Goal: Information Seeking & Learning: Learn about a topic

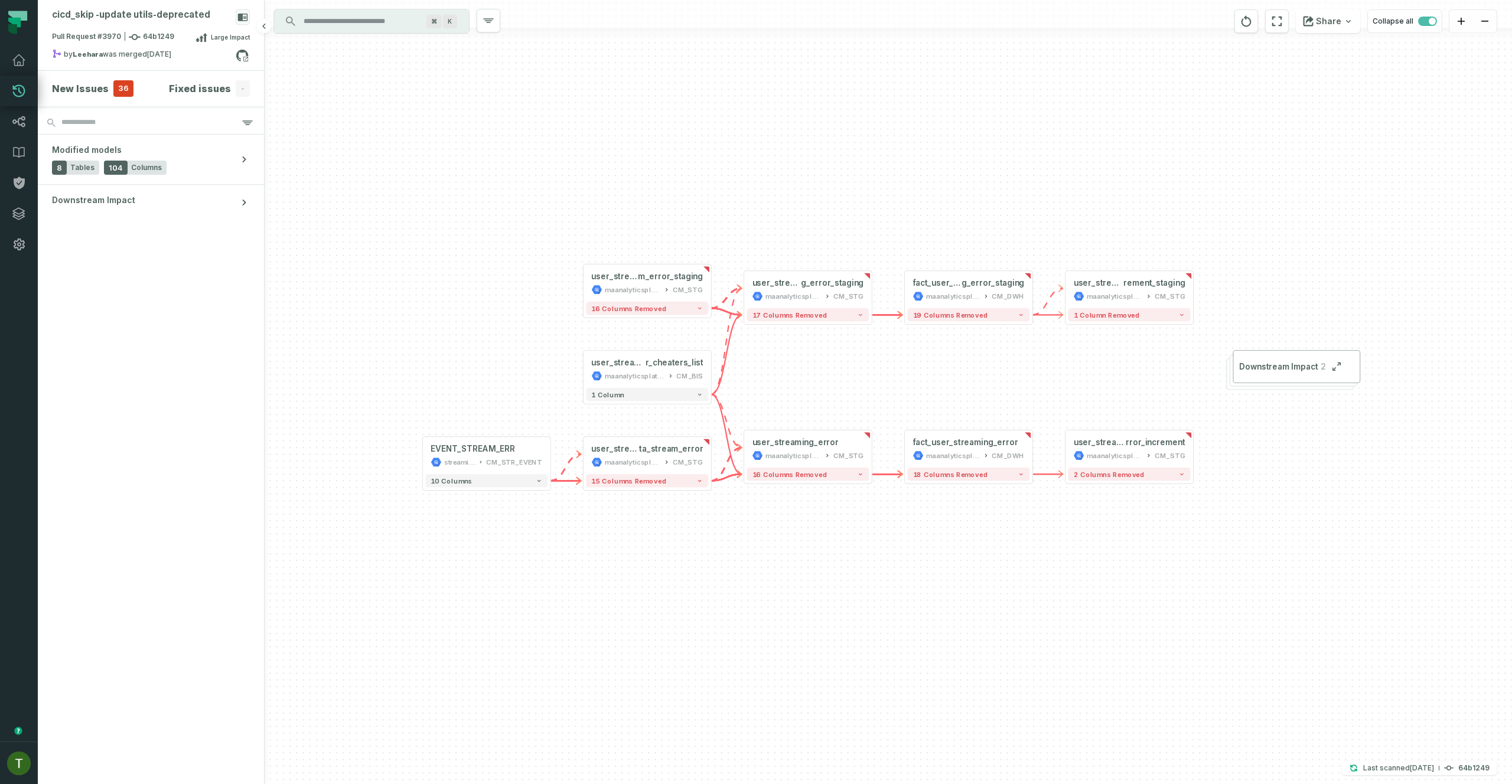
drag, startPoint x: 362, startPoint y: 672, endPoint x: 223, endPoint y: 749, distance: 158.9
click at [361, 672] on div "user_streaming_erro r_cheaters_list maanalyticsplatform CM_BIS - 1 column - use…" at bounding box center [888, 392] width 1247 height 784
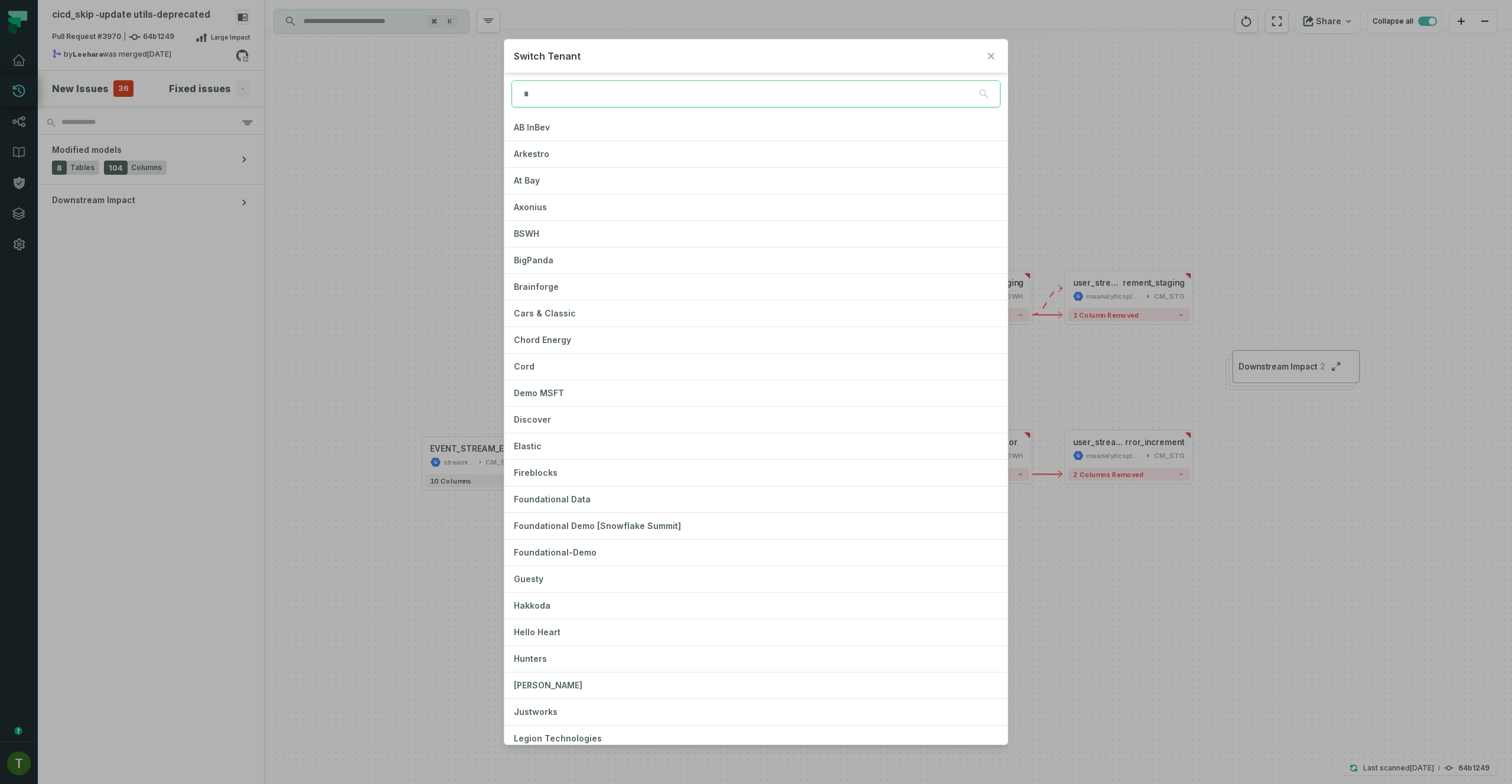
type input "*"
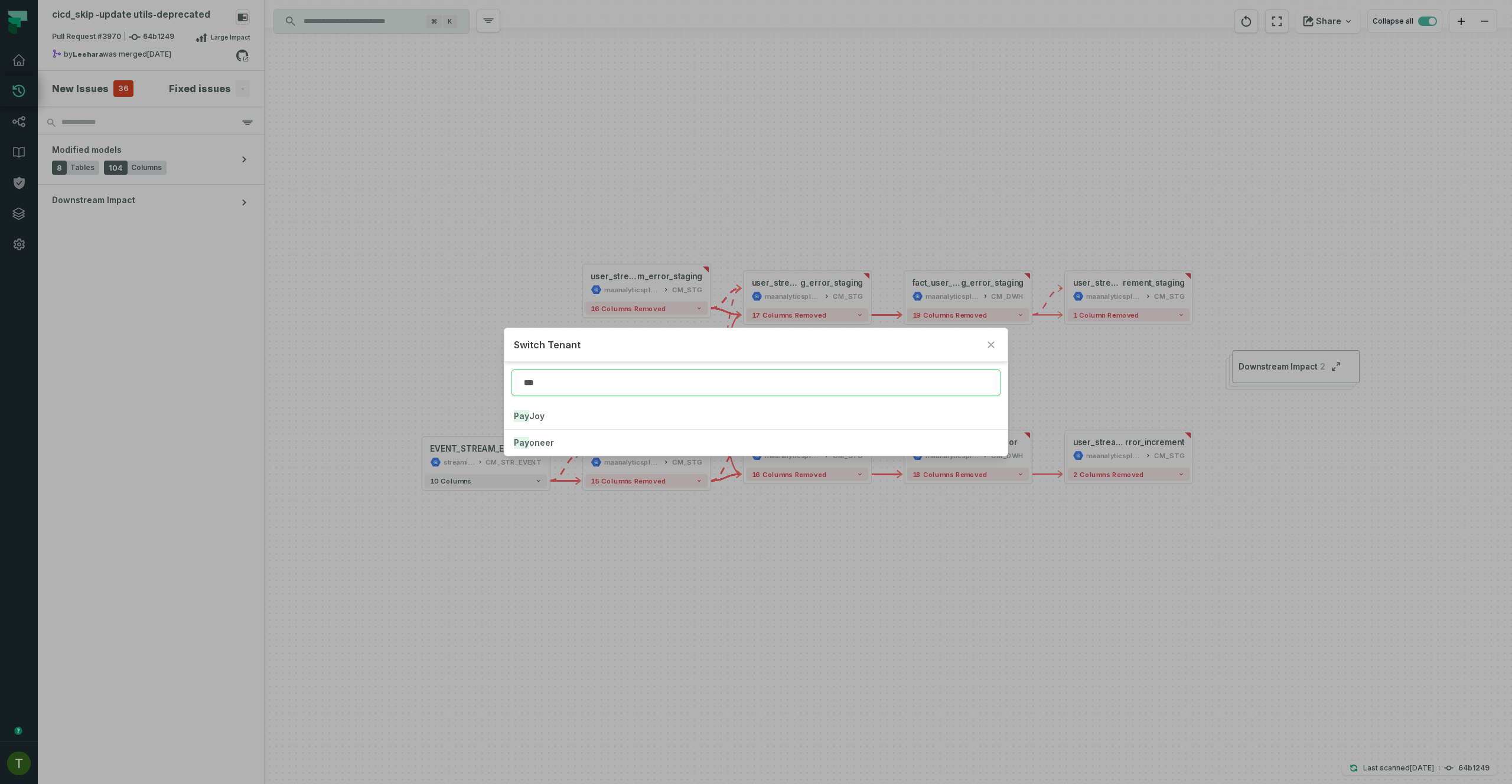
type input "***"
click button "Pay oneer" at bounding box center [756, 443] width 503 height 26
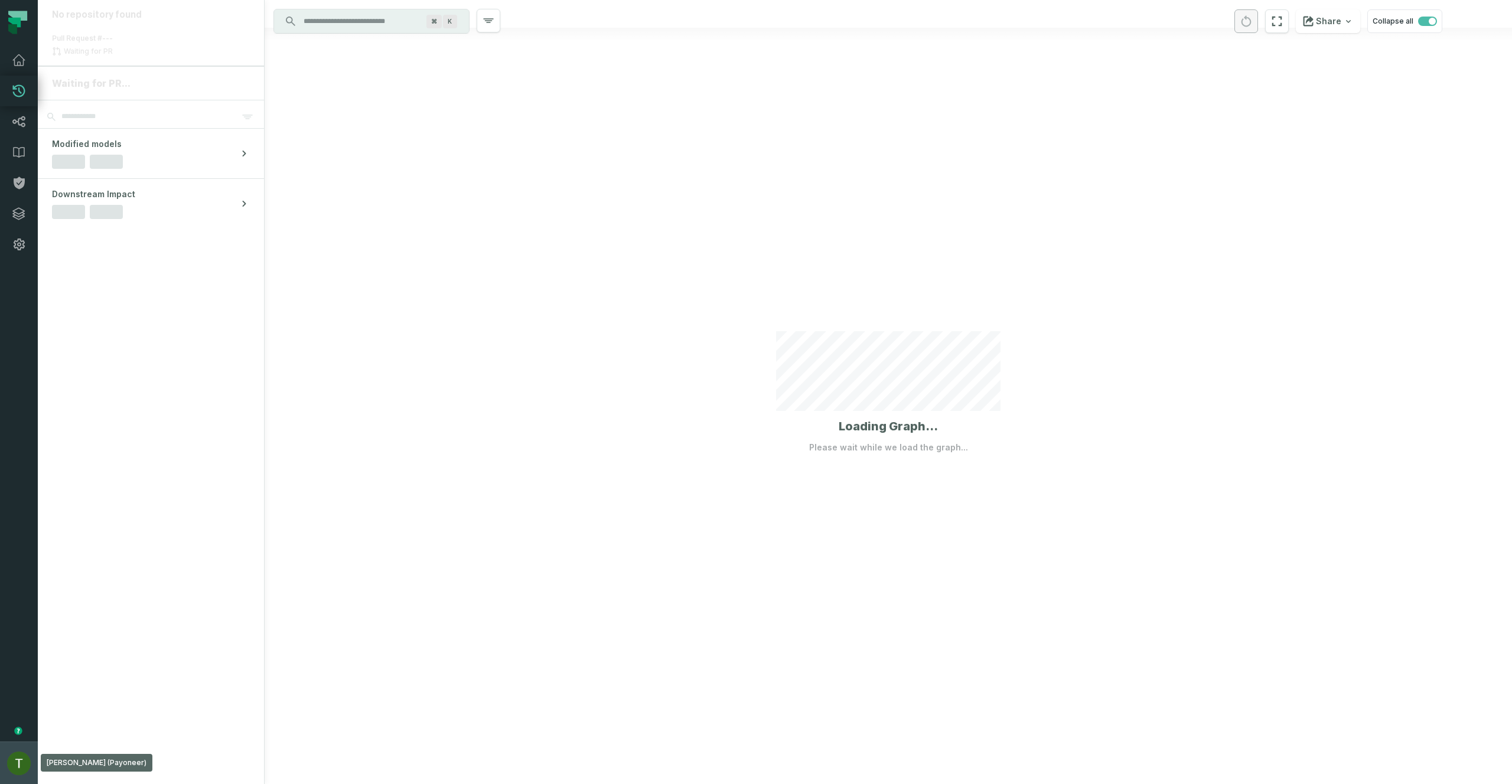
click at [14, 754] on img "button" at bounding box center [19, 763] width 24 height 24
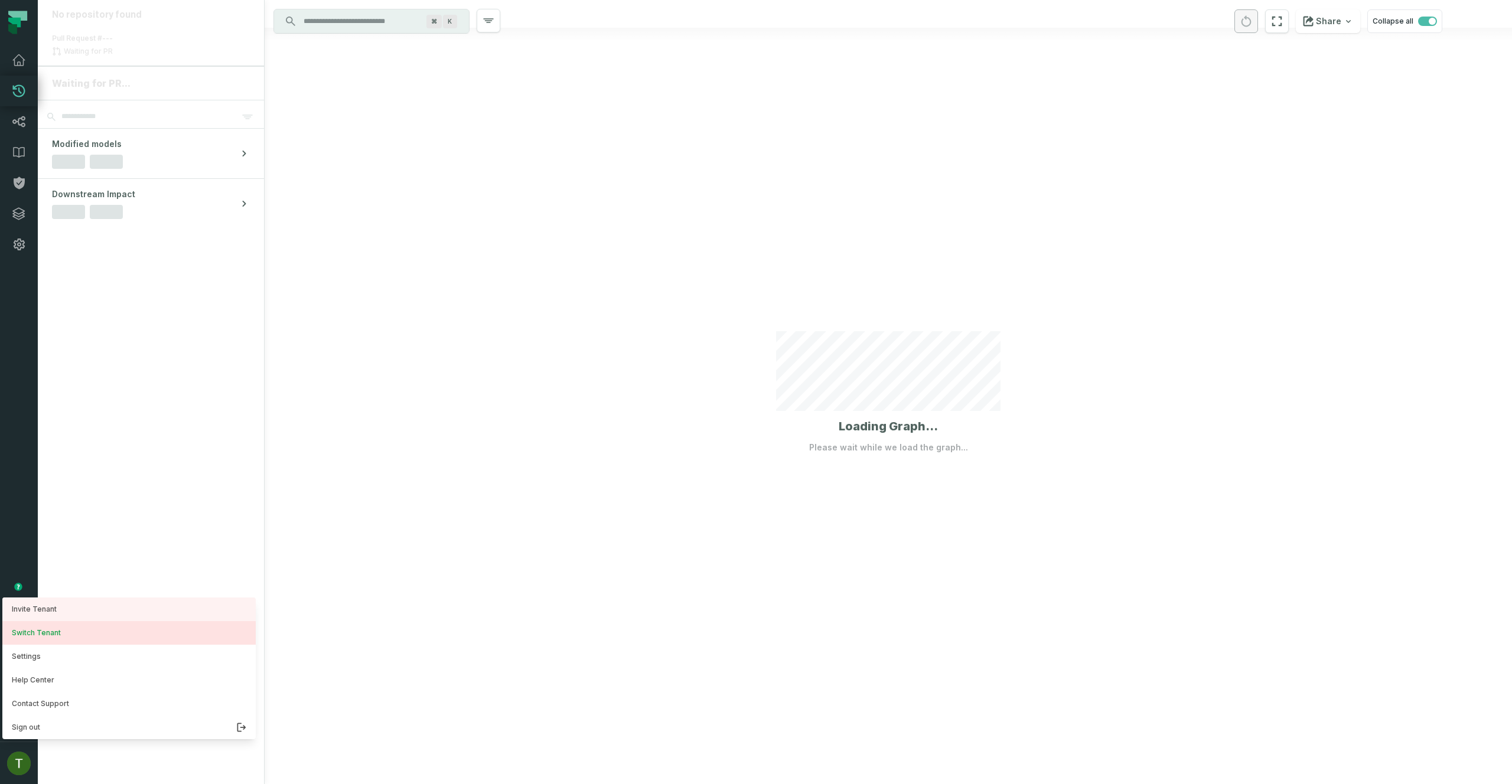
click at [57, 640] on button "Switch Tenant" at bounding box center [129, 633] width 254 height 24
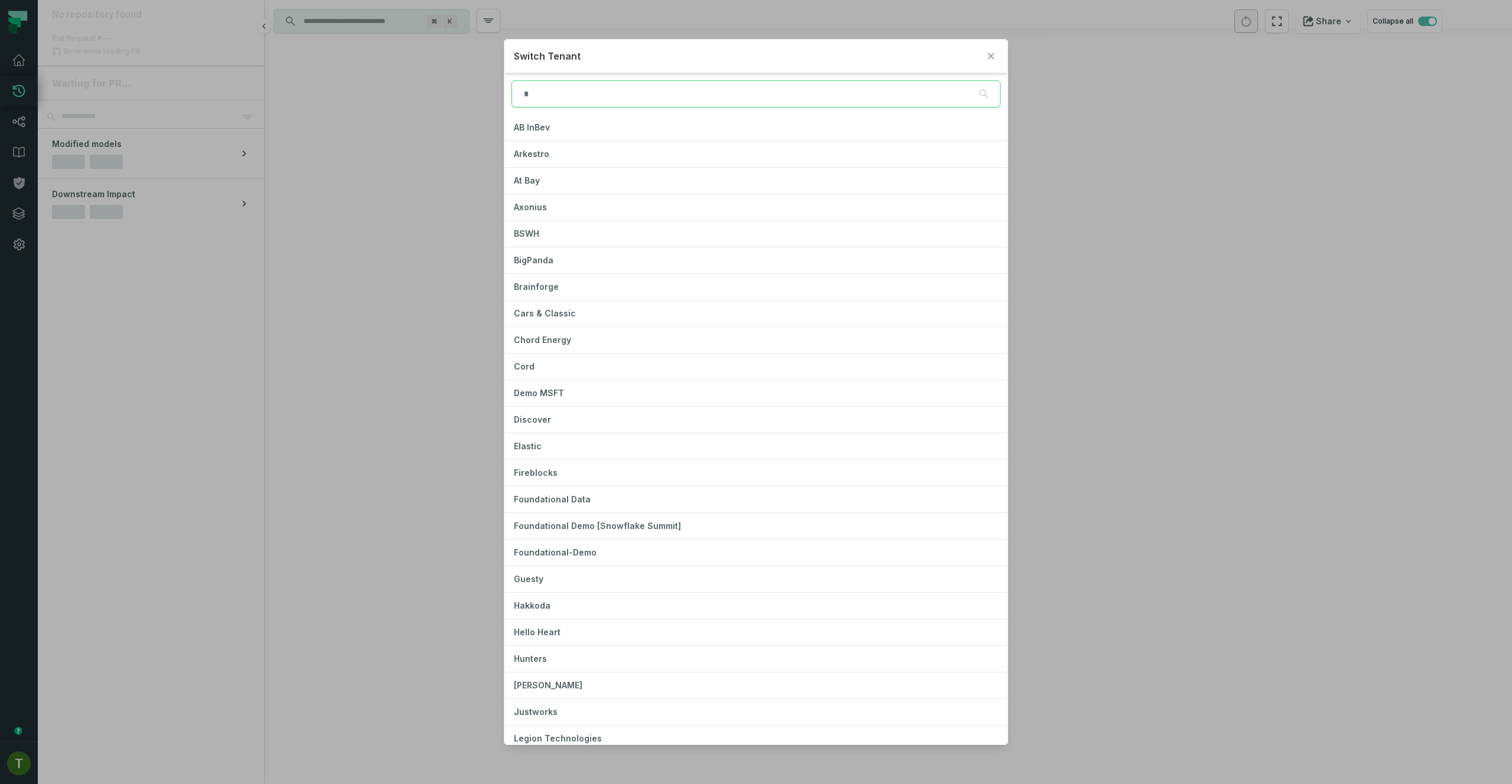
click at [71, 652] on div "Switch Tenant AB InBev Arkestro At Bay Axonius BSWH BigPanda Brainforge Cars & …" at bounding box center [756, 392] width 1512 height 784
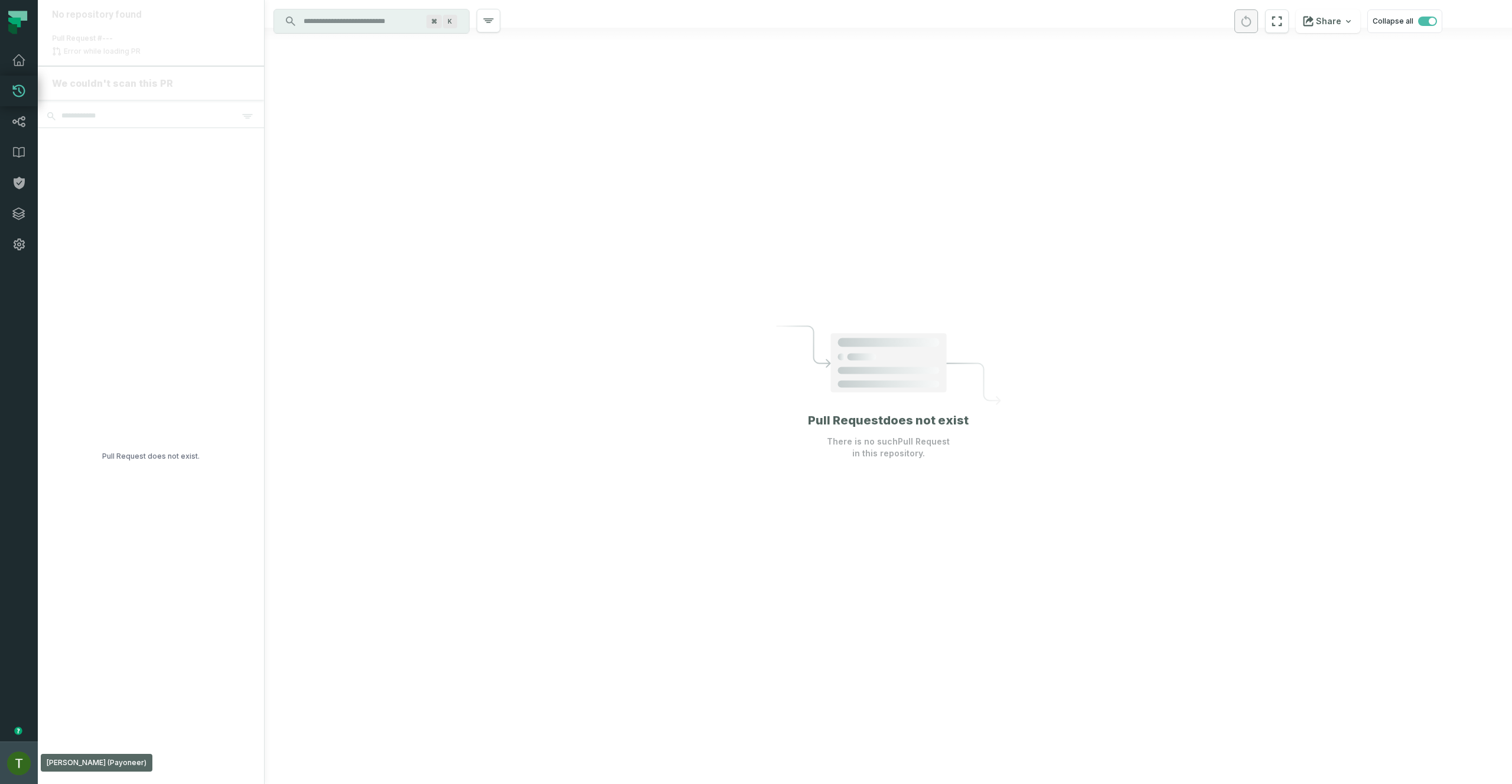
click at [11, 754] on button "Tomer Galun (Payoneer) tomer@foundational.io" at bounding box center [18, 762] width 38 height 42
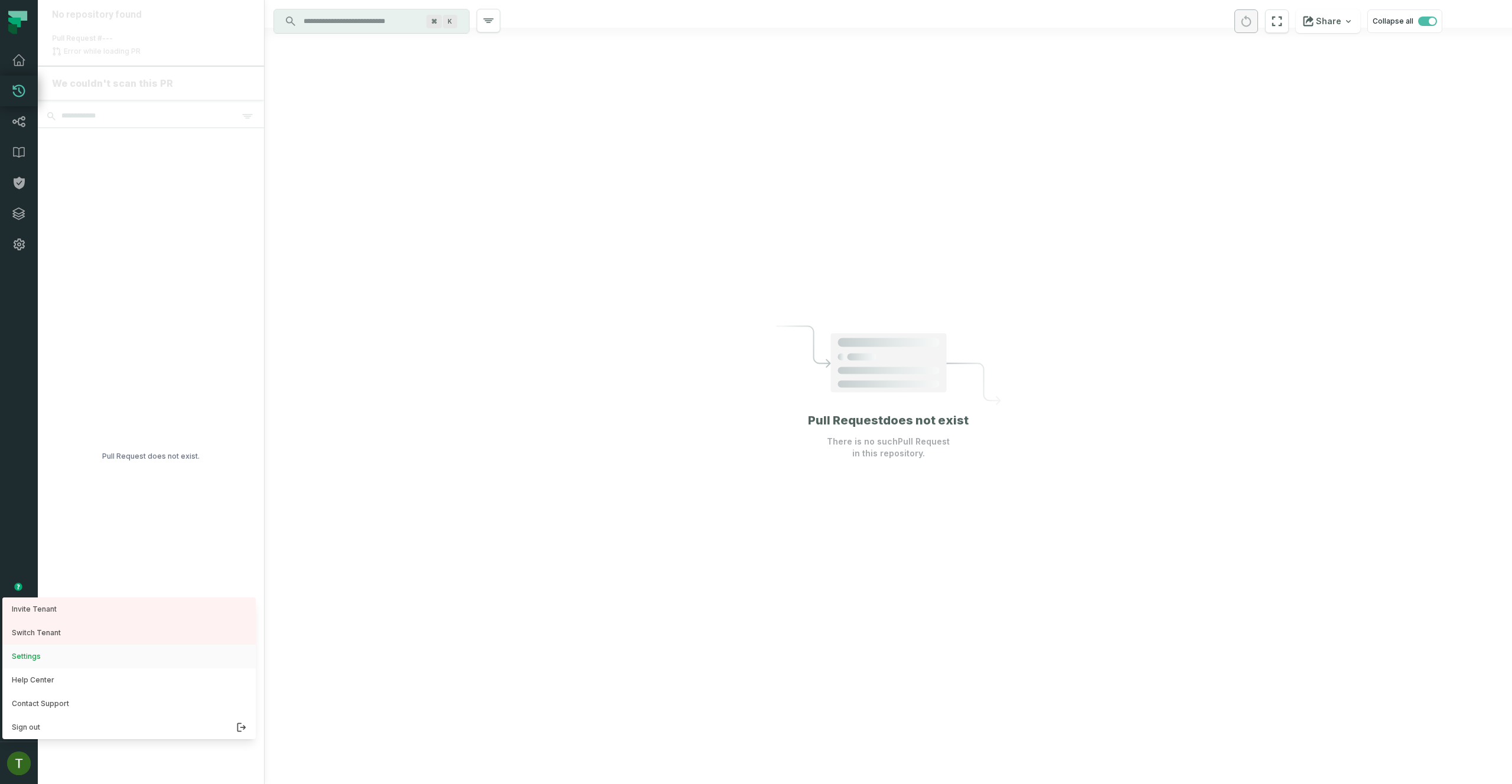
click at [36, 659] on button "Settings" at bounding box center [129, 656] width 254 height 24
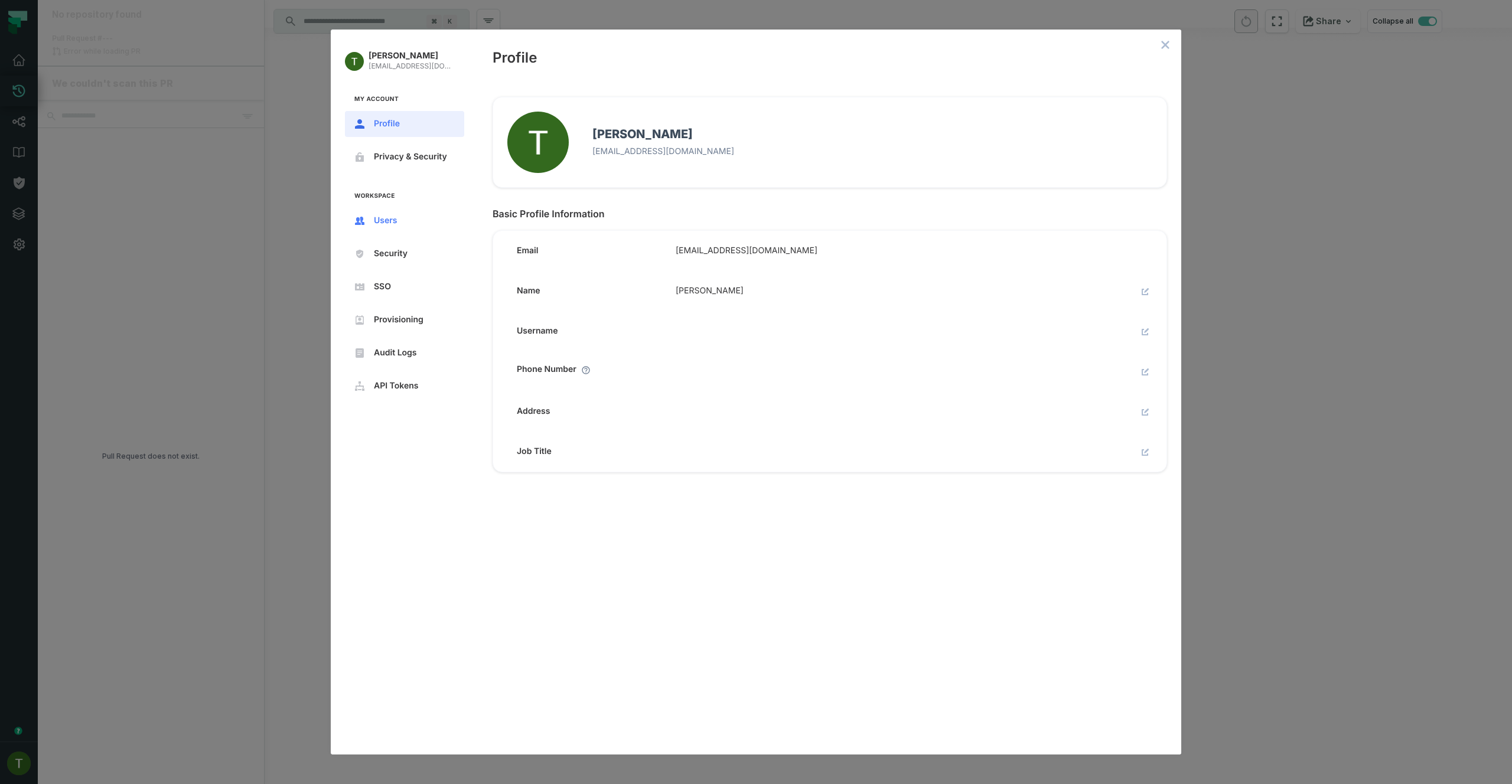
click at [416, 214] on button "Users" at bounding box center [405, 221] width 120 height 26
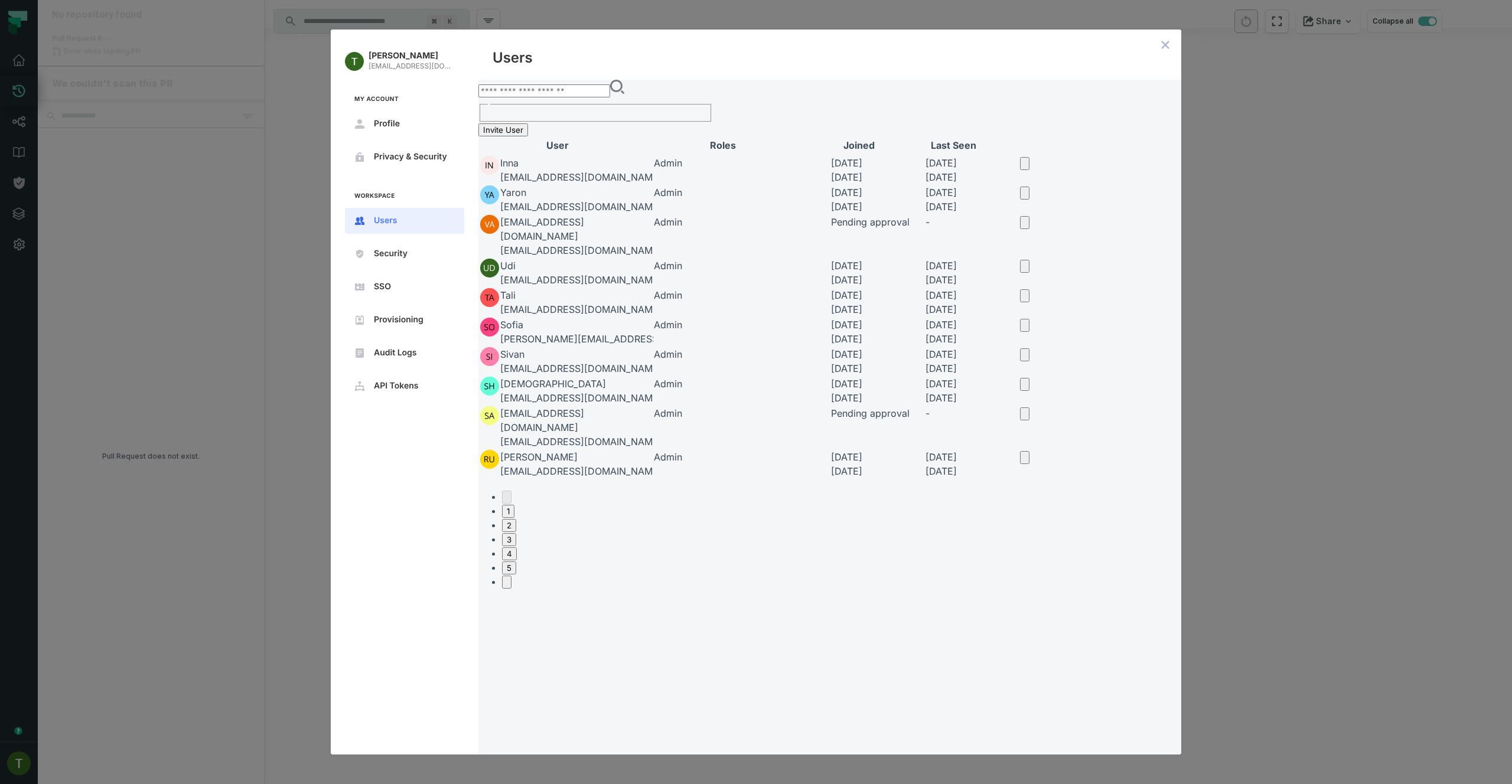
drag, startPoint x: 548, startPoint y: 92, endPoint x: 551, endPoint y: 101, distance: 9.5
click at [548, 92] on div "​" at bounding box center [596, 100] width 235 height 42
click at [554, 97] on input "text" at bounding box center [544, 91] width 132 height 13
type input "**"
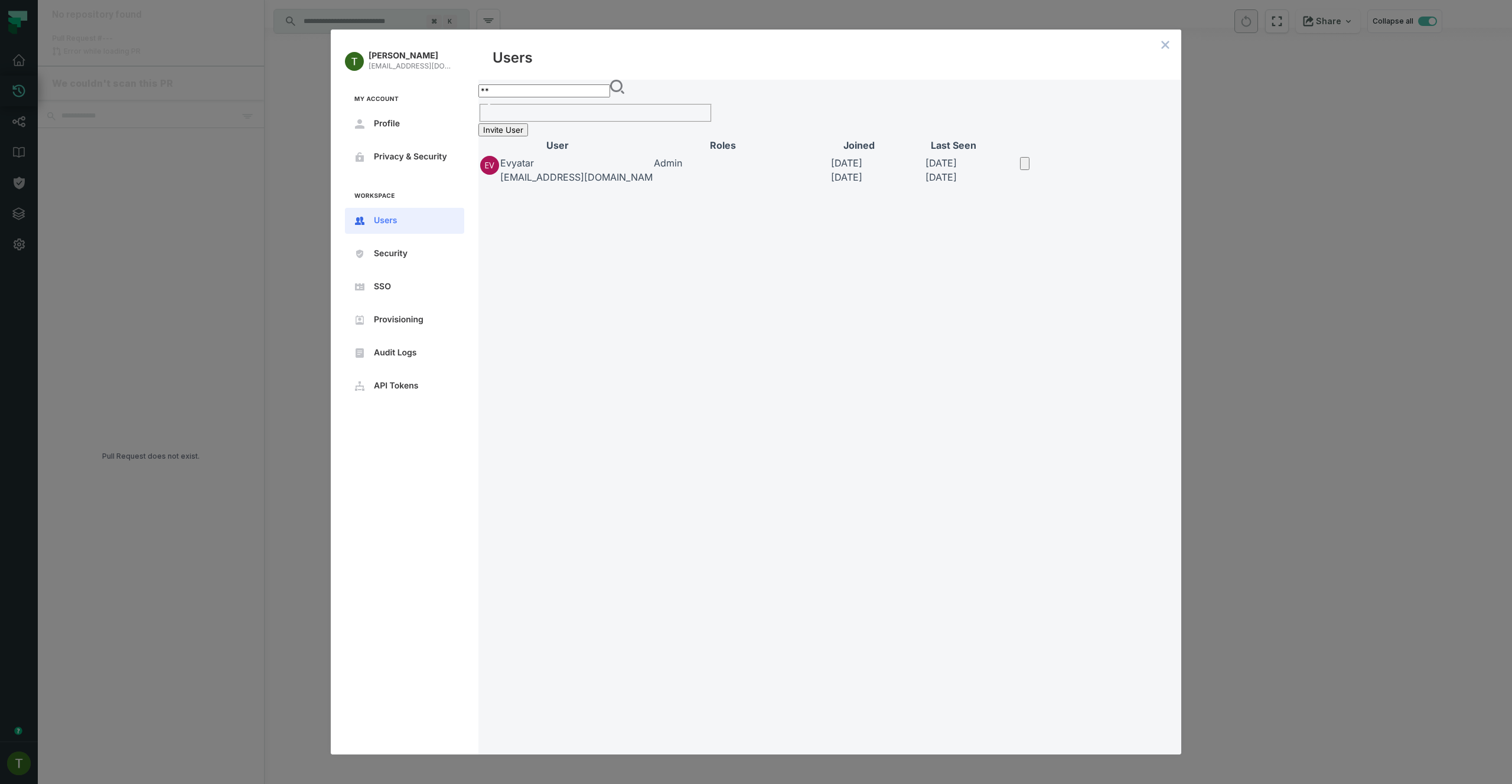
click at [1024, 167] on icon "open options" at bounding box center [1024, 167] width 0 height 0
click at [1403, 10] on div at bounding box center [1457, 10] width 109 height 0
click at [1024, 167] on icon "open options" at bounding box center [1024, 167] width 0 height 0
click at [1403, 10] on div at bounding box center [1457, 10] width 109 height 0
click at [551, 97] on input "**" at bounding box center [544, 91] width 132 height 13
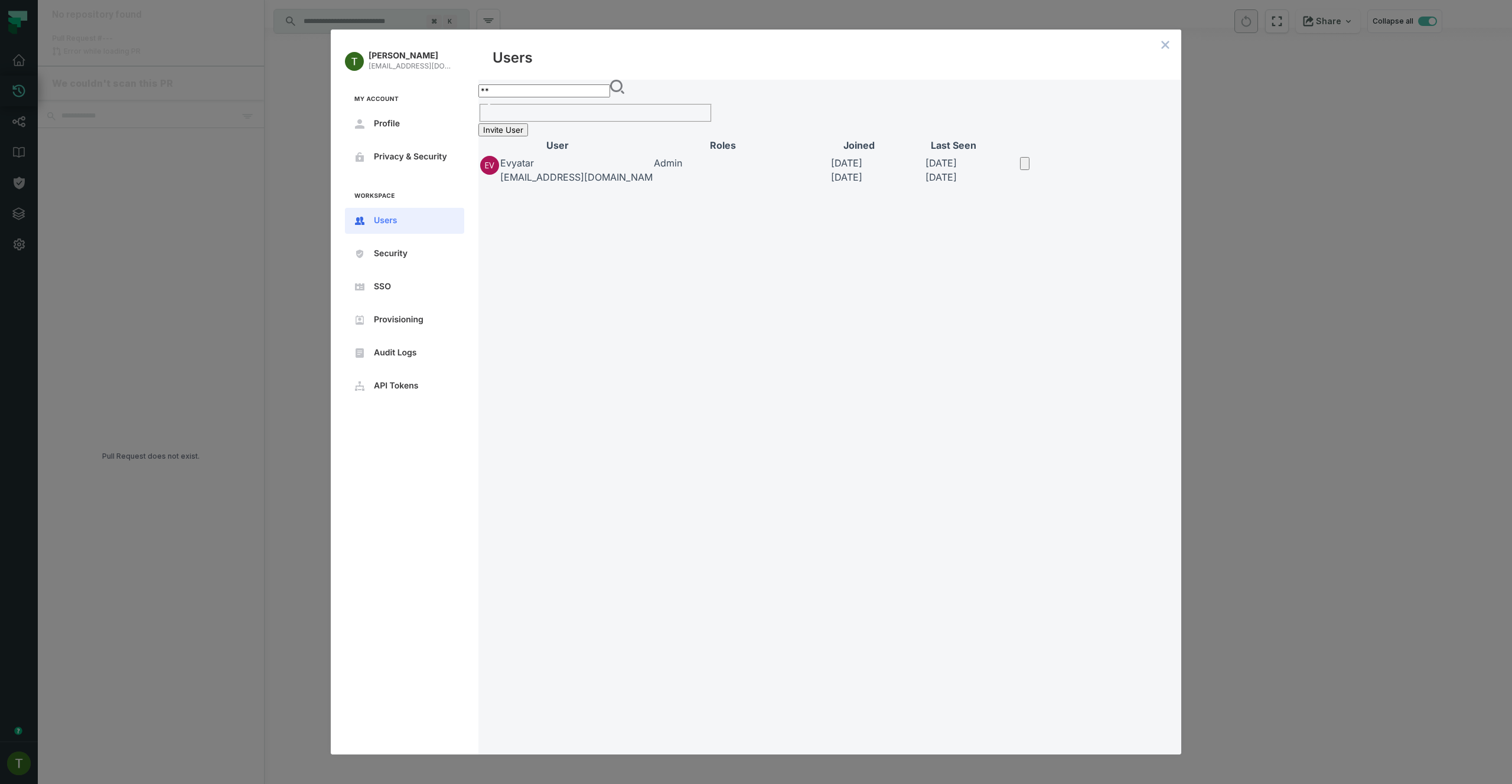
click at [551, 97] on input "**" at bounding box center [544, 91] width 132 height 13
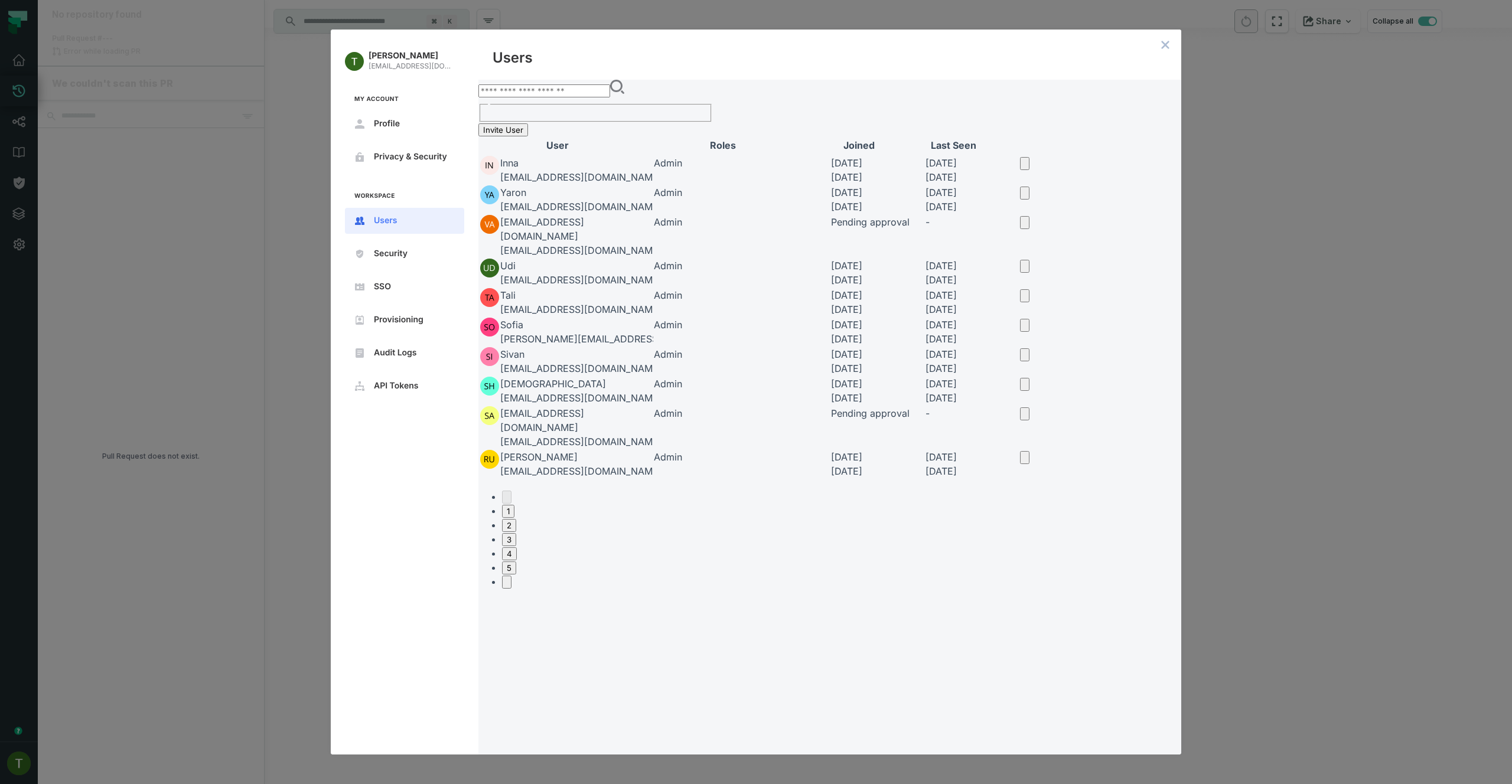
click at [516, 546] on button "3" at bounding box center [509, 539] width 14 height 13
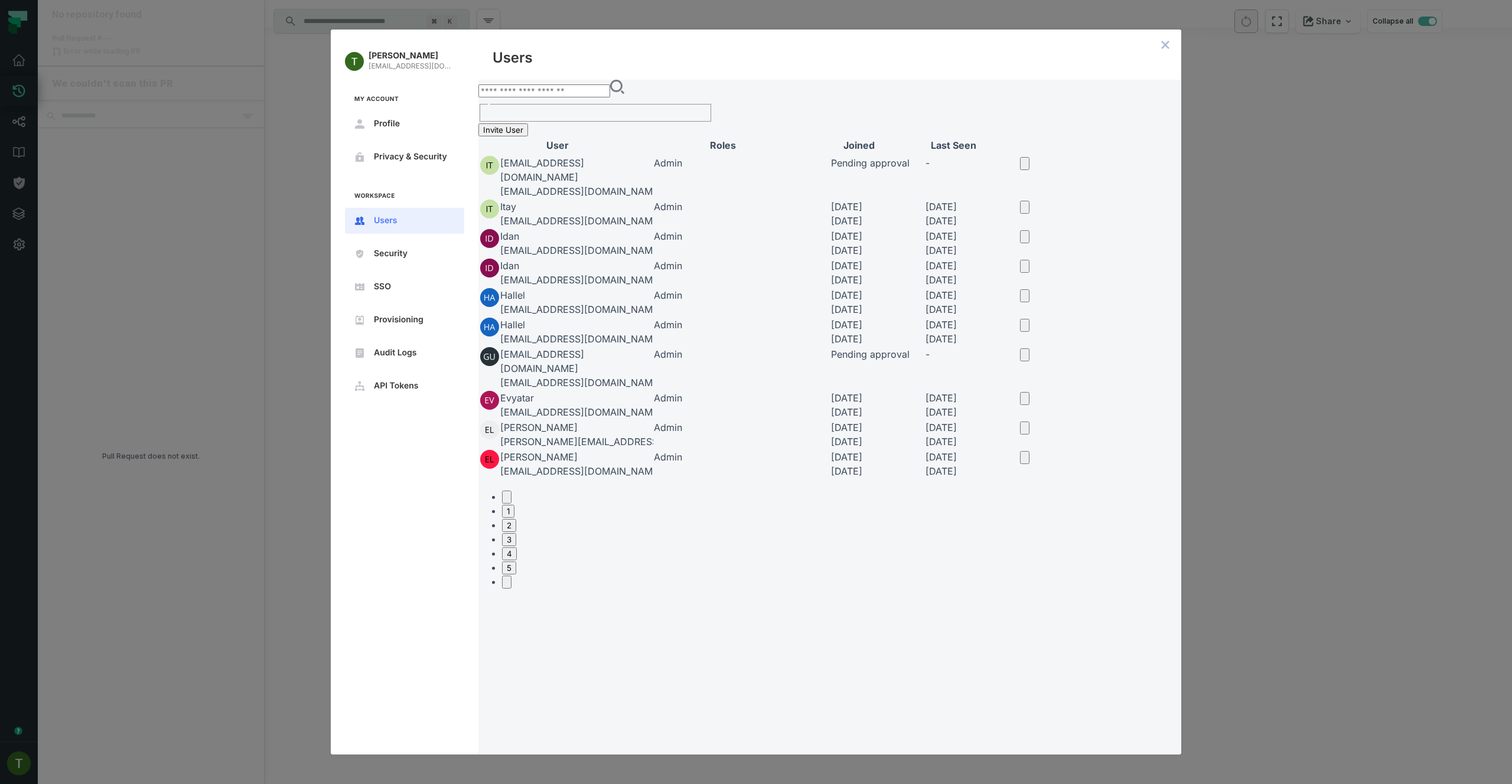
click at [516, 574] on button "5" at bounding box center [509, 568] width 14 height 13
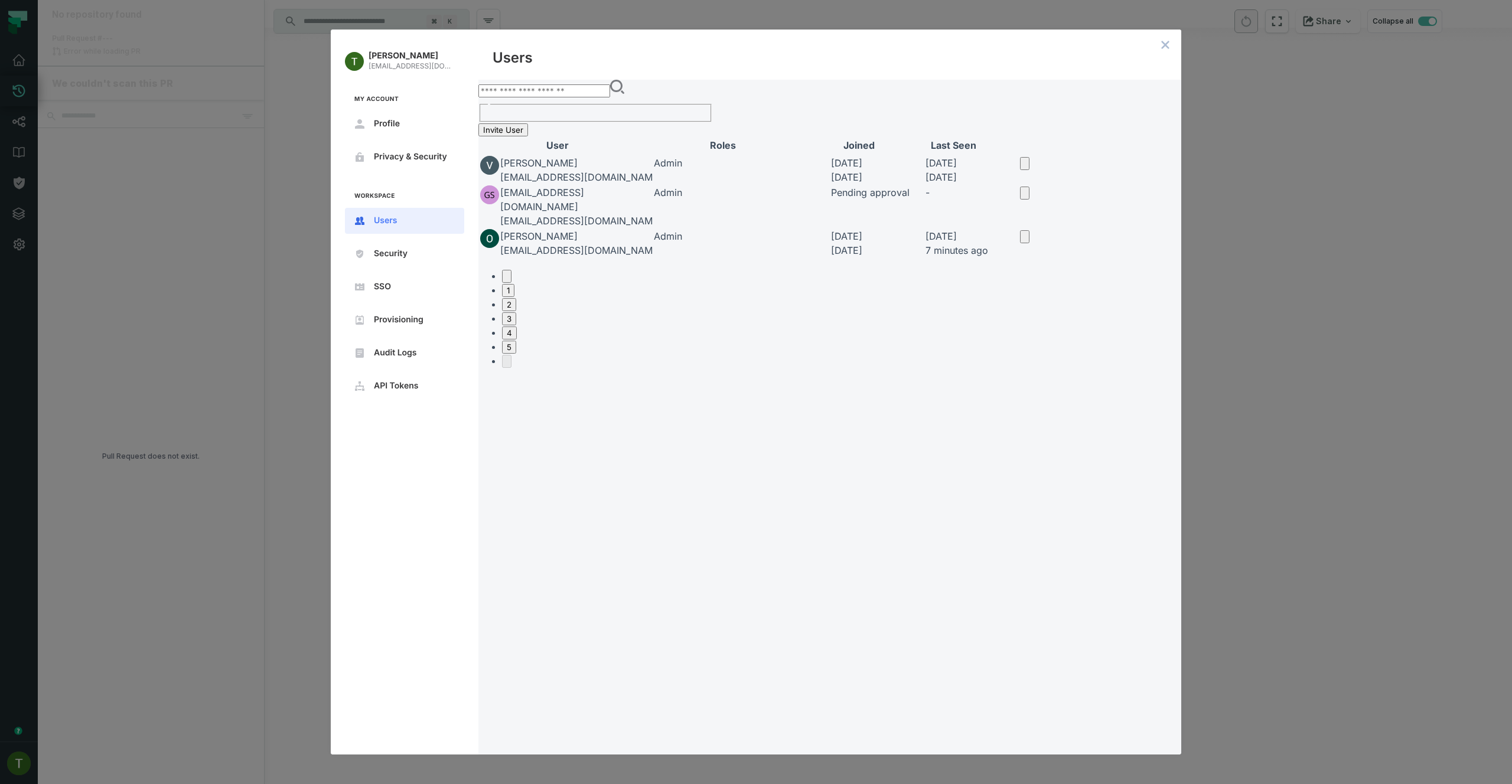
click at [517, 335] on button "4" at bounding box center [509, 333] width 15 height 13
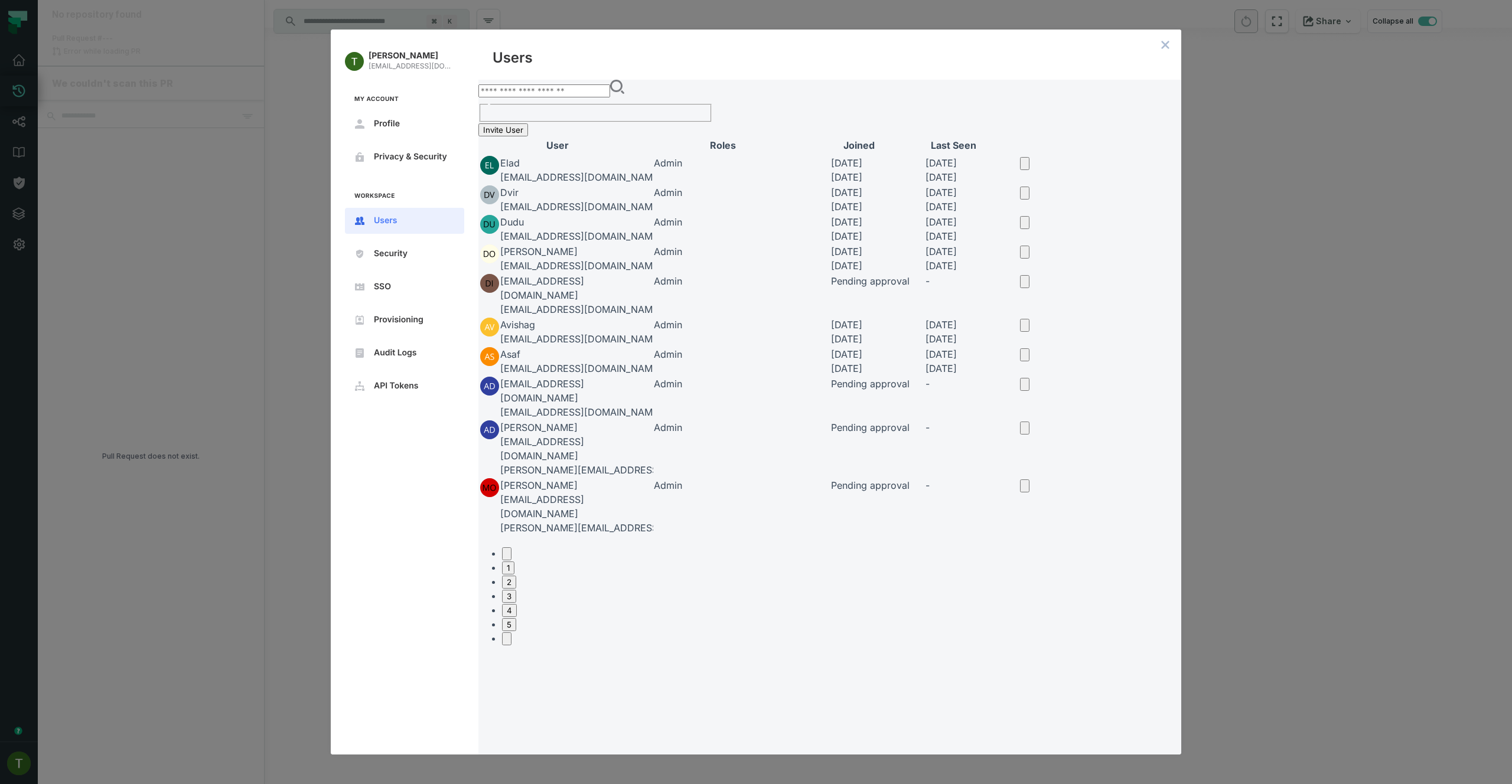
click at [1029, 361] on button "open options" at bounding box center [1024, 355] width 10 height 13
click at [1403, 10] on div at bounding box center [1457, 10] width 109 height 0
click at [1029, 361] on button "open options" at bounding box center [1024, 355] width 10 height 13
click at [1403, 10] on div at bounding box center [1457, 10] width 109 height 0
click at [924, 288] on div "Pending approval" at bounding box center [877, 281] width 93 height 14
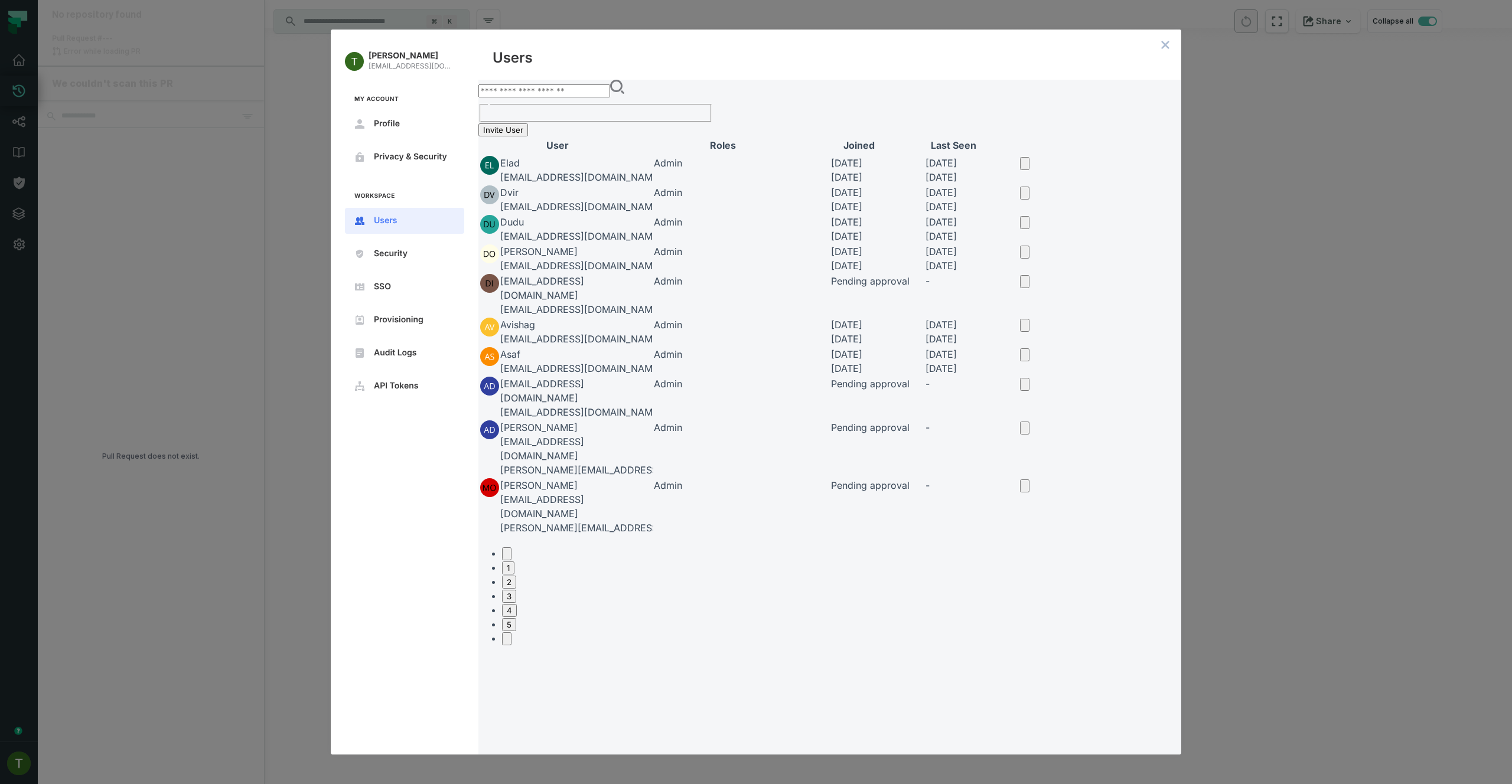
click at [924, 288] on div "Pending approval" at bounding box center [877, 281] width 93 height 14
click at [1043, 317] on td at bounding box center [1032, 295] width 24 height 44
click at [1029, 288] on button "open options" at bounding box center [1024, 282] width 10 height 13
click at [1399, 10] on div at bounding box center [1455, 10] width 113 height 0
click at [555, 645] on nav "1 2 3 4 5" at bounding box center [830, 596] width 703 height 99
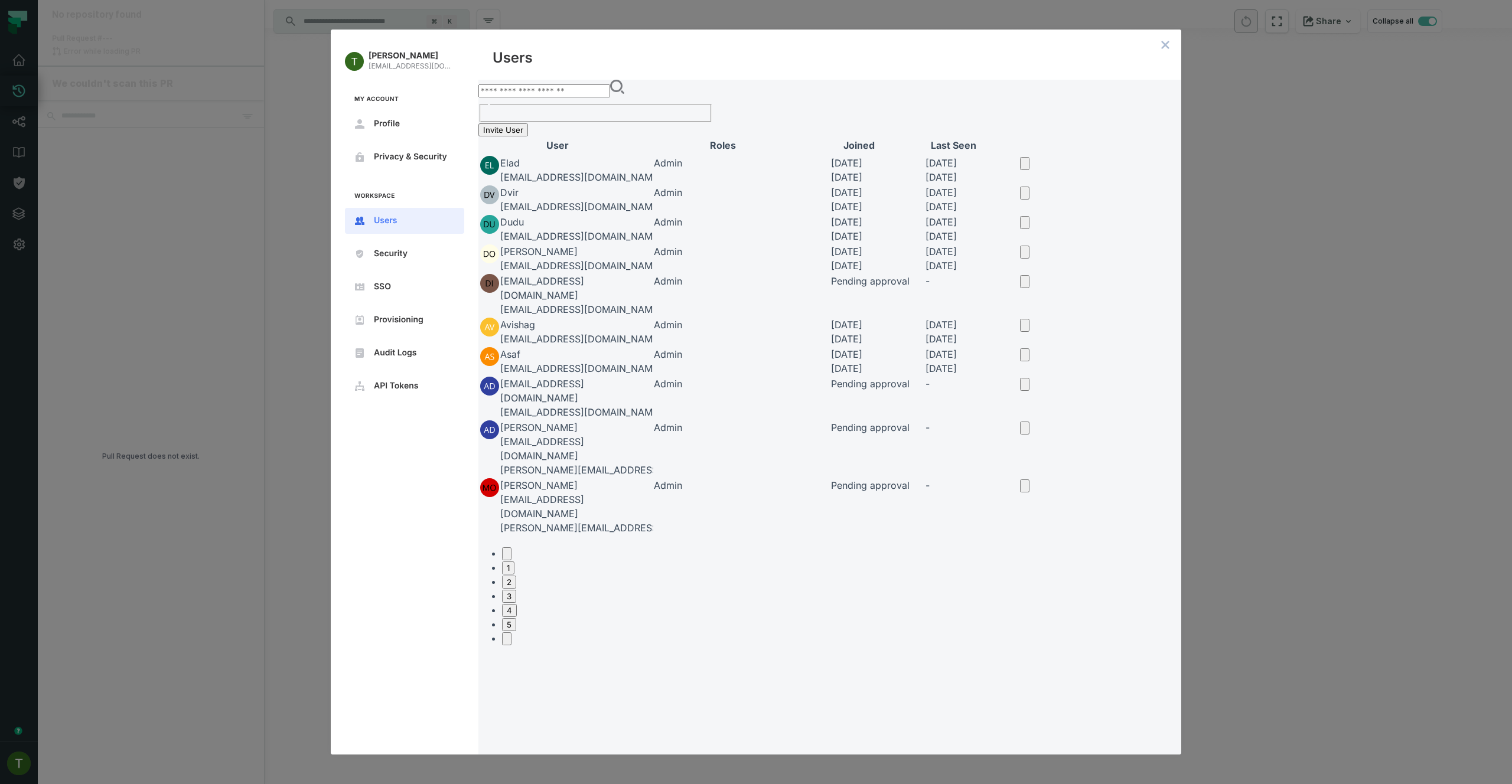
click at [516, 603] on button "3" at bounding box center [509, 596] width 14 height 13
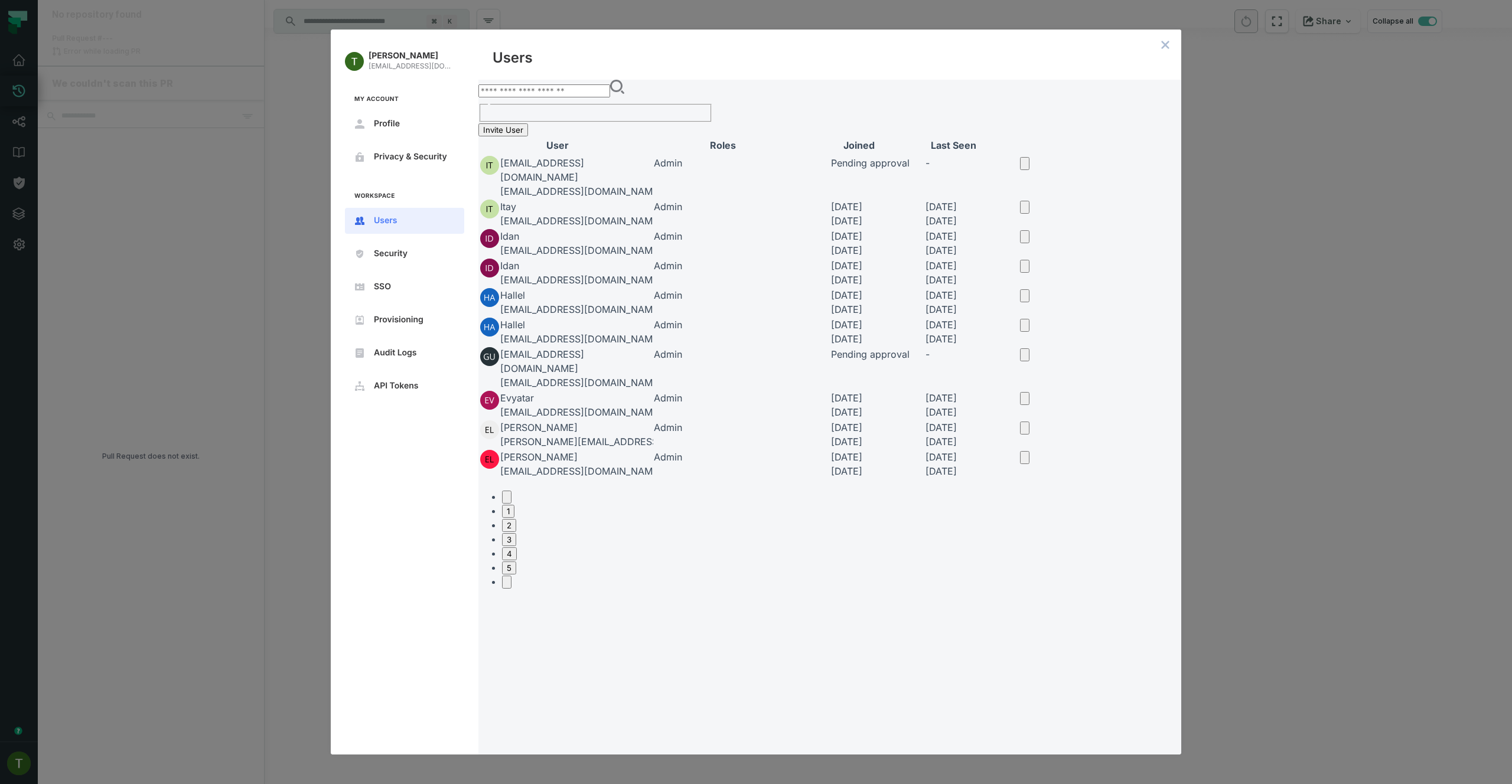
click at [516, 532] on button "2" at bounding box center [509, 526] width 14 height 13
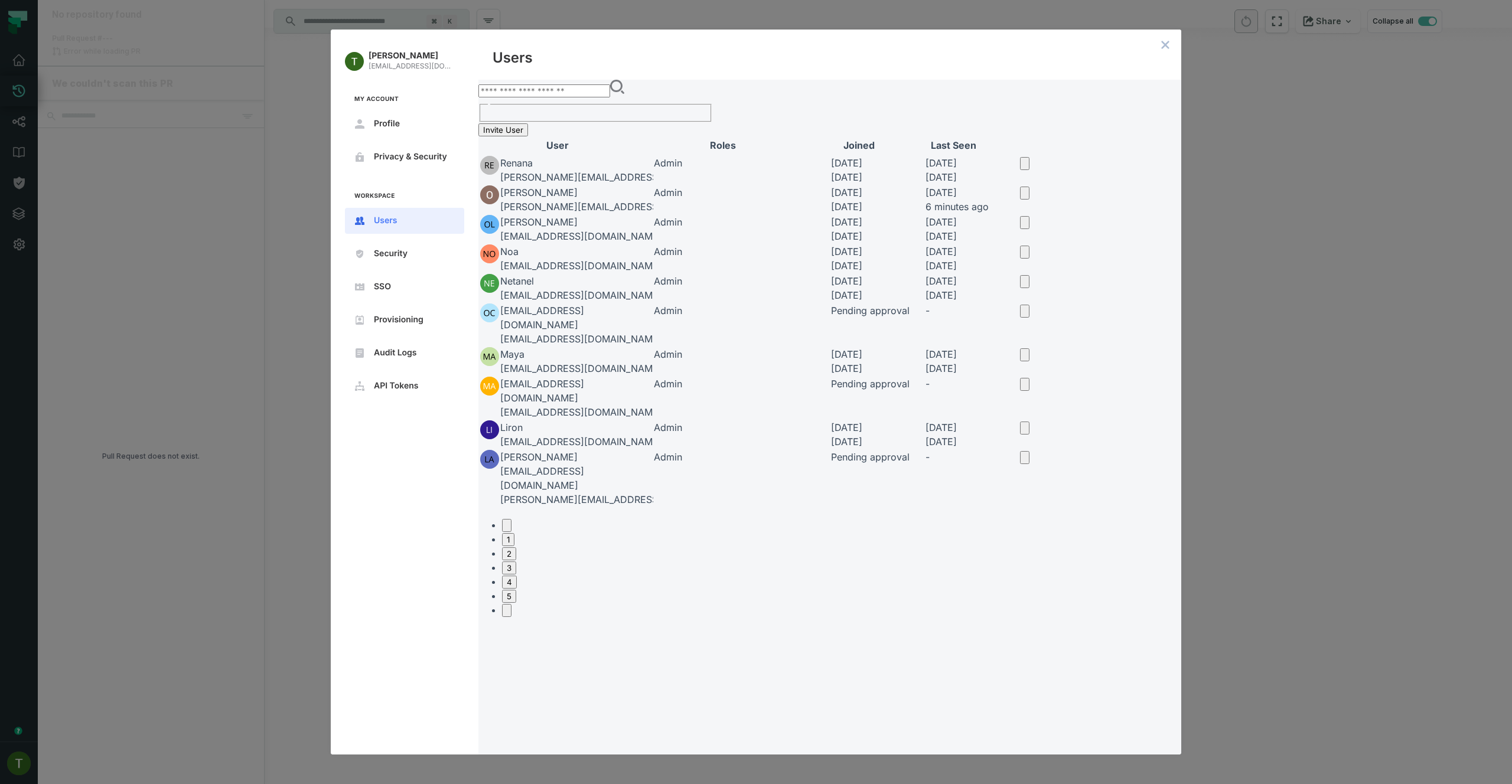
click at [567, 133] on div "​ Invite User User Roles Joined Last Seen Renana renanadi@payoneer.com Admin 01…" at bounding box center [830, 713] width 703 height 1267
click at [580, 97] on input "text" at bounding box center [544, 91] width 132 height 13
click at [422, 286] on span "SSO" at bounding box center [414, 287] width 81 height 10
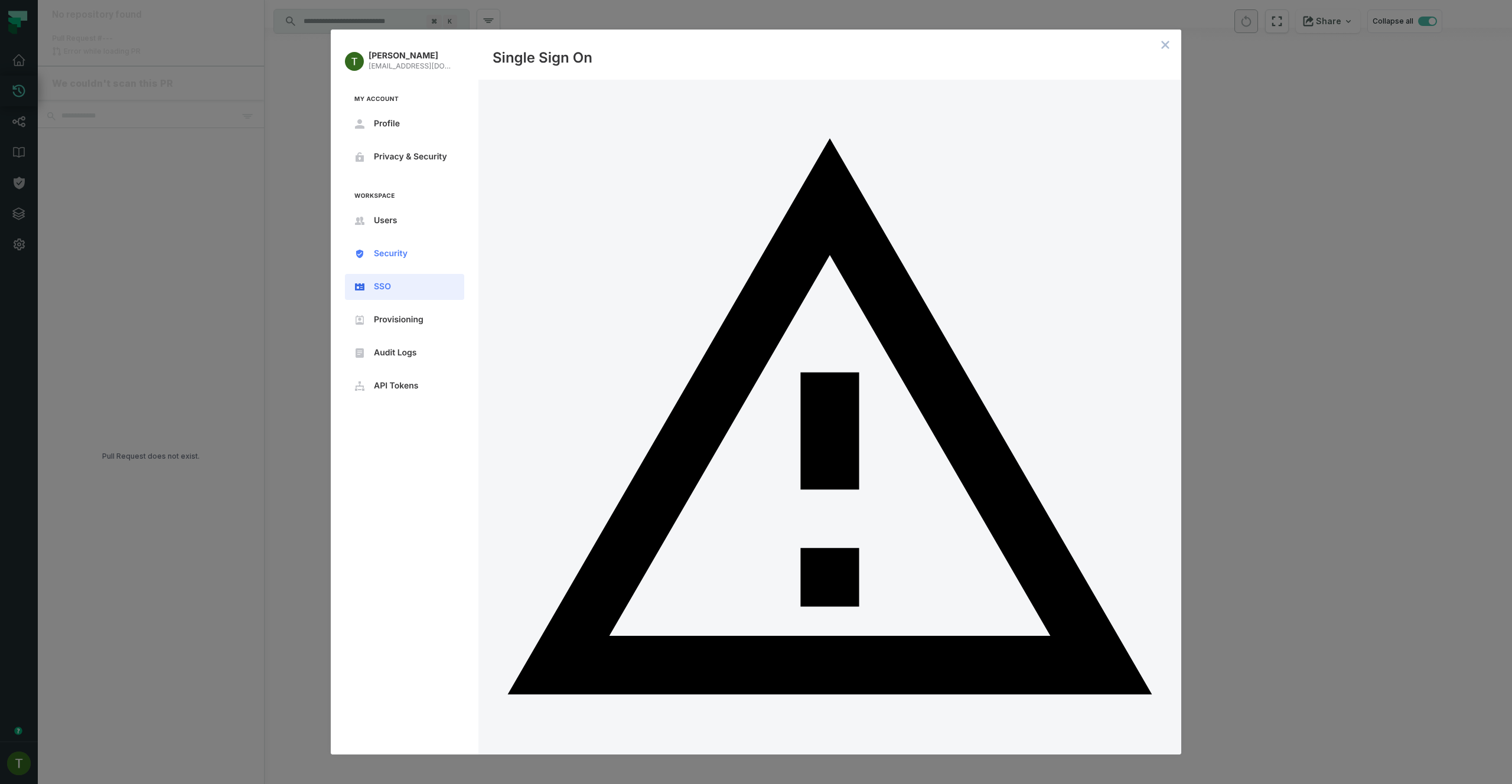
click at [401, 243] on button "Security" at bounding box center [405, 254] width 120 height 26
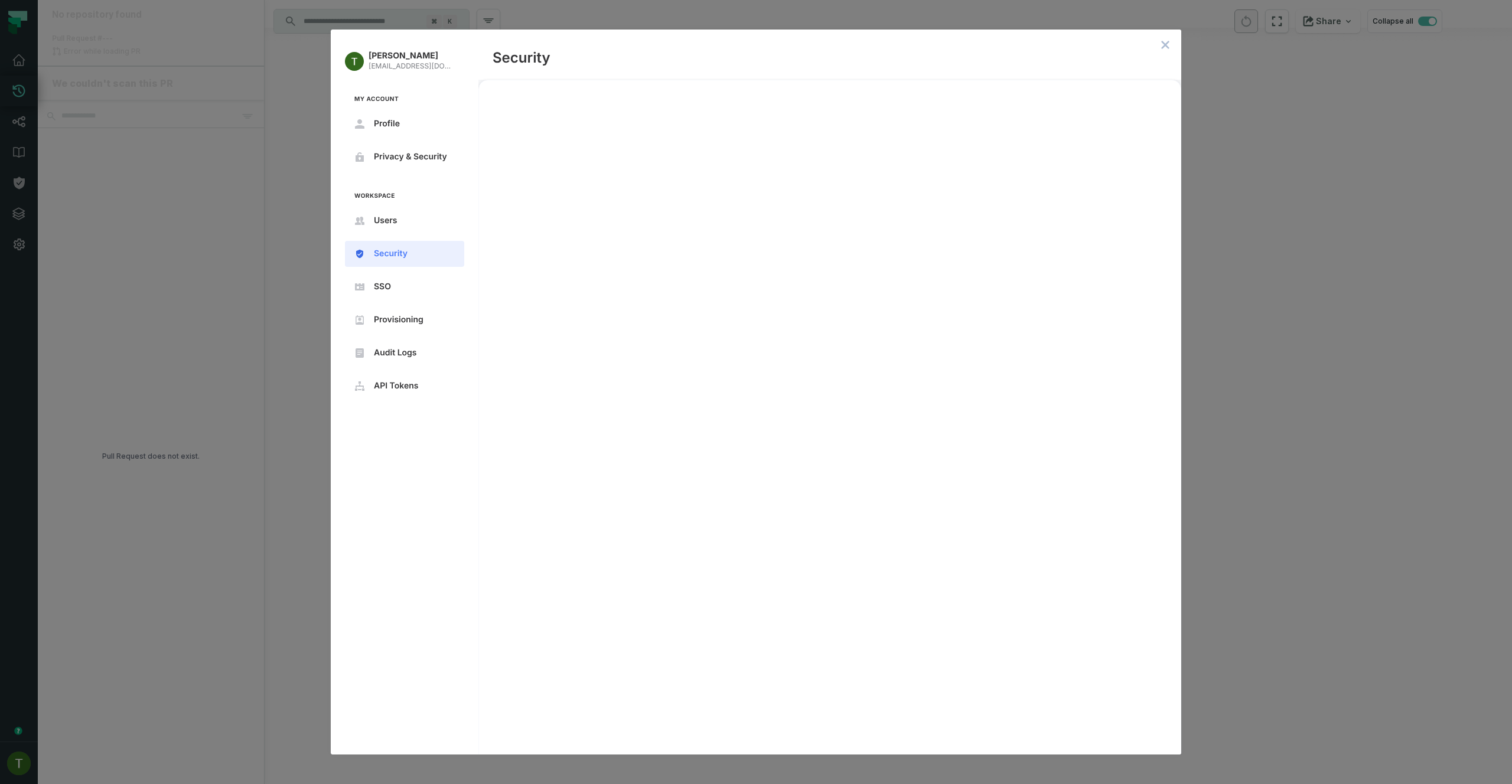
click at [219, 349] on div "Tomer Galun tomer@foundational.io My Account Profile Privacy & Security Workspa…" at bounding box center [756, 392] width 1512 height 784
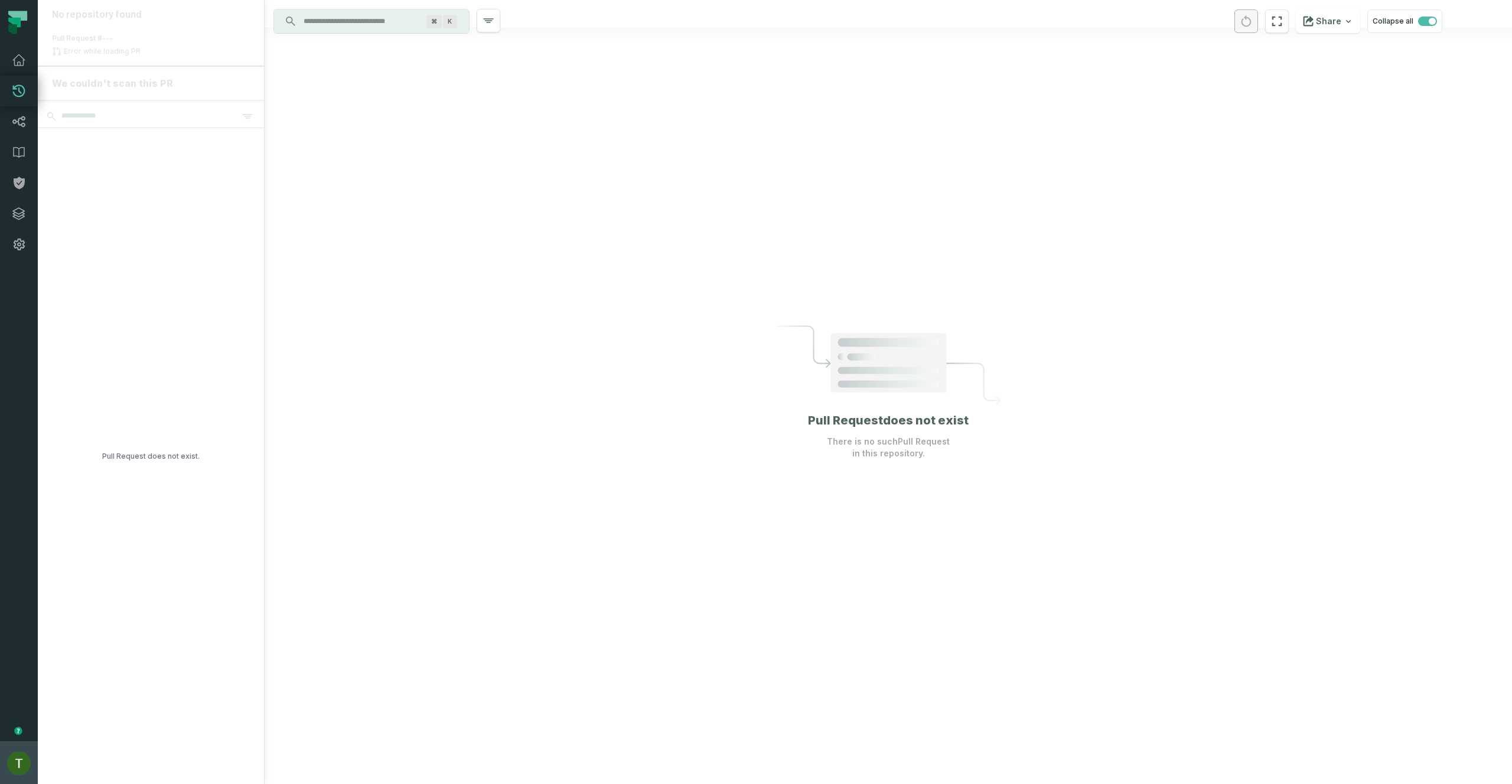
click at [5, 754] on button "Tomer Galun (Payoneer) tomer@foundational.io" at bounding box center [18, 762] width 38 height 42
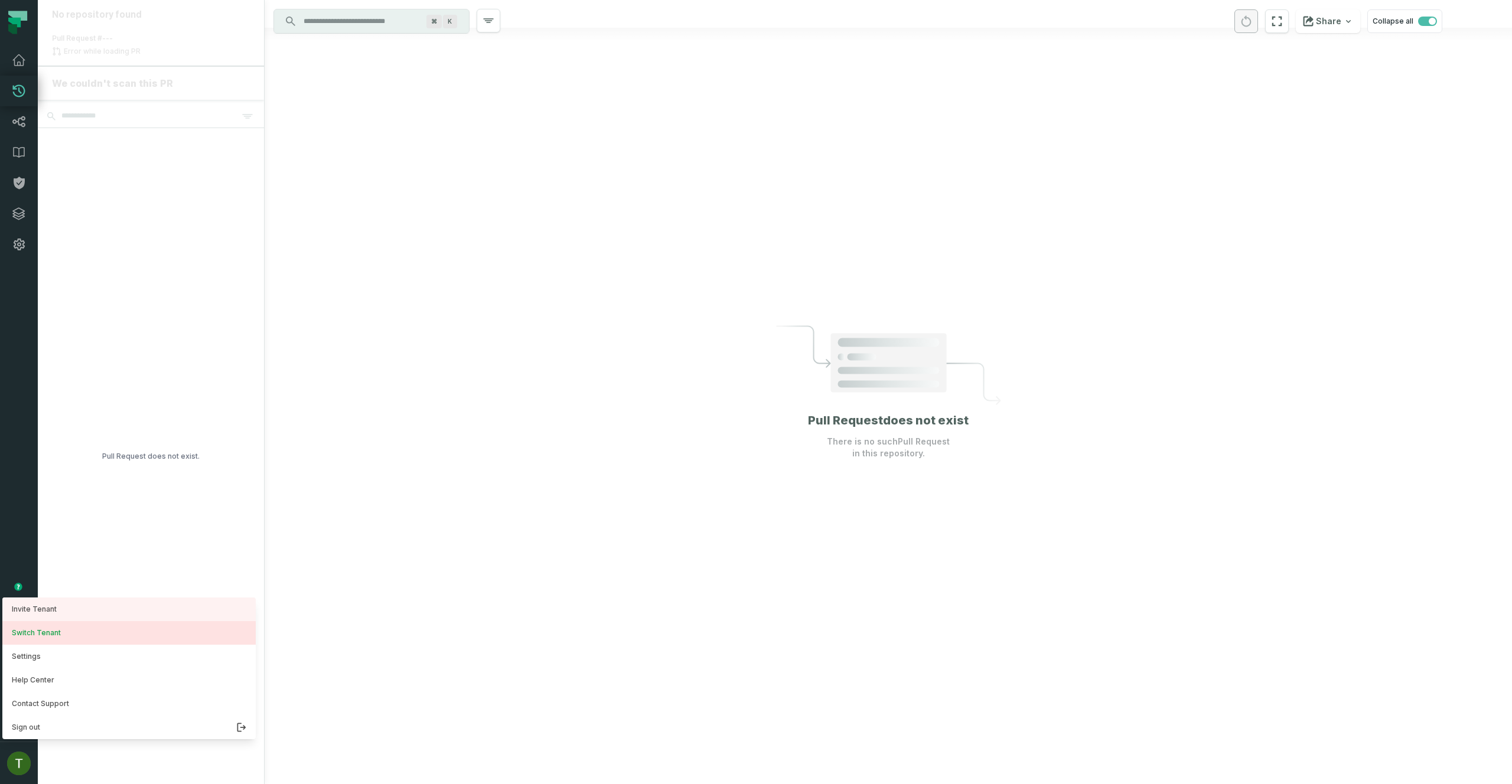
click at [37, 640] on button "Switch Tenant" at bounding box center [129, 633] width 254 height 24
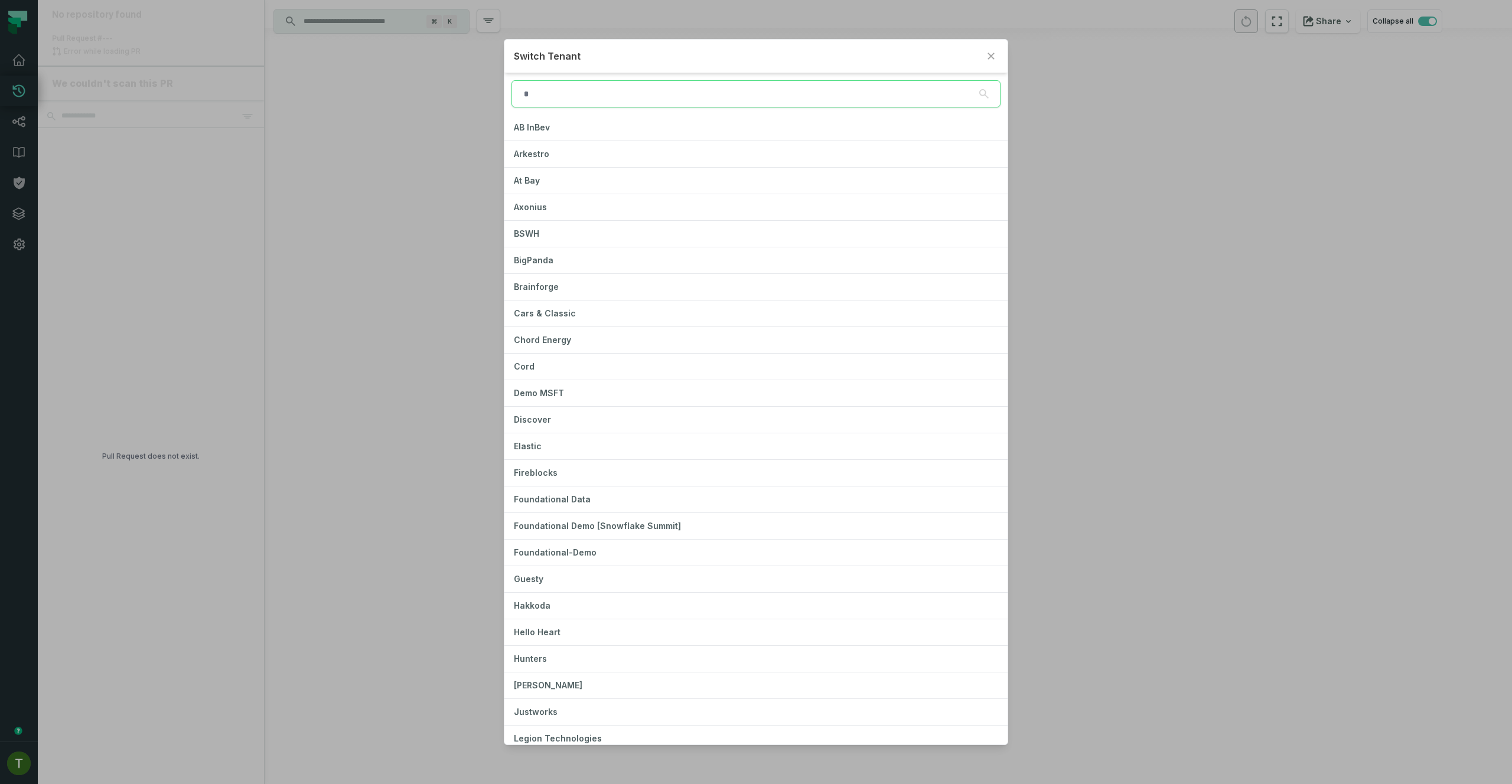
type input "*"
click at [988, 55] on icon "Close" at bounding box center [991, 56] width 7 height 7
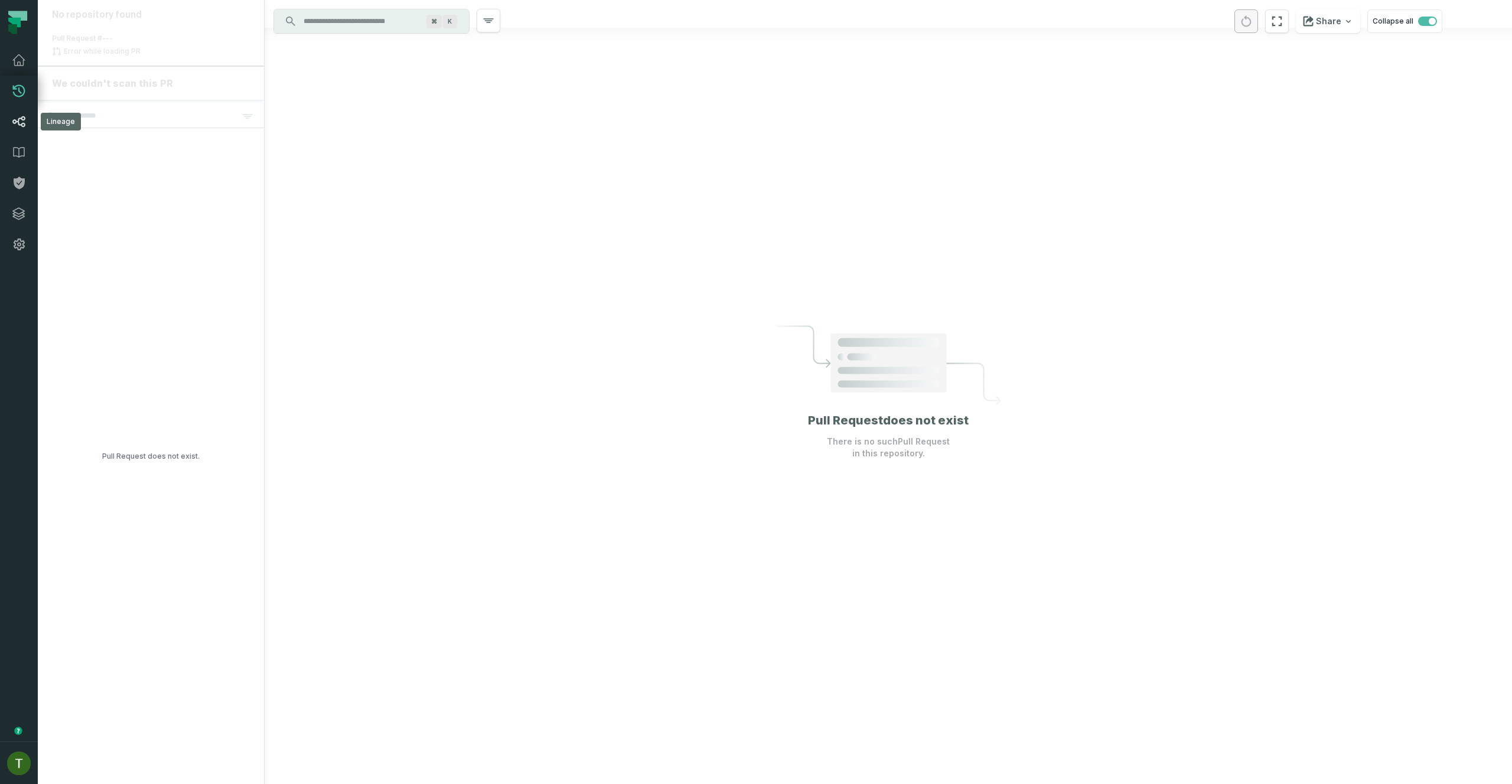
click at [17, 128] on icon at bounding box center [19, 122] width 14 height 14
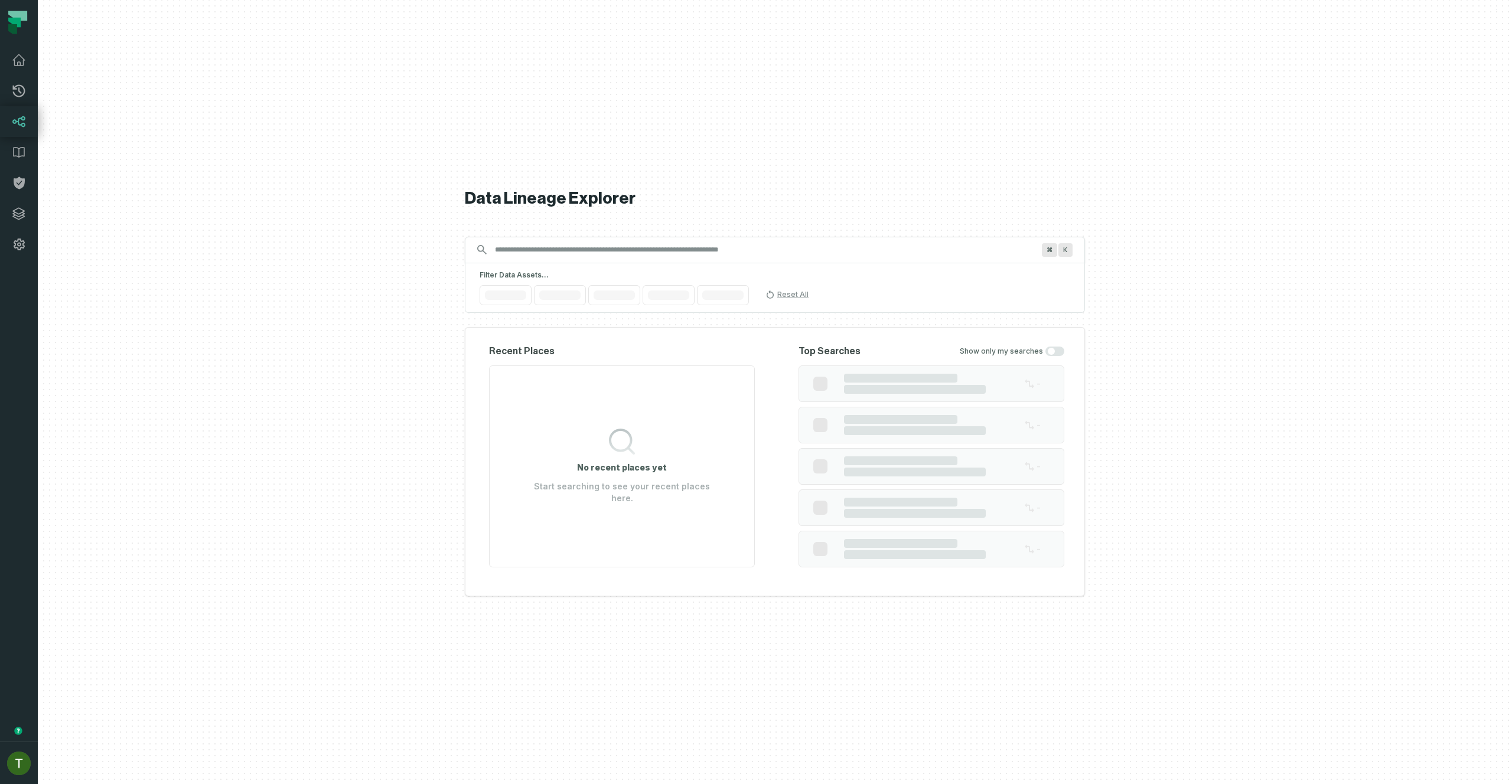
click at [18, 117] on icon at bounding box center [19, 122] width 14 height 14
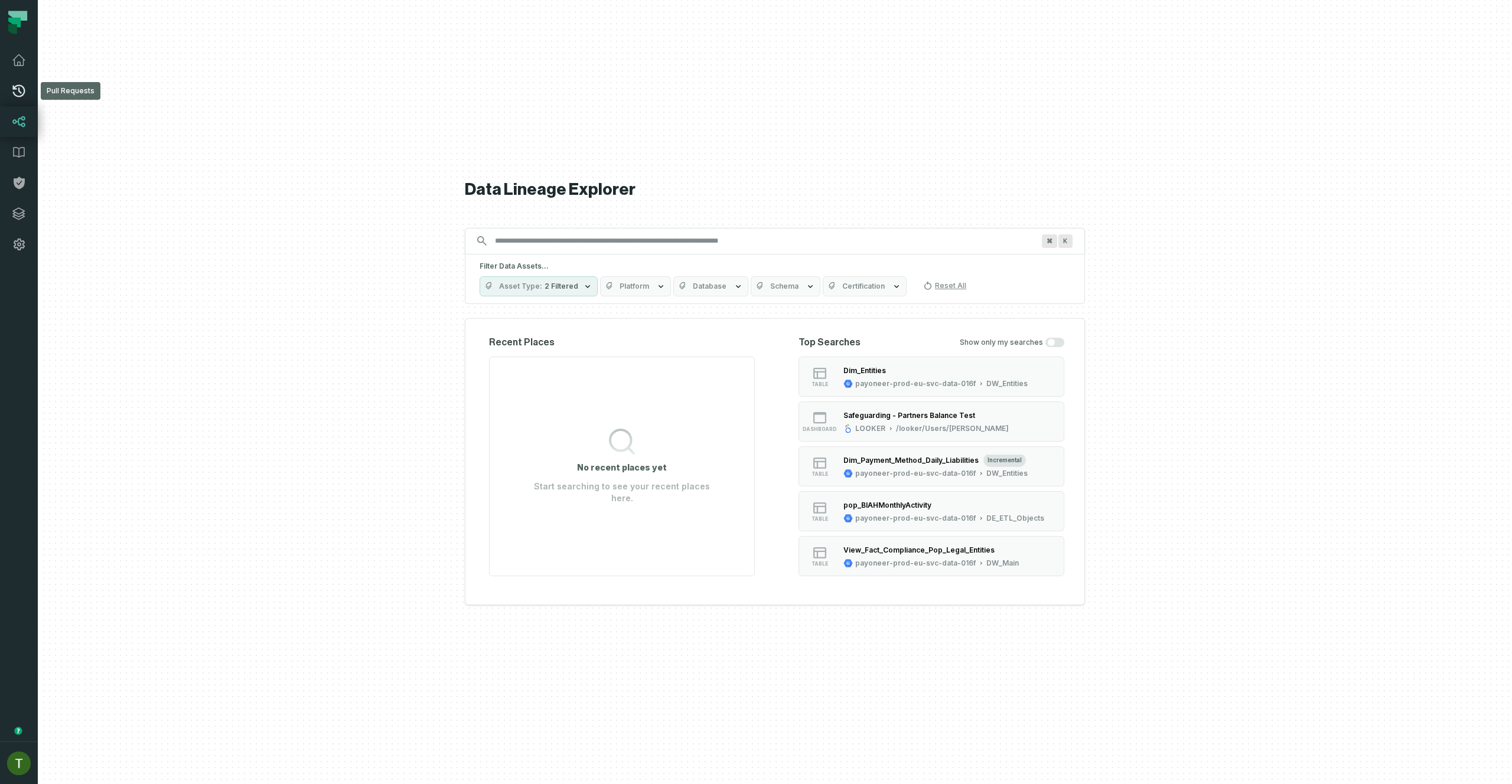
click at [12, 92] on icon at bounding box center [19, 91] width 14 height 14
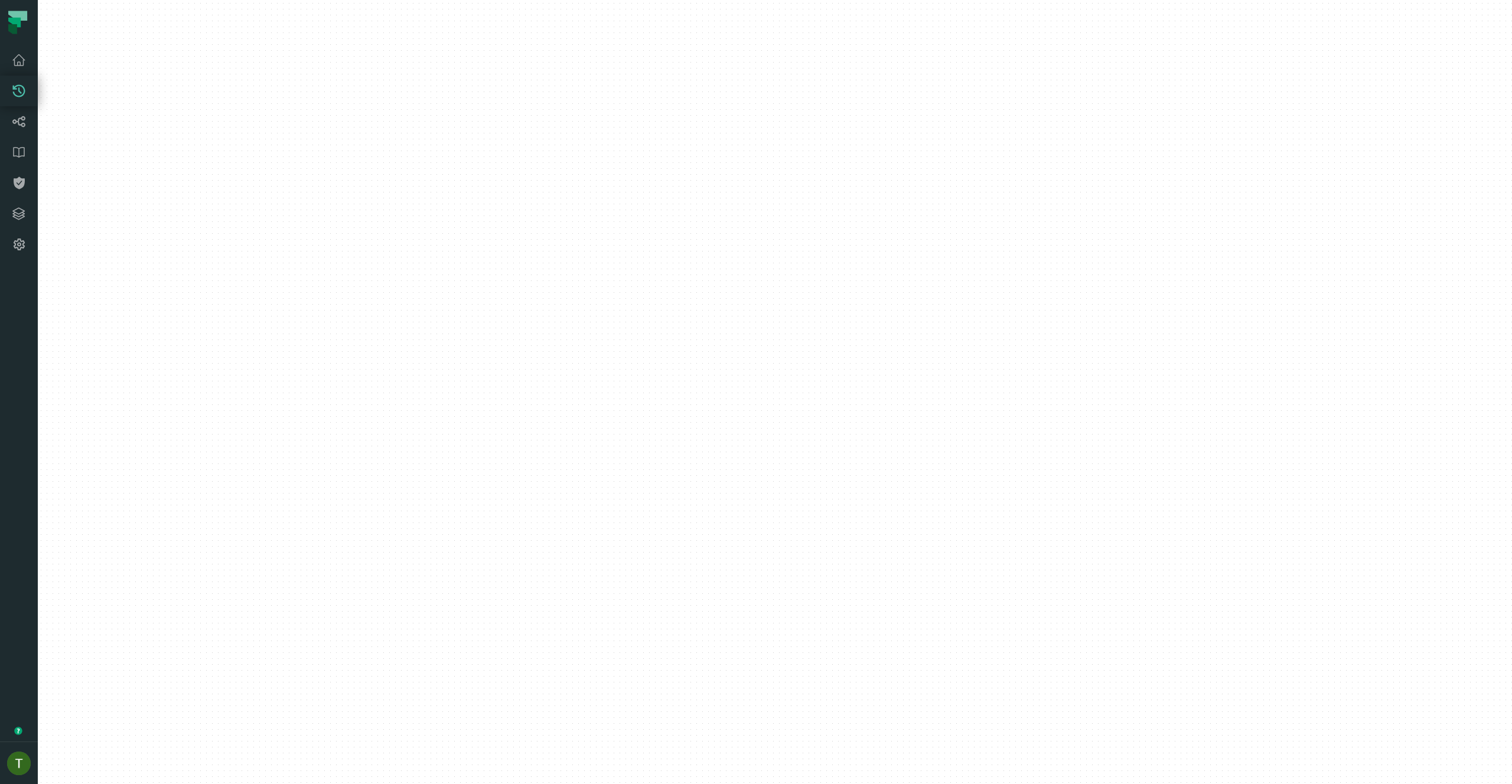
click at [12, 92] on icon at bounding box center [19, 91] width 14 height 14
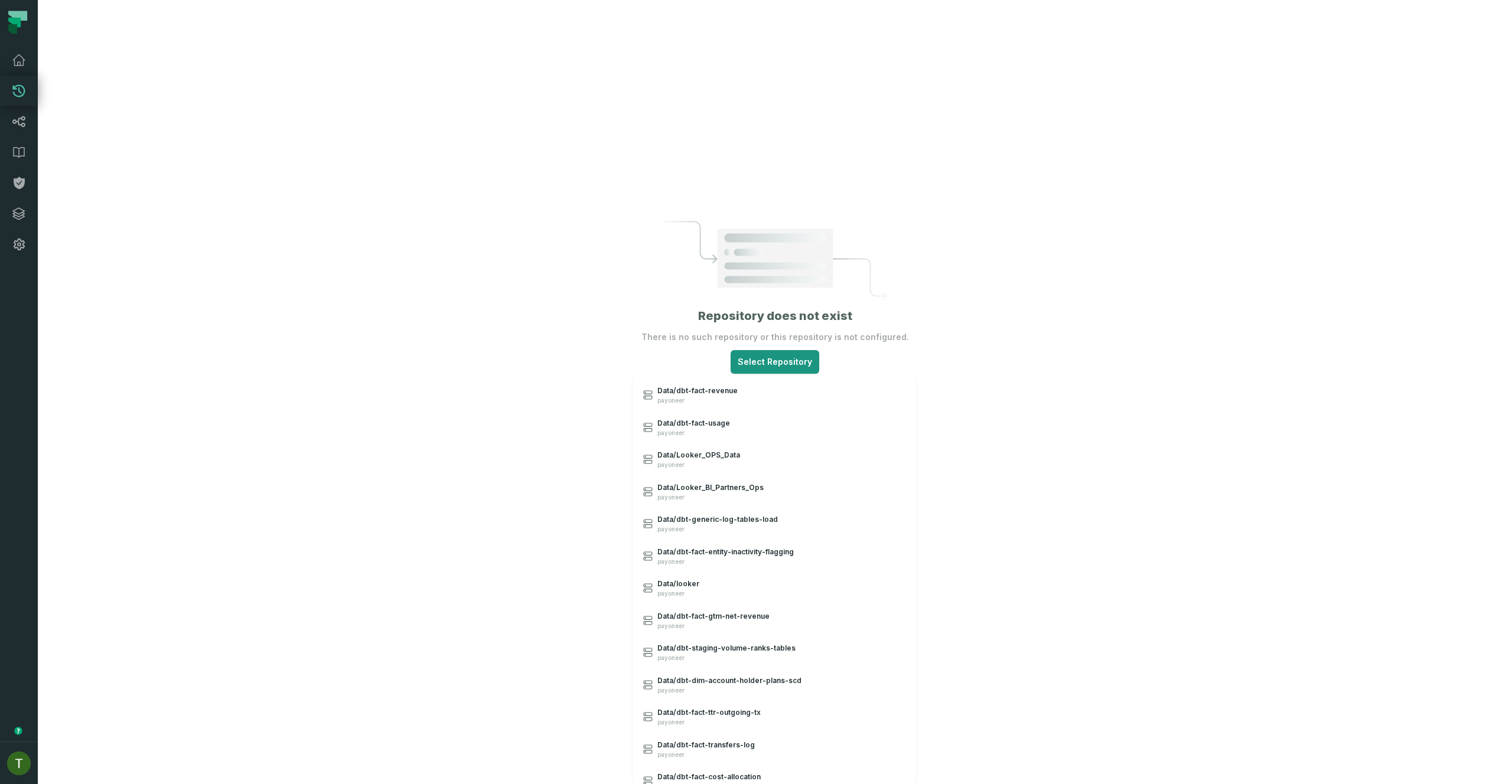
click at [779, 356] on html "Pull Requests Dashboard Lineage Data Catalog Policies Integrations Settings Tom…" at bounding box center [756, 392] width 1512 height 784
click at [674, 455] on span "Data/Looker_OPS_Data" at bounding box center [699, 455] width 83 height 10
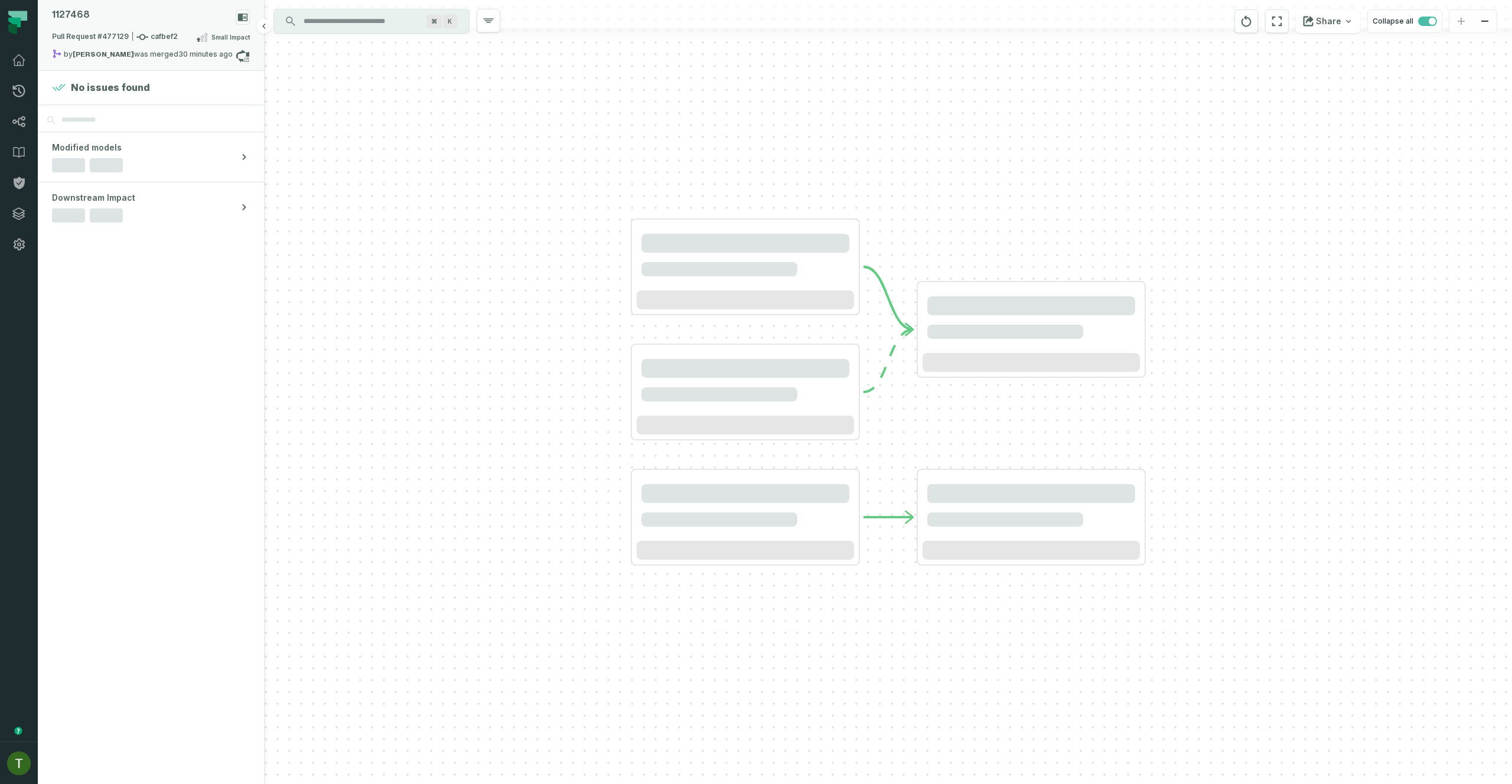
drag, startPoint x: 116, startPoint y: 24, endPoint x: 124, endPoint y: 25, distance: 8.1
click at [116, 25] on div "1127468" at bounding box center [151, 20] width 198 height 21
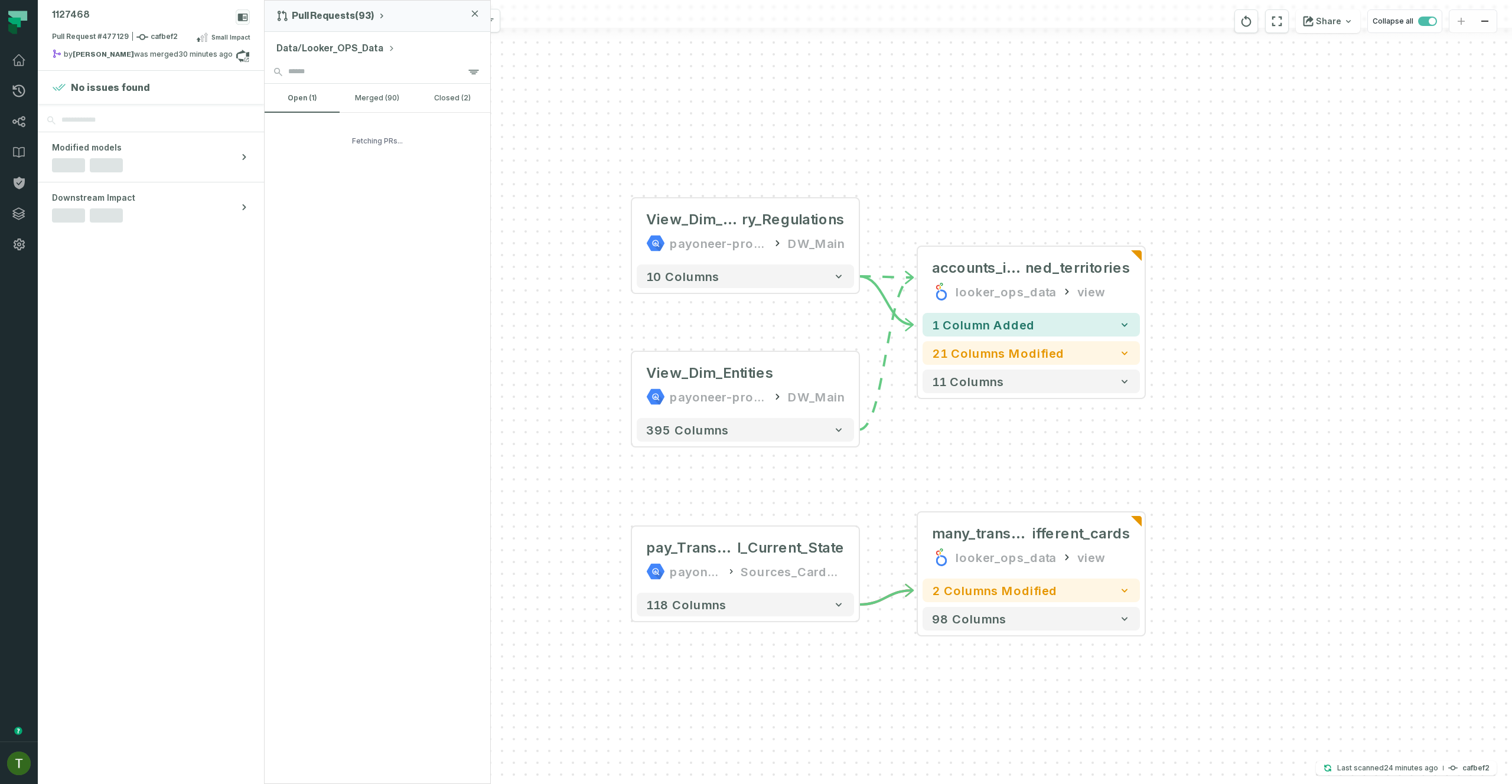
click at [298, 43] on button "Data/Looker_OPS_Data" at bounding box center [335, 49] width 119 height 14
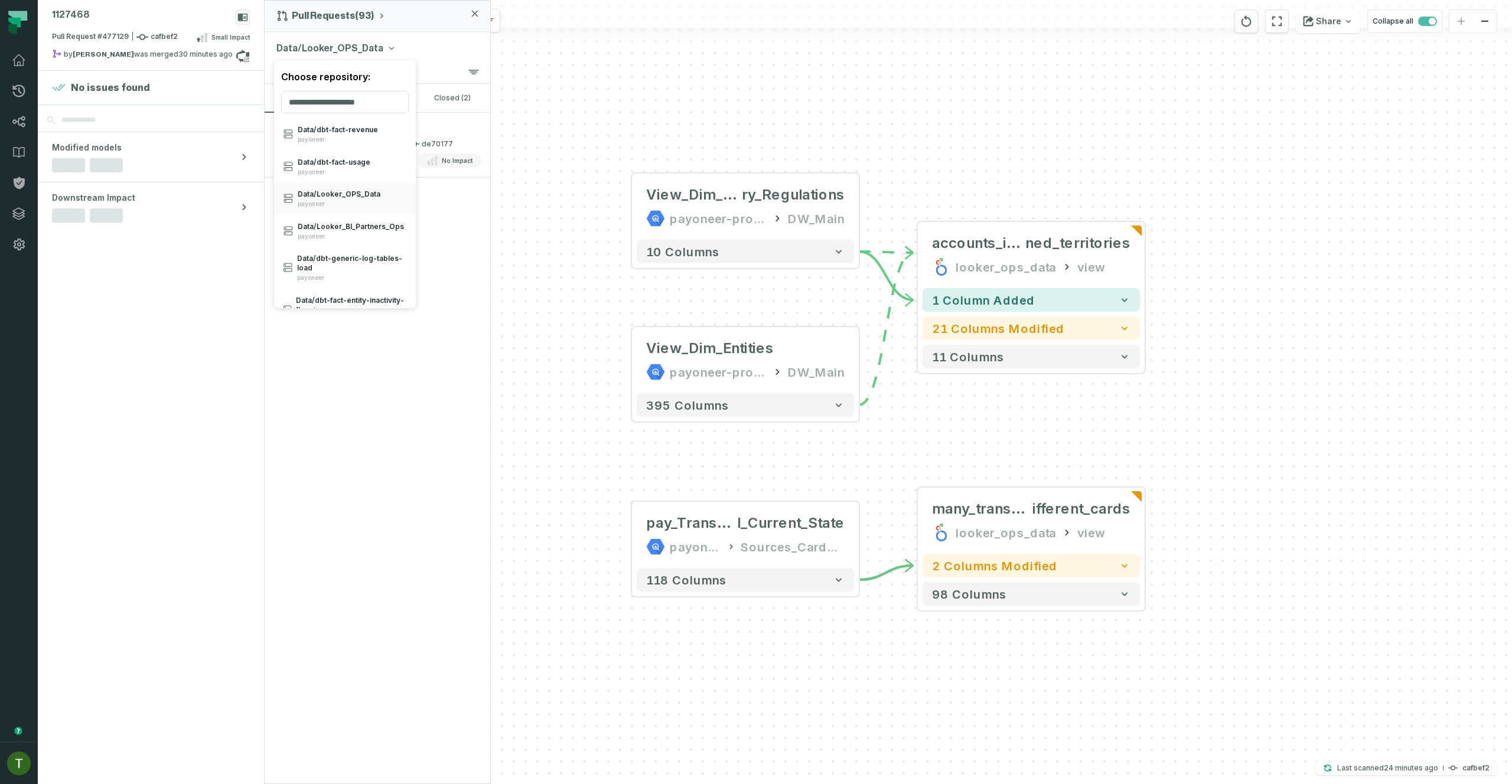
click at [313, 85] on div "Choose repository:" at bounding box center [345, 77] width 142 height 29
click at [314, 95] on input "search" at bounding box center [345, 102] width 128 height 22
paste input "**********"
type input "**********"
click at [364, 114] on div "**********" at bounding box center [345, 104] width 142 height 27
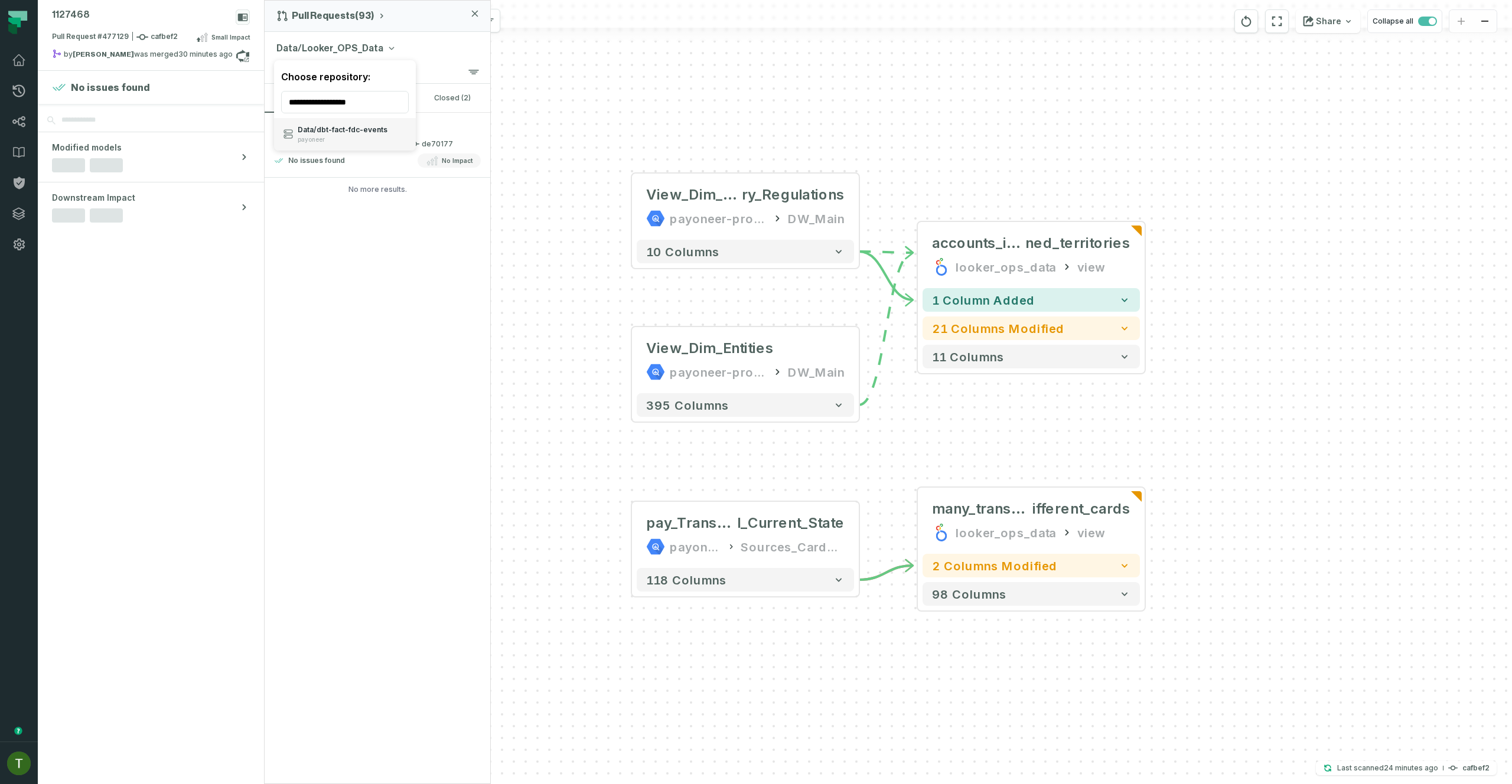
click at [363, 126] on span "Data/ dbt- fact- fdc- events" at bounding box center [342, 130] width 90 height 10
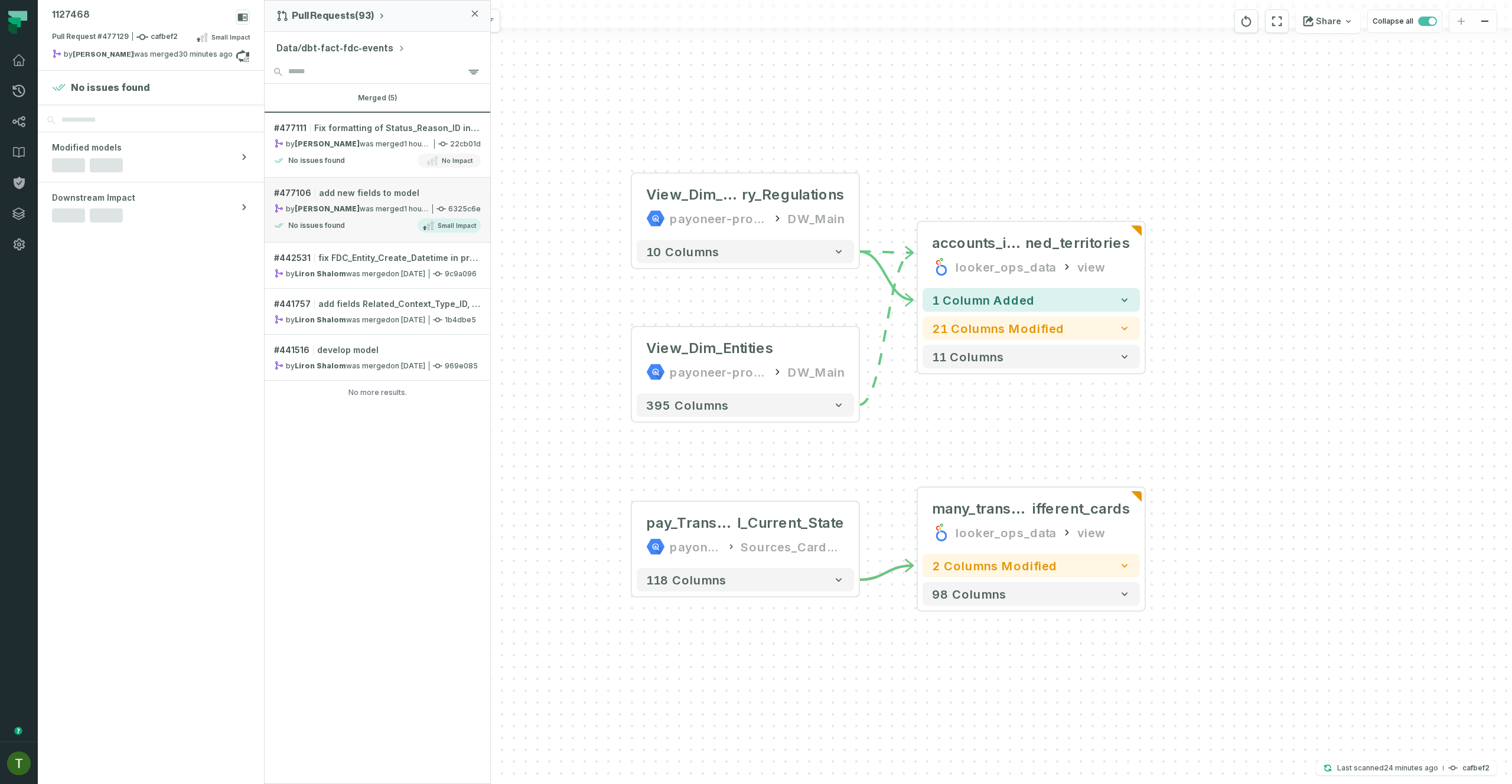
click at [406, 215] on link "# 477106 add new fields to model by Michael Chernitsky was merged 9/4/2025, 12:…" at bounding box center [377, 210] width 226 height 65
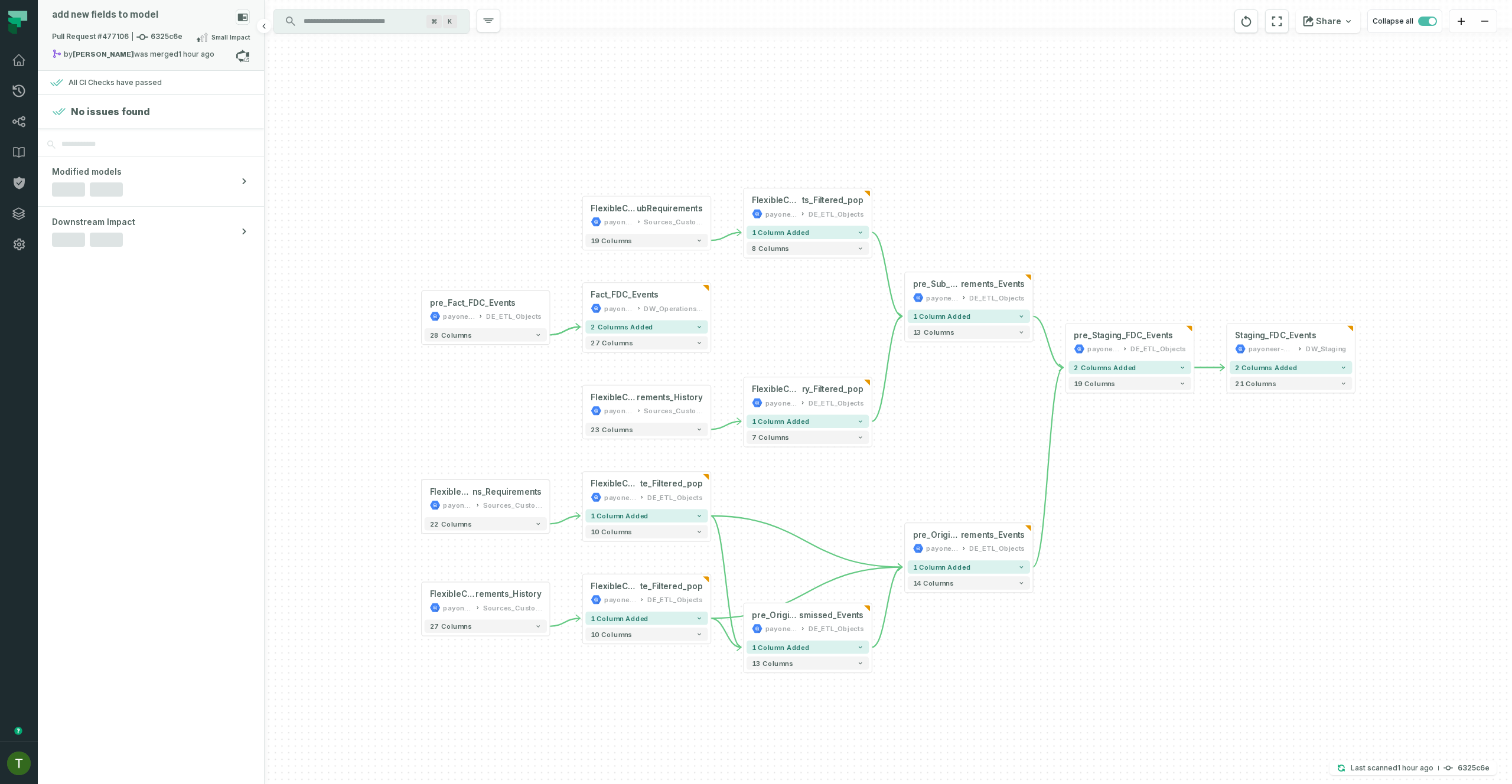
click at [119, 40] on span "Pull Request #477106 6325c6e" at bounding box center [117, 37] width 131 height 12
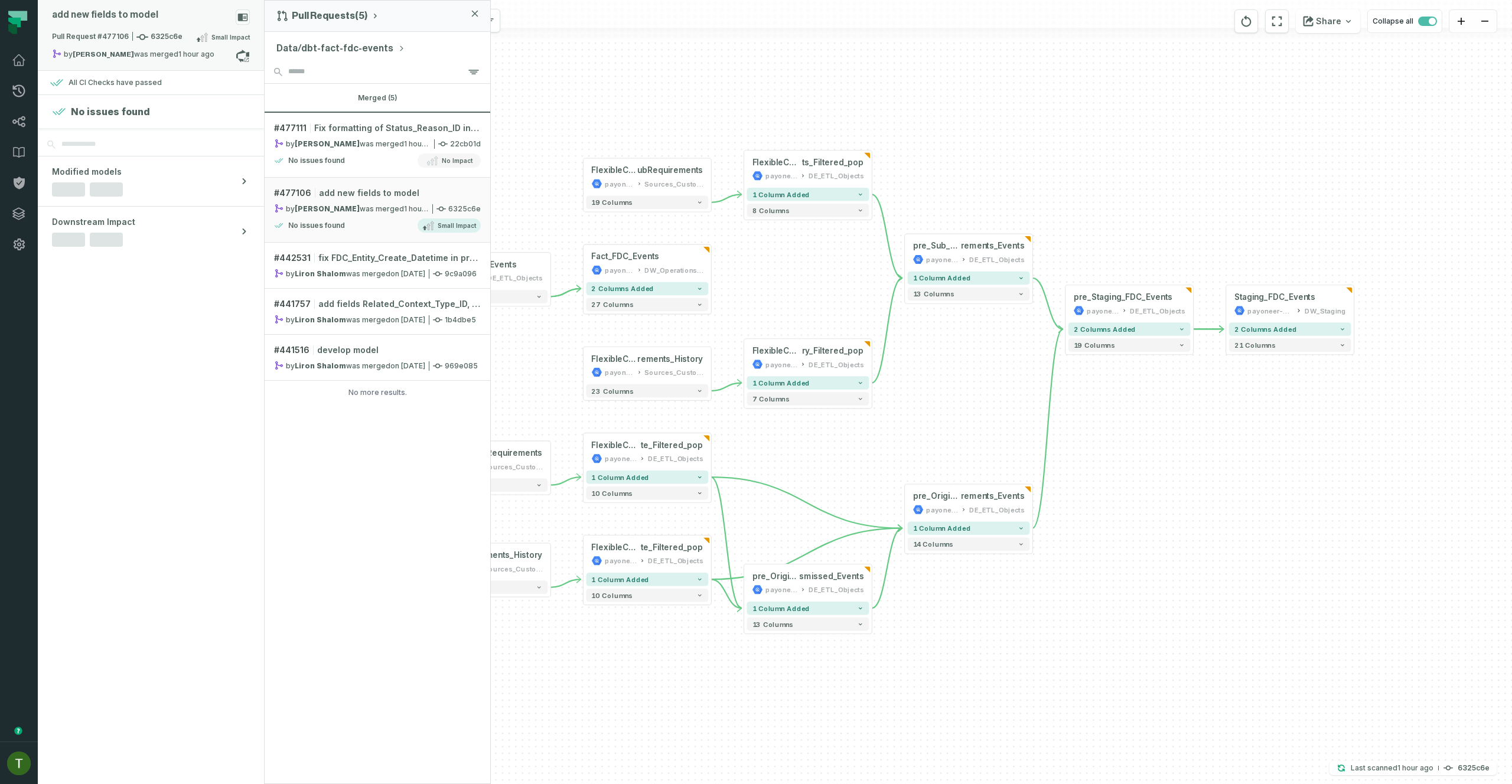
click at [121, 36] on span "Pull Request #477106 6325c6e" at bounding box center [117, 37] width 131 height 12
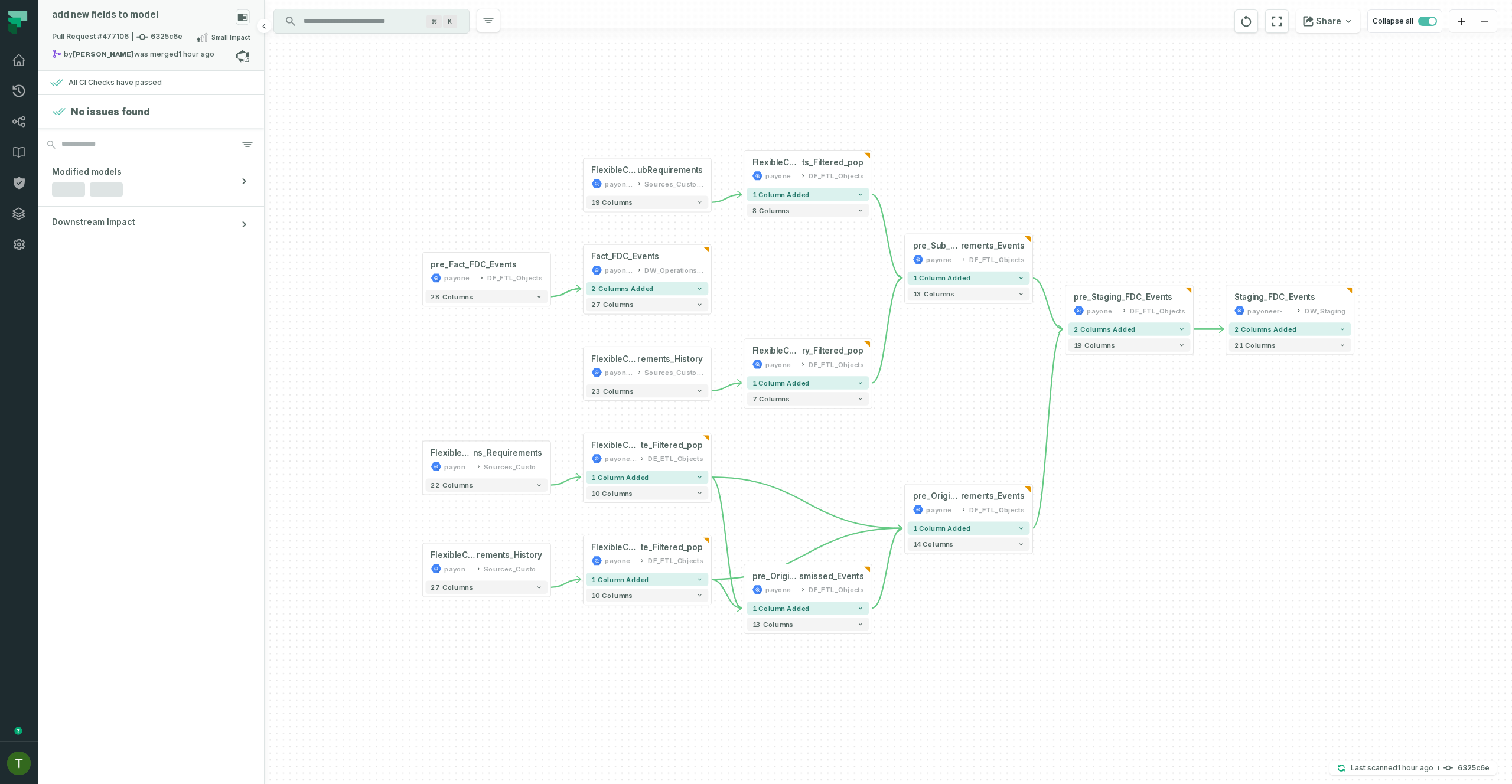
click at [221, 54] on div "by Michael Chernitsky was merged 9/4/2025, 12:20:46 PM" at bounding box center [144, 56] width 184 height 14
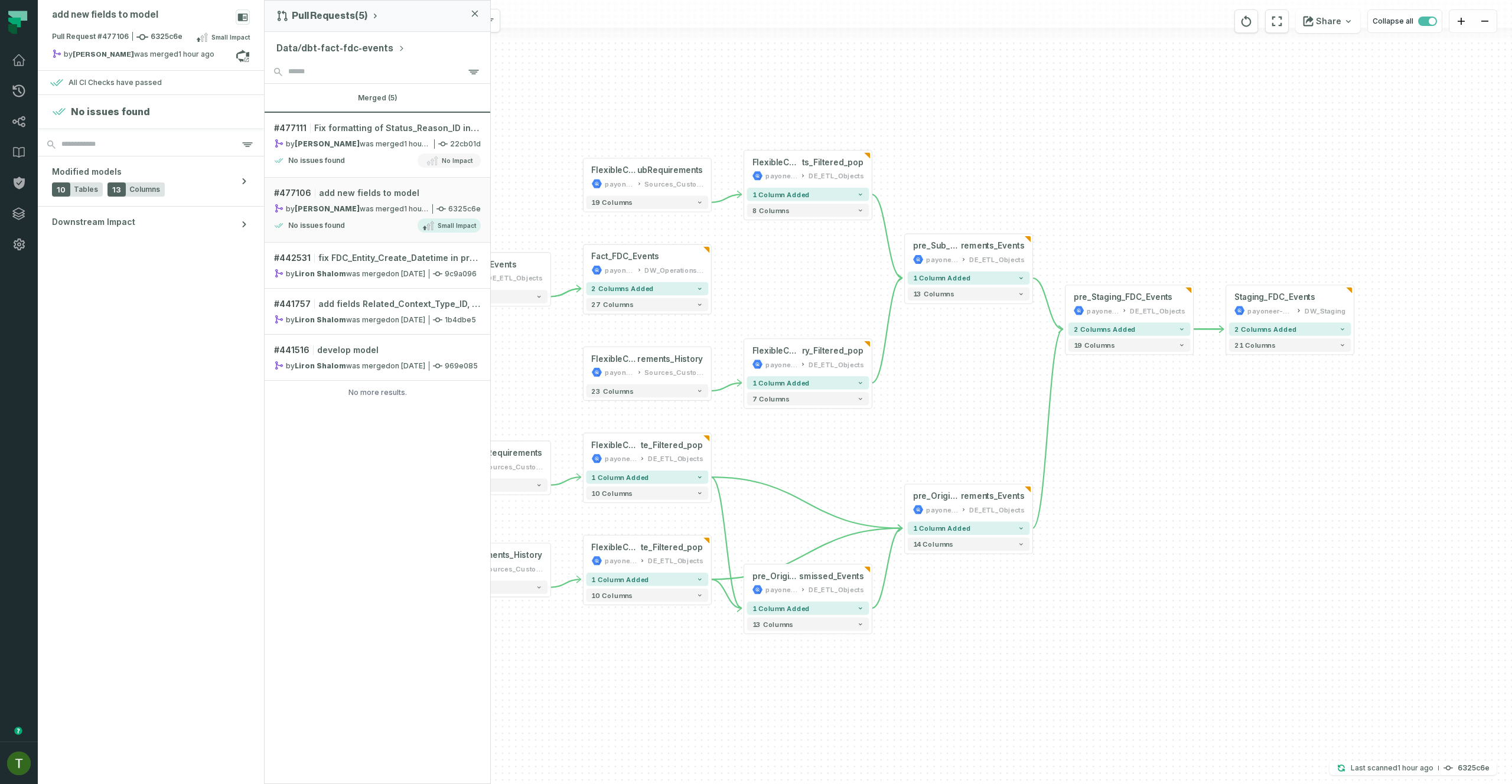
click at [596, 77] on div "+ pre_Origin_Requirements_Closed_Di smissed_Events payoneer-prod-eu-svc-data-01…" at bounding box center [888, 392] width 1247 height 784
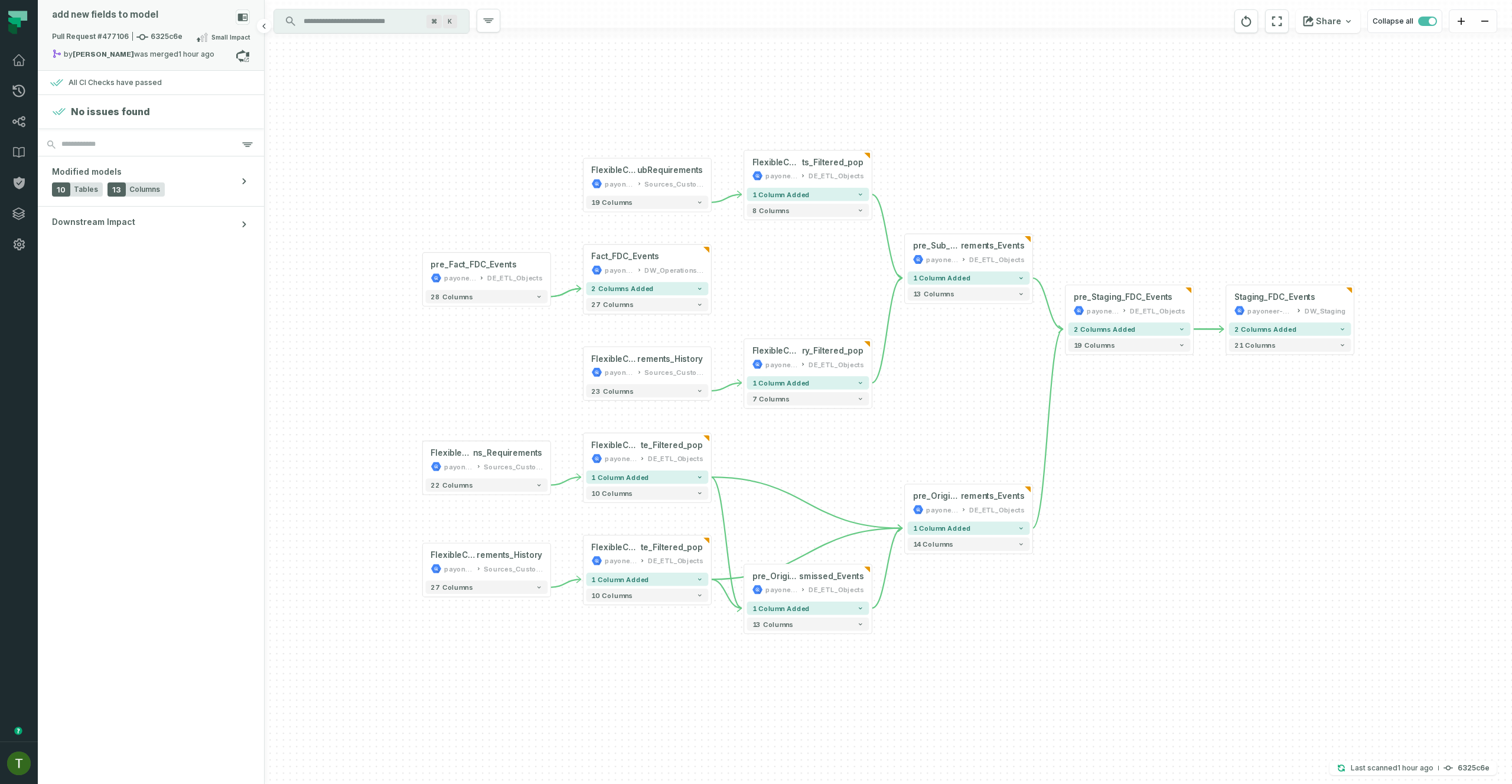
click at [101, 22] on div "add new fields to model" at bounding box center [151, 20] width 198 height 21
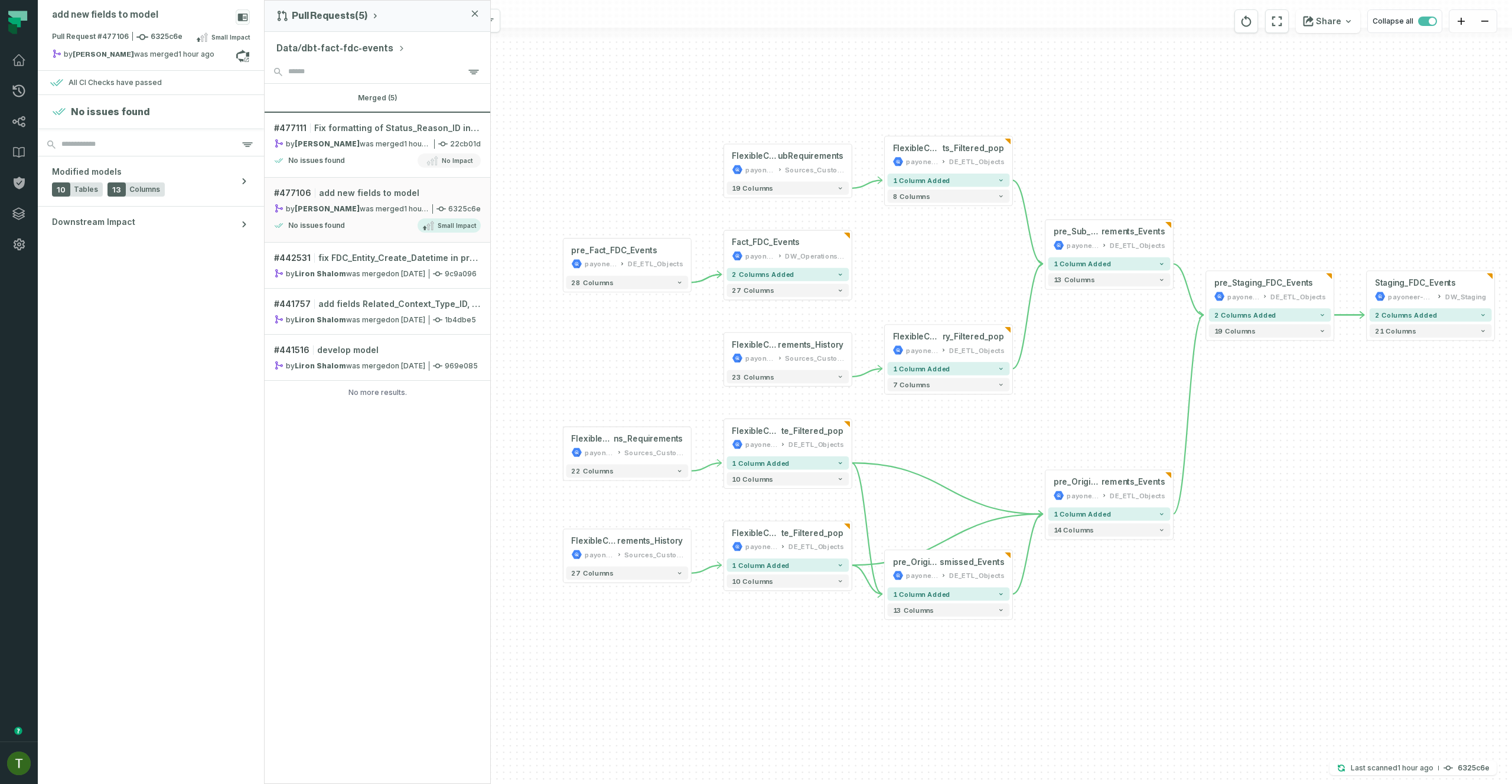
drag, startPoint x: 804, startPoint y: 415, endPoint x: 867, endPoint y: 372, distance: 76.3
click at [938, 399] on div "+ pre_Origin_Requirements_Closed_Di smissed_Events payoneer-prod-eu-svc-data-01…" at bounding box center [888, 392] width 1247 height 784
click at [404, 219] on div "No issues found Small Impact" at bounding box center [377, 226] width 207 height 14
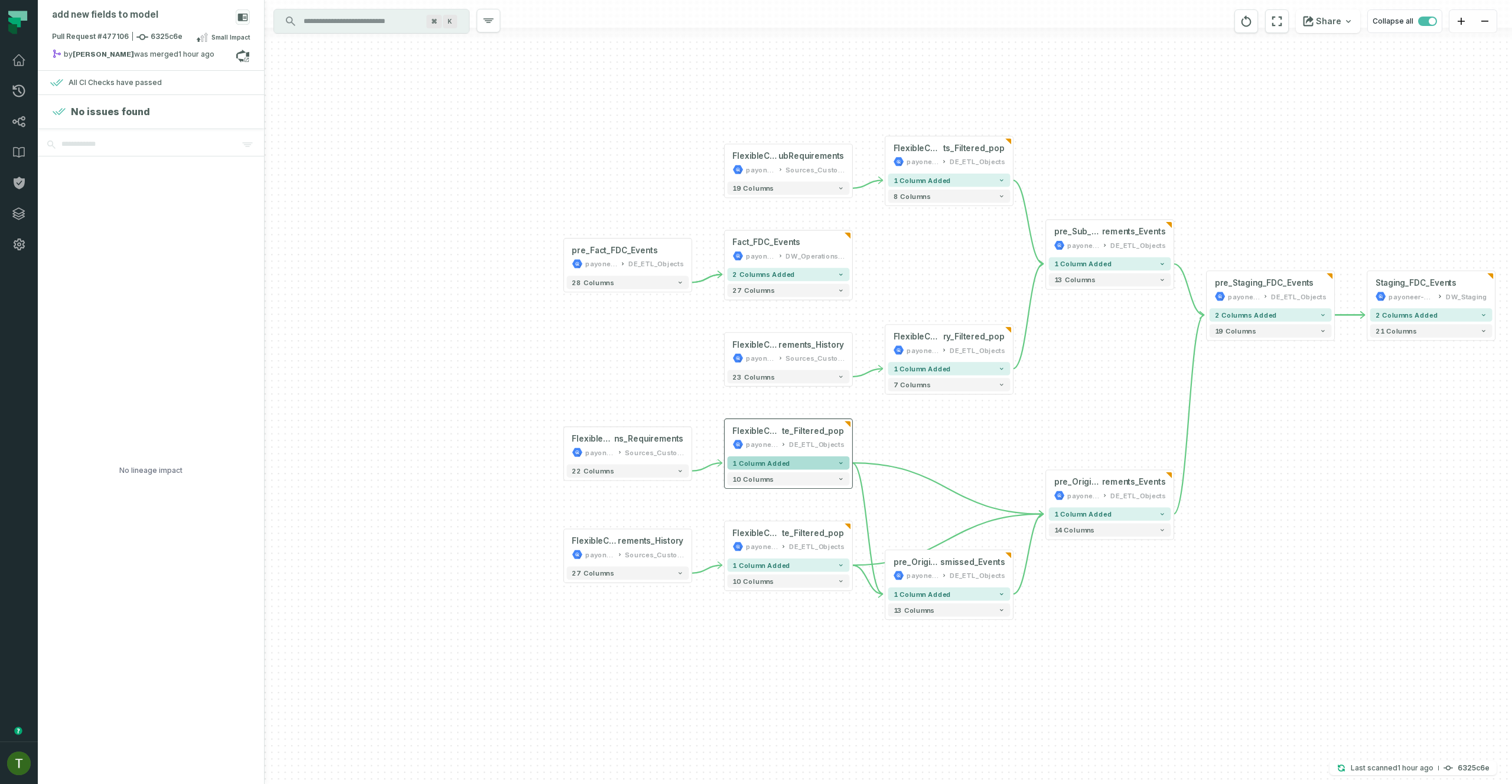
click at [843, 462] on icon "button" at bounding box center [841, 463] width 6 height 6
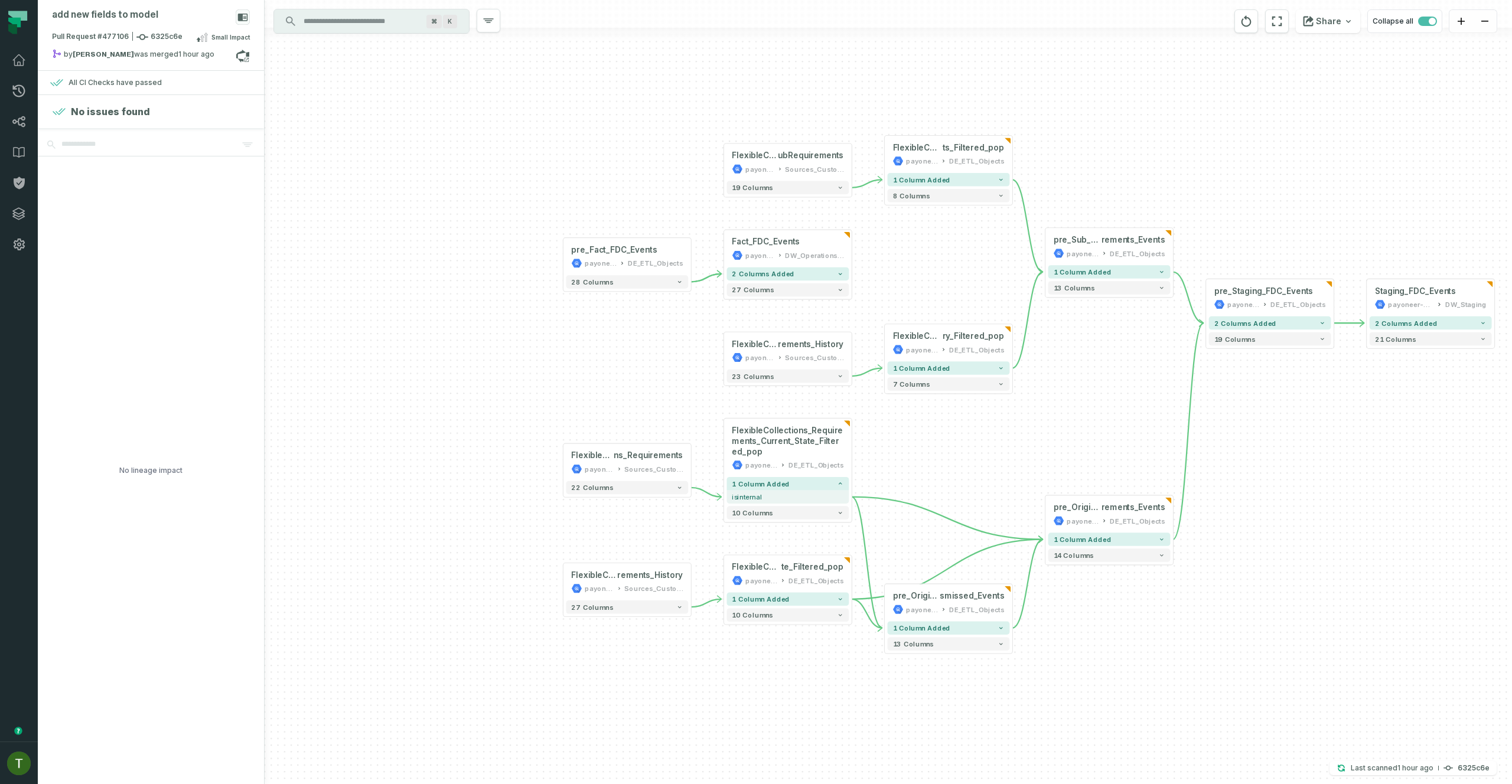
drag, startPoint x: 937, startPoint y: 526, endPoint x: 875, endPoint y: 474, distance: 80.9
click at [874, 474] on div "+ pre_Origin_Requirements_Closed_Di smissed_Events payoneer-prod-eu-svc-data-01…" at bounding box center [888, 392] width 1247 height 784
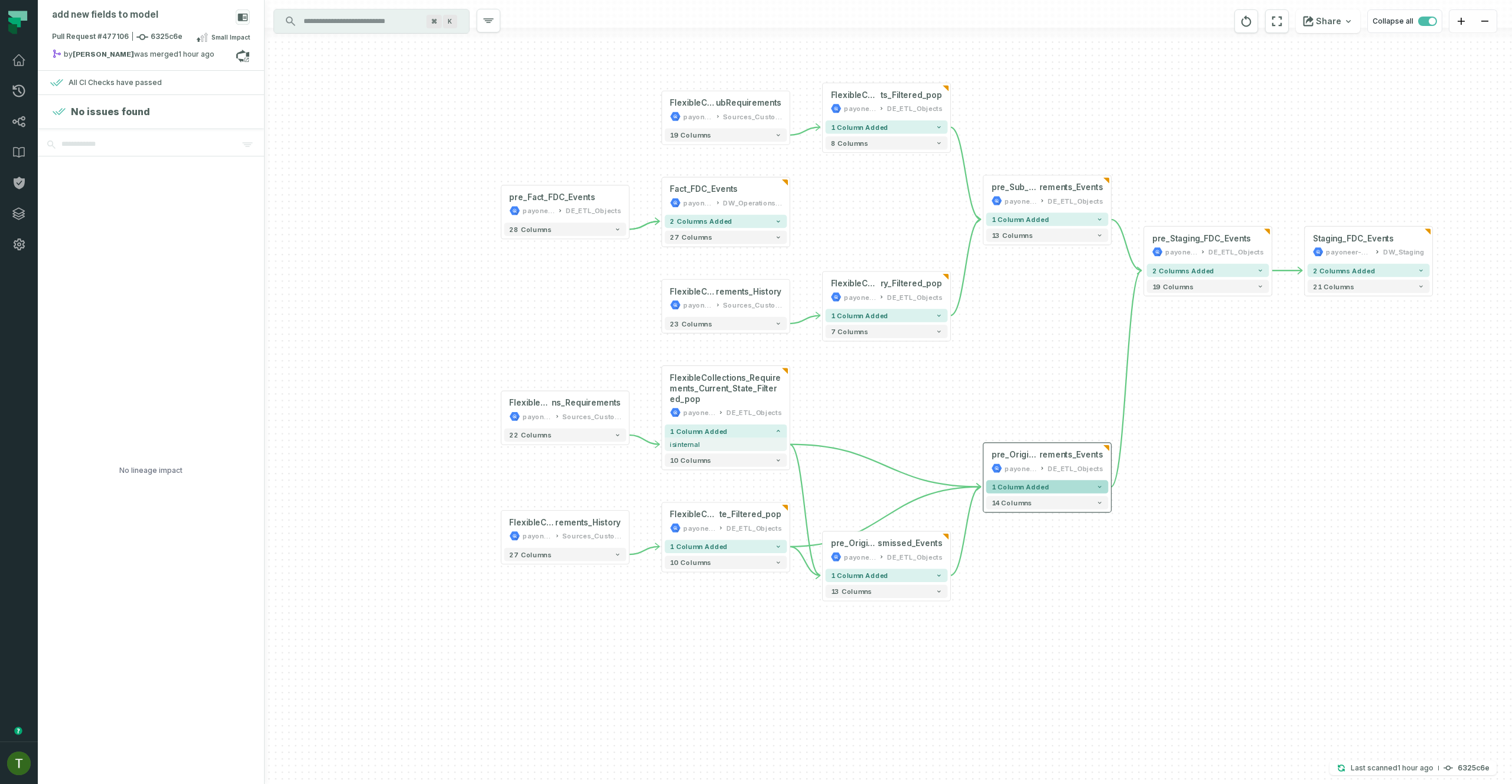
click at [1009, 484] on span "1 column added" at bounding box center [1021, 487] width 58 height 8
click at [1017, 489] on span "1 column added" at bounding box center [1021, 487] width 58 height 8
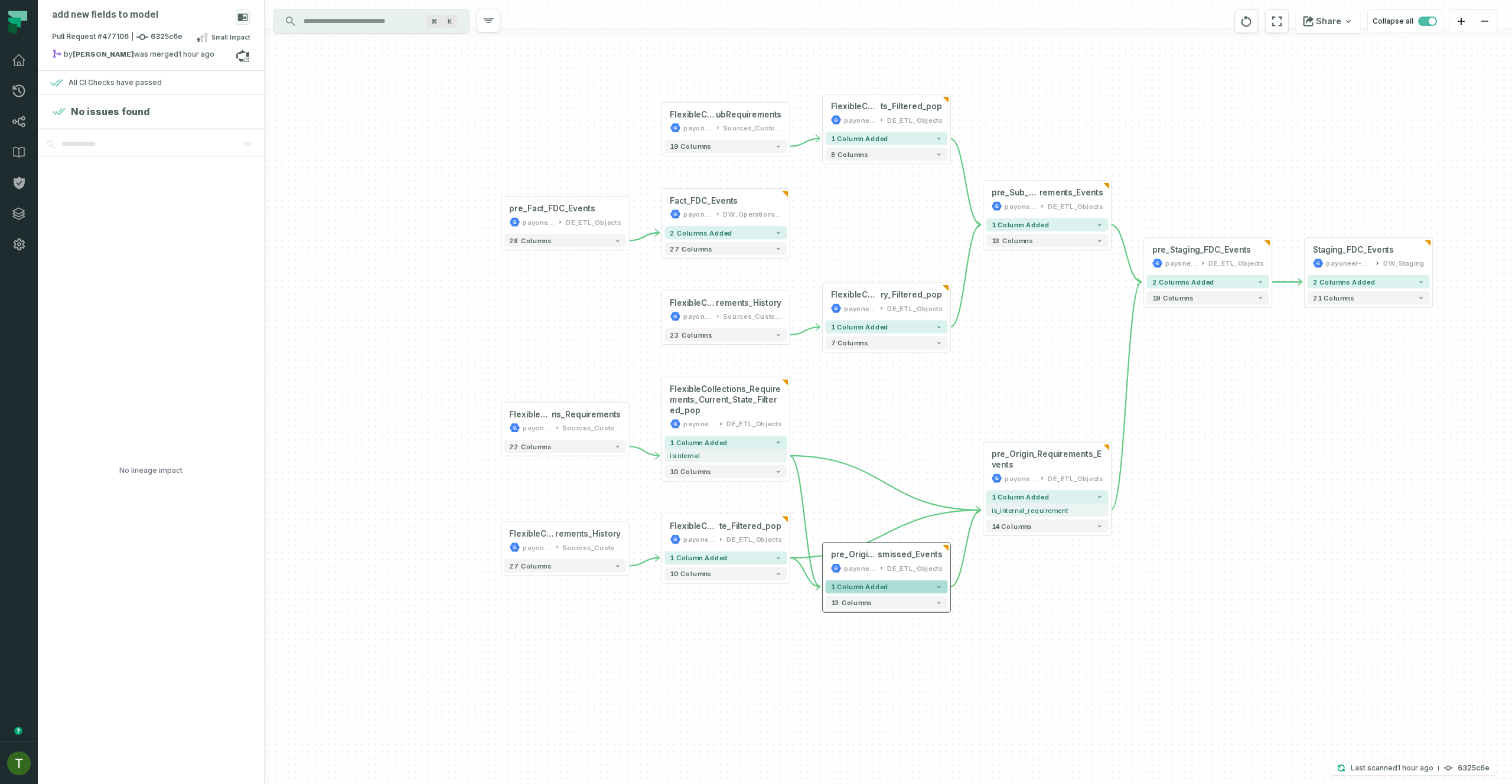
click at [913, 585] on button "1 column added" at bounding box center [886, 587] width 122 height 13
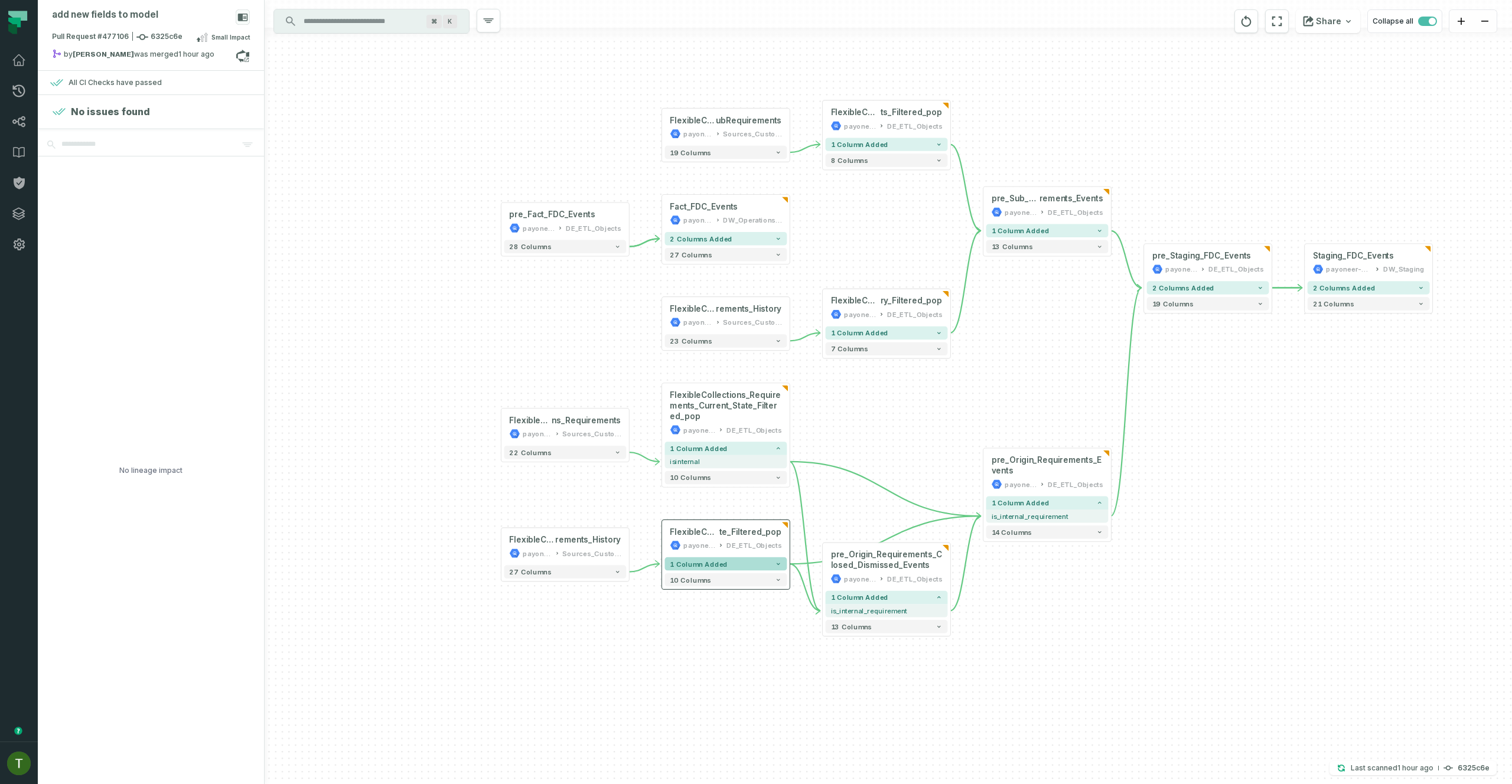
click at [763, 568] on button "1 column added" at bounding box center [725, 564] width 122 height 13
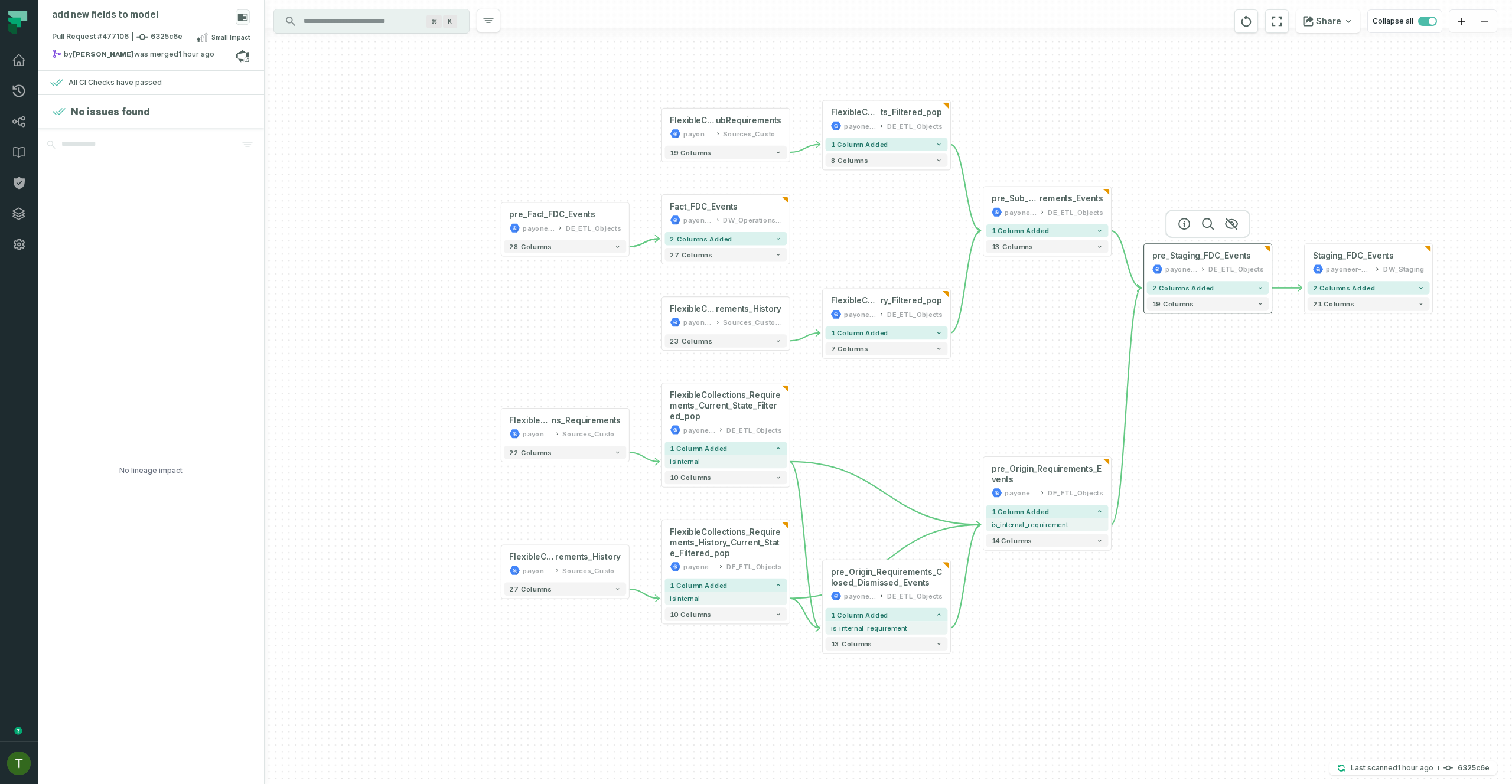
click at [1181, 279] on div "2 columns added 19 columns" at bounding box center [1208, 295] width 128 height 34
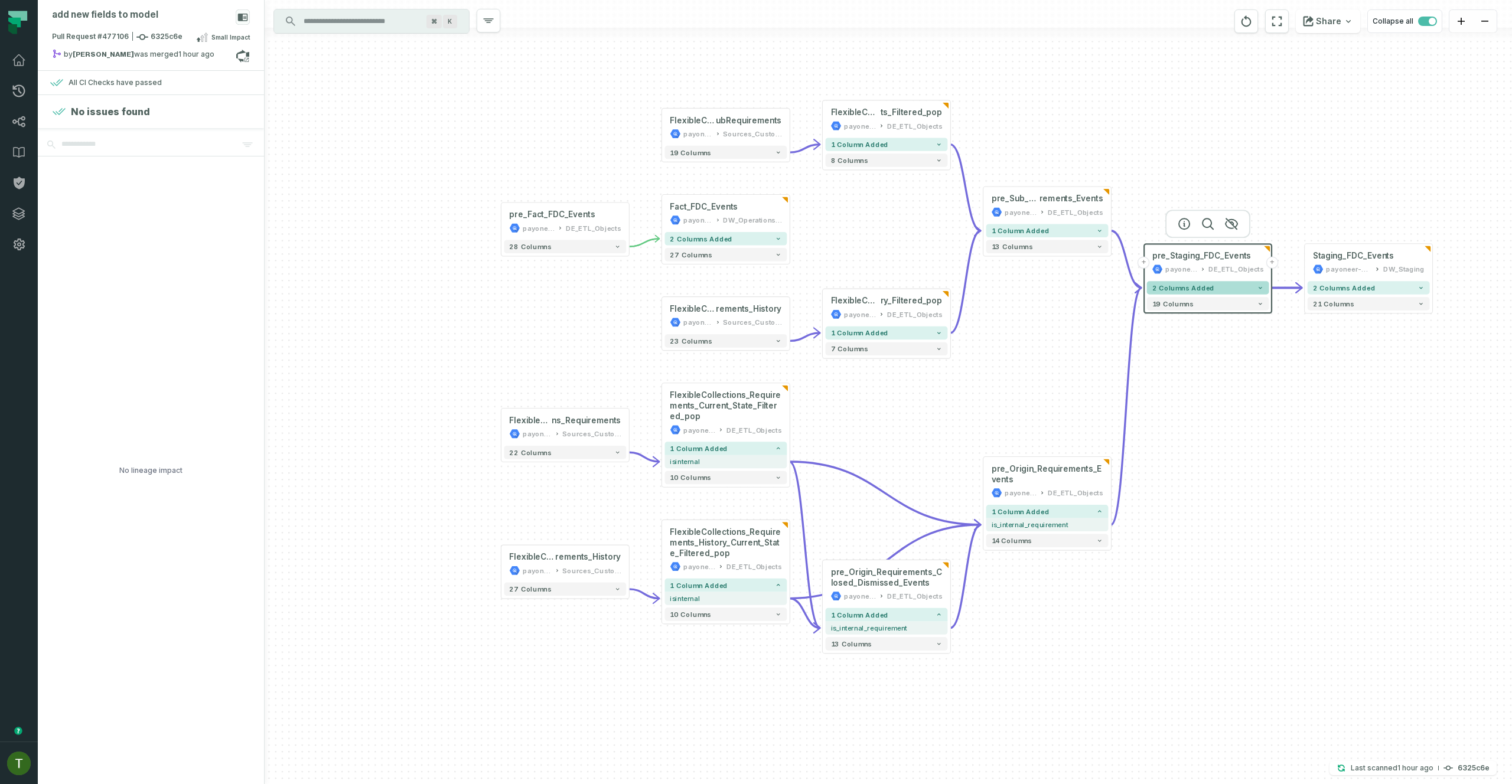
click at [1181, 282] on button "2 columns added" at bounding box center [1207, 287] width 122 height 13
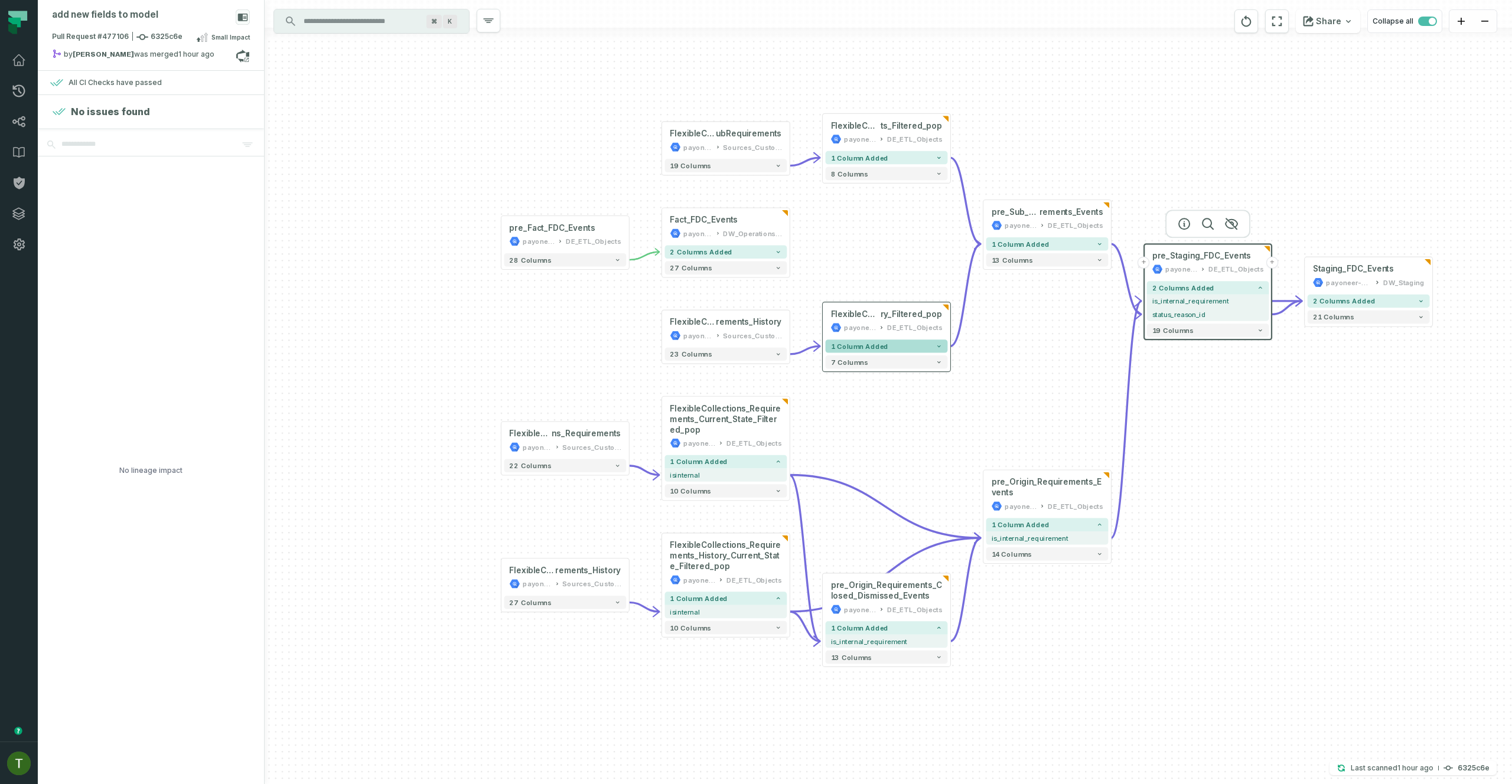
click at [915, 345] on button "1 column added" at bounding box center [886, 346] width 122 height 13
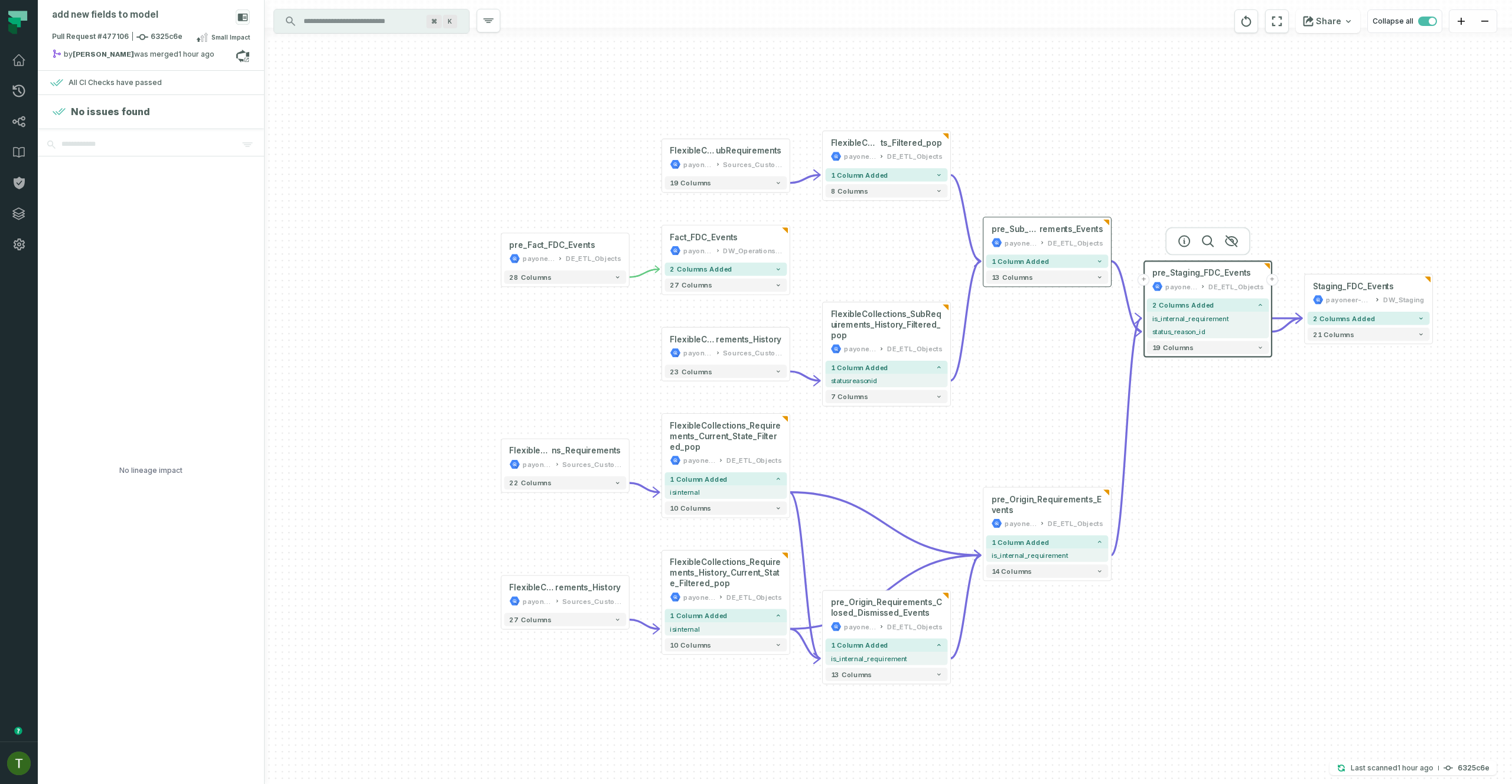
click at [1058, 269] on div "1 column added 13 columns" at bounding box center [1047, 269] width 128 height 34
click at [1061, 262] on button "1 column added" at bounding box center [1047, 260] width 122 height 13
click at [1071, 266] on div "1 column added 13 columns" at bounding box center [1047, 268] width 128 height 34
click at [1072, 262] on button "1 column added" at bounding box center [1047, 259] width 122 height 13
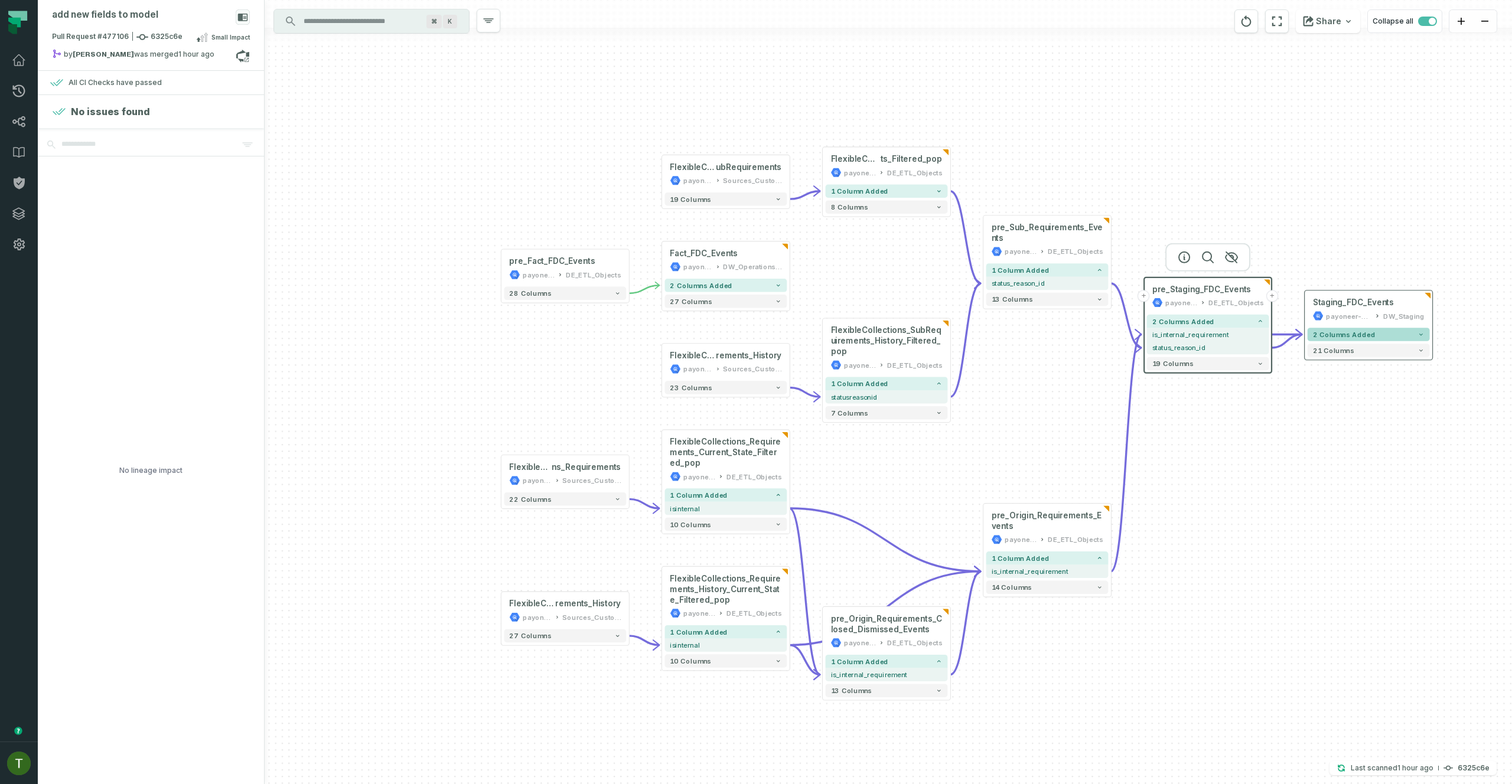
click at [1336, 333] on span "2 columns added" at bounding box center [1344, 335] width 62 height 8
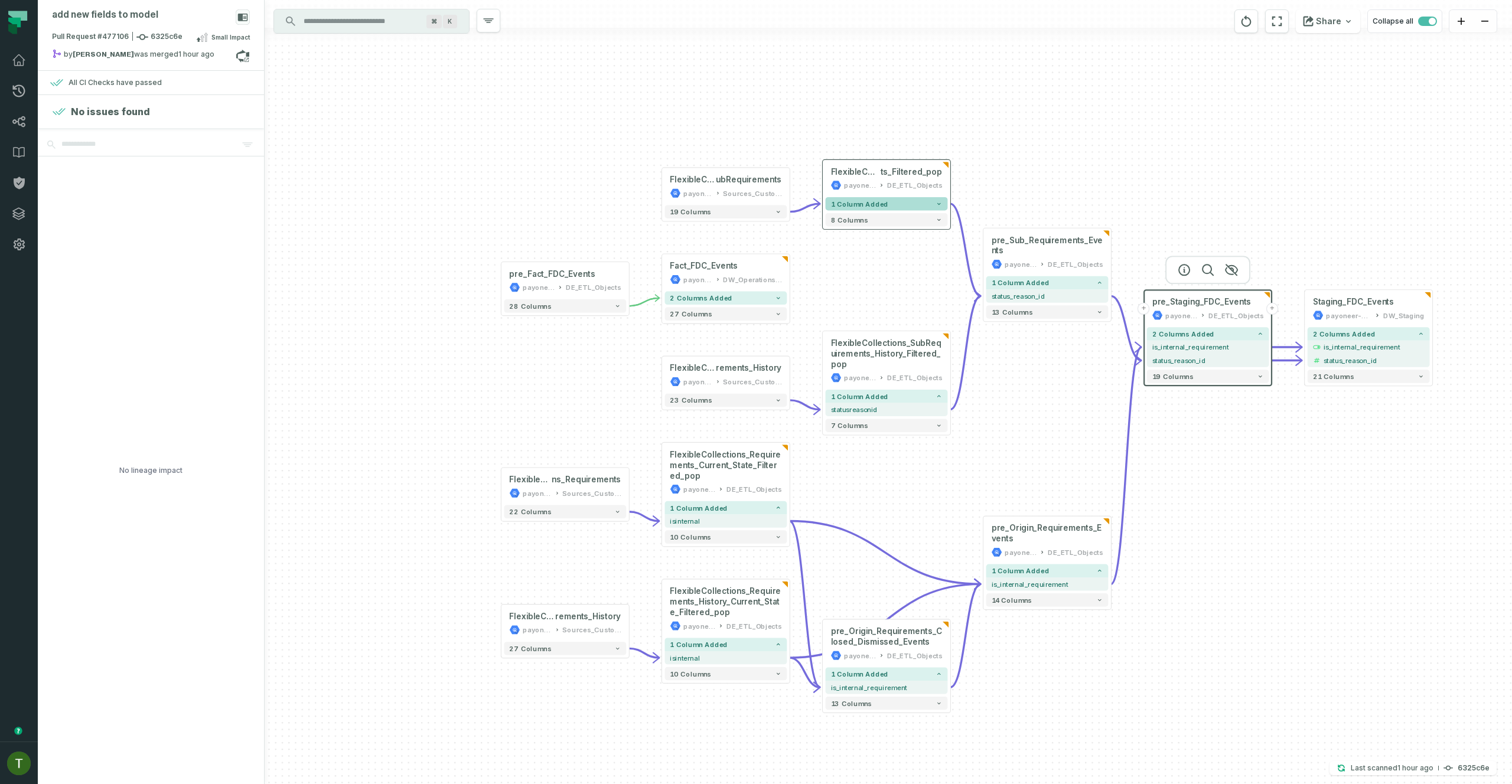
click at [929, 203] on button "1 column added" at bounding box center [886, 203] width 122 height 13
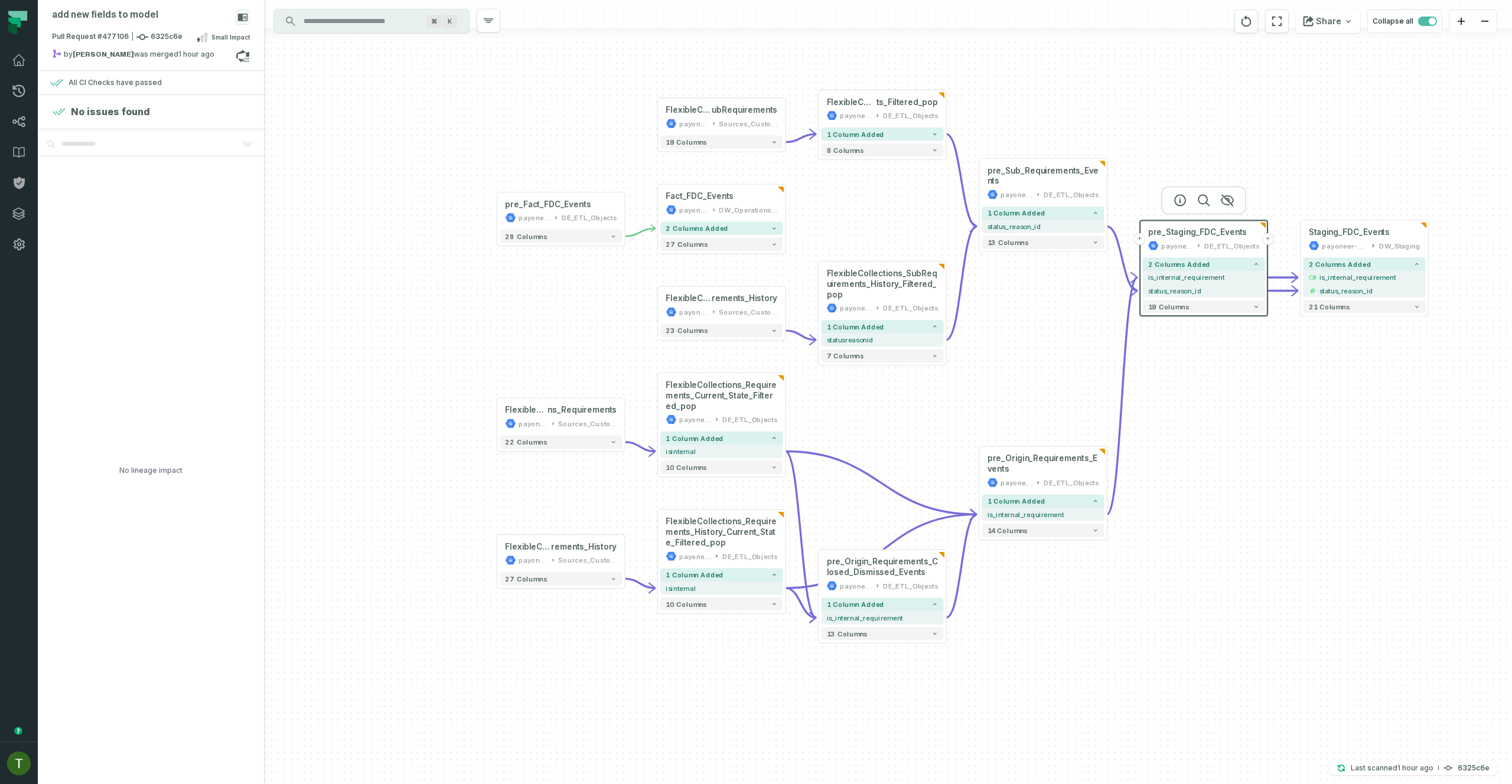
drag, startPoint x: 1269, startPoint y: 522, endPoint x: 1265, endPoint y: 451, distance: 71.1
click at [1265, 451] on div "+ pre_Origin_Requirements_Closed_Dismissed_Events payoneer-prod-eu-svc-data-016…" at bounding box center [888, 392] width 1247 height 784
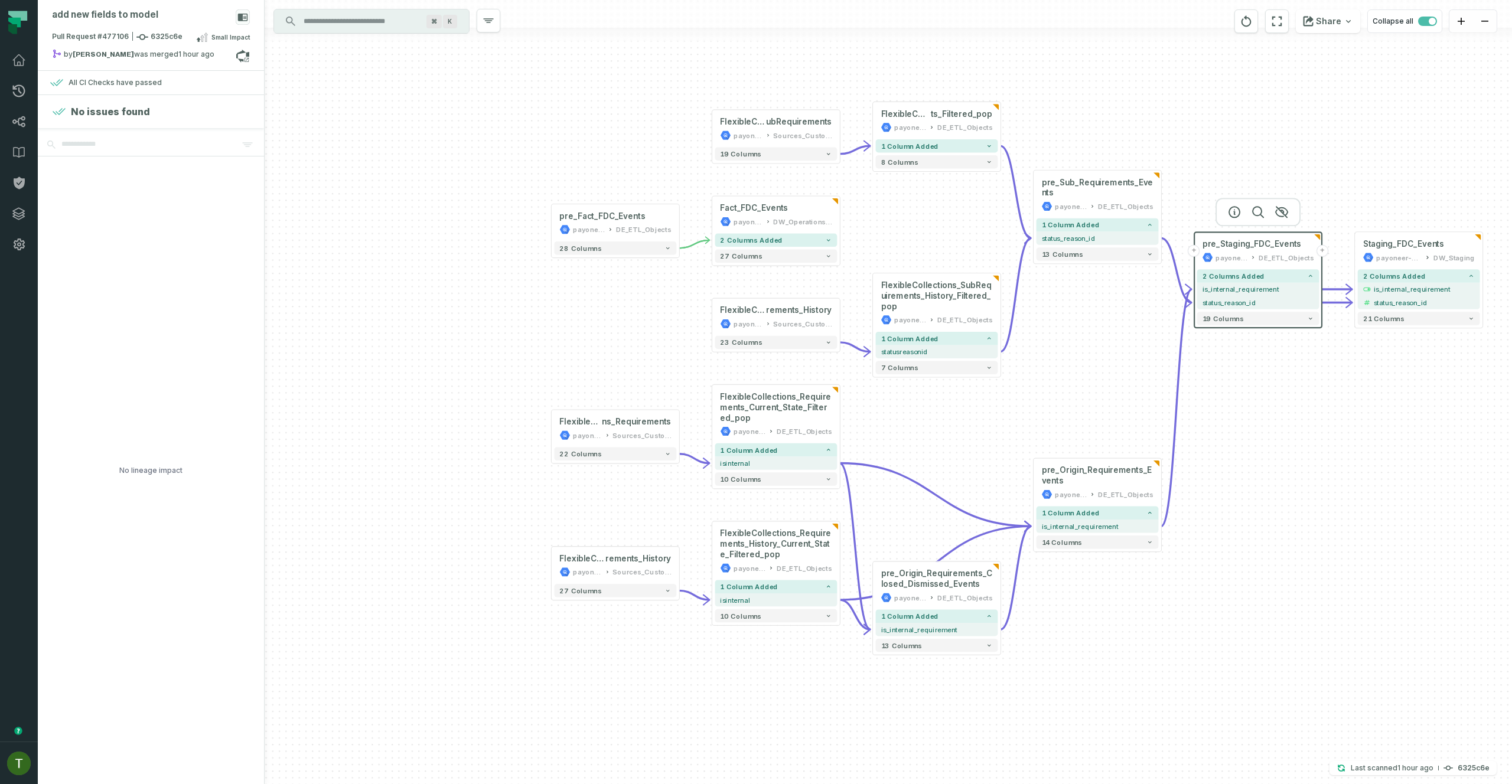
drag, startPoint x: 1237, startPoint y: 467, endPoint x: 1300, endPoint y: 482, distance: 64.8
click at [1300, 481] on div "+ pre_Origin_Requirements_Closed_Dismissed_Events payoneer-prod-eu-svc-data-016…" at bounding box center [888, 392] width 1247 height 784
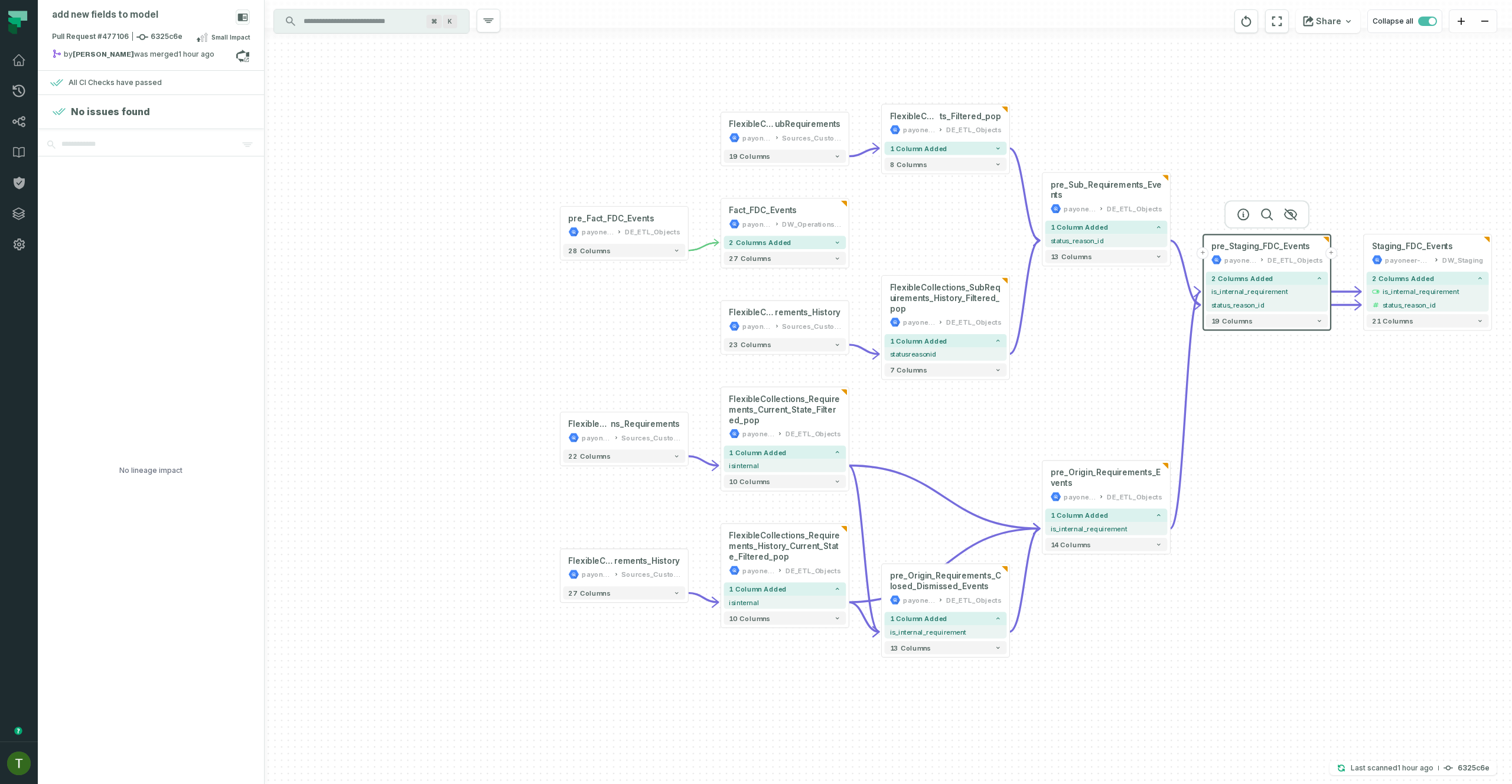
click at [1300, 482] on div "+ pre_Origin_Requirements_Closed_Dismissed_Events payoneer-prod-eu-svc-data-016…" at bounding box center [888, 392] width 1247 height 784
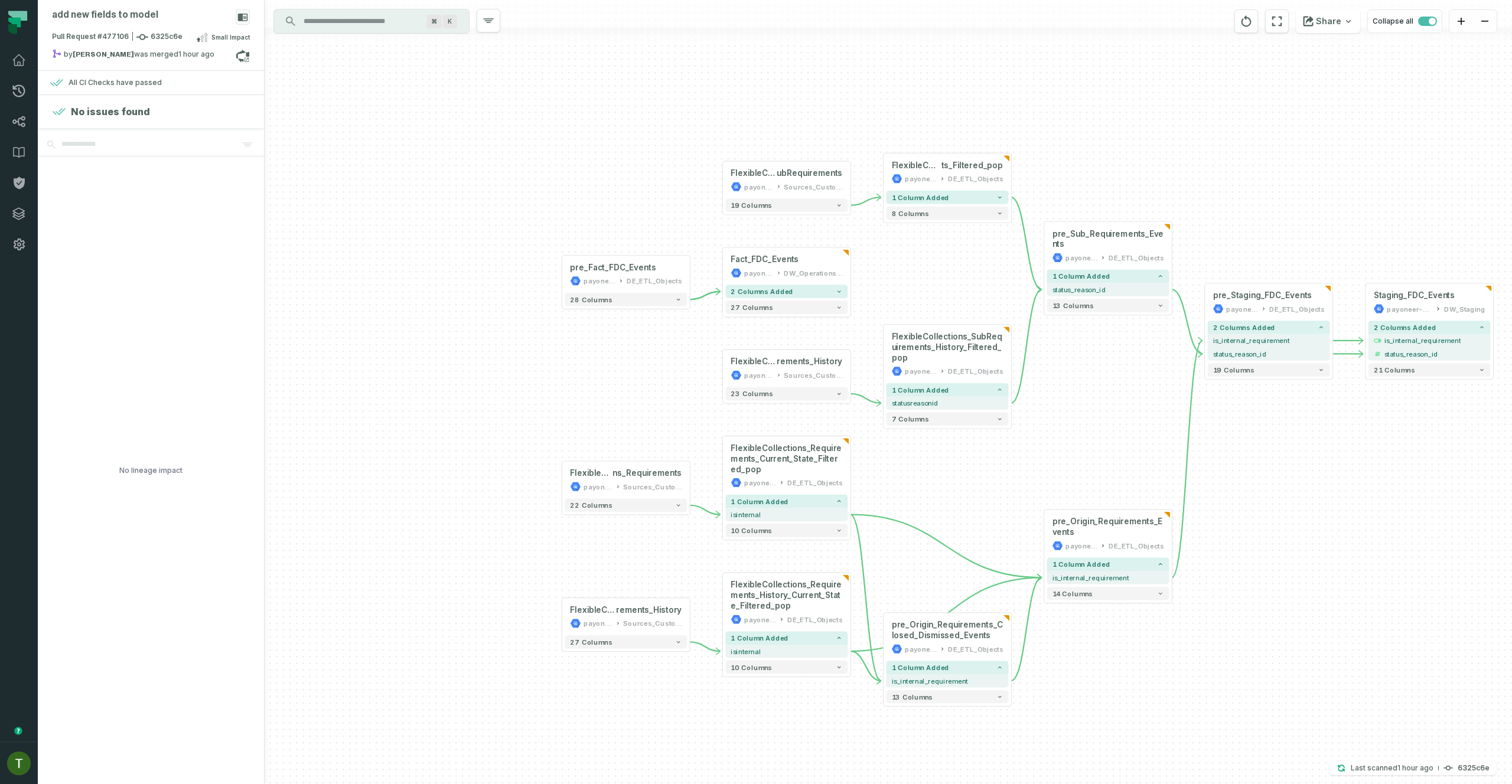
drag, startPoint x: 1200, startPoint y: 545, endPoint x: 1202, endPoint y: 594, distance: 49.0
click at [1202, 594] on div "+ pre_Origin_Requirements_Closed_Dismissed_Events payoneer-prod-eu-svc-data-016…" at bounding box center [888, 392] width 1247 height 784
click at [618, 509] on button "22 columns" at bounding box center [626, 505] width 122 height 13
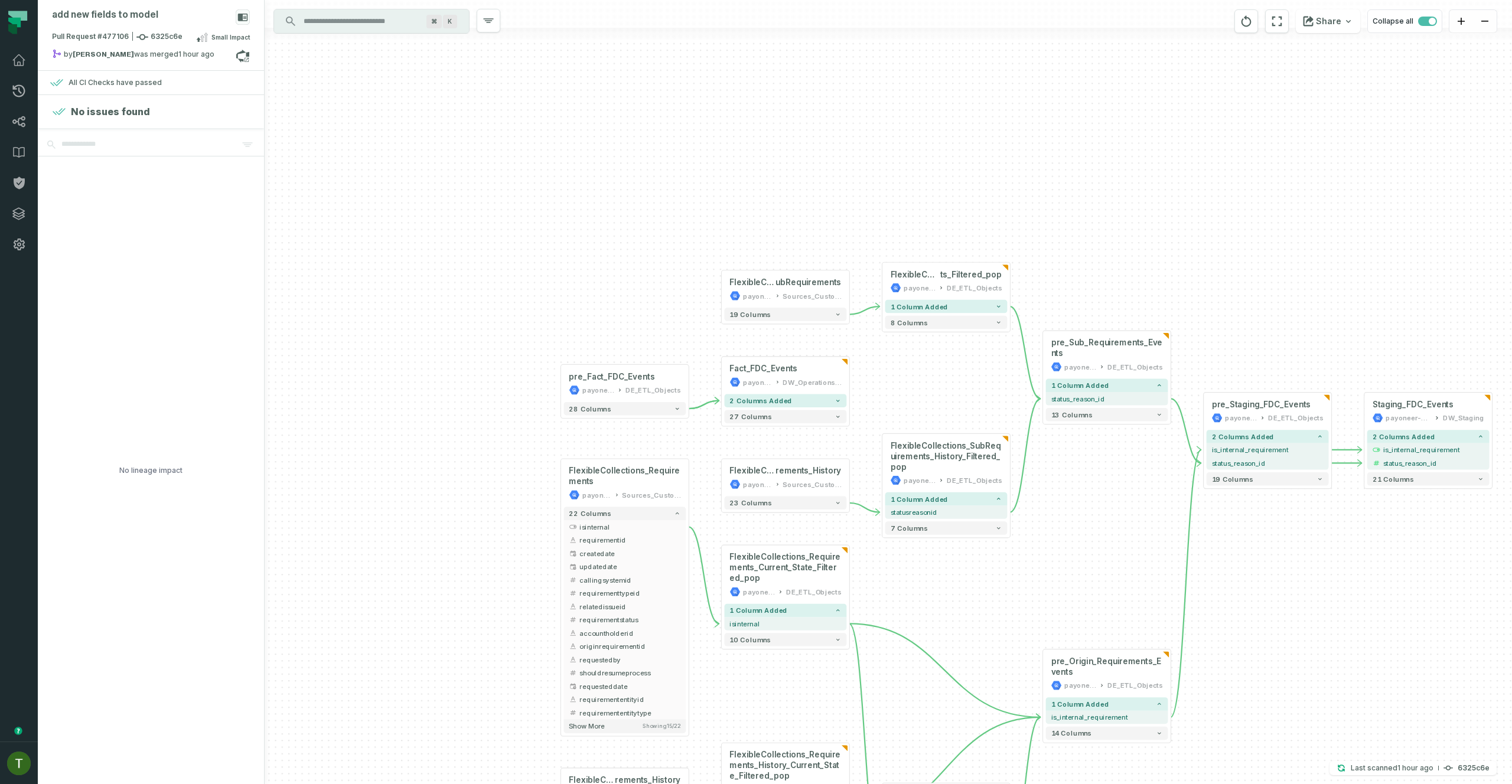
drag, startPoint x: 749, startPoint y: 728, endPoint x: 709, endPoint y: 611, distance: 123.6
click at [722, 650] on div "+ pre_Origin_Requirements_Closed_Dismissed_Events payoneer-prod-eu-svc-data-016…" at bounding box center [888, 392] width 1247 height 784
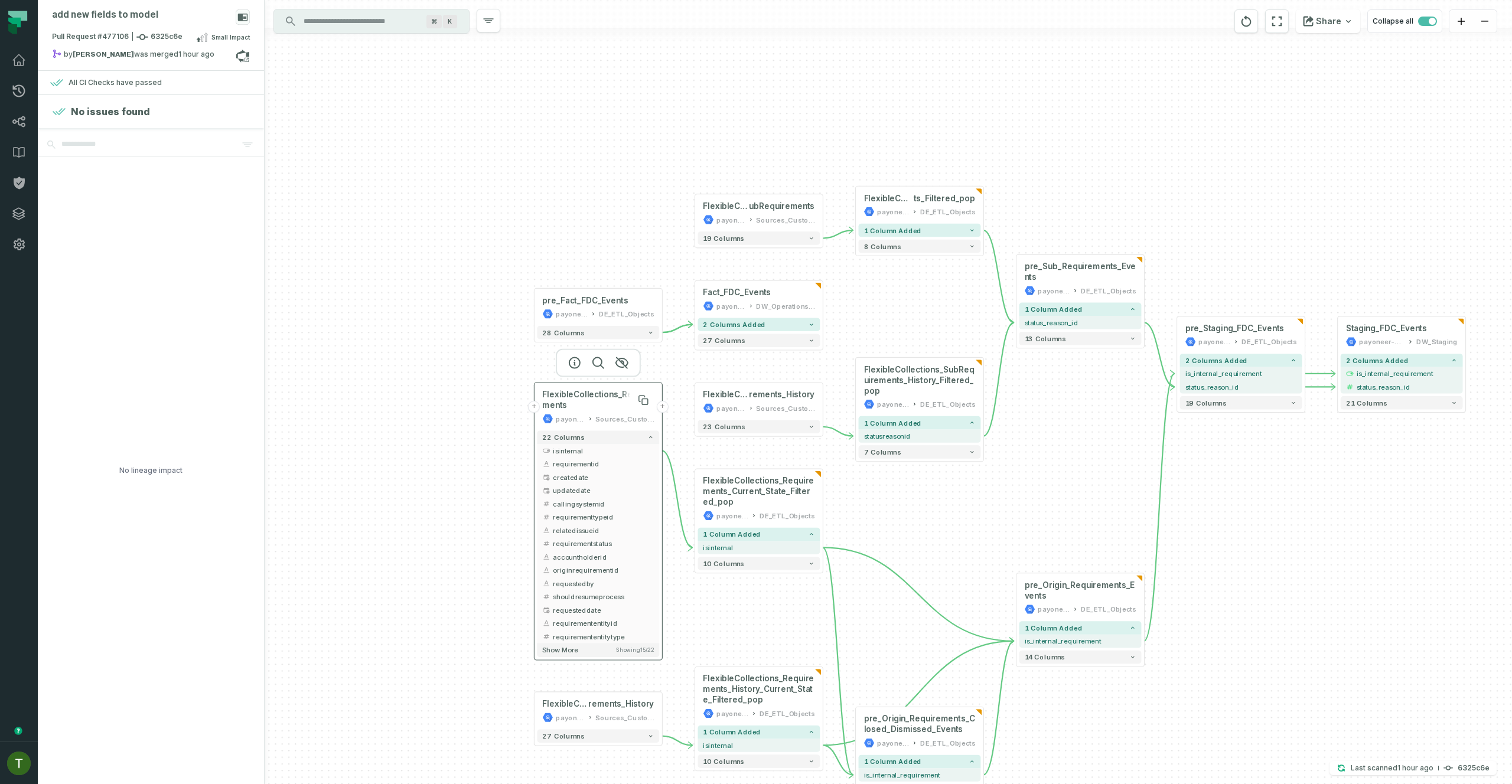
click at [594, 408] on span "FlexibleCollections_Requirements" at bounding box center [598, 400] width 112 height 22
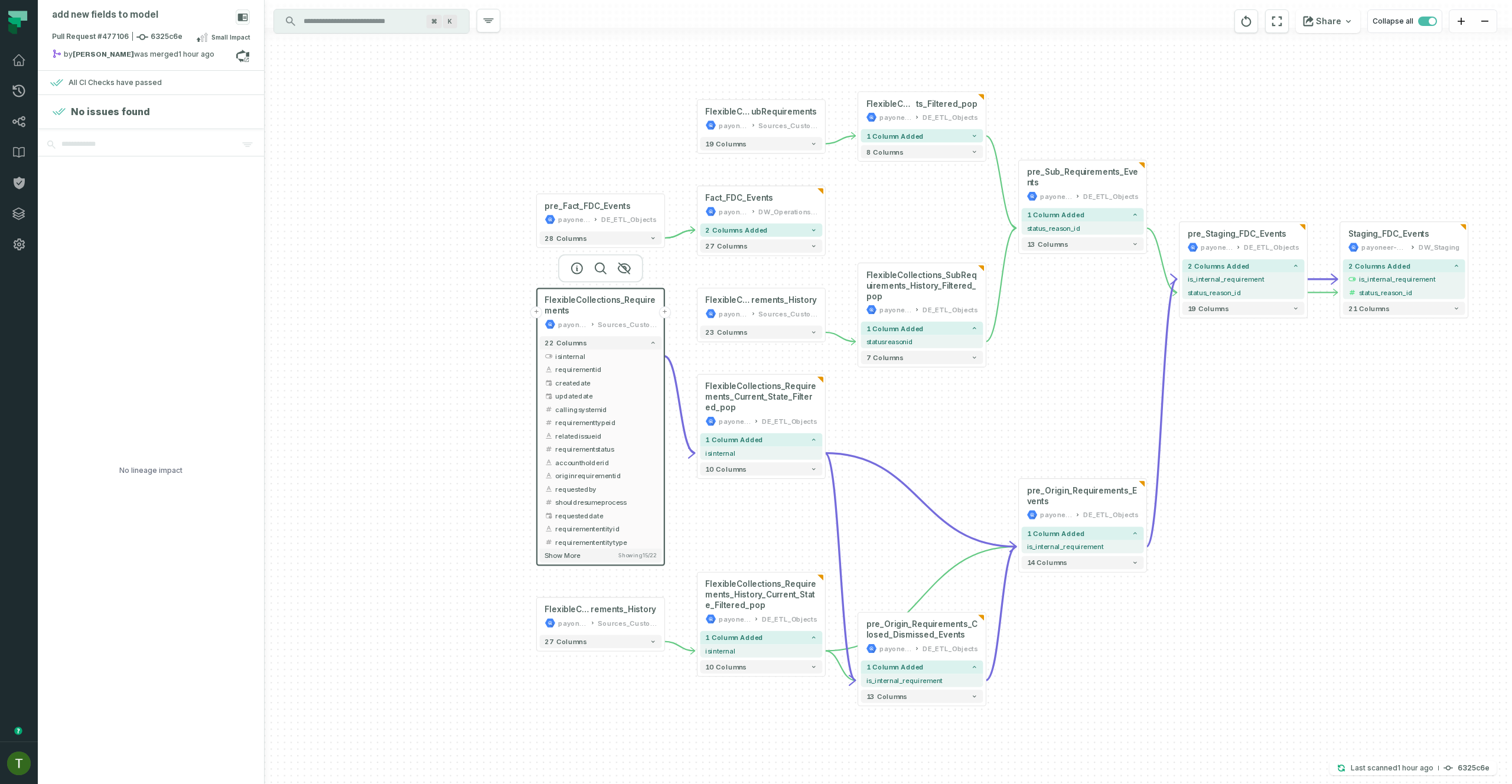
drag, startPoint x: 695, startPoint y: 639, endPoint x: 692, endPoint y: 546, distance: 93.0
click at [697, 544] on div "+ pre_Origin_Requirements_Closed_Dismissed_Events payoneer-prod-eu-svc-data-016…" at bounding box center [888, 392] width 1247 height 784
click at [630, 639] on button "27 columns" at bounding box center [600, 641] width 122 height 13
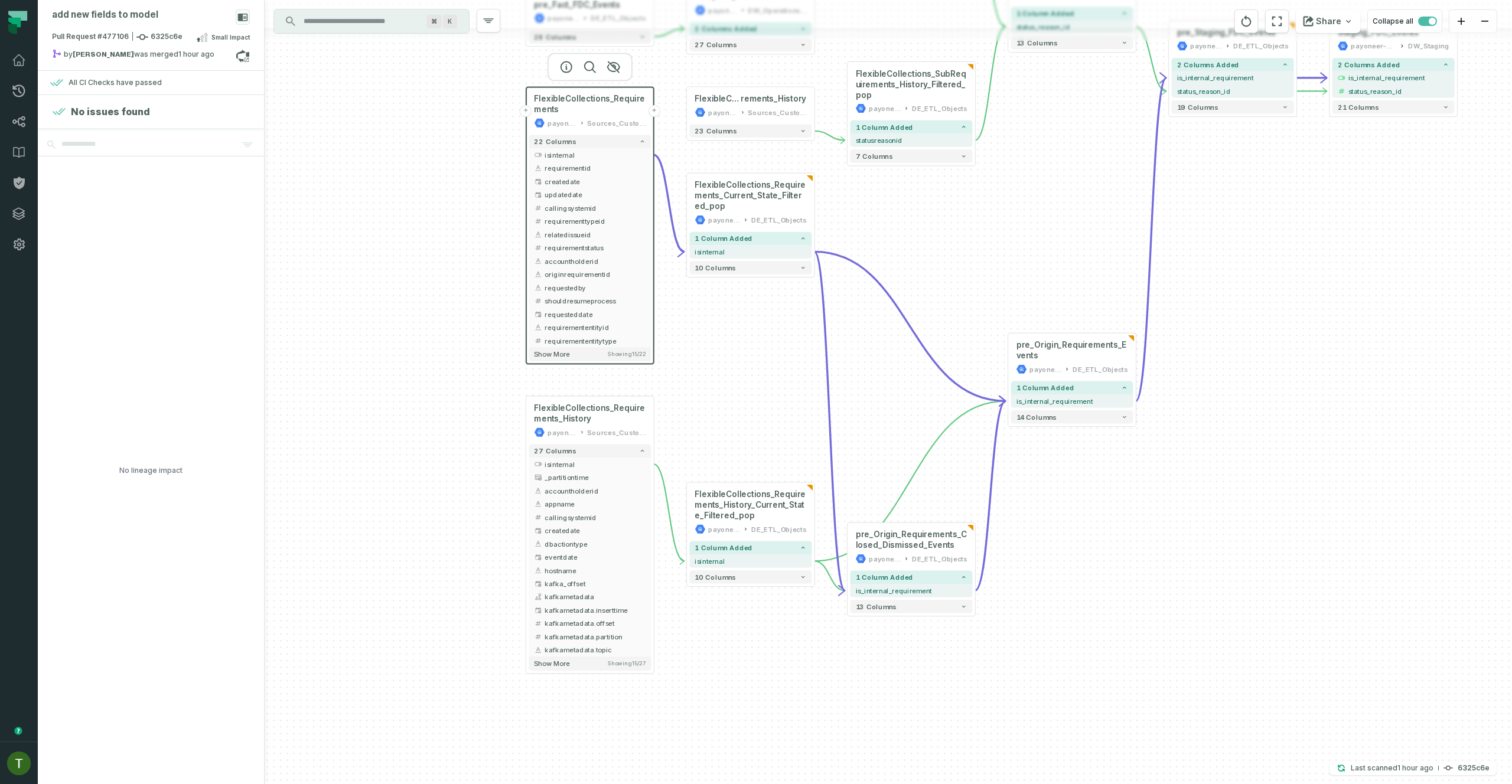
drag, startPoint x: 715, startPoint y: 621, endPoint x: 704, endPoint y: 420, distance: 201.3
click at [704, 420] on div "+ pre_Origin_Requirements_Closed_Dismissed_Events payoneer-prod-eu-svc-data-016…" at bounding box center [888, 392] width 1247 height 784
click at [630, 593] on span "kafkametadata" at bounding box center [594, 597] width 101 height 10
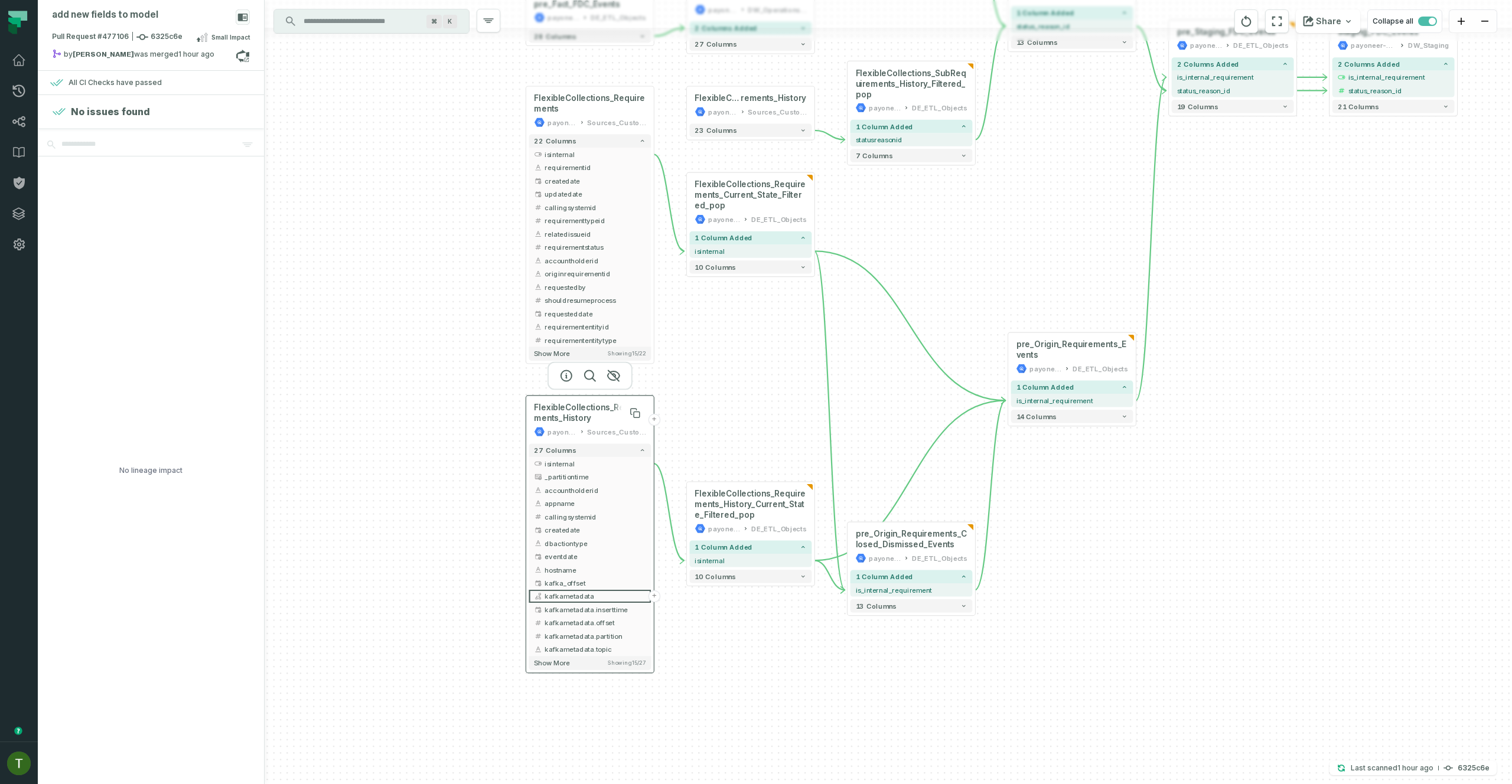
click at [592, 420] on span "FlexibleCollections_Requirements_History" at bounding box center [590, 413] width 112 height 22
click at [591, 412] on span "FlexibleCollections_Requirements_History" at bounding box center [590, 413] width 112 height 22
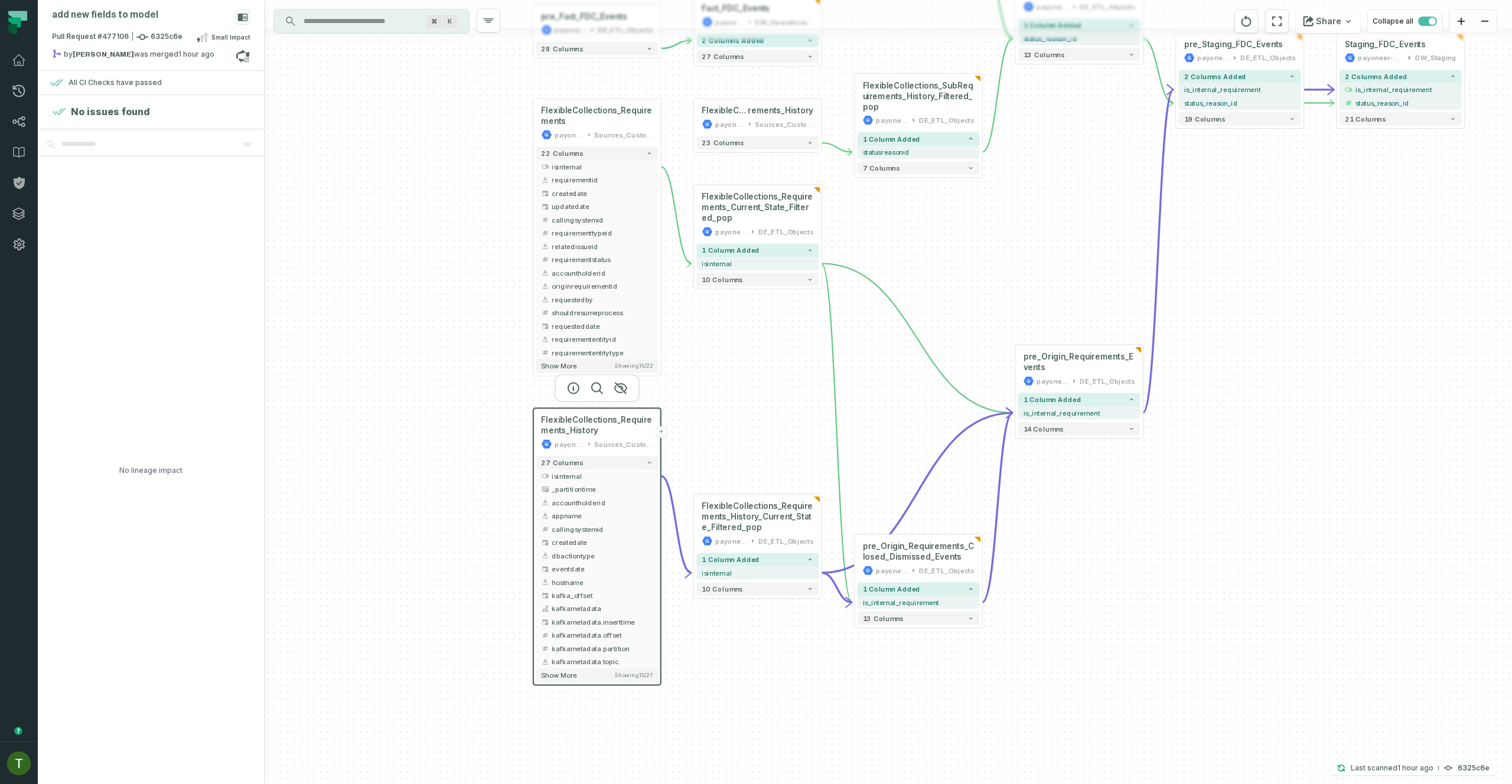
drag, startPoint x: 726, startPoint y: 354, endPoint x: 756, endPoint y: 418, distance: 70.7
click at [756, 418] on div "+ pre_Origin_Requirements_Closed_Dismissed_Events payoneer-prod-eu-svc-data-016…" at bounding box center [888, 392] width 1247 height 784
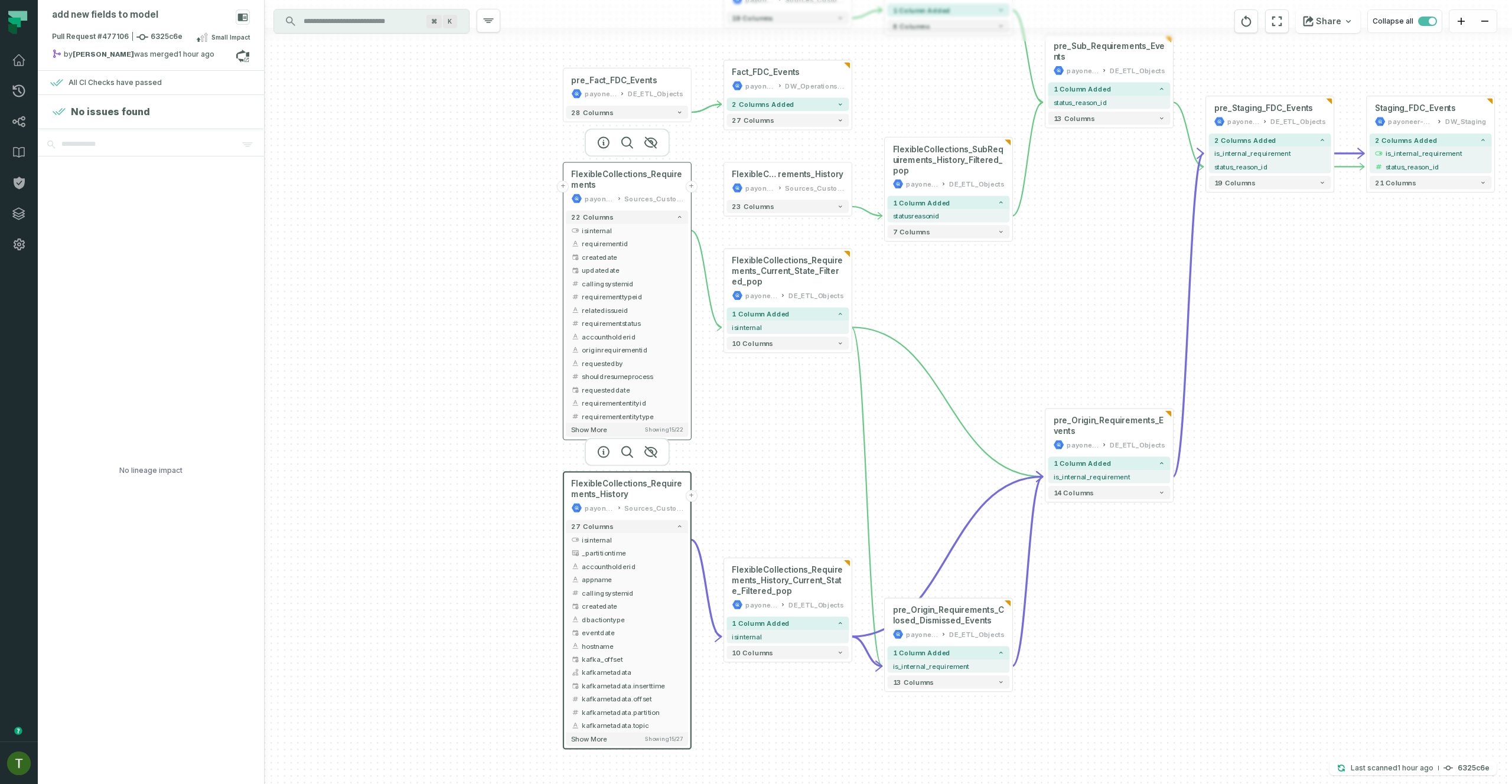
click at [567, 187] on button "+" at bounding box center [563, 187] width 12 height 12
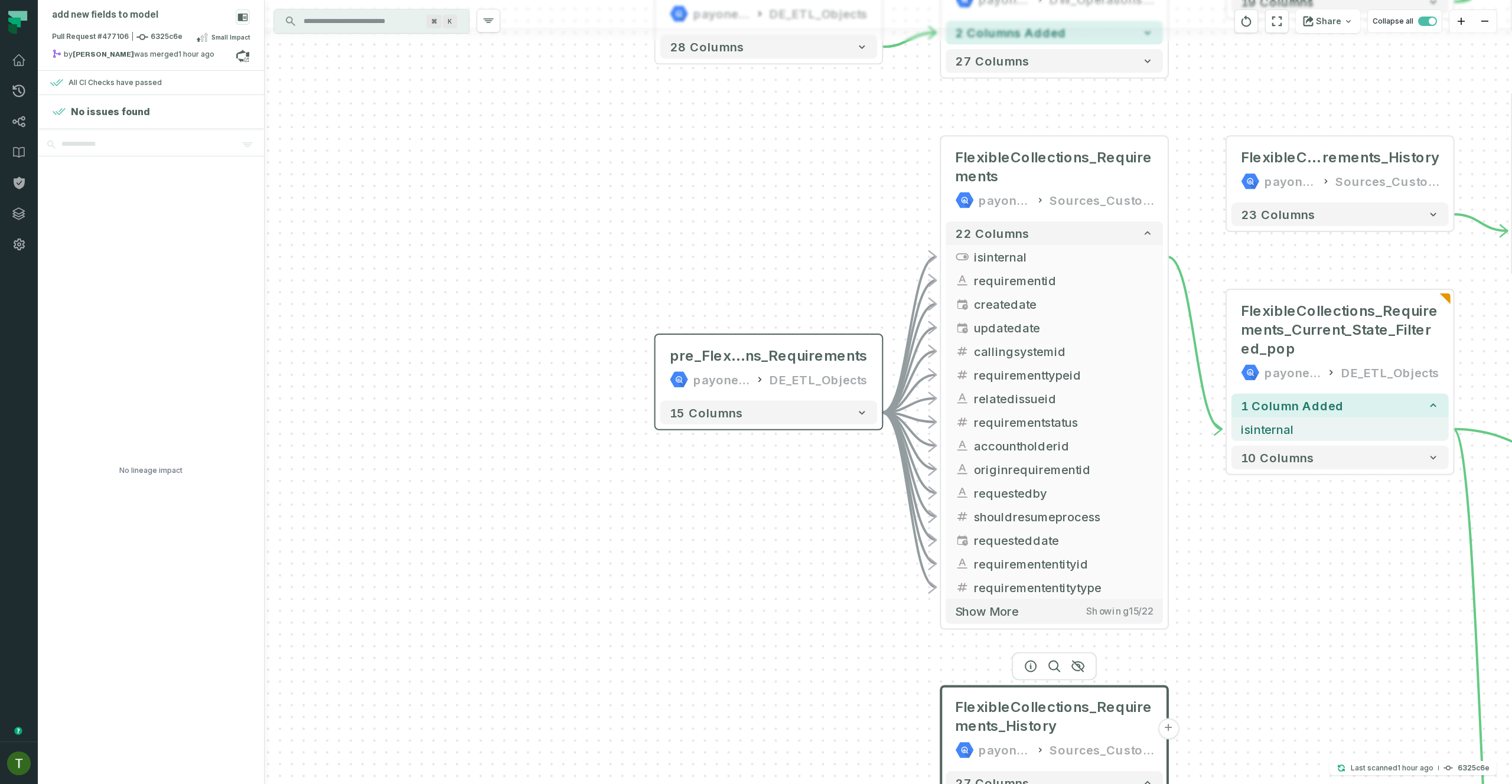
drag, startPoint x: 851, startPoint y: 505, endPoint x: 661, endPoint y: 410, distance: 212.4
click at [661, 469] on div "+ pre_FlexibleCollectio ns_Requirements payoneer-prod-eu-svc-data-016f DE_ETL_O…" at bounding box center [888, 392] width 1247 height 784
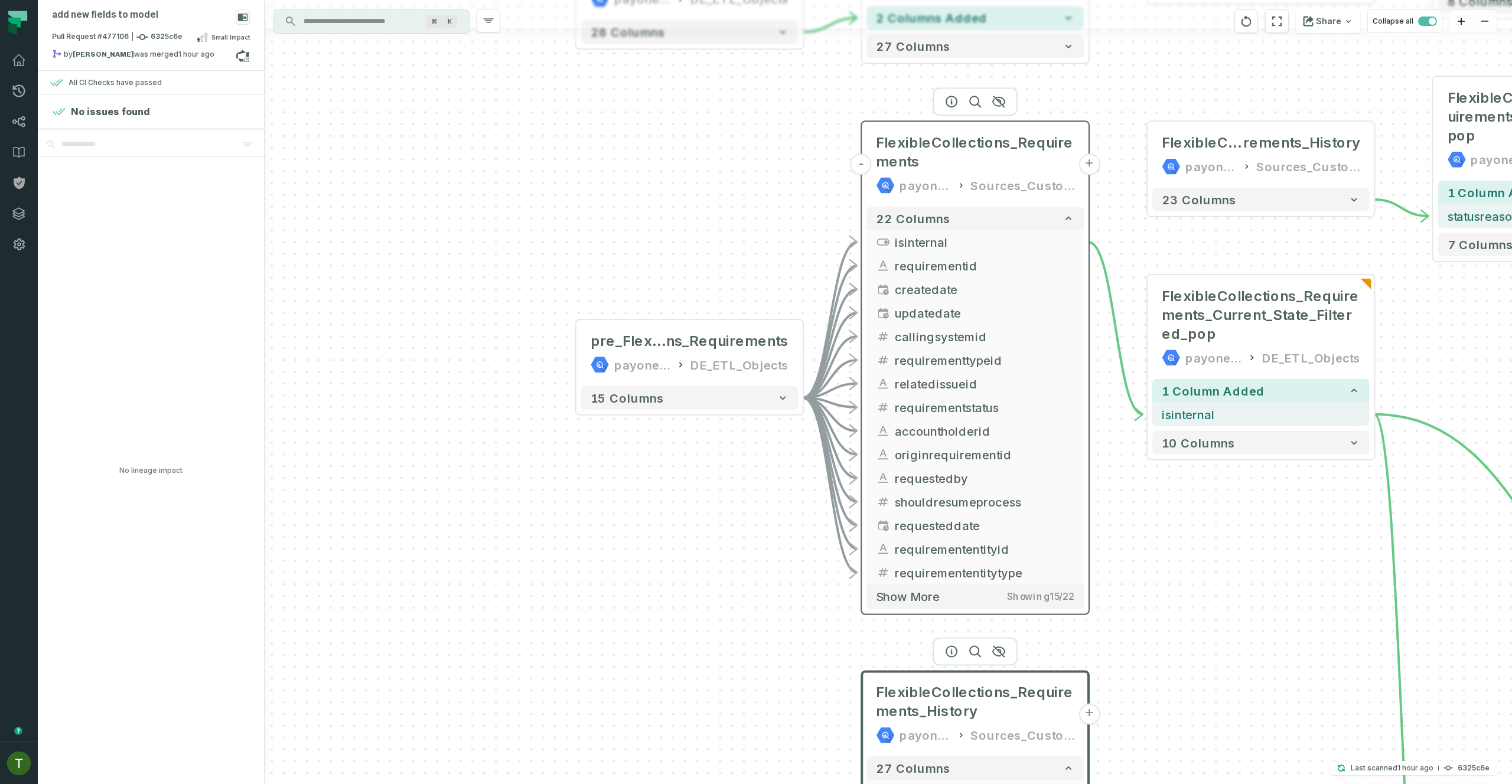
click at [908, 180] on div "payoneer-prod-eu-svc-data-016f" at bounding box center [925, 186] width 52 height 19
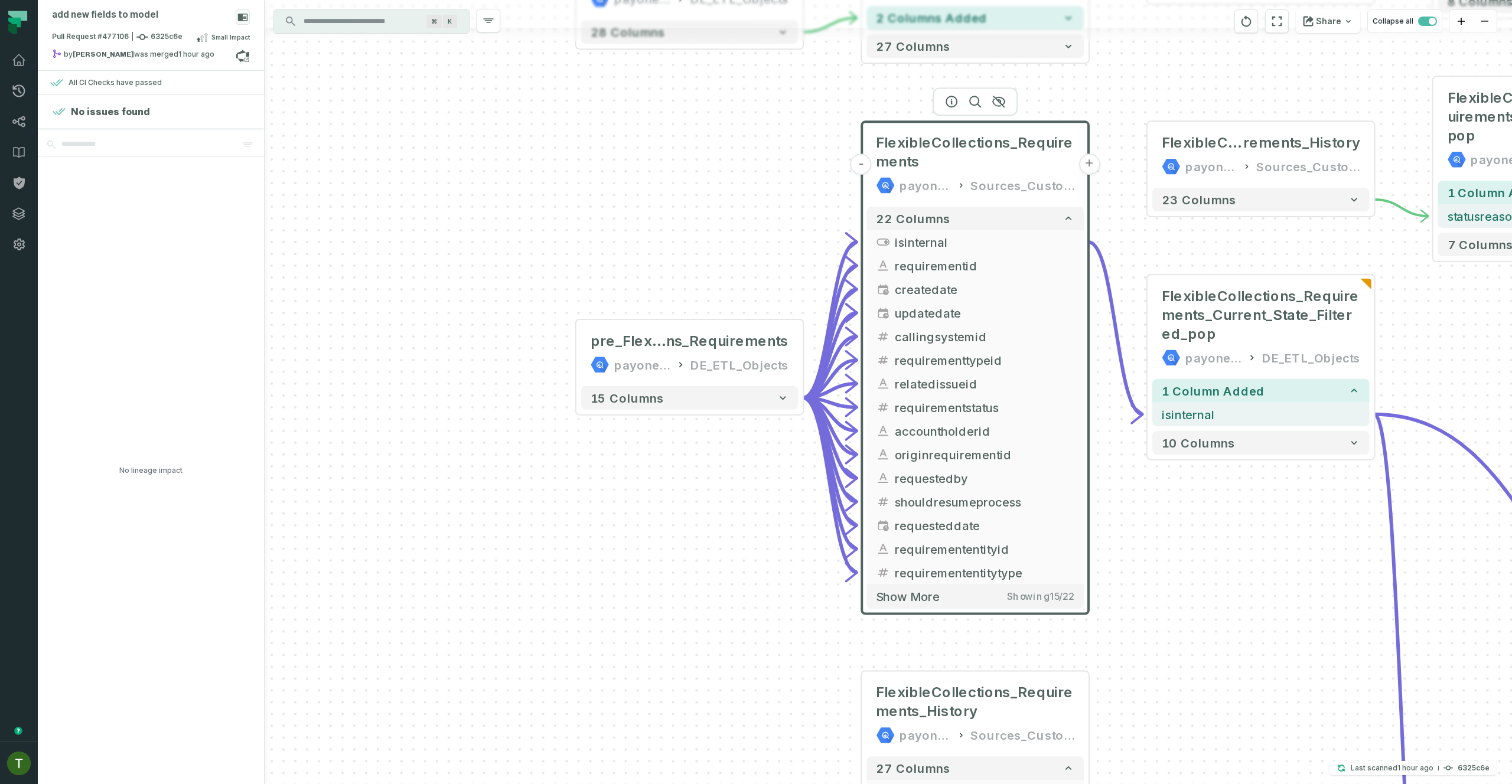
drag, startPoint x: 817, startPoint y: 199, endPoint x: 768, endPoint y: 203, distance: 49.2
click at [768, 203] on div "+ pre_FlexibleCollectio ns_Requirements payoneer-prod-eu-svc-data-016f DE_ETL_O…" at bounding box center [888, 392] width 1247 height 784
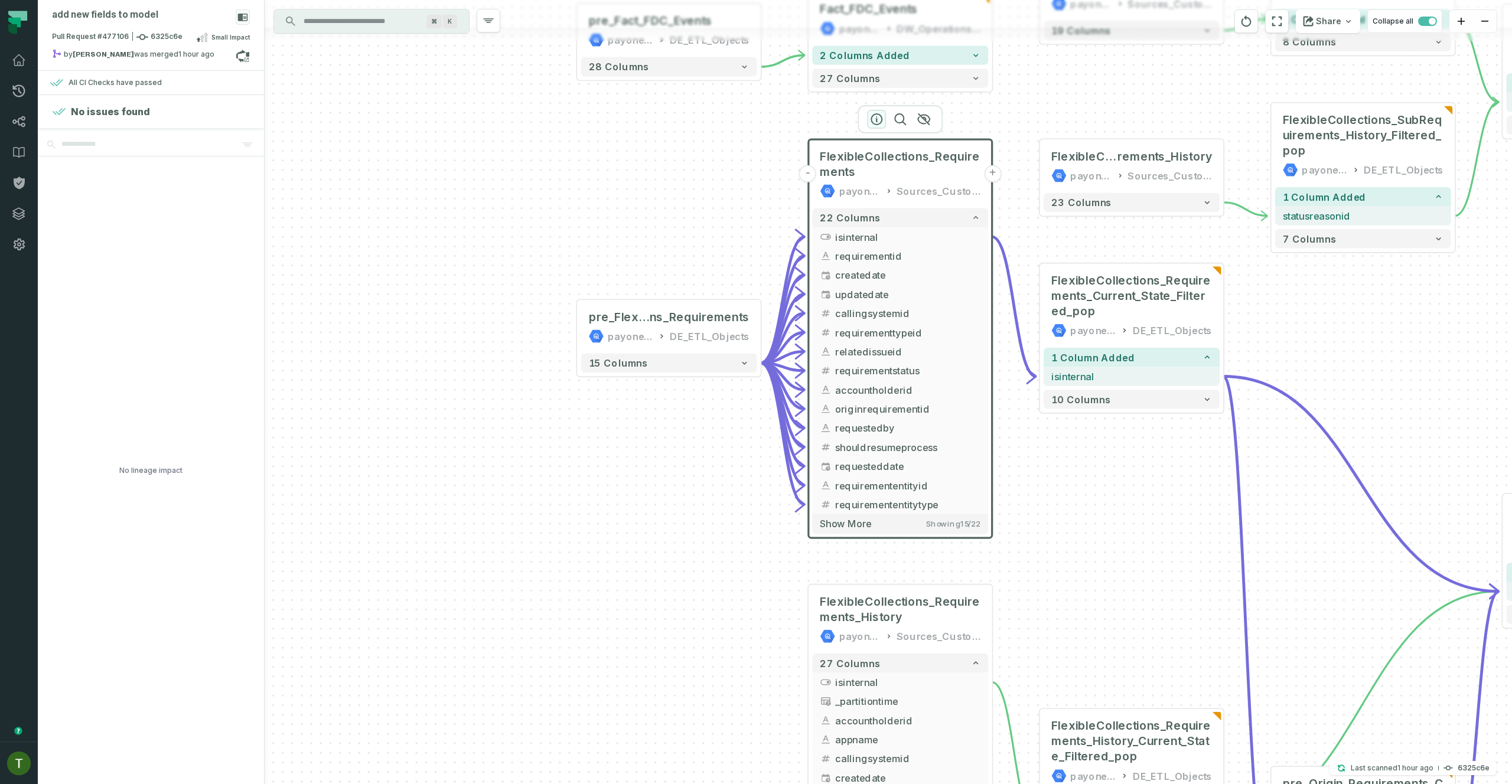
click at [874, 121] on icon "button" at bounding box center [877, 120] width 14 height 14
click at [874, 120] on icon "button" at bounding box center [877, 120] width 14 height 14
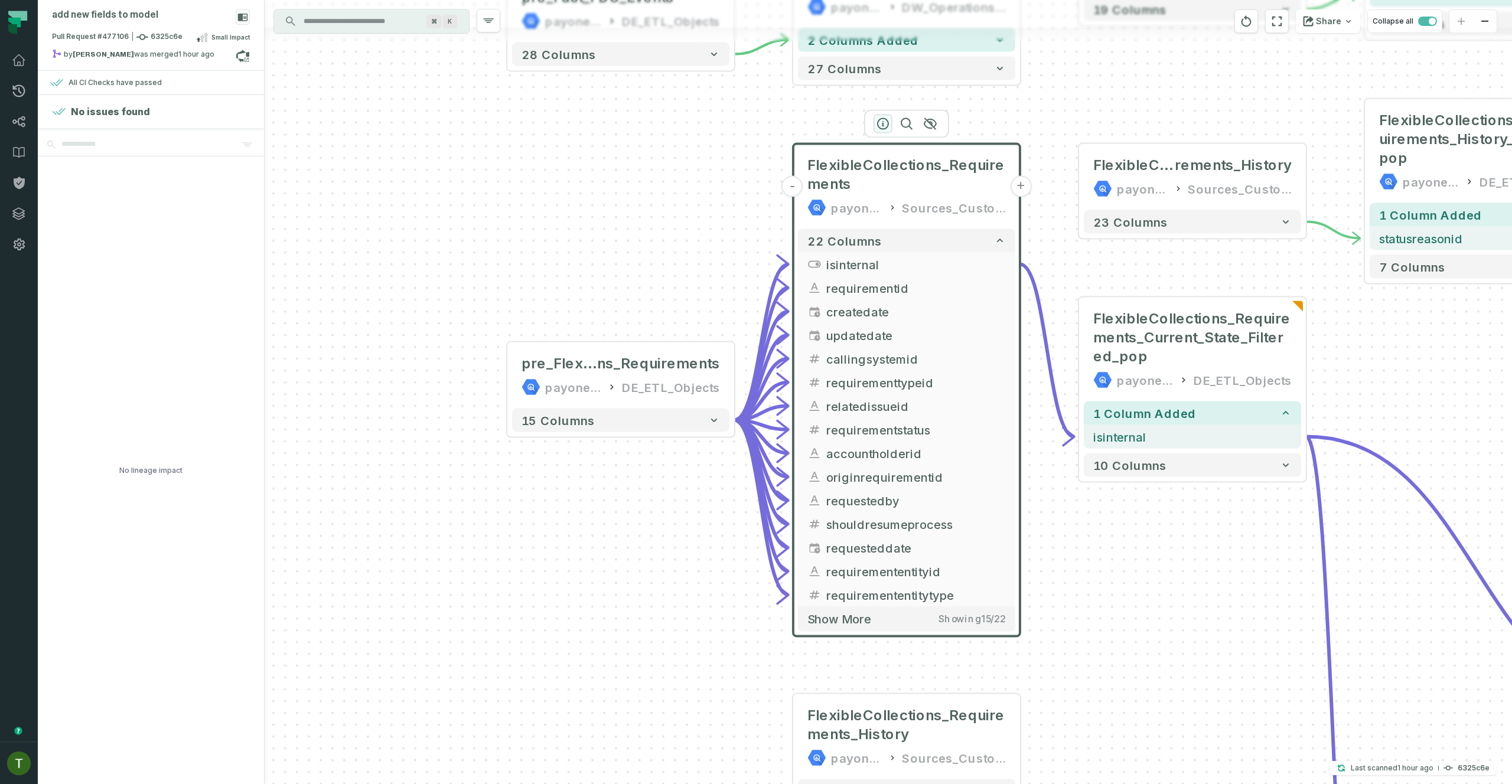
click at [878, 122] on icon "button" at bounding box center [882, 124] width 10 height 10
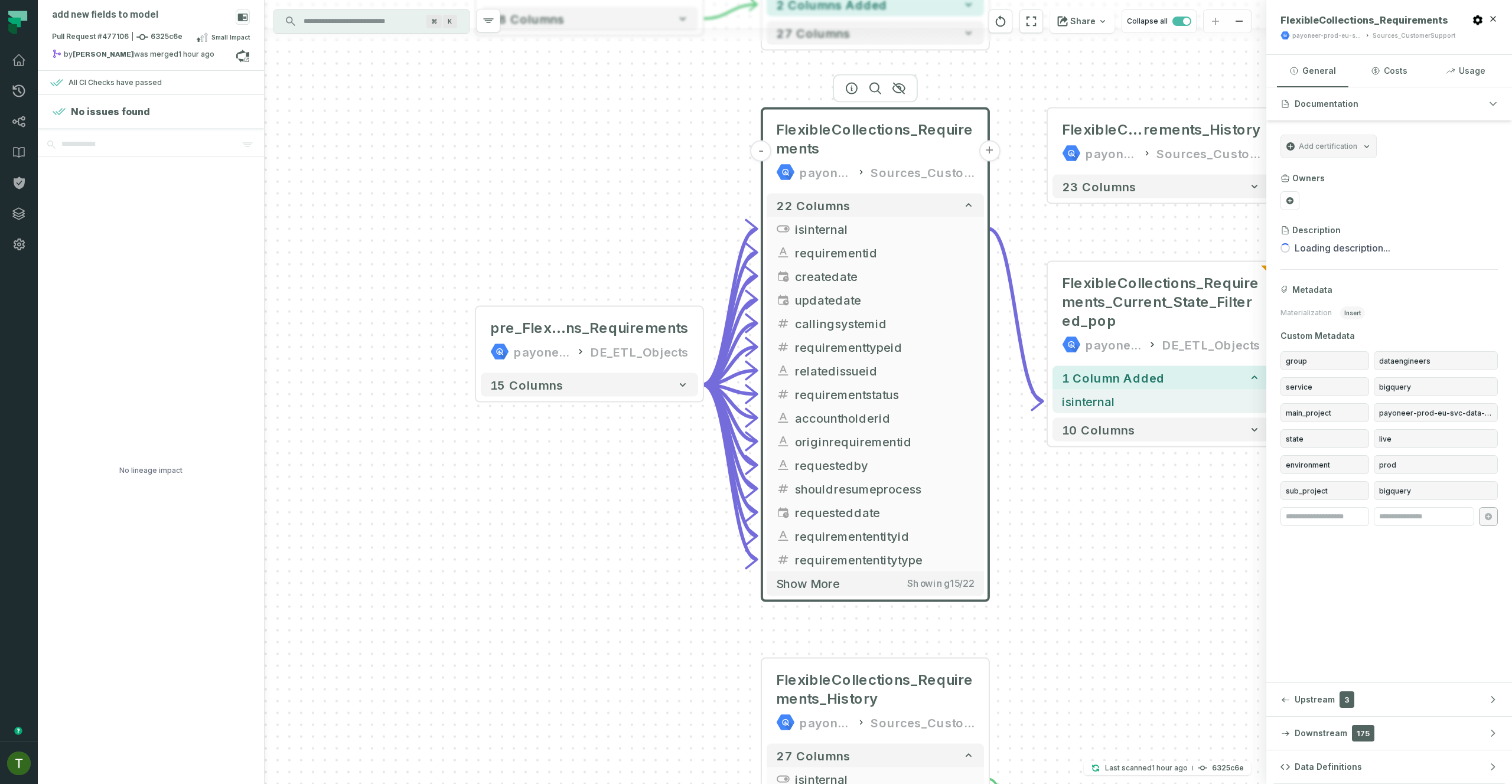
drag, startPoint x: 1106, startPoint y: 479, endPoint x: 1076, endPoint y: 451, distance: 41.0
click at [1076, 452] on div "+ pre_FlexibleCollectio ns_Requirements payoneer-prod-eu-svc-data-016f DE_ETL_O…" at bounding box center [765, 392] width 1001 height 784
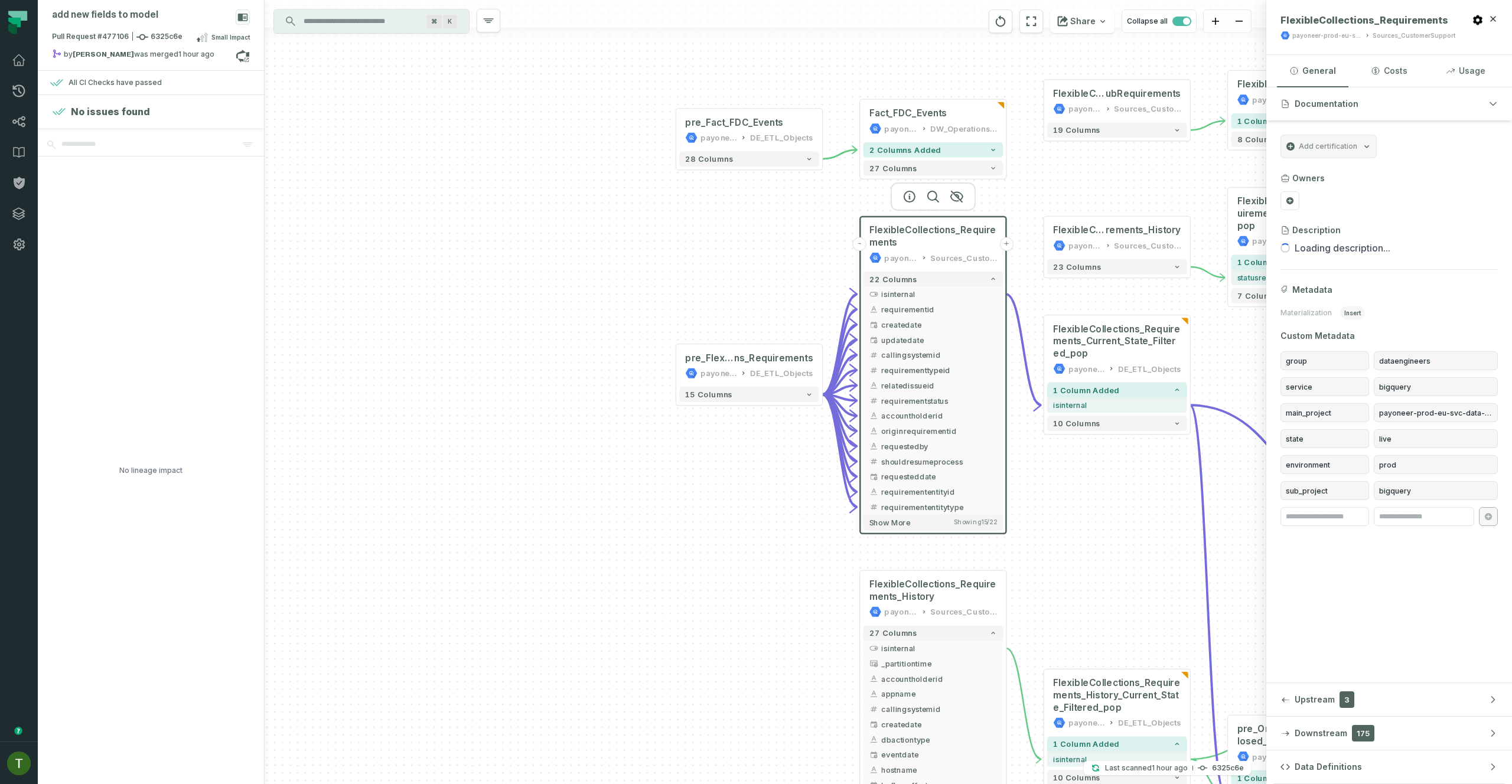
drag, startPoint x: 1130, startPoint y: 466, endPoint x: 1024, endPoint y: 457, distance: 106.4
click at [1024, 458] on div "+ pre_FlexibleCollectio ns_Requirements payoneer-prod-eu-svc-data-016f DE_ETL_O…" at bounding box center [765, 392] width 1001 height 784
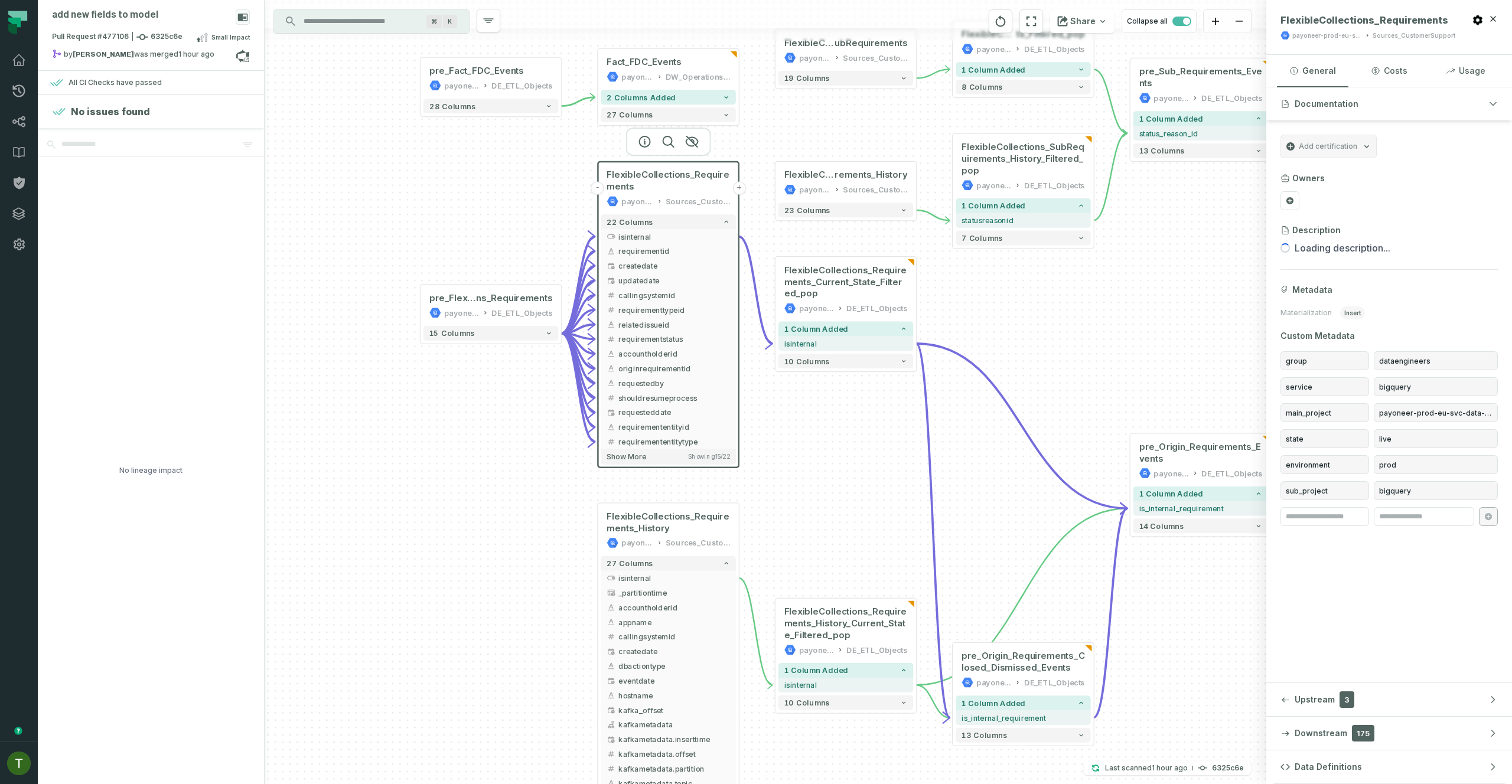
drag, startPoint x: 1022, startPoint y: 457, endPoint x: 785, endPoint y: 392, distance: 245.8
click at [785, 392] on div "+ pre_FlexibleCollectio ns_Requirements payoneer-prod-eu-svc-data-016f DE_ETL_O…" at bounding box center [765, 392] width 1001 height 784
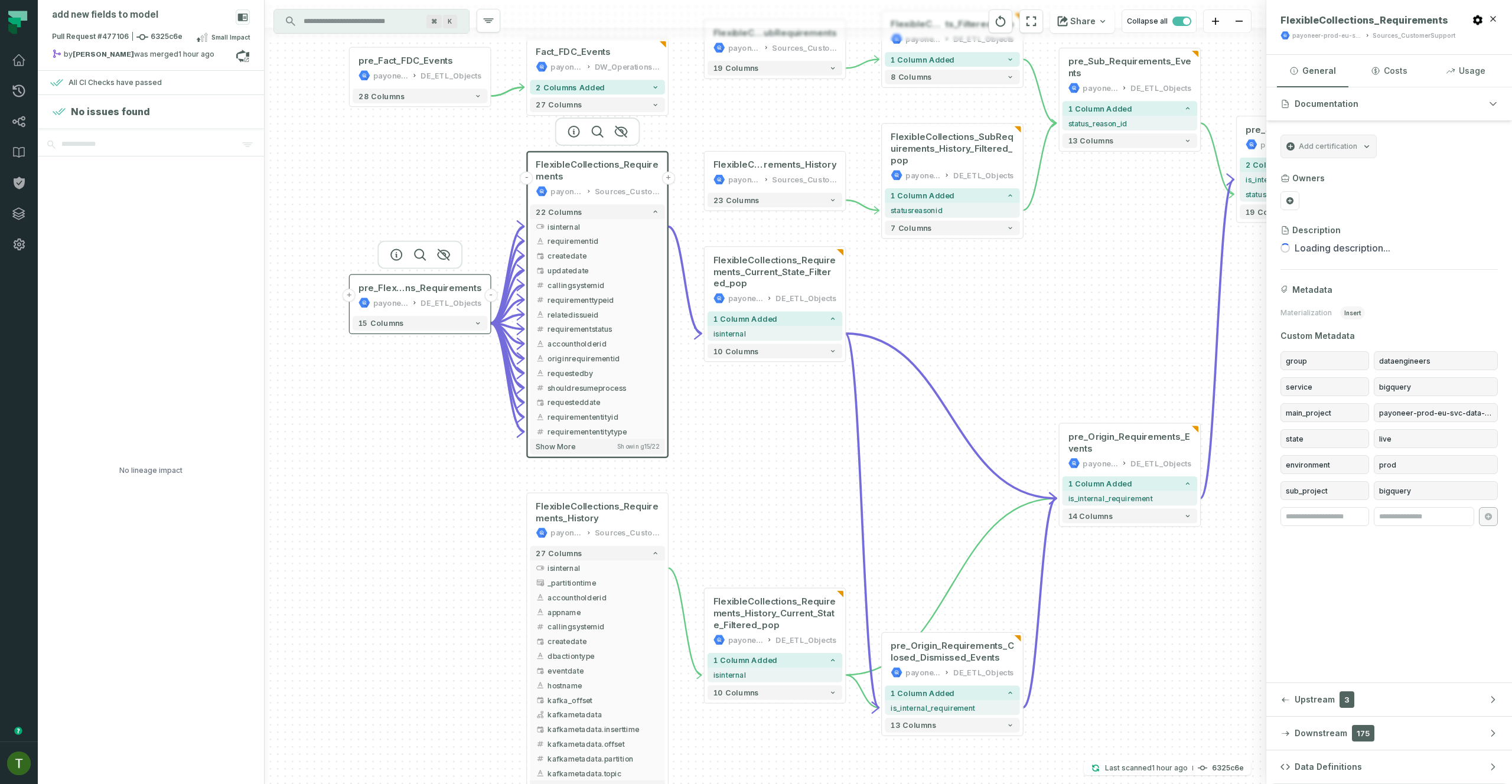
click at [351, 301] on button "+" at bounding box center [349, 295] width 13 height 13
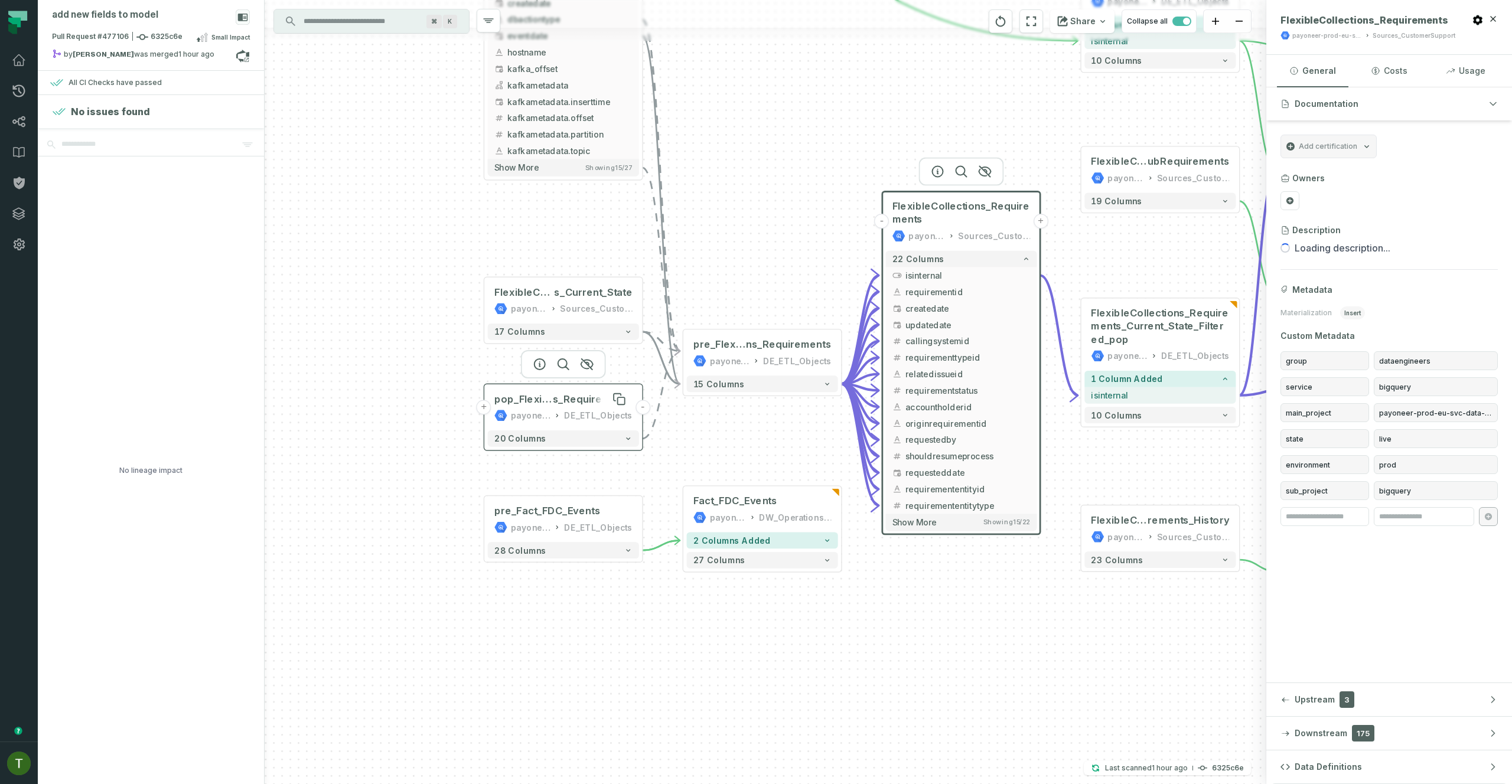
click at [503, 394] on span "pop_FlexibleCollection" at bounding box center [523, 399] width 58 height 13
click at [1313, 754] on button "Data Definitions" at bounding box center [1389, 766] width 246 height 33
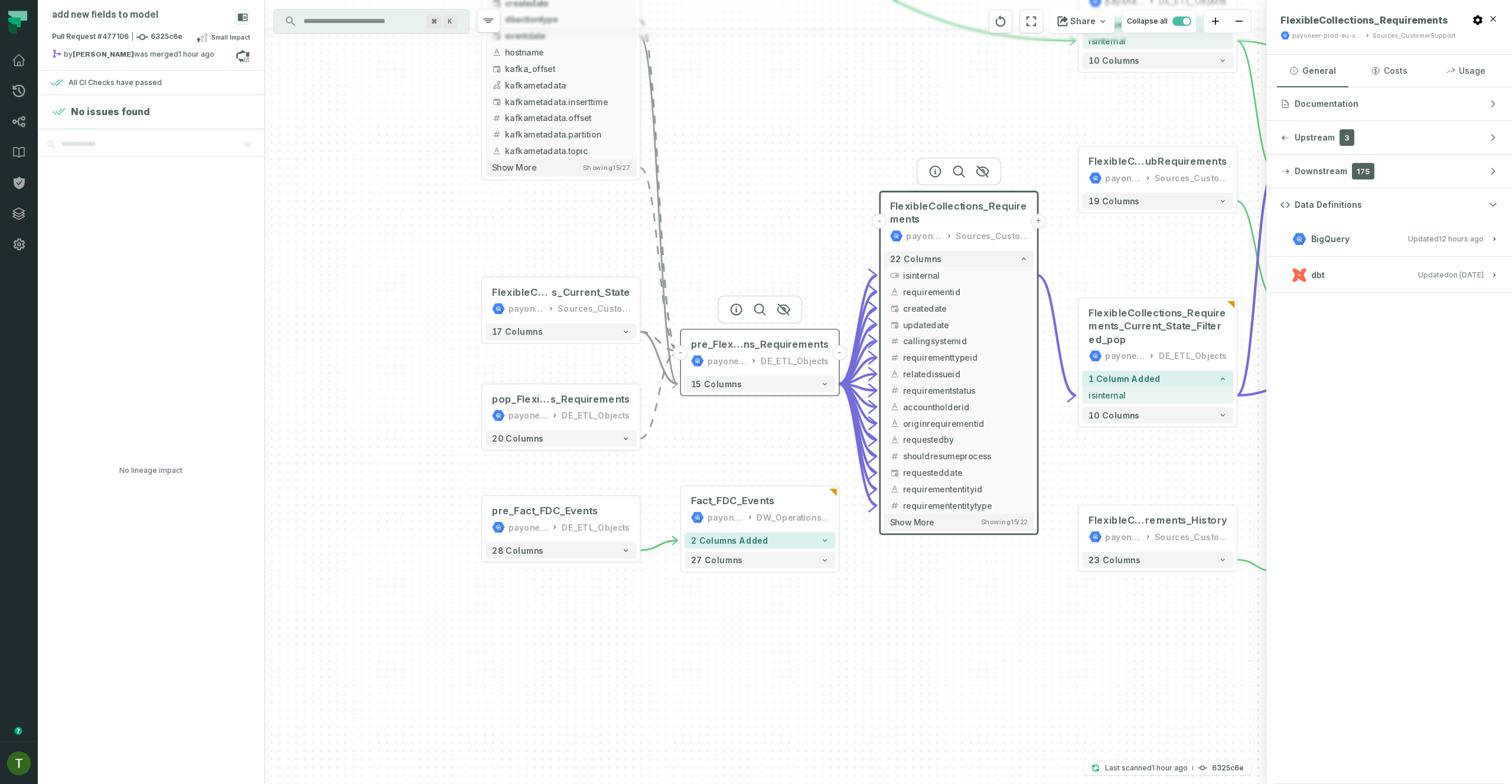
click at [774, 351] on div "pre_FlexibleCollectio ns_Requirements payoneer-prod-eu-svc-data-016f DE_ETL_Obj…" at bounding box center [760, 353] width 151 height 40
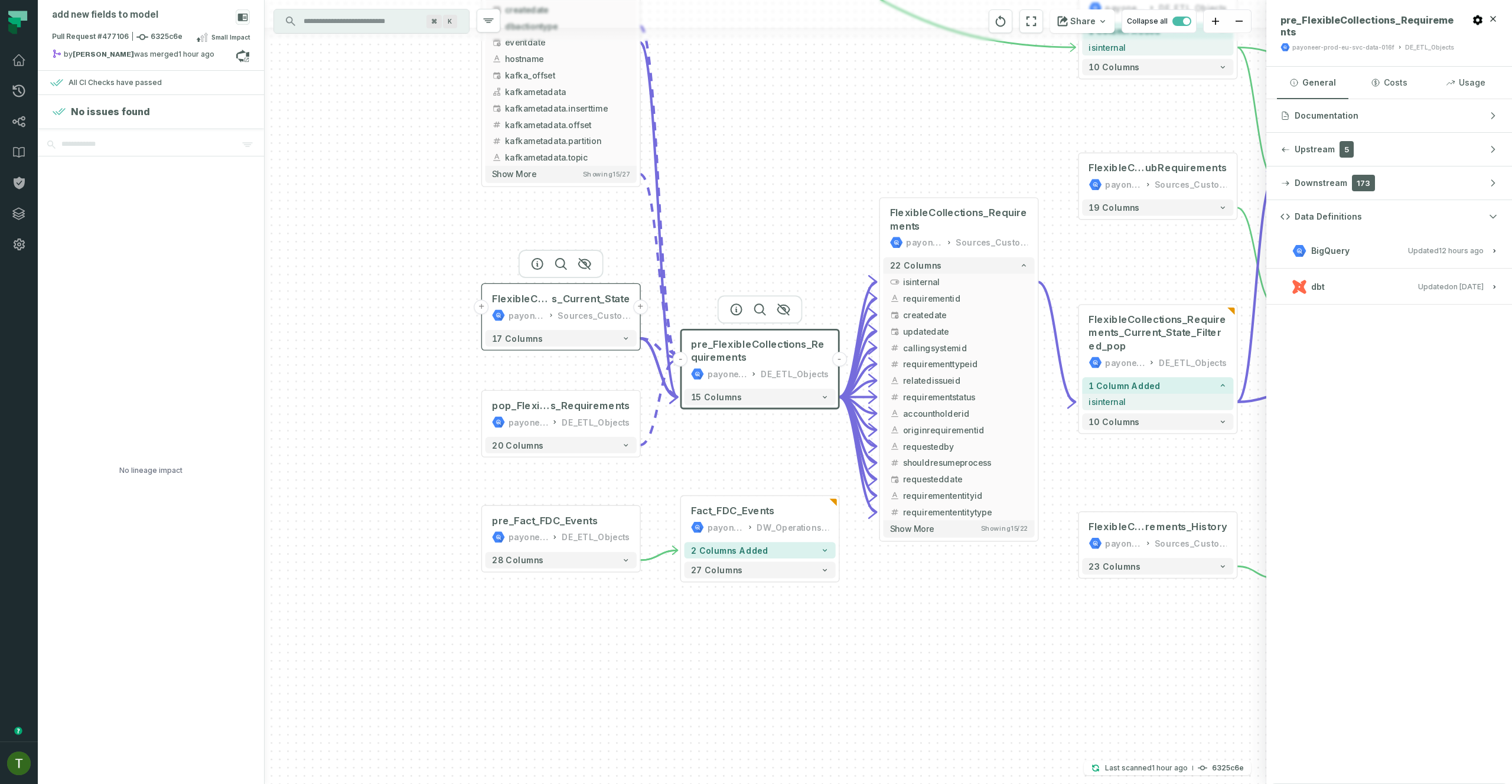
click at [563, 312] on div "Sources_CustomerSupport" at bounding box center [594, 315] width 73 height 13
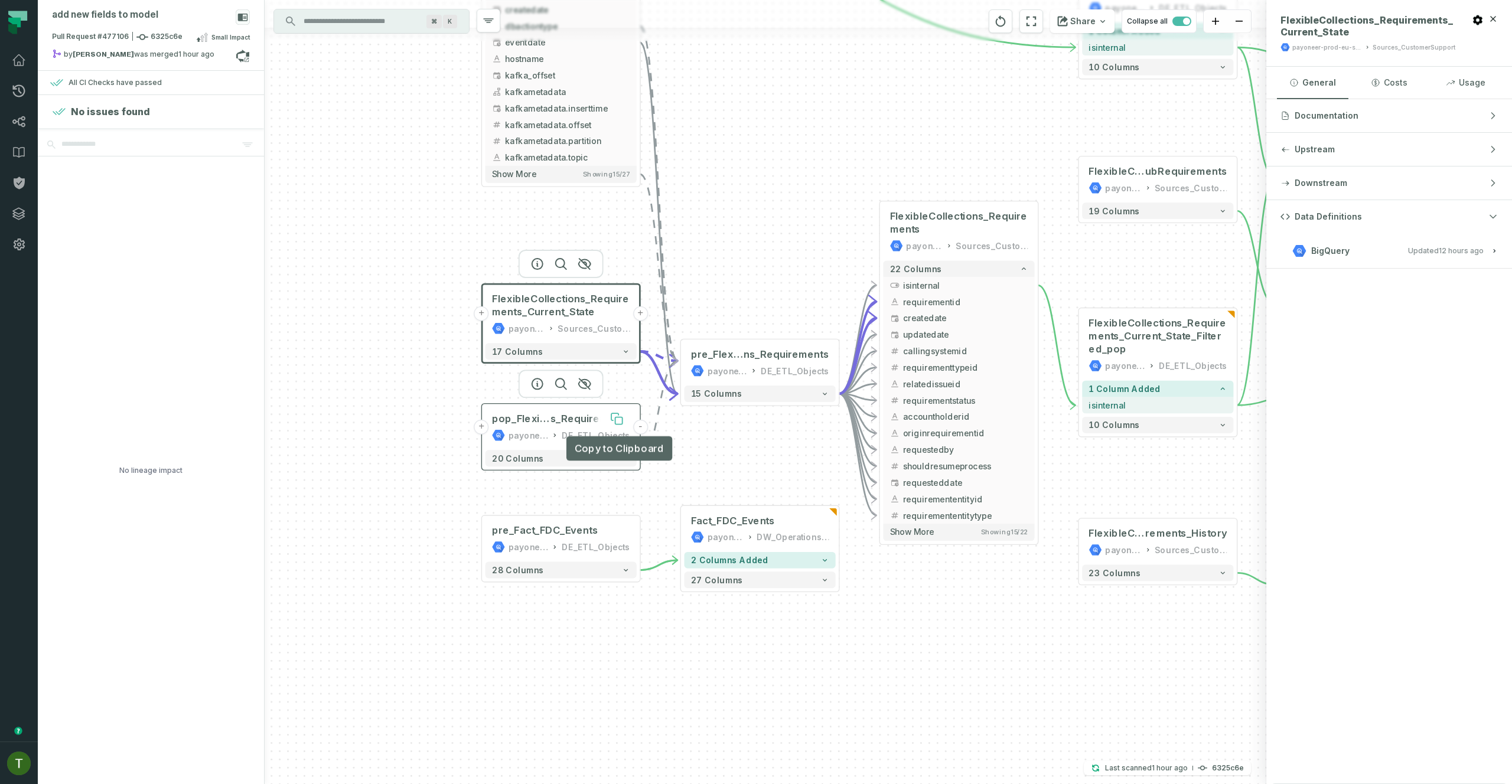
click at [608, 427] on button at bounding box center [616, 419] width 26 height 26
click at [592, 423] on span "s_Requirements" at bounding box center [590, 419] width 80 height 13
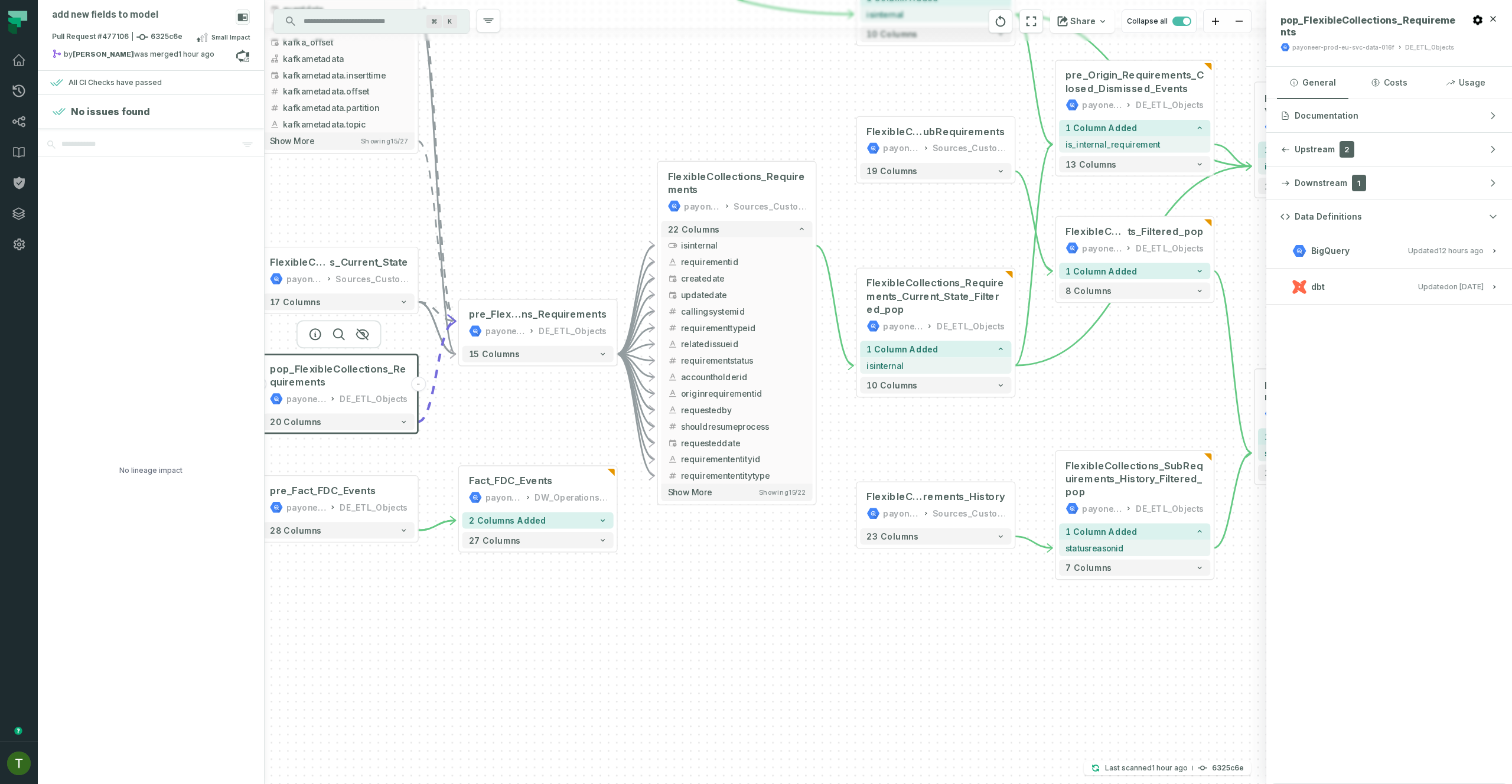
drag, startPoint x: 808, startPoint y: 469, endPoint x: 567, endPoint y: 399, distance: 251.0
click at [571, 412] on div "+ FlexibleCollections_Requirement s_Current_State payoneer-prod-eu-svc-data-016…" at bounding box center [765, 392] width 1001 height 784
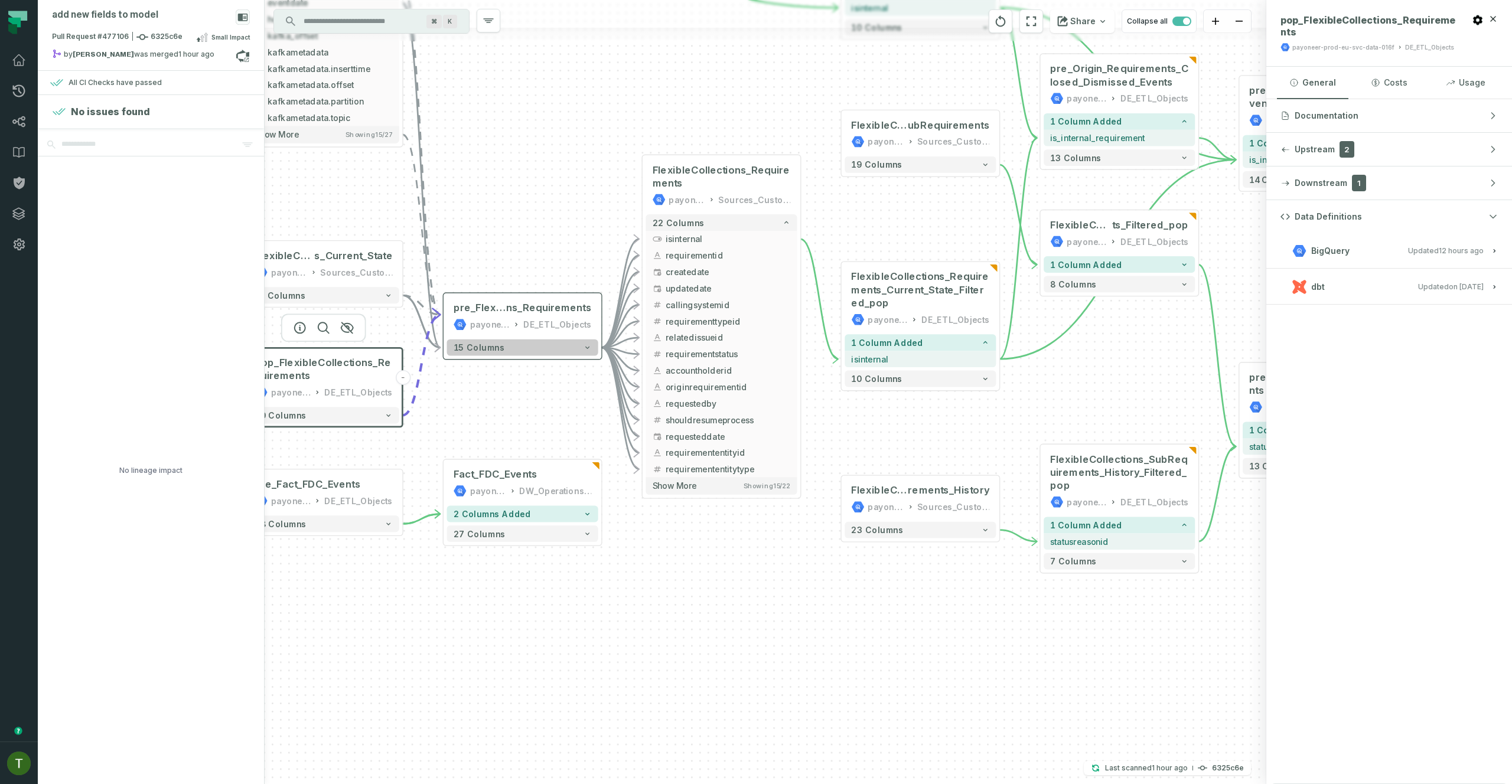
click at [560, 345] on button "15 columns" at bounding box center [522, 348] width 151 height 17
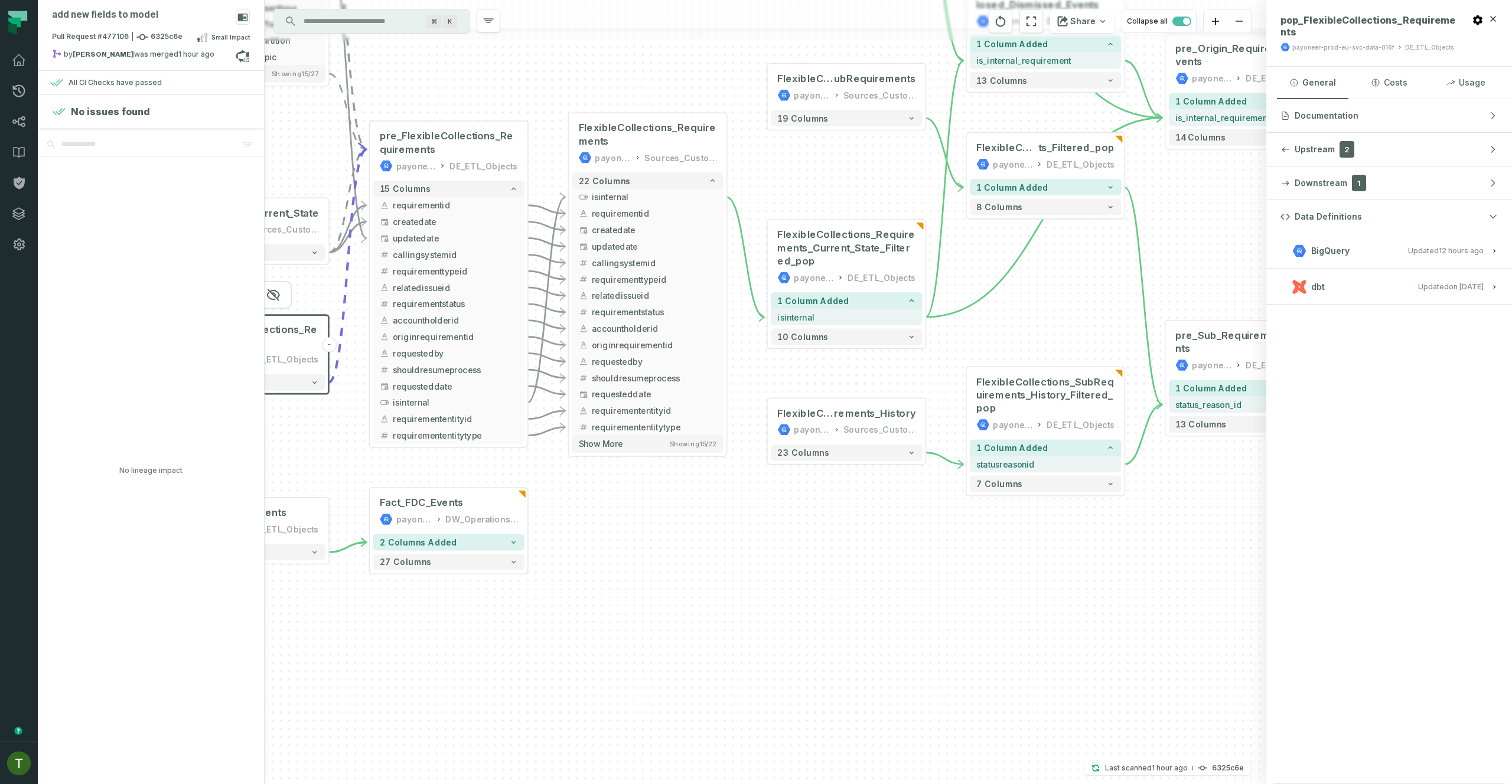
drag, startPoint x: 701, startPoint y: 198, endPoint x: 643, endPoint y: 81, distance: 130.6
click at [645, 54] on div "+ FlexibleCollections_Requirement s_Current_State payoneer-prod-eu-svc-data-016…" at bounding box center [765, 392] width 1001 height 784
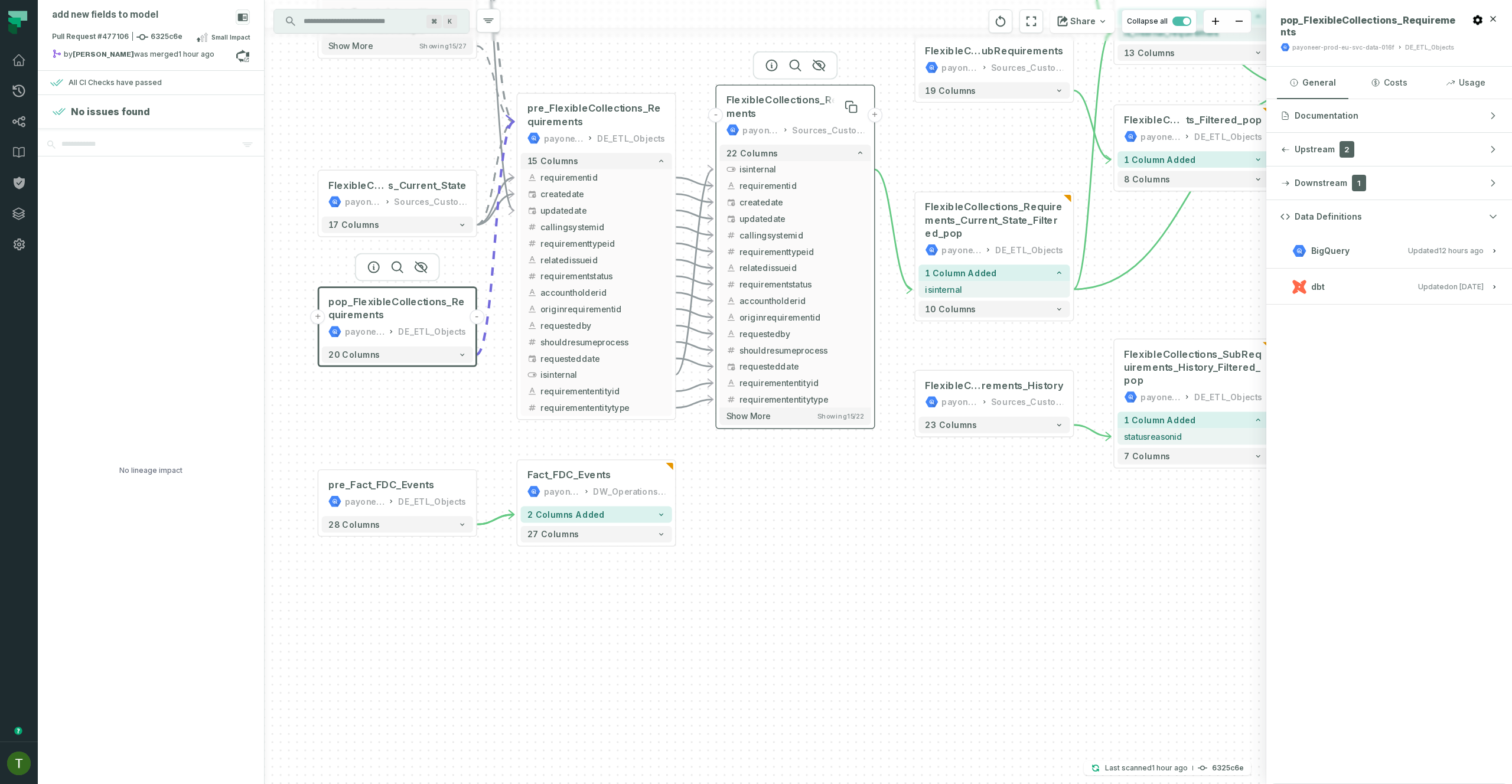
drag, startPoint x: 632, startPoint y: 107, endPoint x: 796, endPoint y: 121, distance: 164.6
click at [795, 115] on div "FlexibleCollections_Requirements payoneer-prod-eu-svc-data-016f Sources_Custome…" at bounding box center [795, 115] width 151 height 53
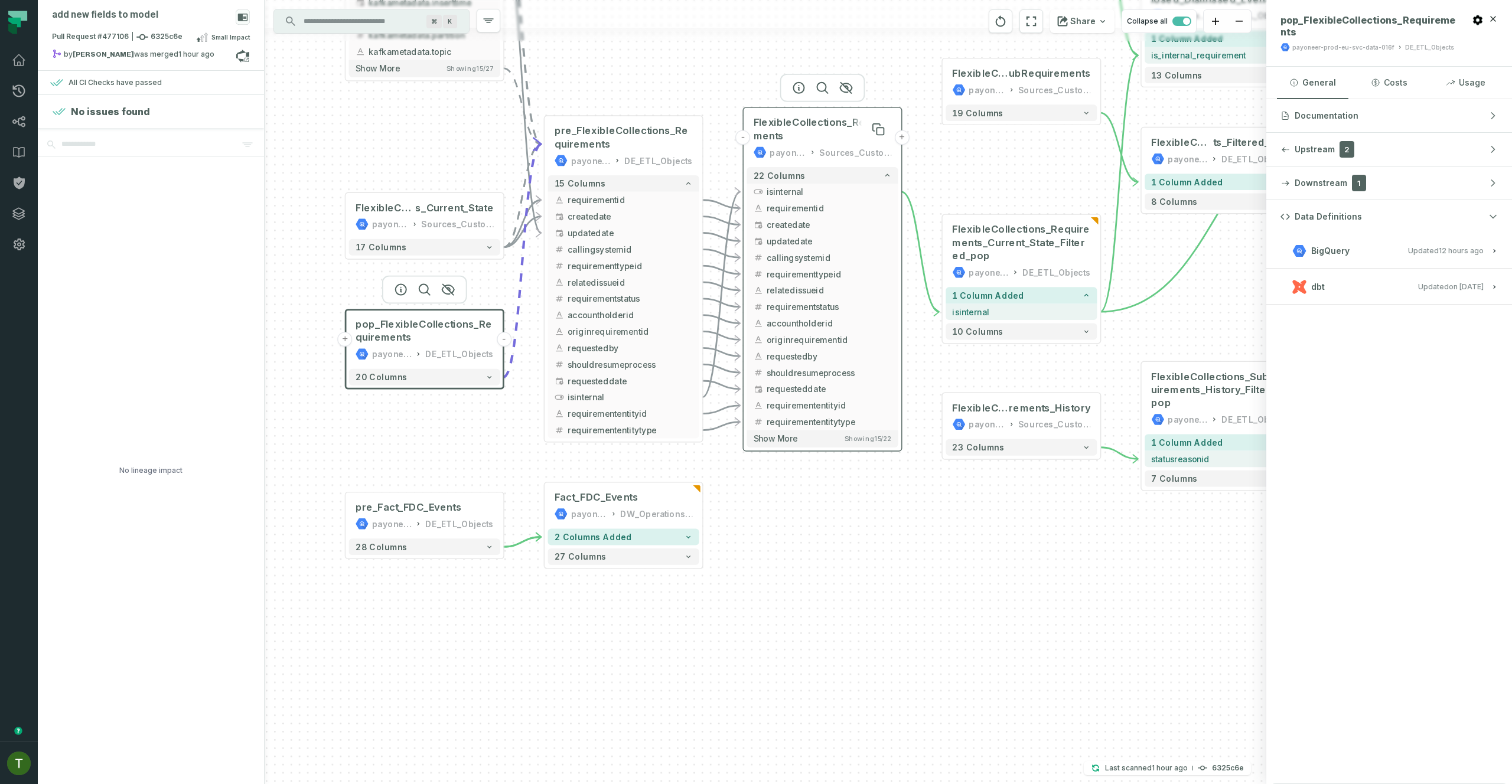
click at [801, 136] on span "FlexibleCollections_Requirements" at bounding box center [823, 129] width 138 height 26
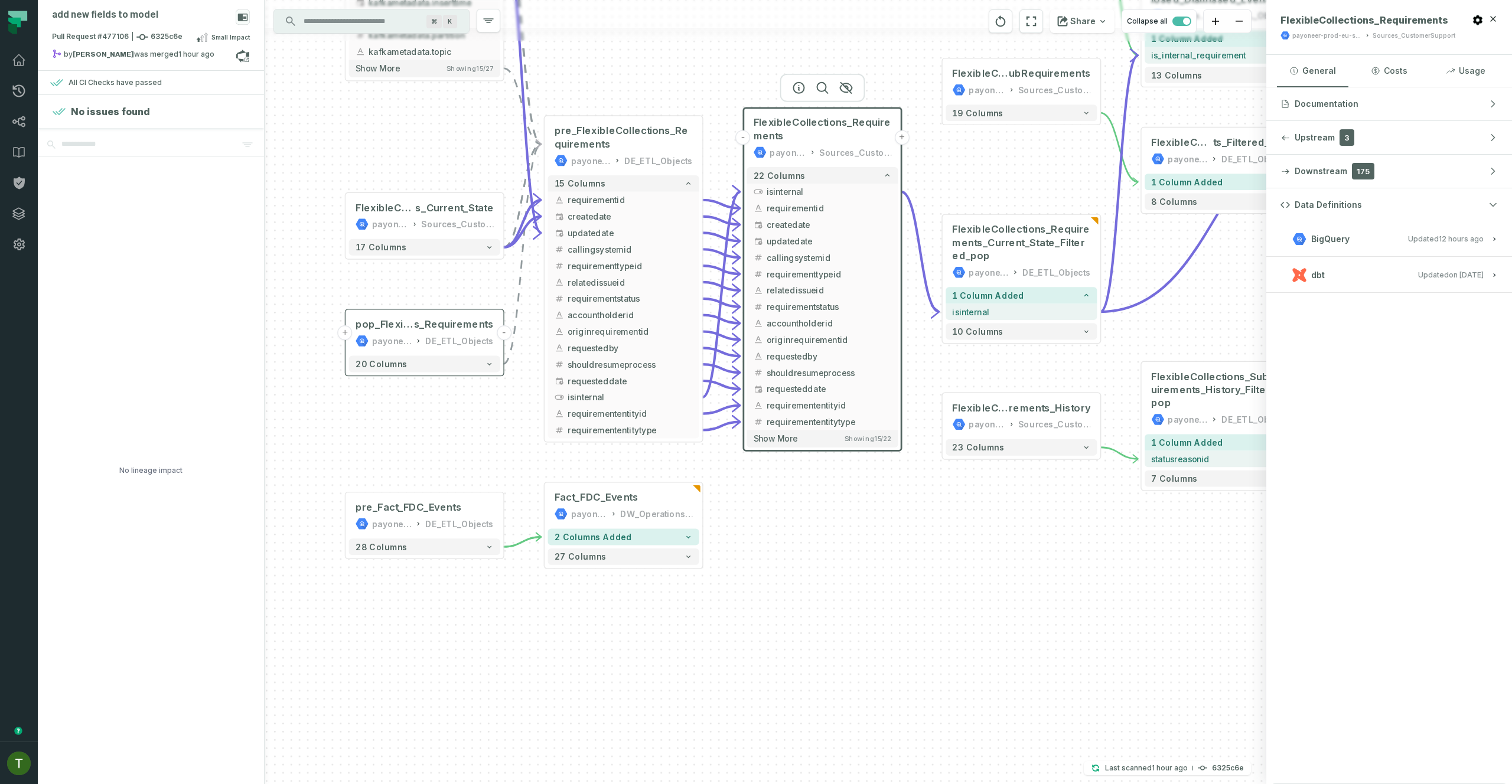
click at [1367, 278] on button "dbt Updated 11/26/2024, 8:09:55 AM" at bounding box center [1389, 275] width 217 height 16
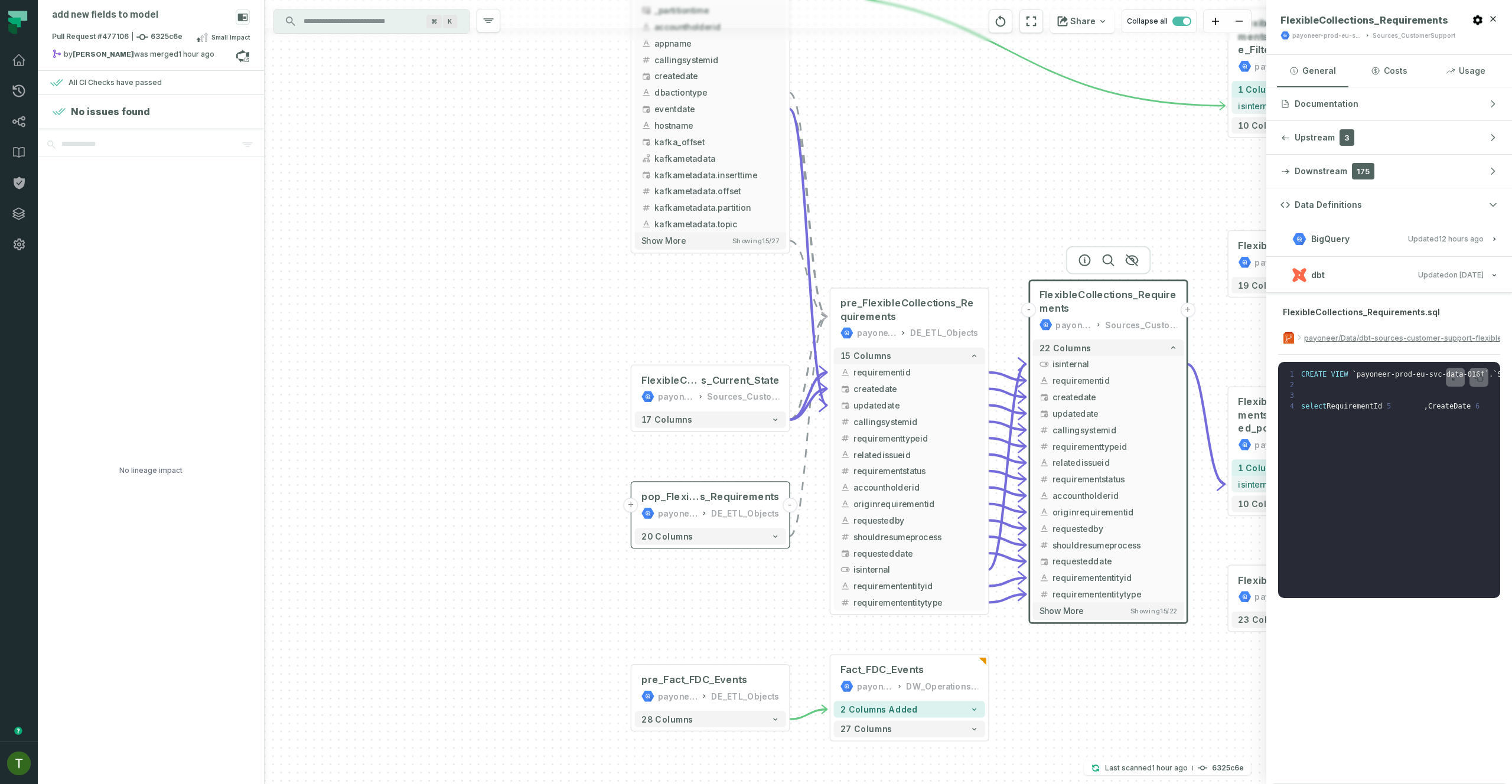
drag, startPoint x: 985, startPoint y: 175, endPoint x: 1265, endPoint y: 343, distance: 326.5
click at [1269, 342] on div "add new fields to model Pull Request #477106 6325c6e Small Impact by Michael Ch…" at bounding box center [775, 392] width 1474 height 784
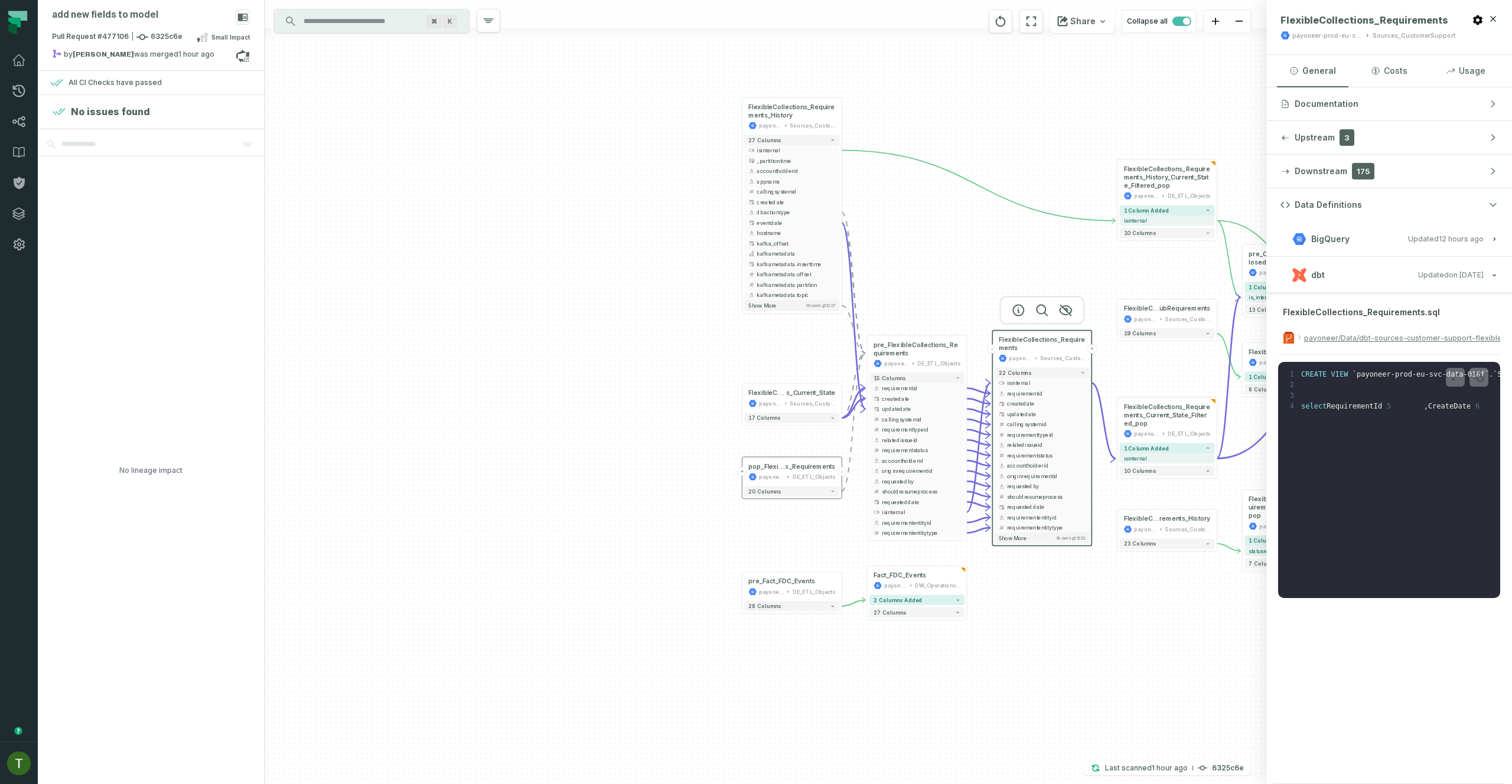
drag, startPoint x: 959, startPoint y: 235, endPoint x: 949, endPoint y: 317, distance: 82.6
click at [949, 317] on div "+ FlexibleCollections_Requirement s_Current_State payoneer-prod-eu-svc-data-016…" at bounding box center [765, 392] width 1001 height 784
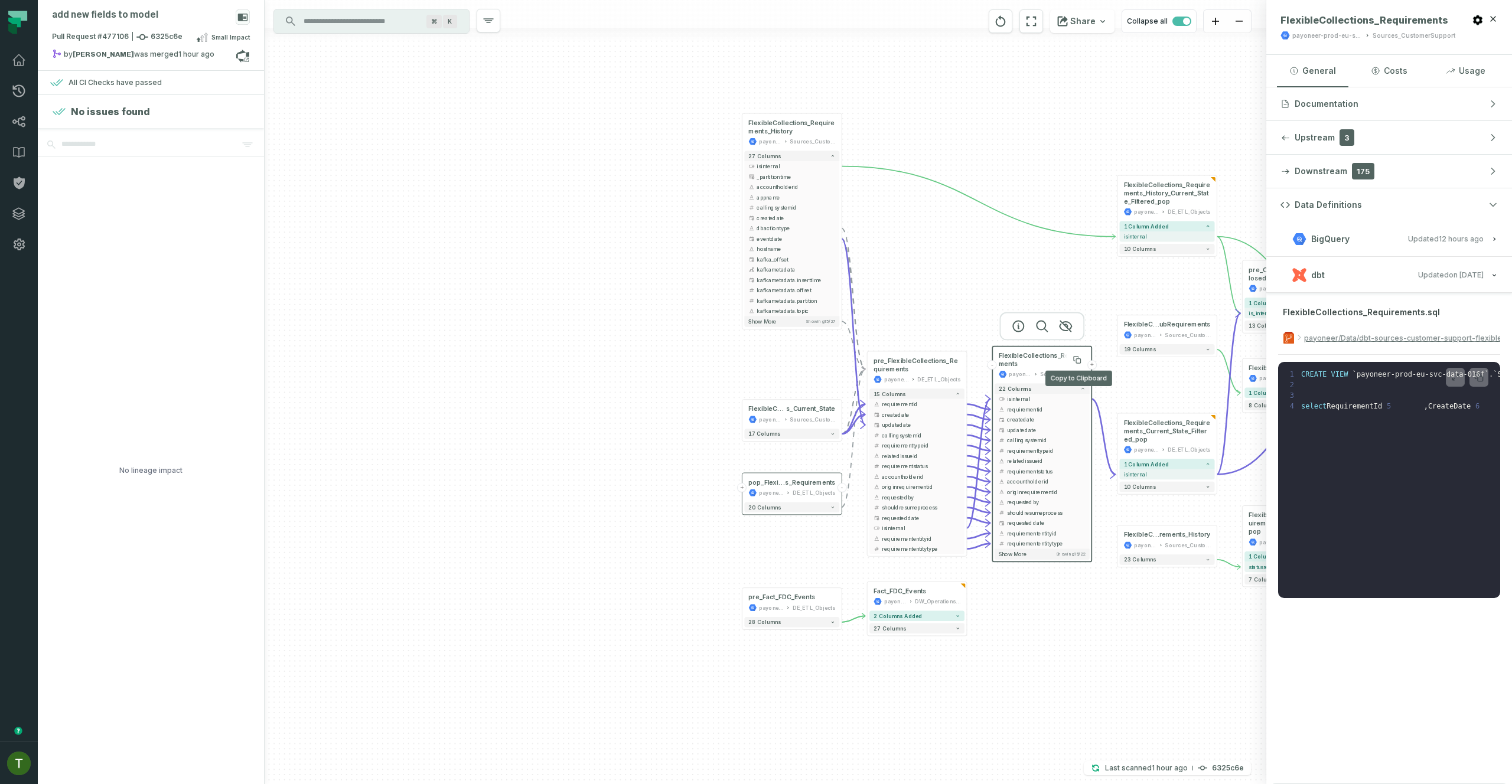
click at [1066, 357] on span "FlexibleCollections_Requirements Copy to Clipboard Copy to Clipboard" at bounding box center [1042, 359] width 87 height 17
click at [1361, 142] on button "Upstream 3" at bounding box center [1389, 137] width 246 height 33
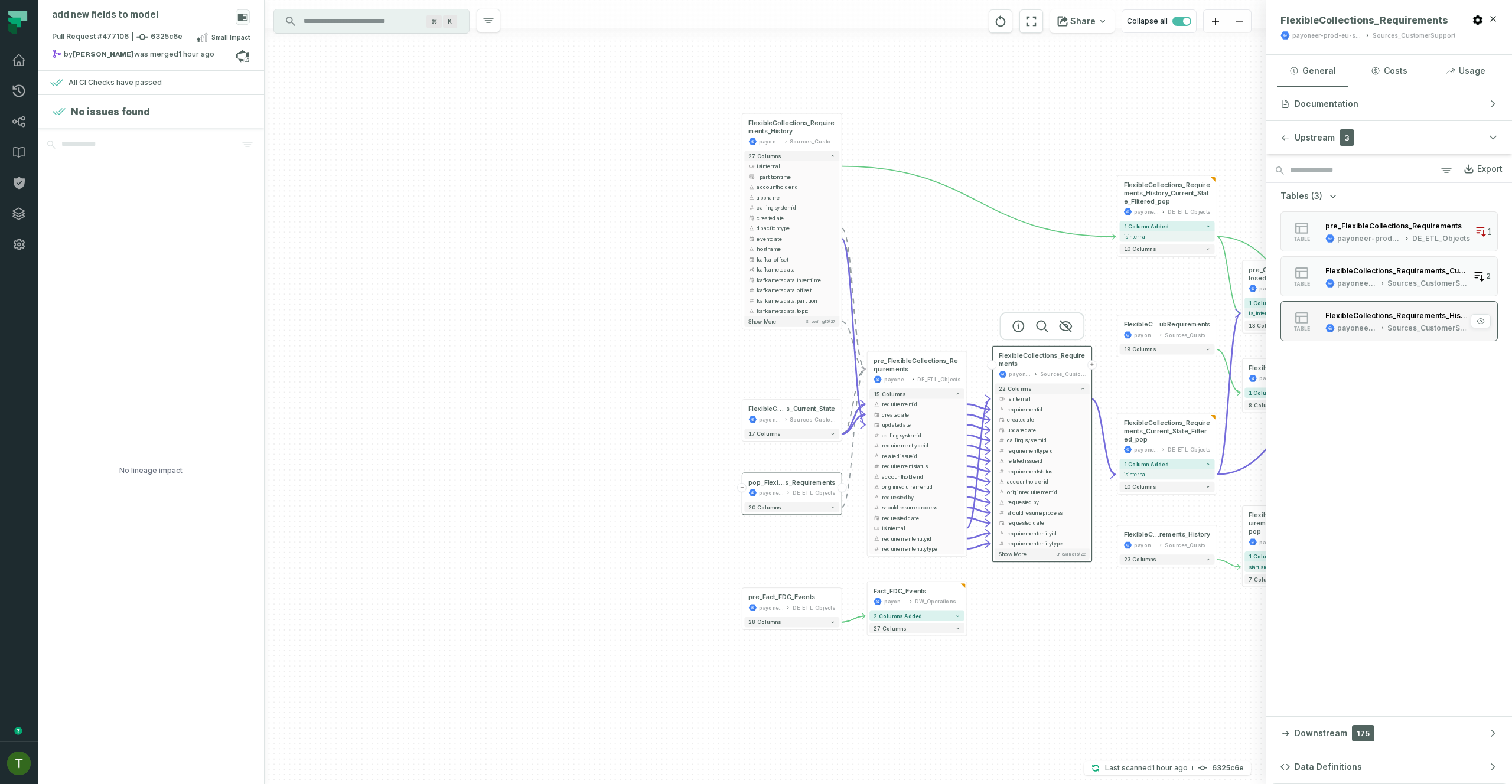
click at [1417, 318] on div "FlexibleCollections_Requirements_History" at bounding box center [1396, 315] width 143 height 9
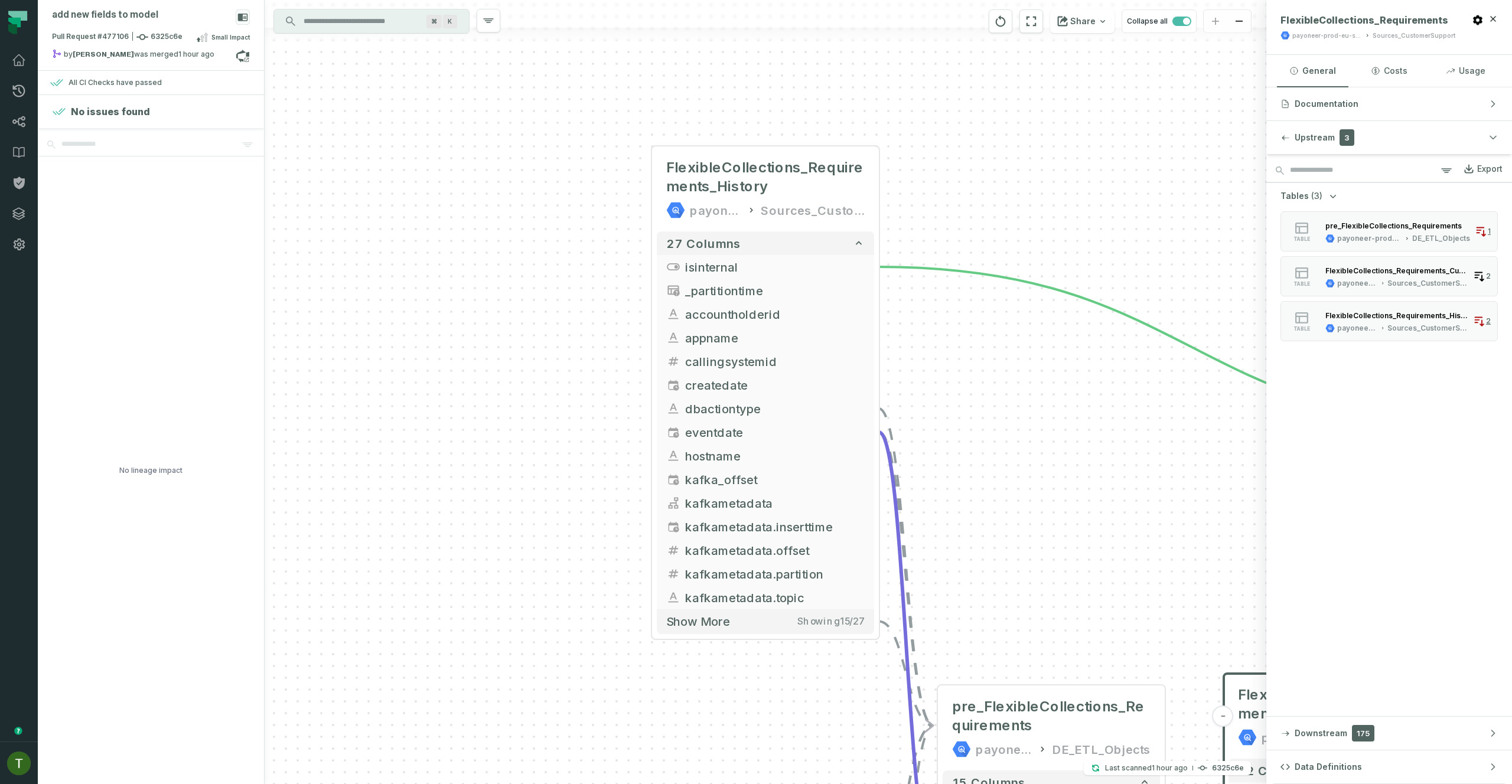
drag, startPoint x: 1029, startPoint y: 561, endPoint x: 827, endPoint y: 399, distance: 258.9
click at [827, 399] on div "+ FlexibleCollections_Requirement s_Current_State payoneer-prod-eu-svc-data-016…" at bounding box center [765, 392] width 1001 height 784
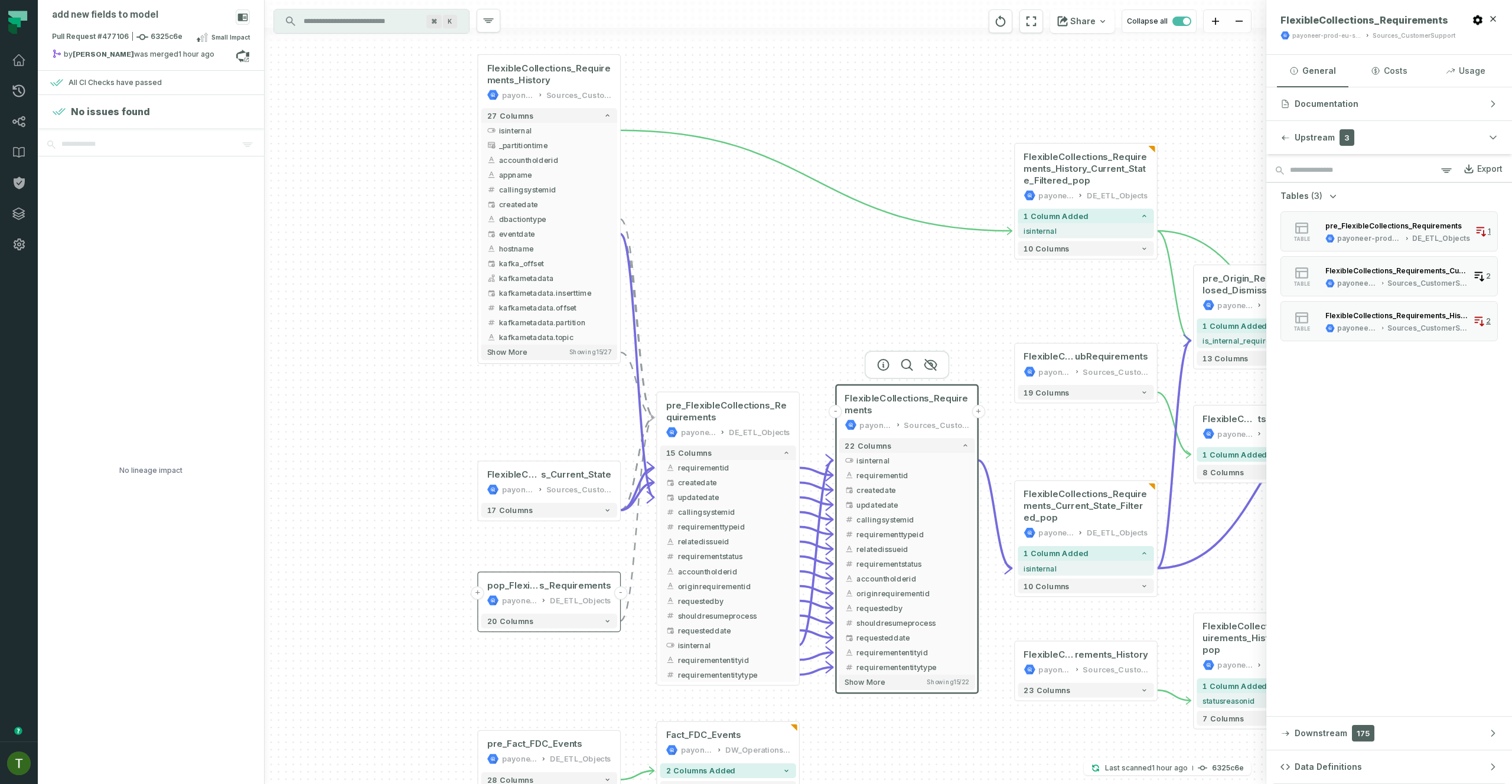
drag, startPoint x: 914, startPoint y: 408, endPoint x: 795, endPoint y: 321, distance: 147.4
click at [795, 321] on div "+ FlexibleCollections_Requirement s_Current_State payoneer-prod-eu-svc-data-016…" at bounding box center [765, 392] width 1001 height 784
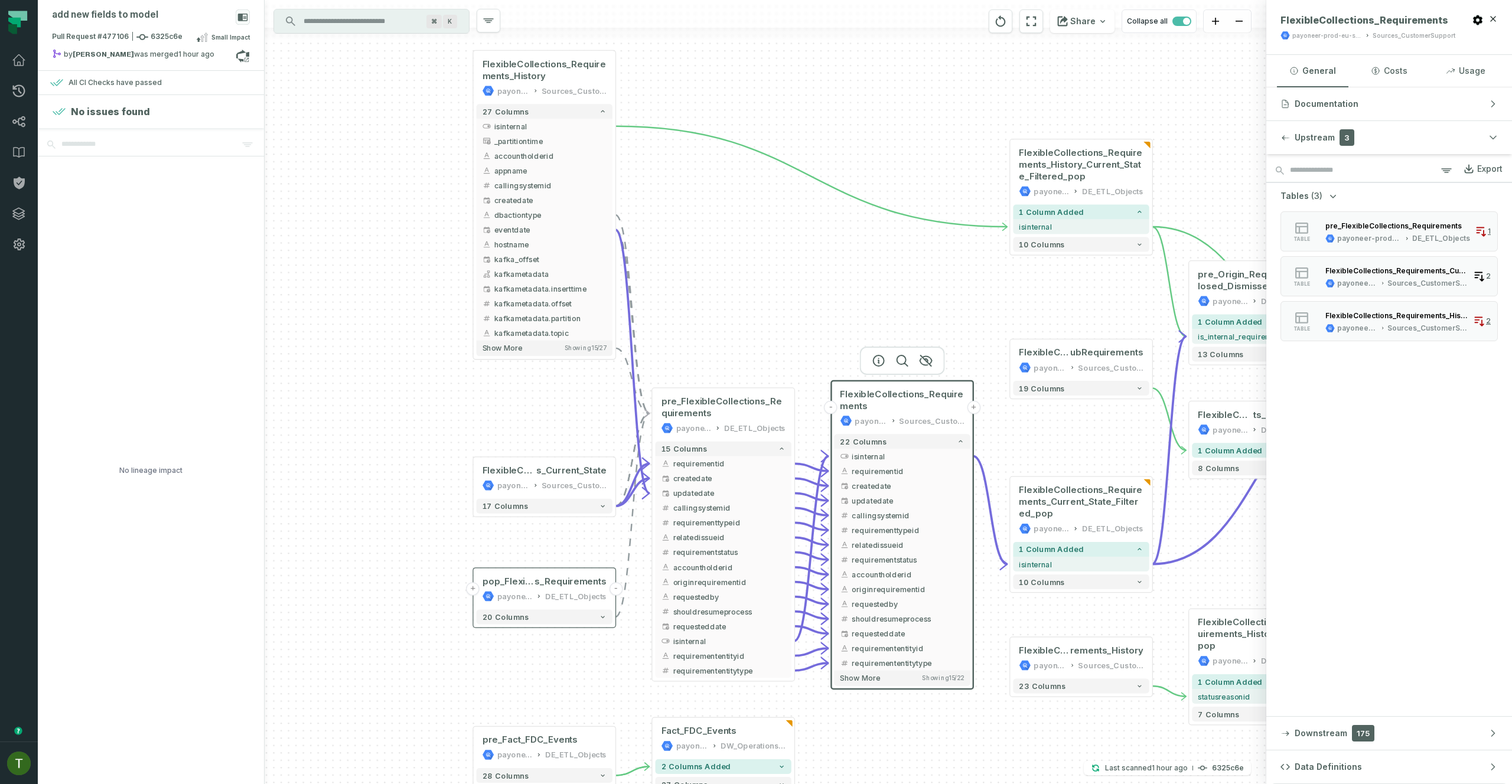
drag, startPoint x: 861, startPoint y: 340, endPoint x: 849, endPoint y: 303, distance: 38.9
click at [848, 303] on div "+ FlexibleCollections_Requirement s_Current_State payoneer-prod-eu-svc-data-016…" at bounding box center [765, 392] width 1001 height 784
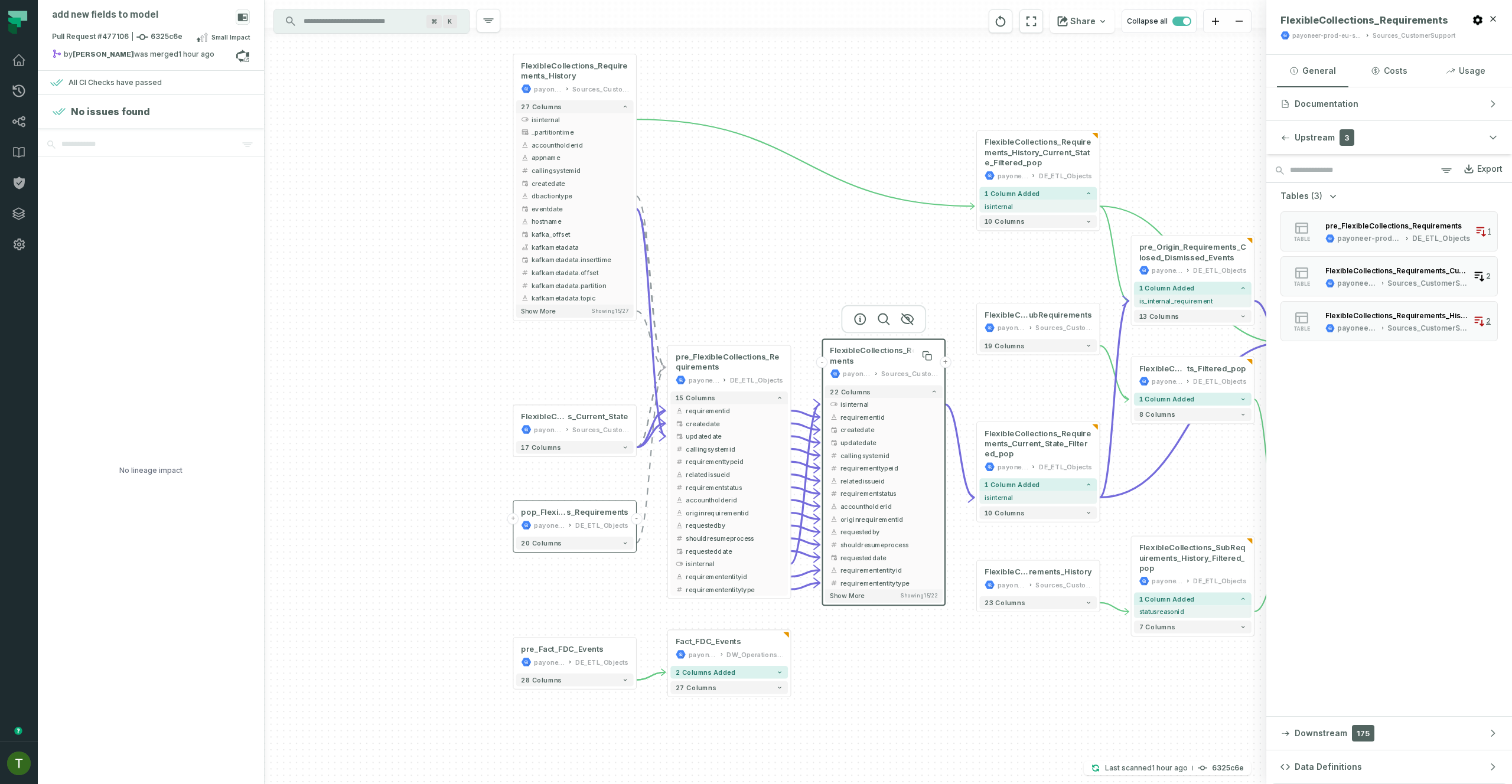
click at [886, 358] on span "FlexibleCollections_Requirements" at bounding box center [883, 356] width 108 height 21
click at [1325, 754] on span "Data Definitions" at bounding box center [1328, 766] width 67 height 12
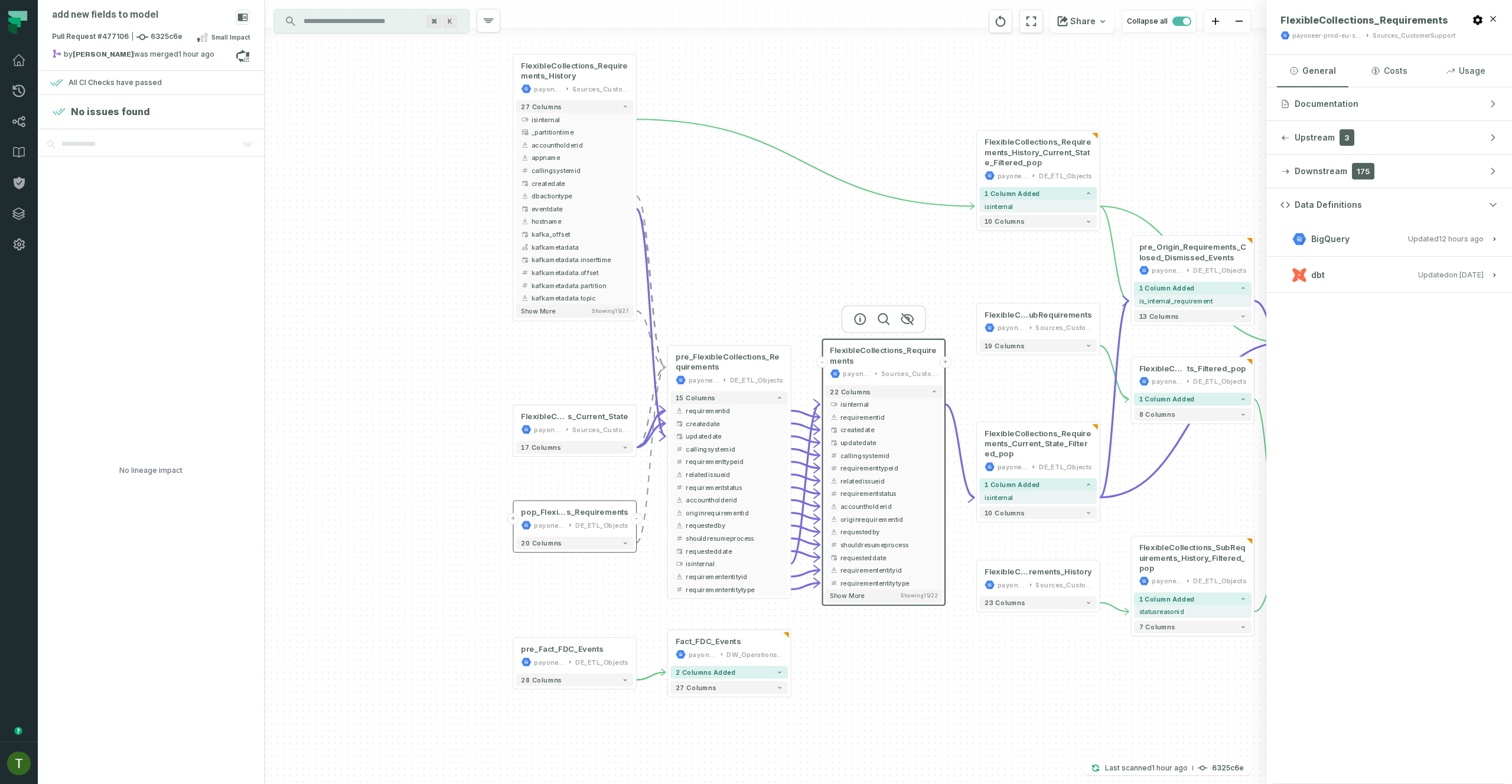
click at [1380, 268] on button "dbt Updated 11/26/2024, 8:09:55 AM" at bounding box center [1389, 275] width 217 height 16
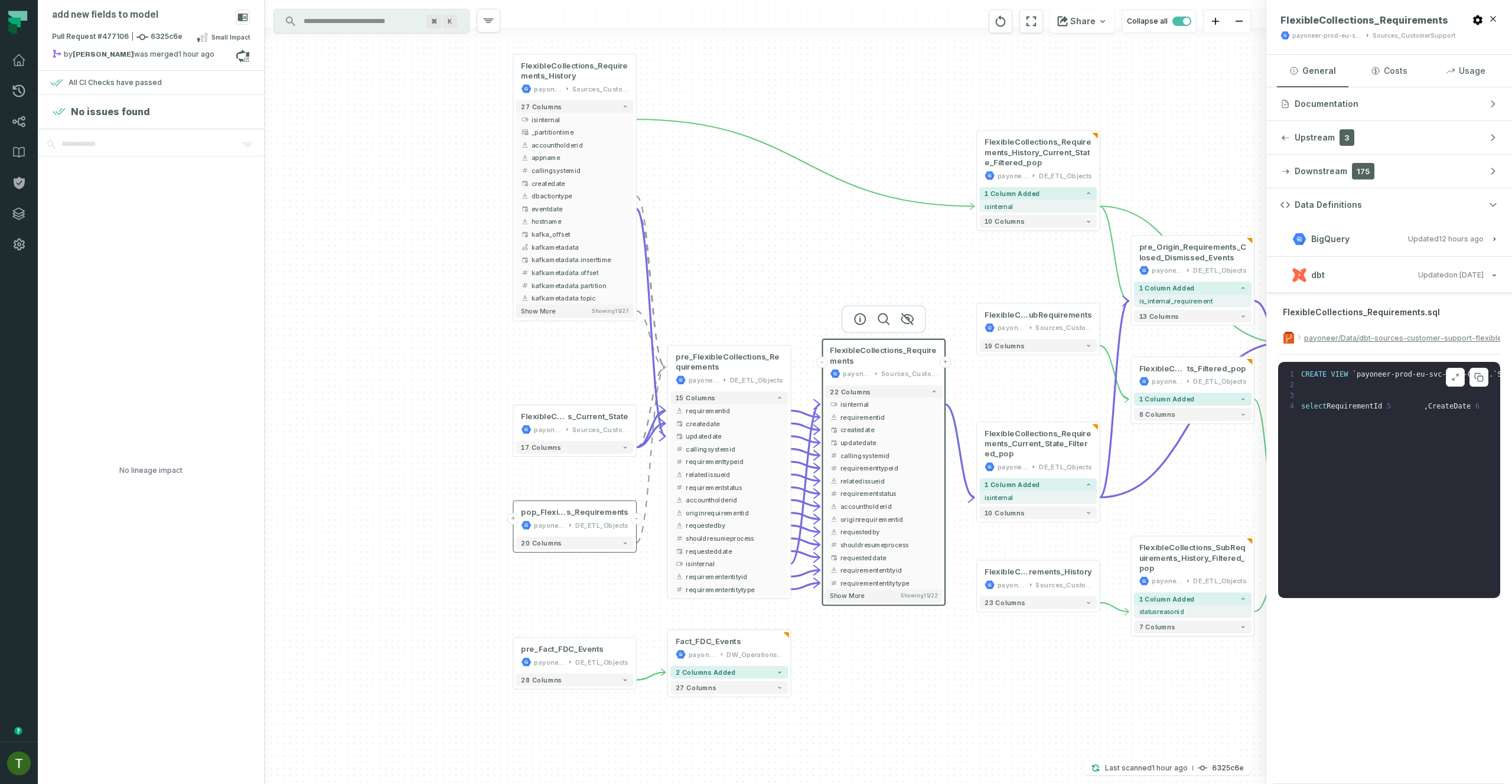
scroll to position [10, 0]
click at [731, 360] on span "pre_FlexibleCollections_Requirements" at bounding box center [729, 362] width 108 height 21
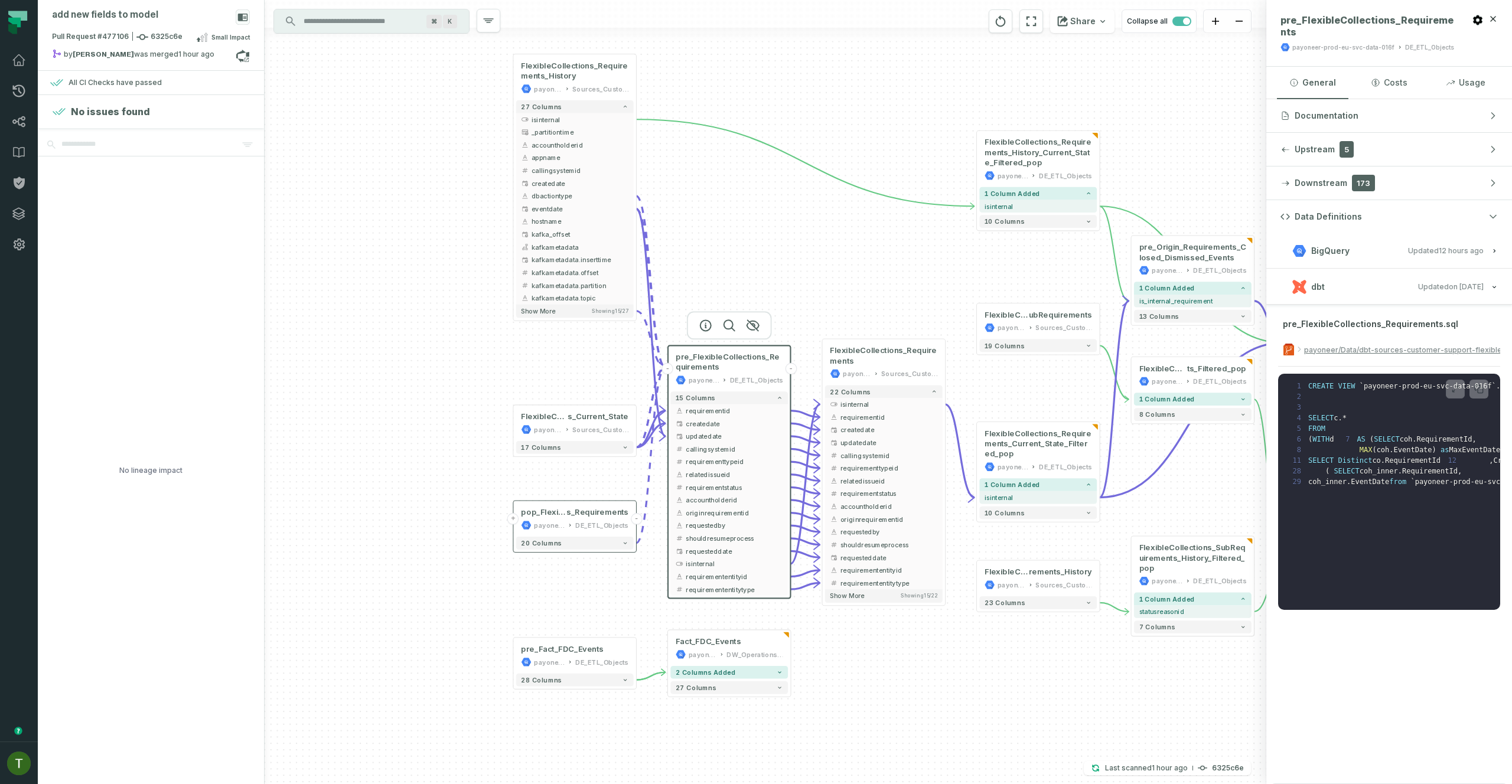
scroll to position [15, 0]
click at [869, 366] on div "FlexibleCollections_Requirements payoneer-prod-eu-svc-data-016f Sources_Custome…" at bounding box center [883, 362] width 117 height 41
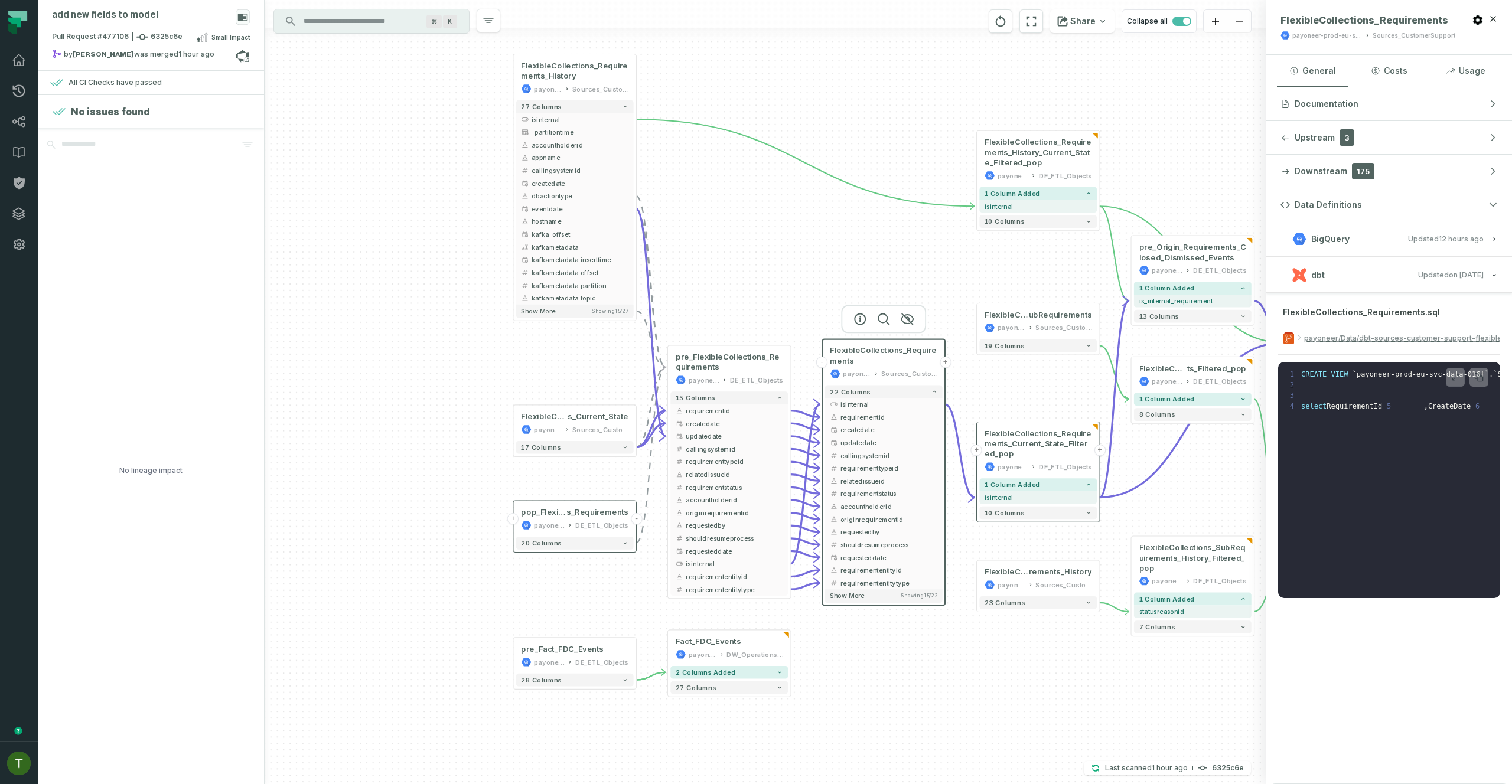
scroll to position [10, 0]
click at [1046, 451] on span "FlexibleCollections_Requirements_Current_State_Filtered_pop" at bounding box center [1038, 443] width 108 height 30
click at [1038, 444] on span "FlexibleCollections_Requirements_Current_State_Filtered_pop" at bounding box center [1038, 443] width 108 height 30
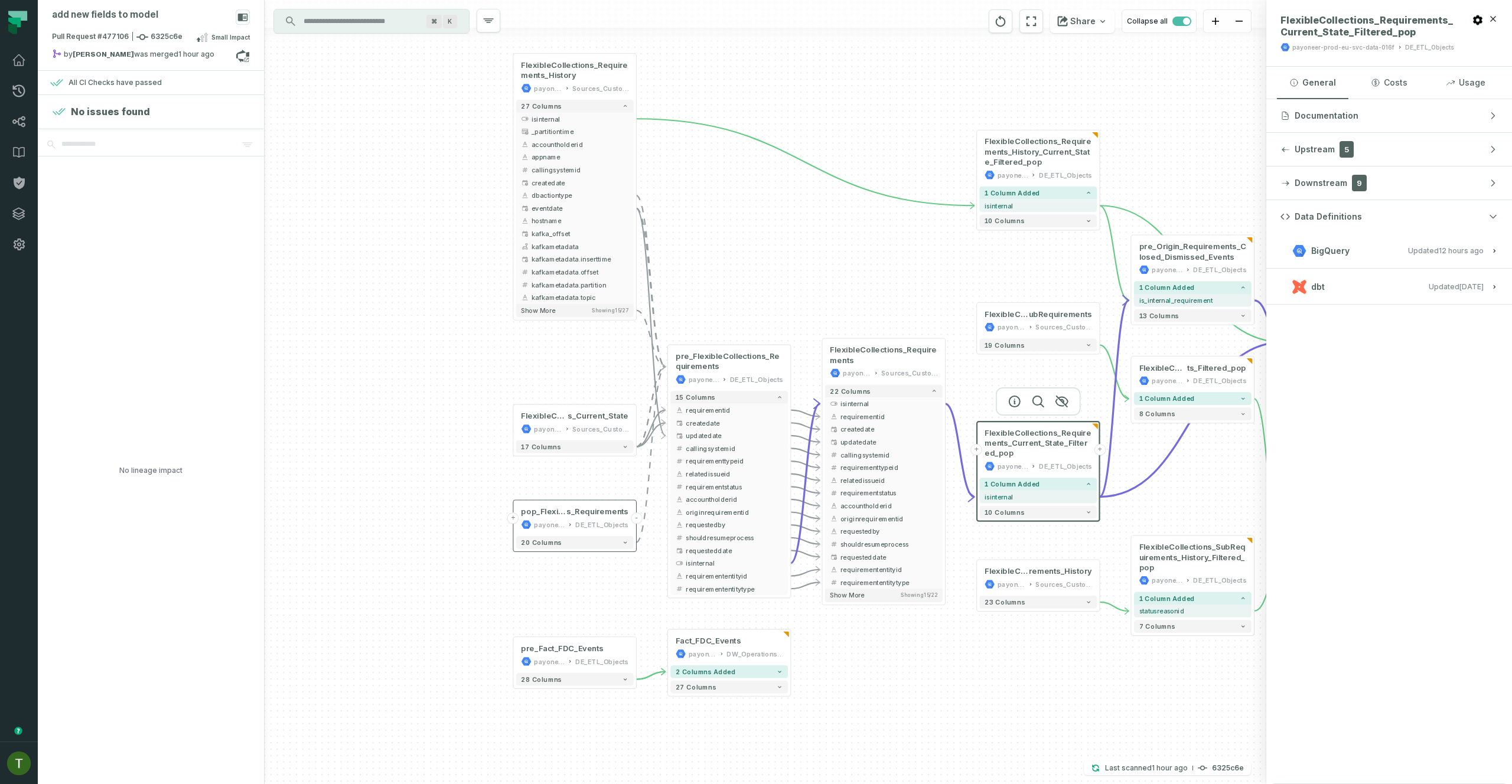
click at [1330, 298] on h3 "dbt Updated 9/3/2025, 8:22:31 AM" at bounding box center [1389, 287] width 246 height 35
click at [1334, 283] on button "dbt Updated 9/3/2025, 8:22:31 AM" at bounding box center [1389, 286] width 217 height 16
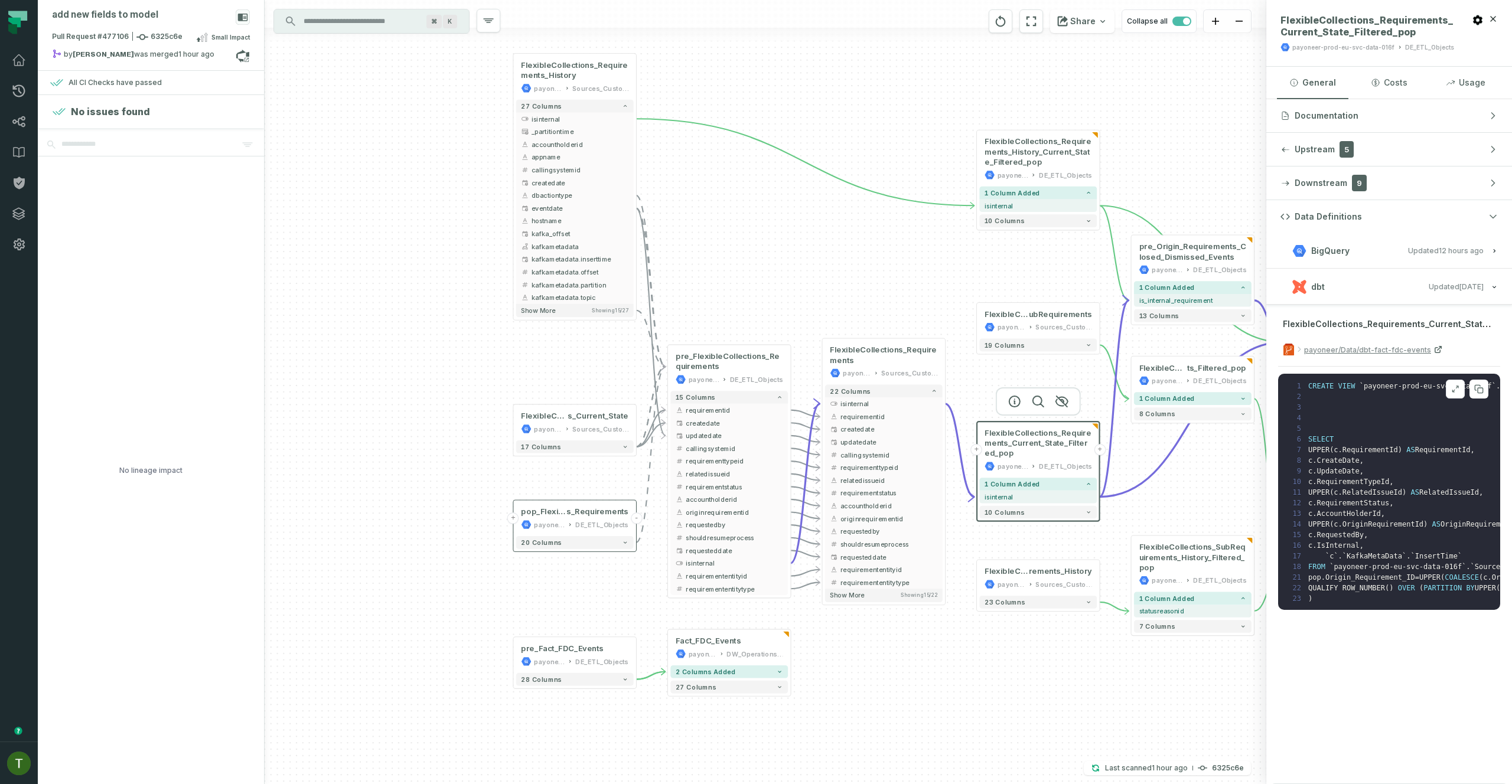
scroll to position [31, 0]
click at [555, 65] on span "FlexibleCollections_Requirements_History" at bounding box center [574, 71] width 108 height 21
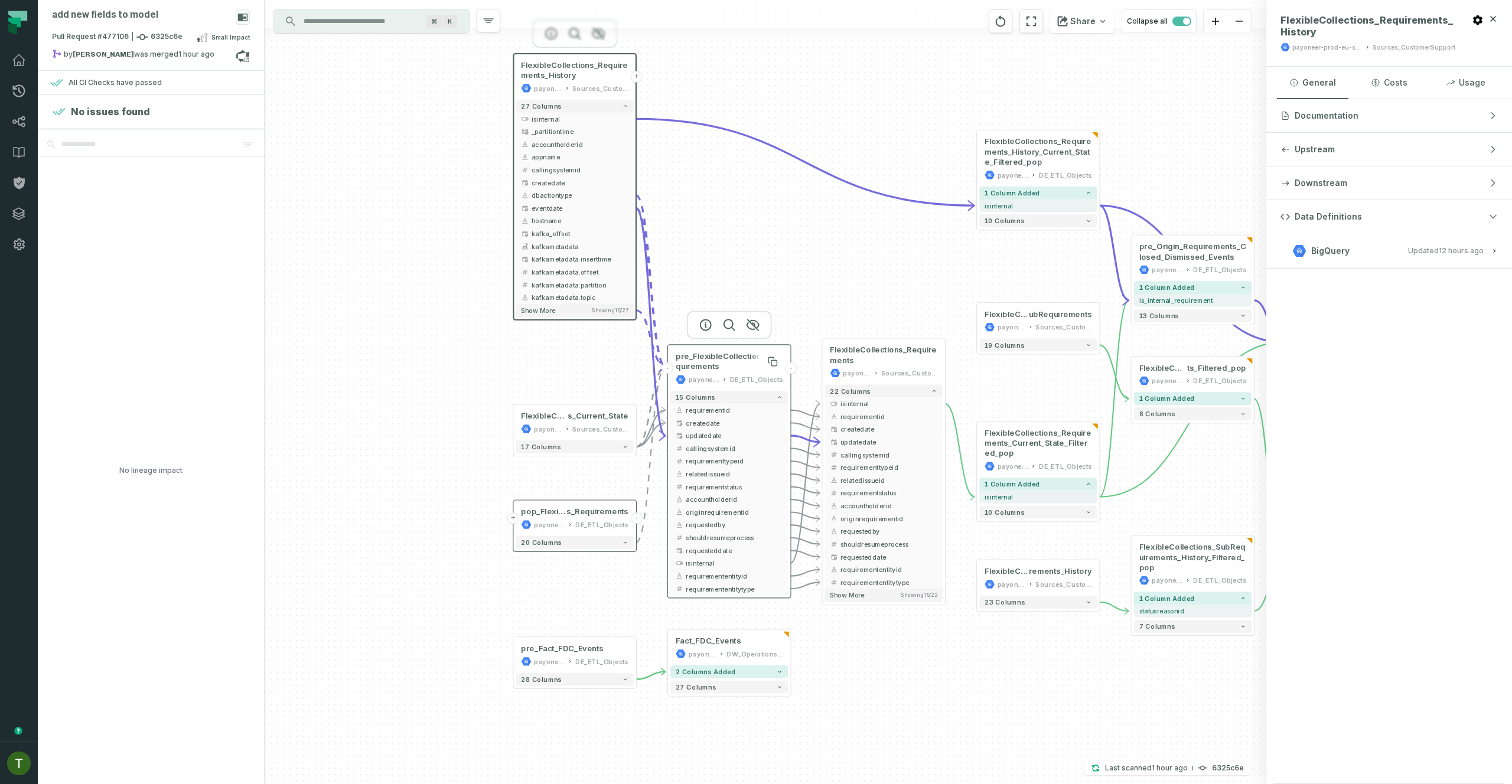
click at [744, 357] on span "pre_FlexibleCollections_Requirements" at bounding box center [729, 361] width 108 height 21
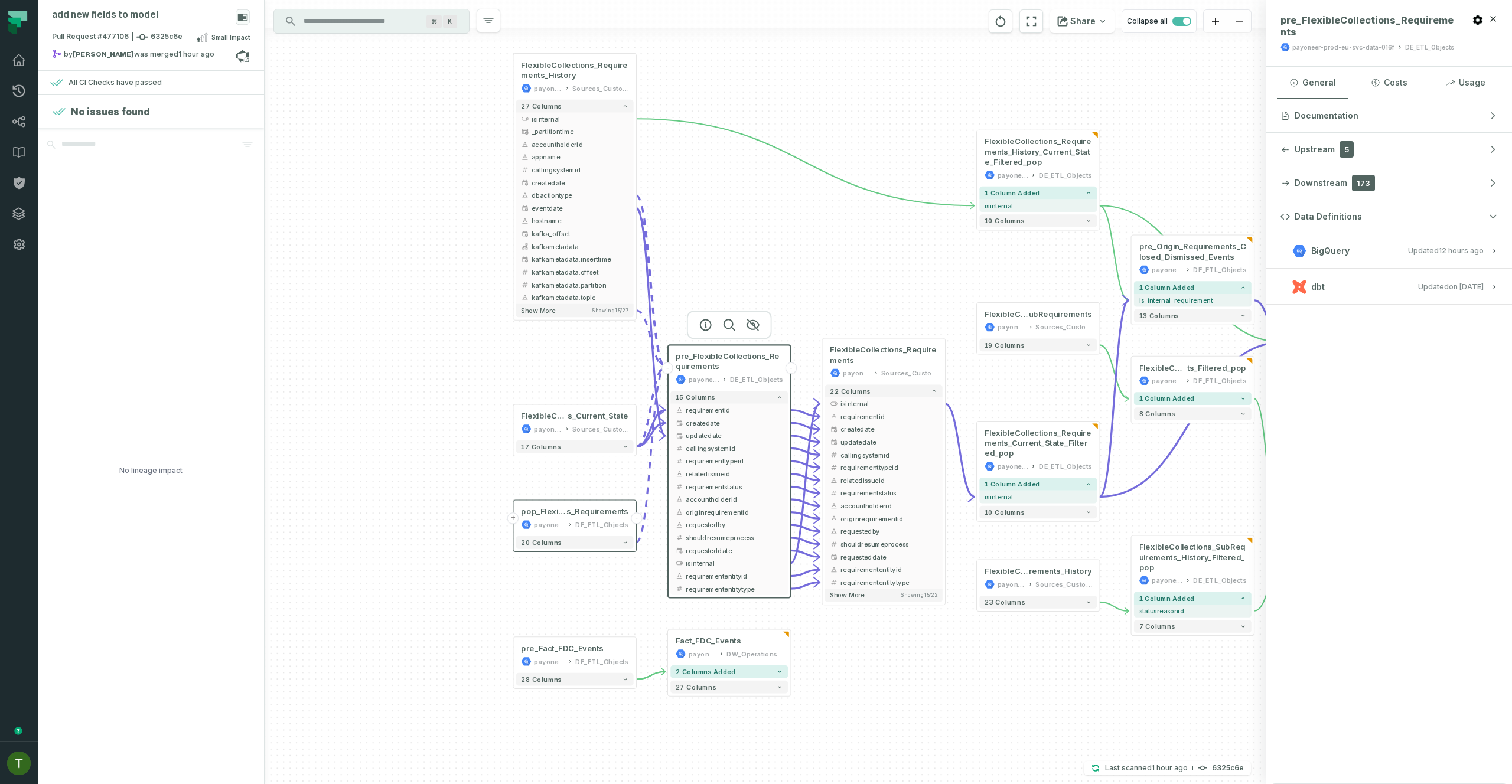
click at [1358, 286] on button "dbt Updated 11/26/2024, 8:09:55 AM" at bounding box center [1389, 286] width 217 height 16
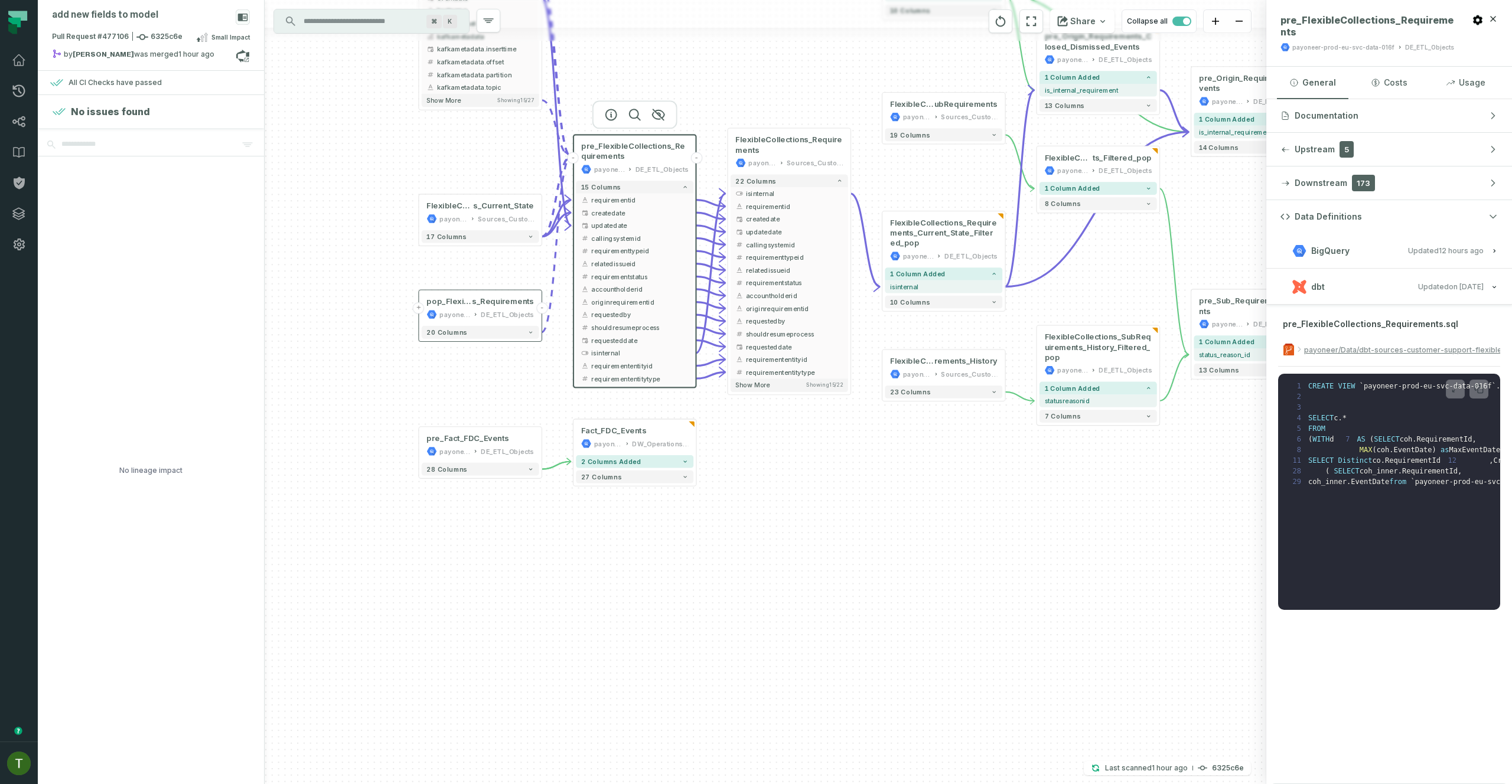
drag, startPoint x: 1115, startPoint y: 648, endPoint x: 1020, endPoint y: 436, distance: 232.3
click at [1020, 437] on div "+ FlexibleCollections_Requirement s_Current_State payoneer-prod-eu-svc-data-016…" at bounding box center [765, 392] width 1001 height 784
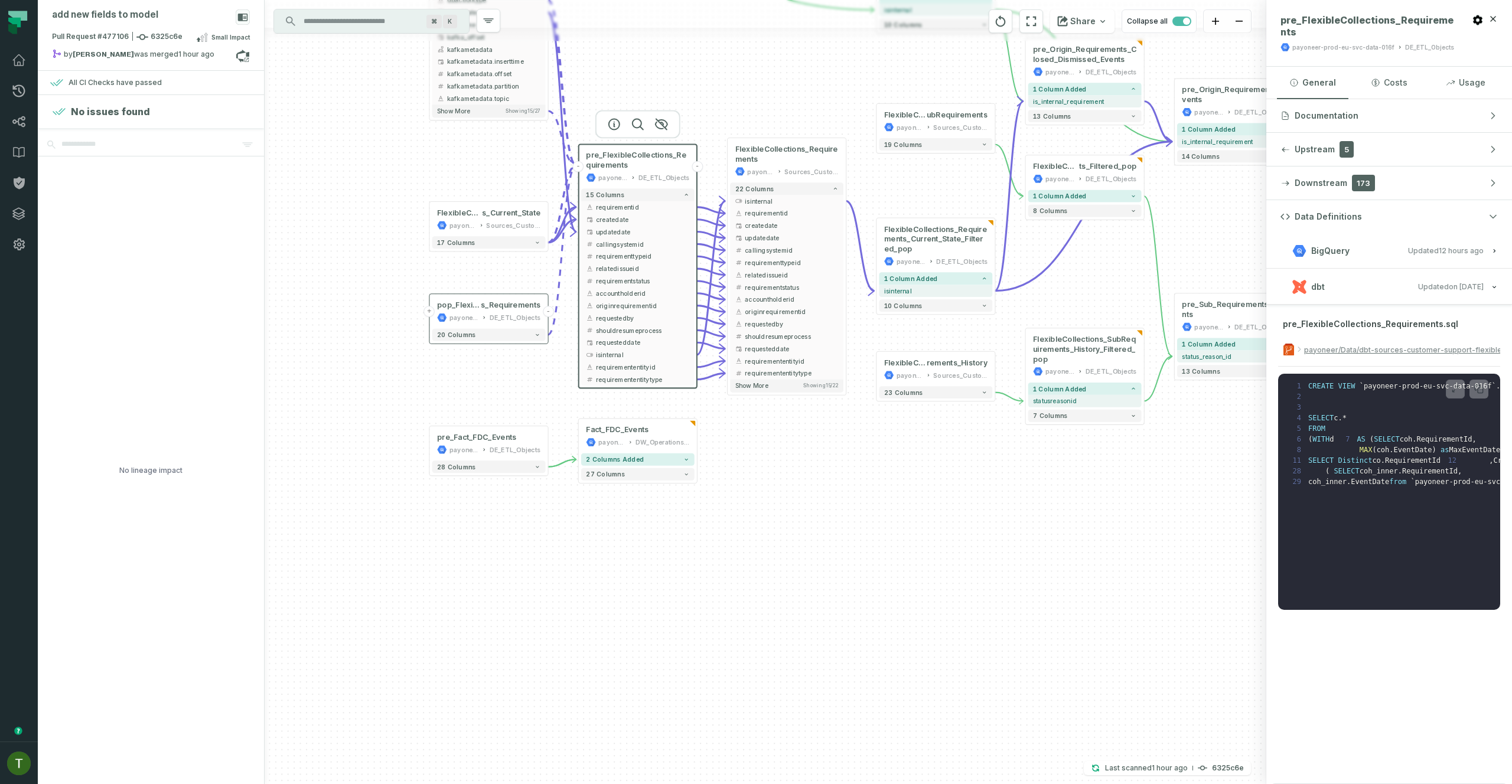
drag, startPoint x: 744, startPoint y: 435, endPoint x: 793, endPoint y: 440, distance: 49.3
click at [744, 435] on div "+ FlexibleCollections_Requirement s_Current_State payoneer-prod-eu-svc-data-016…" at bounding box center [765, 392] width 1001 height 784
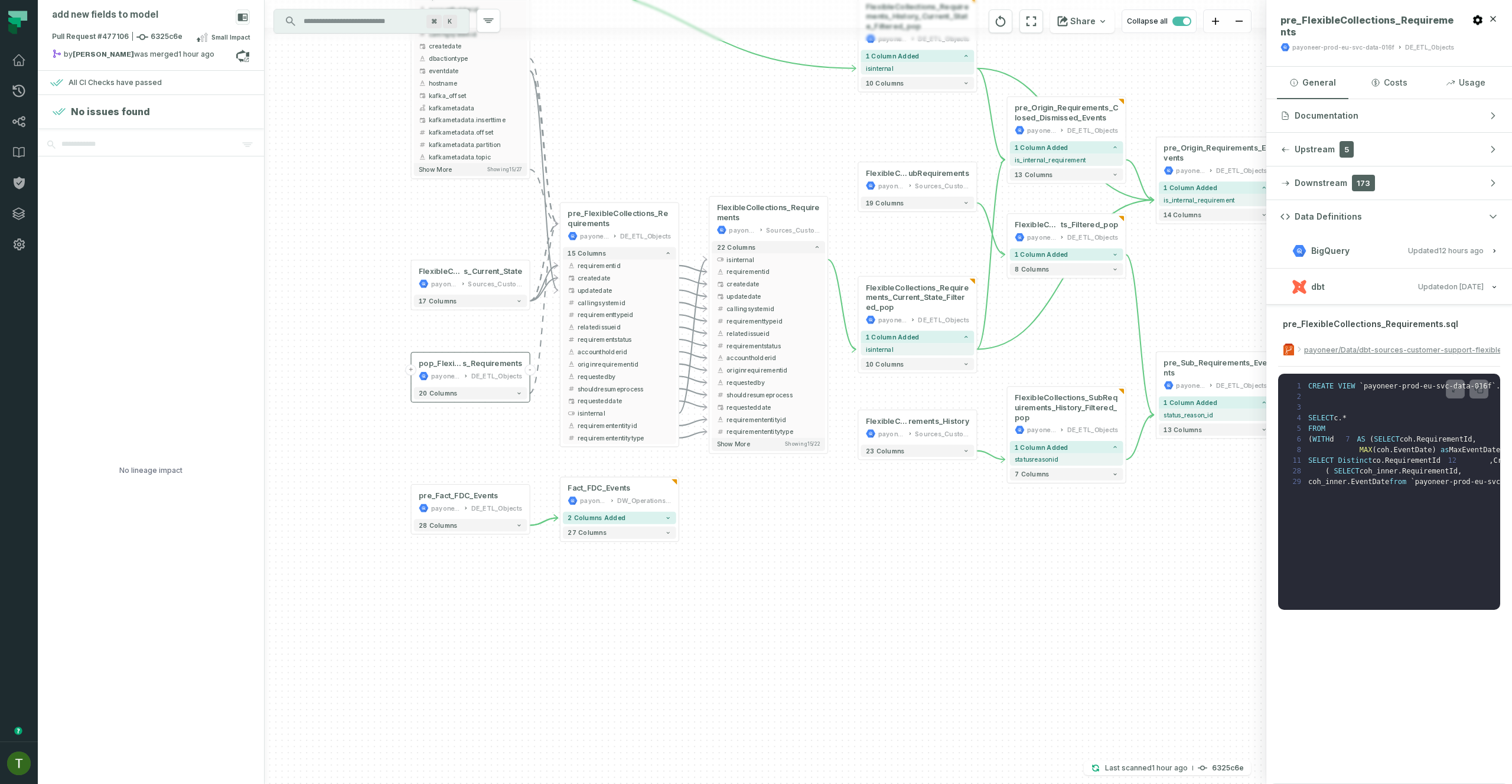
drag, startPoint x: 788, startPoint y: 490, endPoint x: 785, endPoint y: 497, distance: 7.6
click at [781, 502] on div "+ FlexibleCollections_Requirement s_Current_State payoneer-prod-eu-svc-data-016…" at bounding box center [765, 392] width 1001 height 784
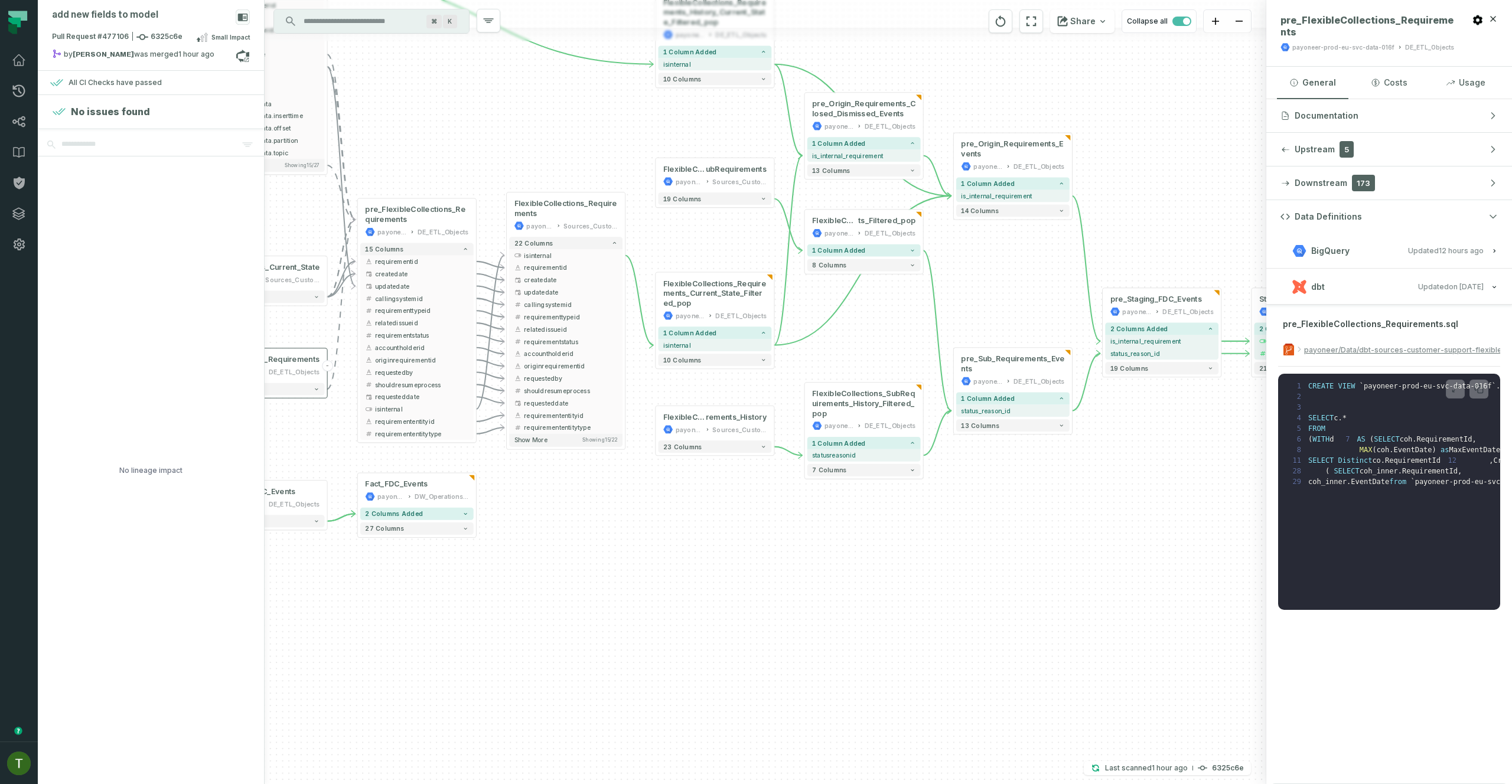
drag, startPoint x: 894, startPoint y: 487, endPoint x: 685, endPoint y: 483, distance: 209.0
click at [685, 483] on div "+ FlexibleCollections_Requirement s_Current_State payoneer-prod-eu-svc-data-016…" at bounding box center [765, 392] width 1001 height 784
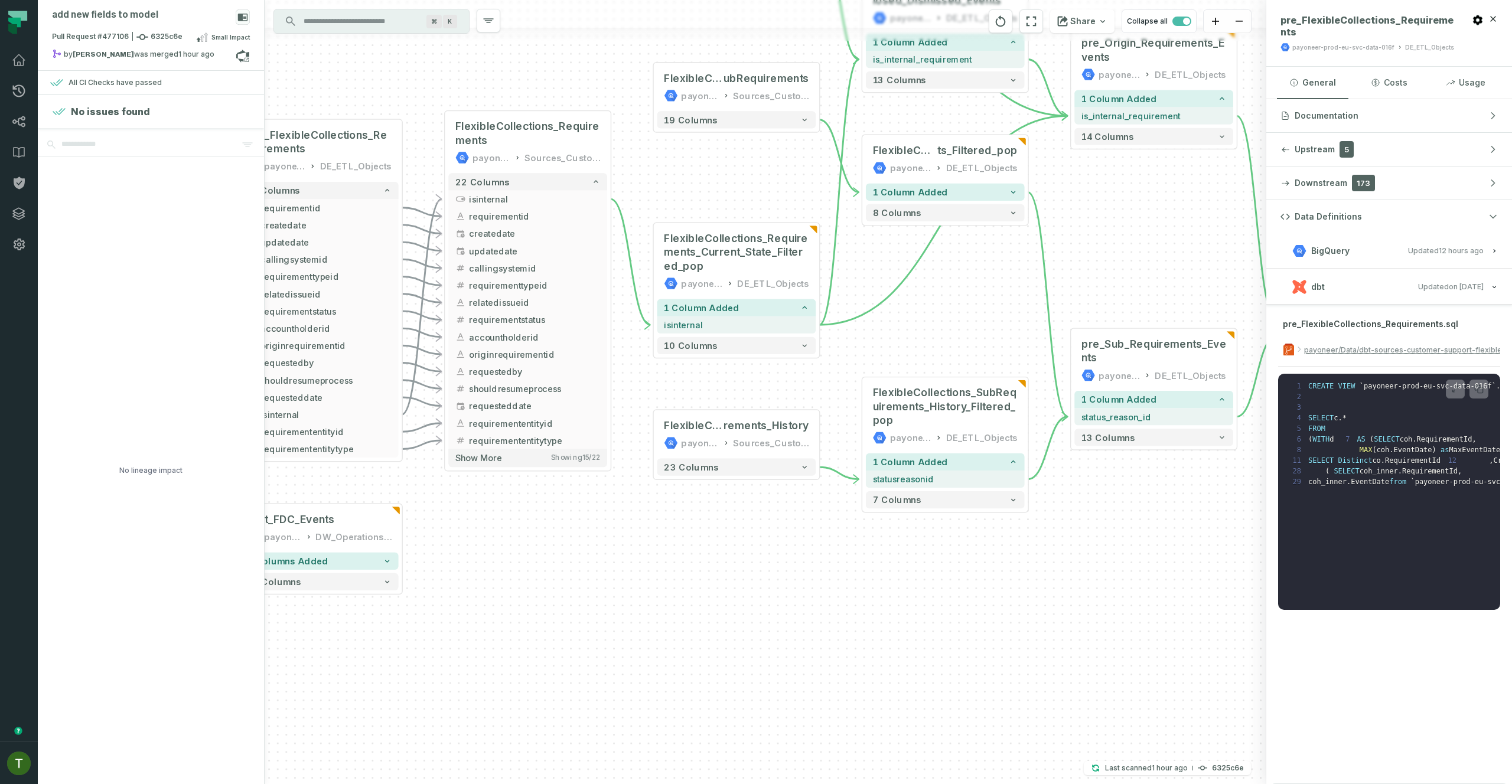
drag, startPoint x: 787, startPoint y: 417, endPoint x: 837, endPoint y: 372, distance: 67.3
click at [837, 372] on div "+ FlexibleCollections_Requirement s_Current_State payoneer-prod-eu-svc-data-016…" at bounding box center [765, 392] width 1001 height 784
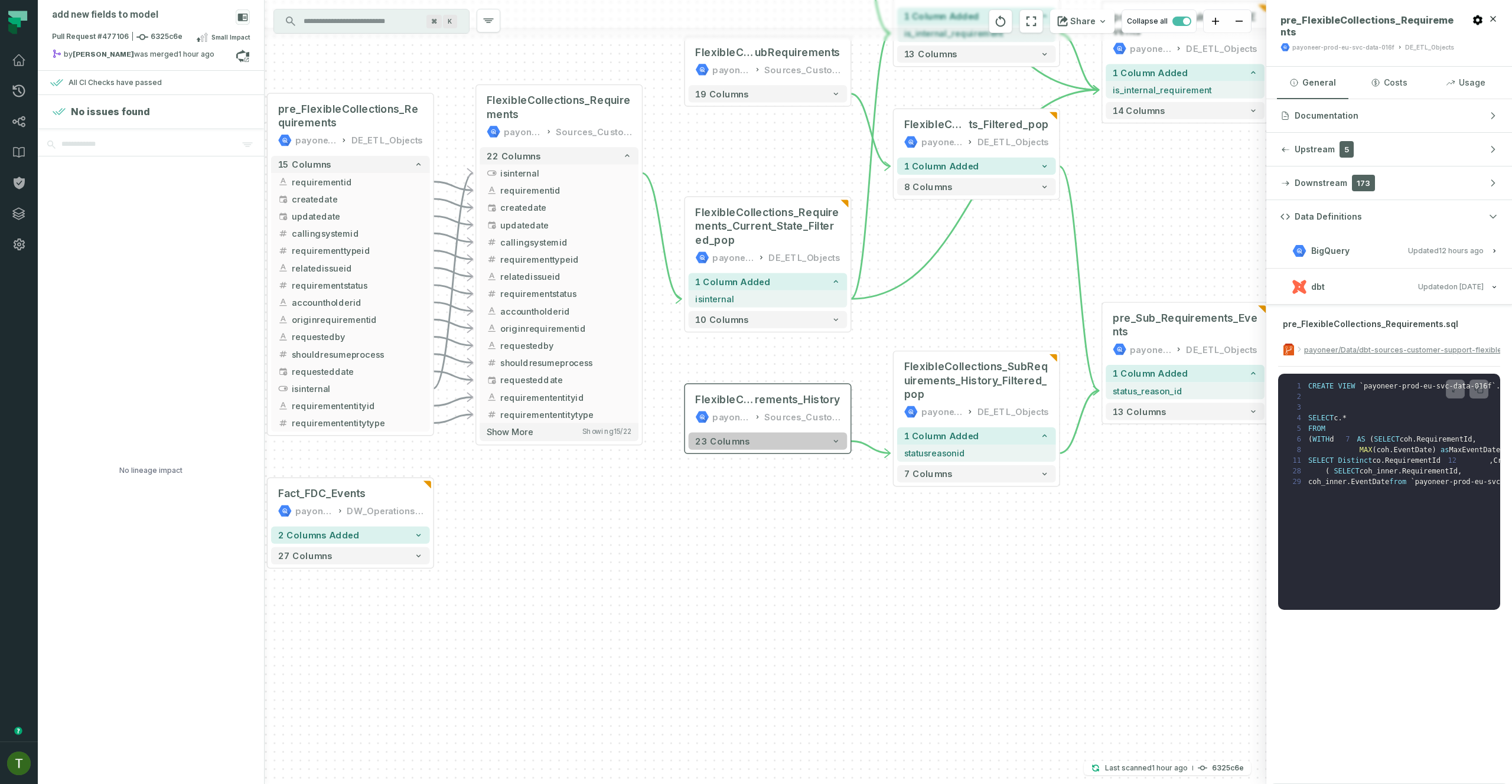
click at [833, 447] on button "23 columns" at bounding box center [768, 441] width 159 height 17
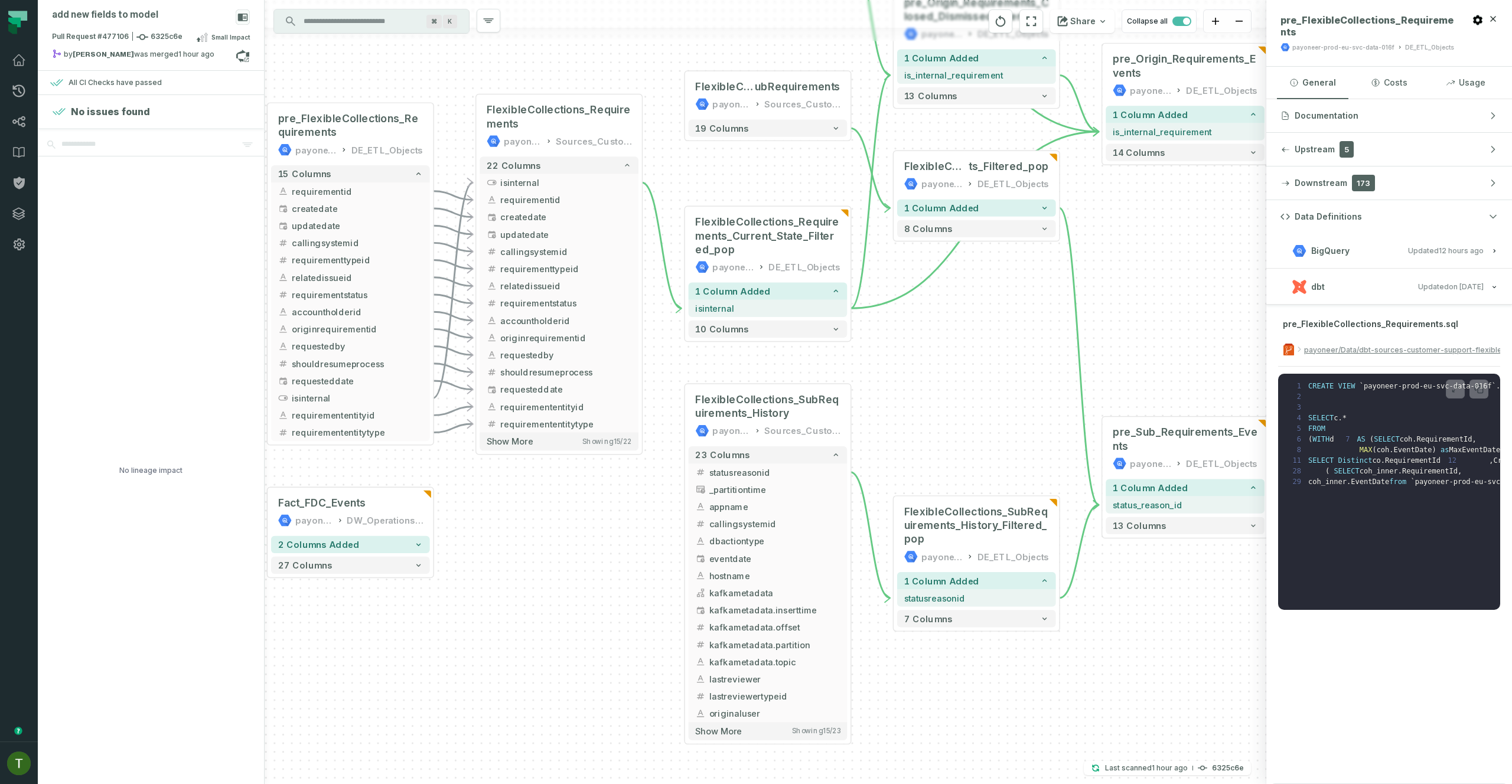
drag, startPoint x: 912, startPoint y: 471, endPoint x: 867, endPoint y: 443, distance: 53.0
click at [867, 444] on div "+ FlexibleCollections_Requirement s_Current_State payoneer-prod-eu-svc-data-016…" at bounding box center [765, 392] width 1001 height 784
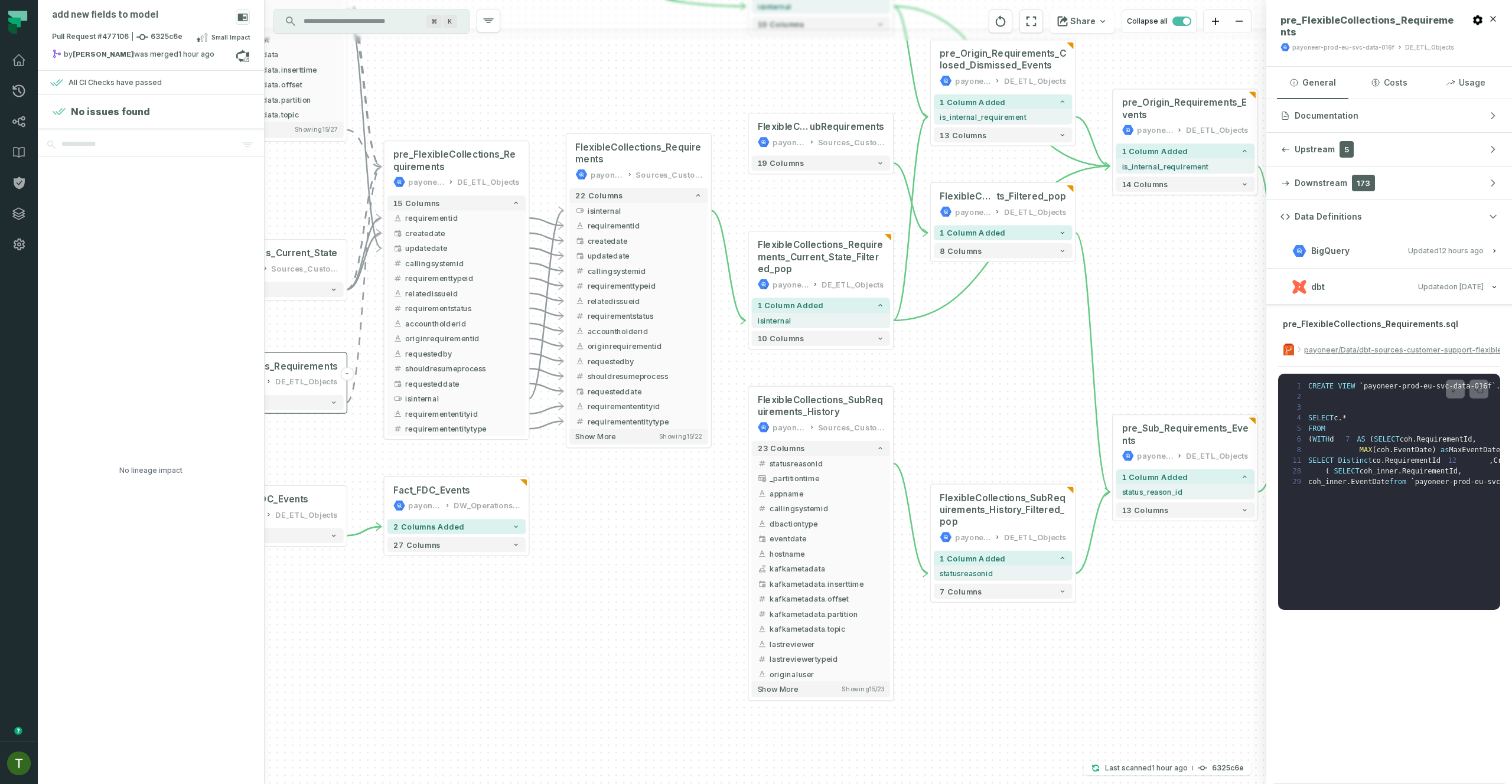
drag, startPoint x: 848, startPoint y: 372, endPoint x: 943, endPoint y: 399, distance: 98.8
click at [942, 397] on div "+ FlexibleCollections_Requirement s_Current_State payoneer-prod-eu-svc-data-016…" at bounding box center [765, 392] width 1001 height 784
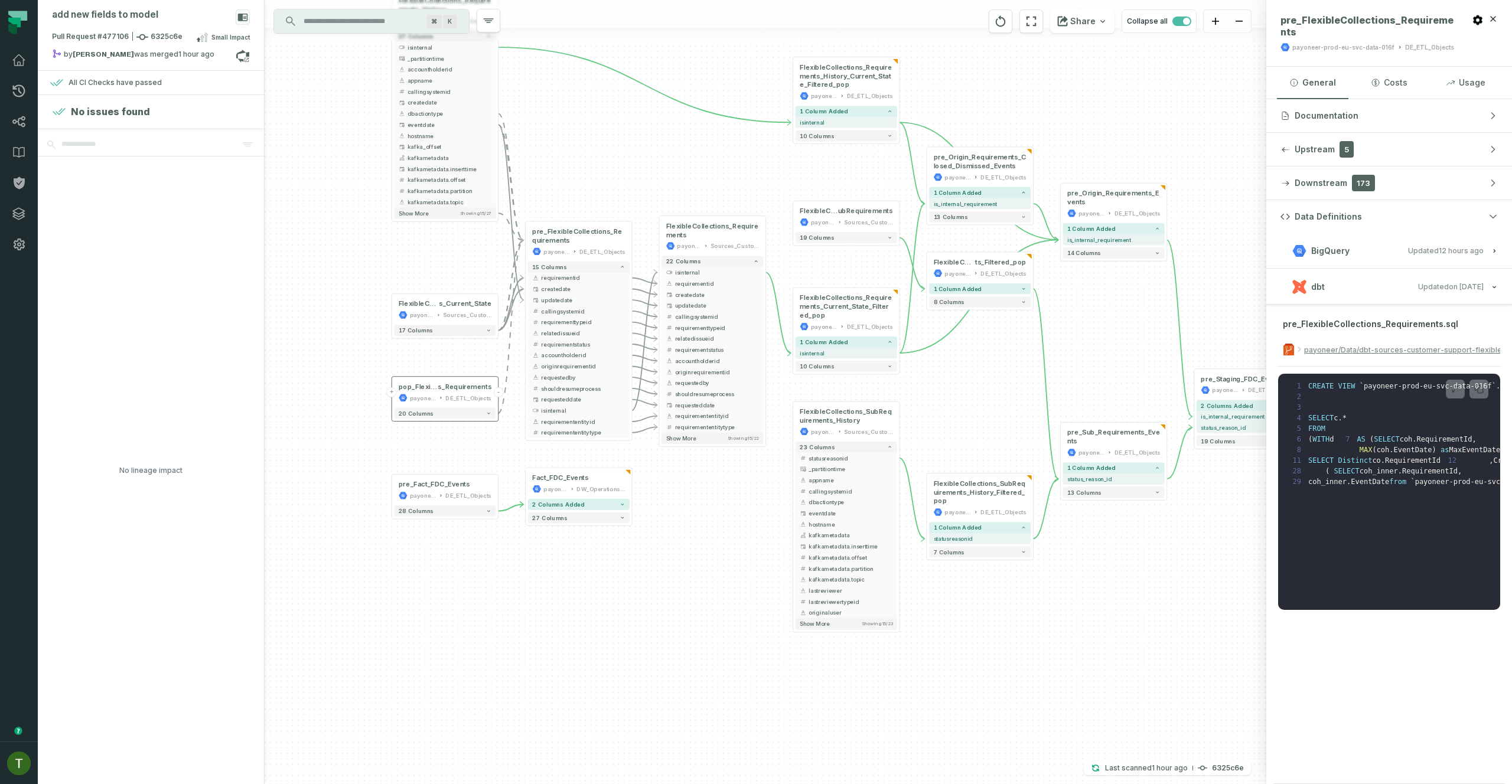
drag, startPoint x: 958, startPoint y: 427, endPoint x: 888, endPoint y: 466, distance: 80.1
click at [892, 465] on div "+ FlexibleCollections_Requirement s_Current_State payoneer-prod-eu-svc-data-016…" at bounding box center [765, 392] width 1001 height 784
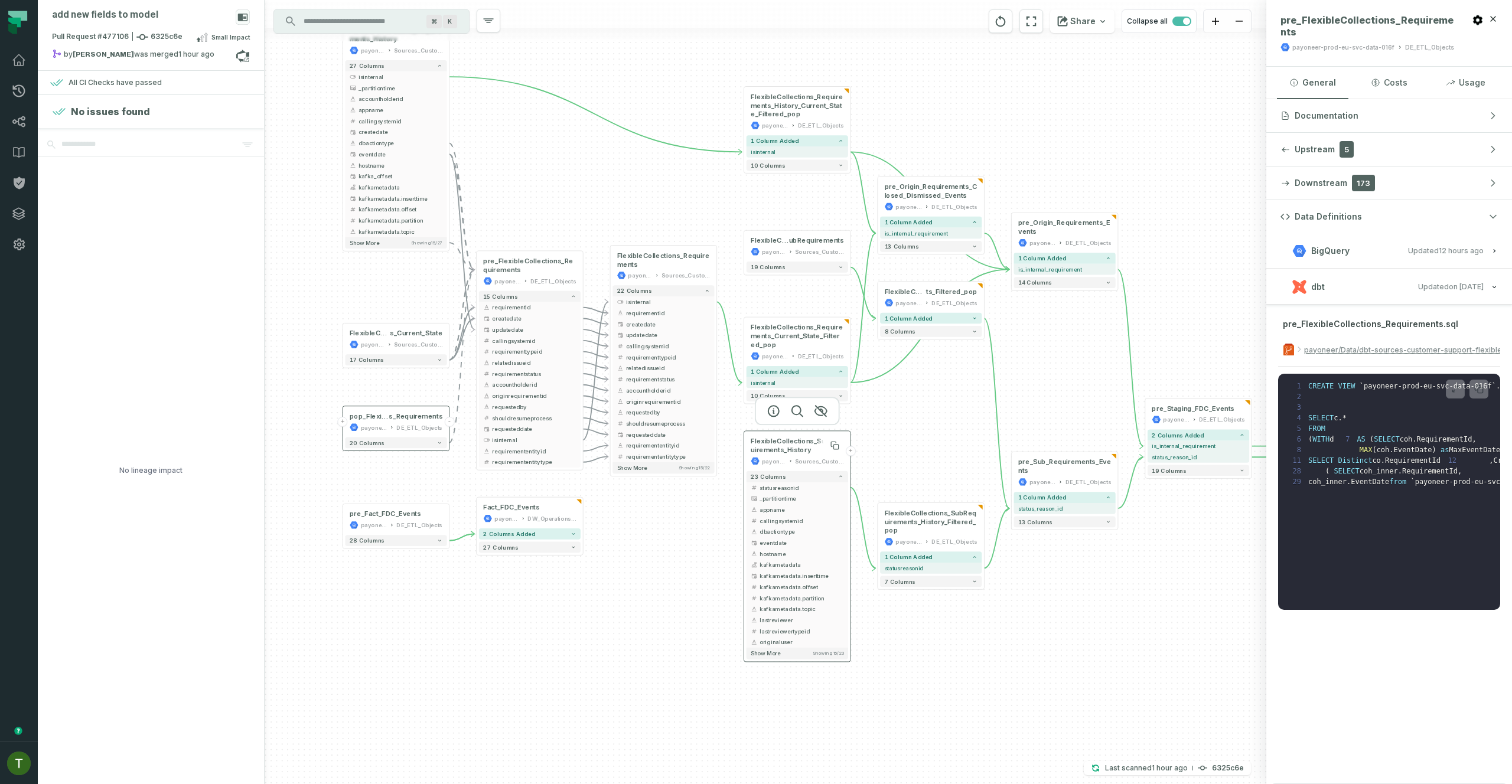
click at [799, 449] on span "FlexibleCollections_SubRequirements_History" at bounding box center [797, 446] width 93 height 18
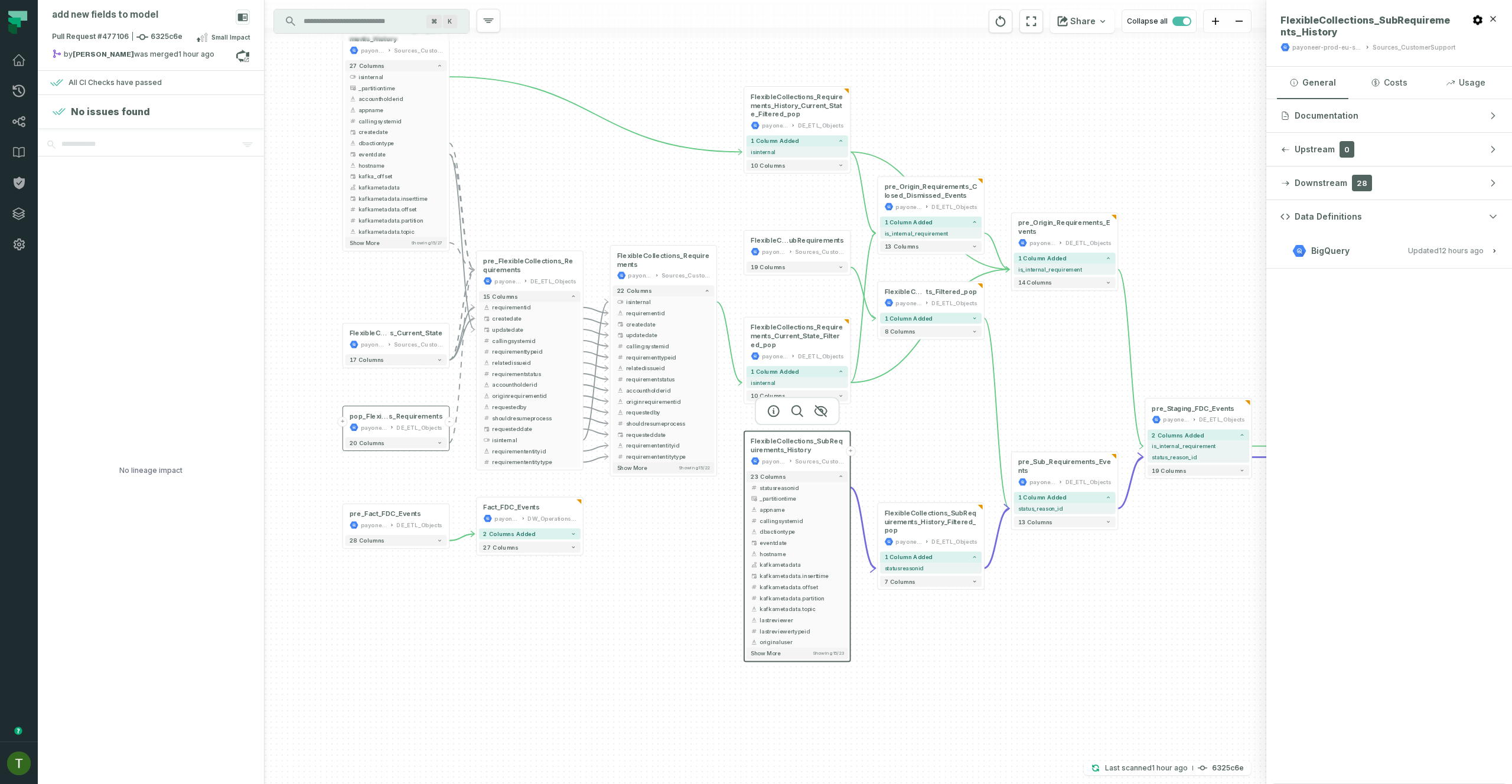
click at [1435, 231] on button "Data Definitions" at bounding box center [1389, 216] width 246 height 33
click at [1438, 227] on button "Data Definitions" at bounding box center [1389, 216] width 246 height 33
click at [1438, 242] on button "BigQuery Updated 9/4/2025, 1:04:11 AM" at bounding box center [1389, 250] width 217 height 16
click at [1438, 249] on span "Updated 9/4/2025, 1:04:11 AM" at bounding box center [1446, 250] width 76 height 9
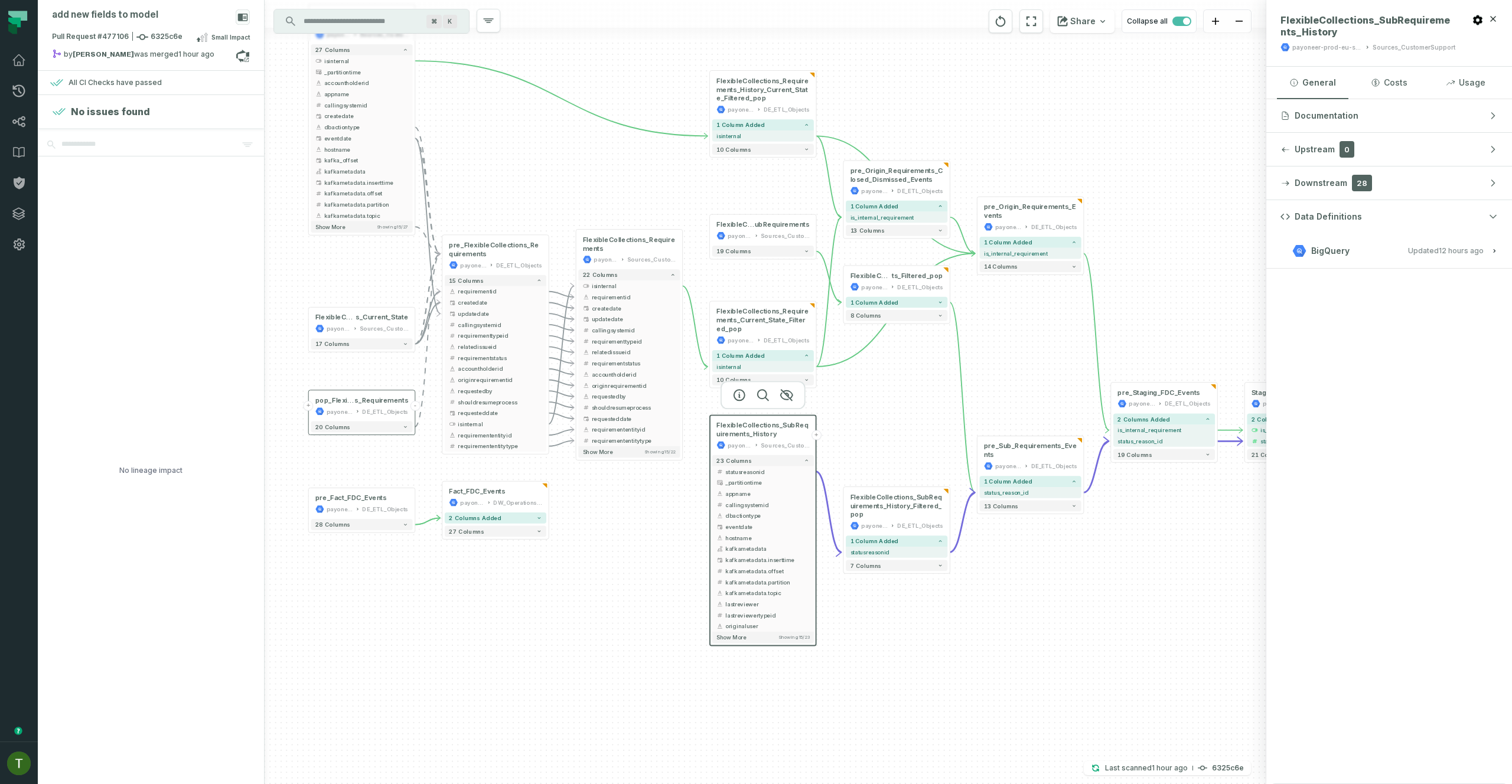
drag, startPoint x: 1026, startPoint y: 565, endPoint x: 990, endPoint y: 549, distance: 39.4
click at [990, 549] on div "+ FlexibleCollections_Requirement s_Current_State payoneer-prod-eu-svc-data-016…" at bounding box center [765, 392] width 1001 height 784
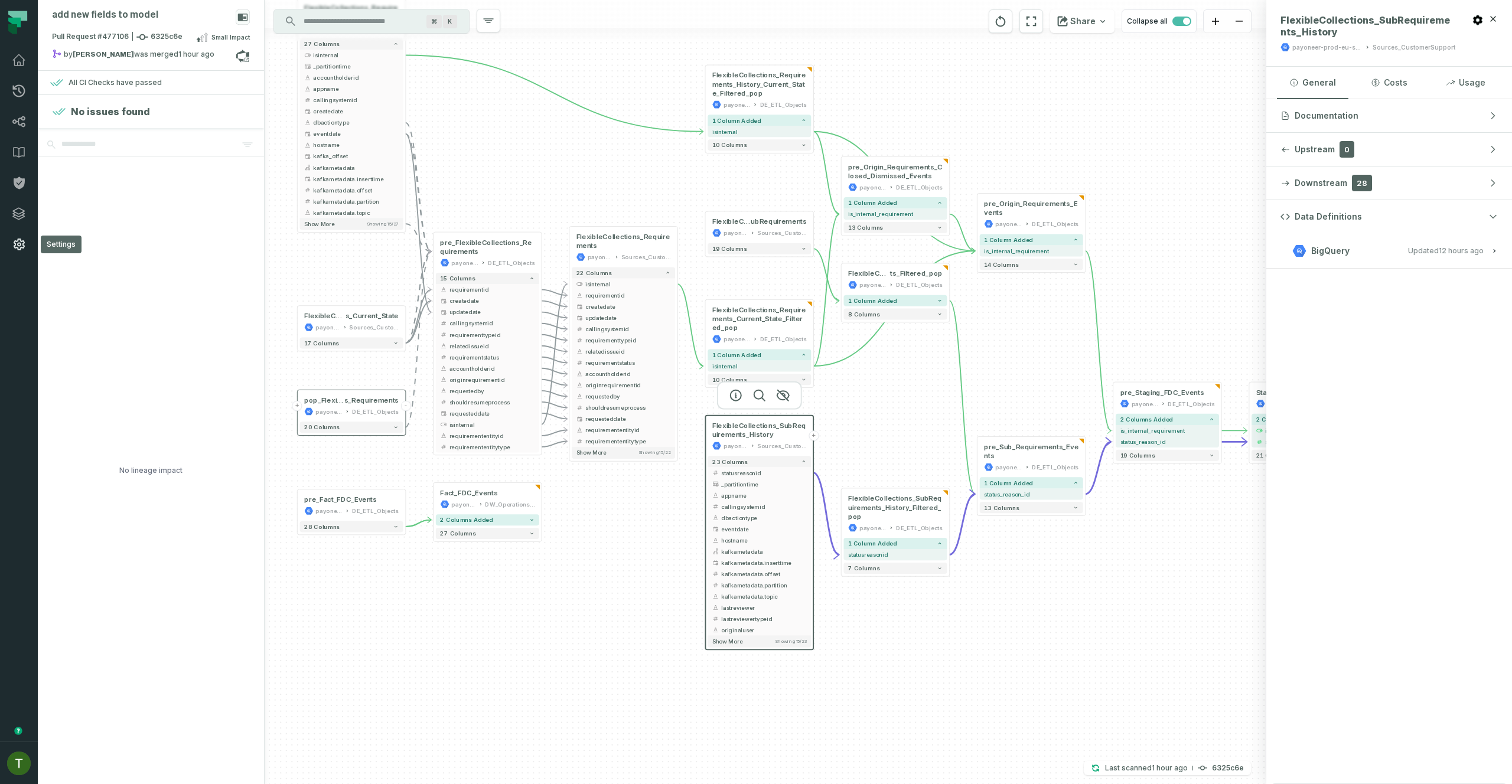
click at [32, 249] on link "Settings" at bounding box center [18, 244] width 38 height 30
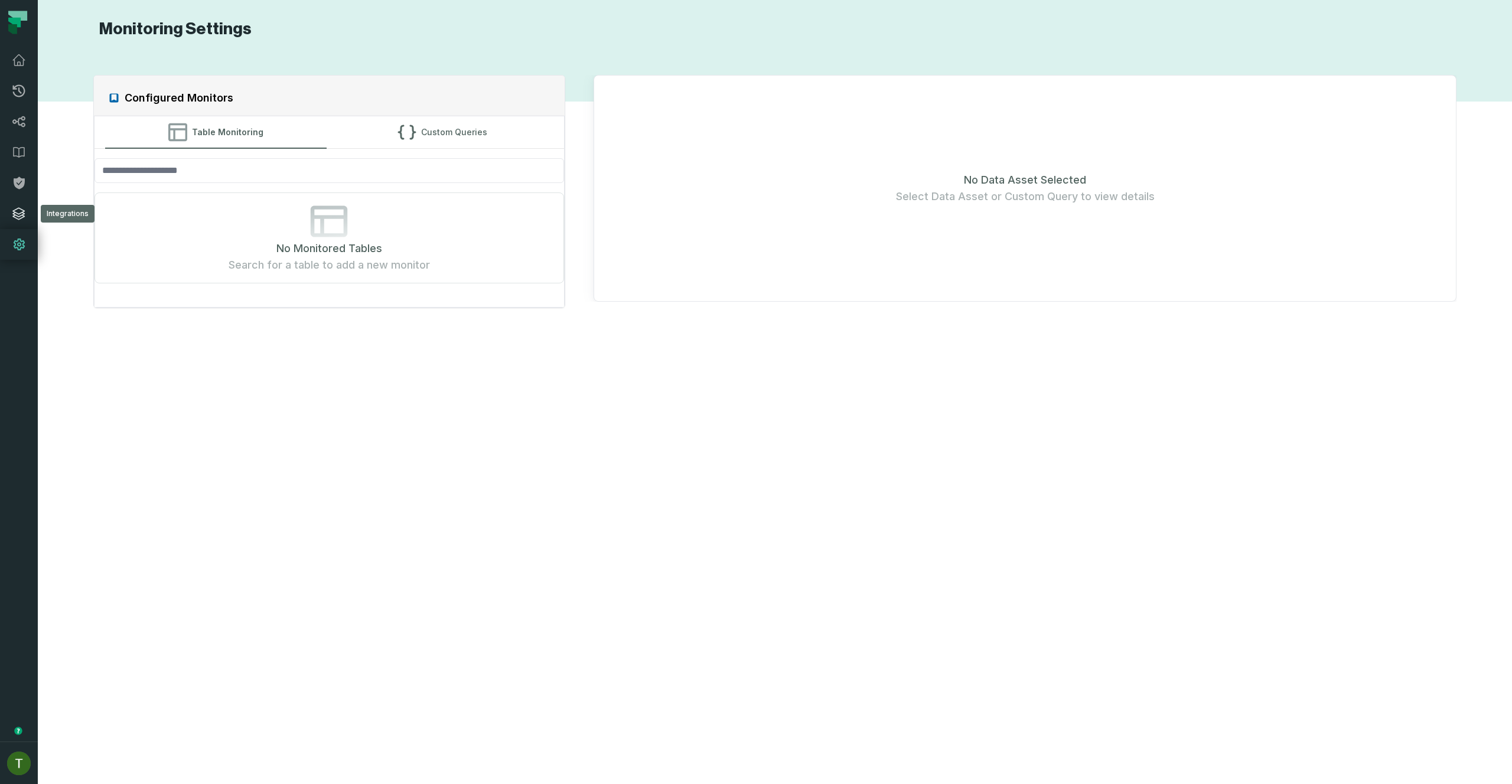
click at [15, 210] on icon at bounding box center [18, 214] width 12 height 12
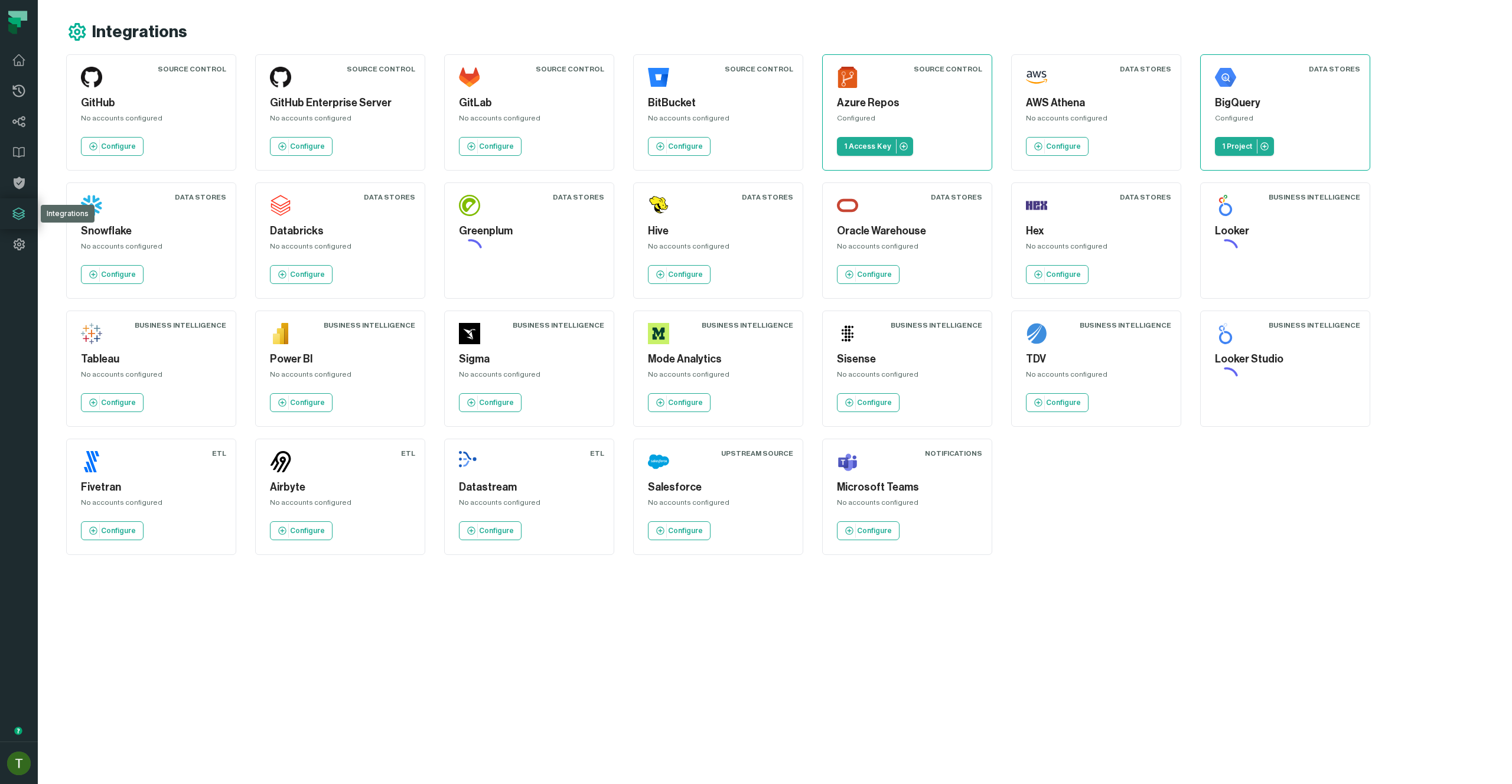
click at [24, 201] on link "Integrations" at bounding box center [18, 214] width 38 height 30
click at [18, 187] on icon at bounding box center [19, 183] width 11 height 13
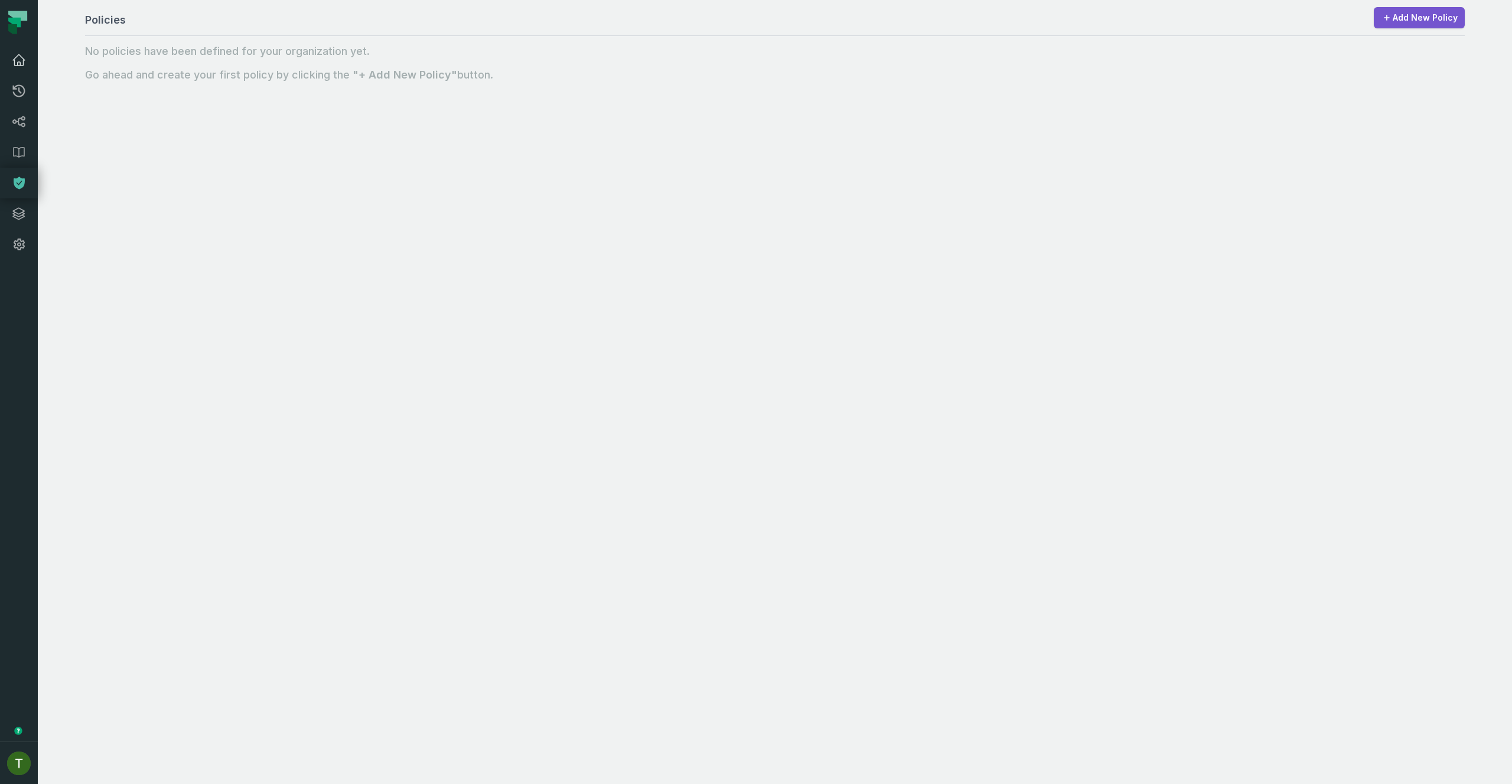
click at [13, 56] on icon at bounding box center [19, 61] width 14 height 14
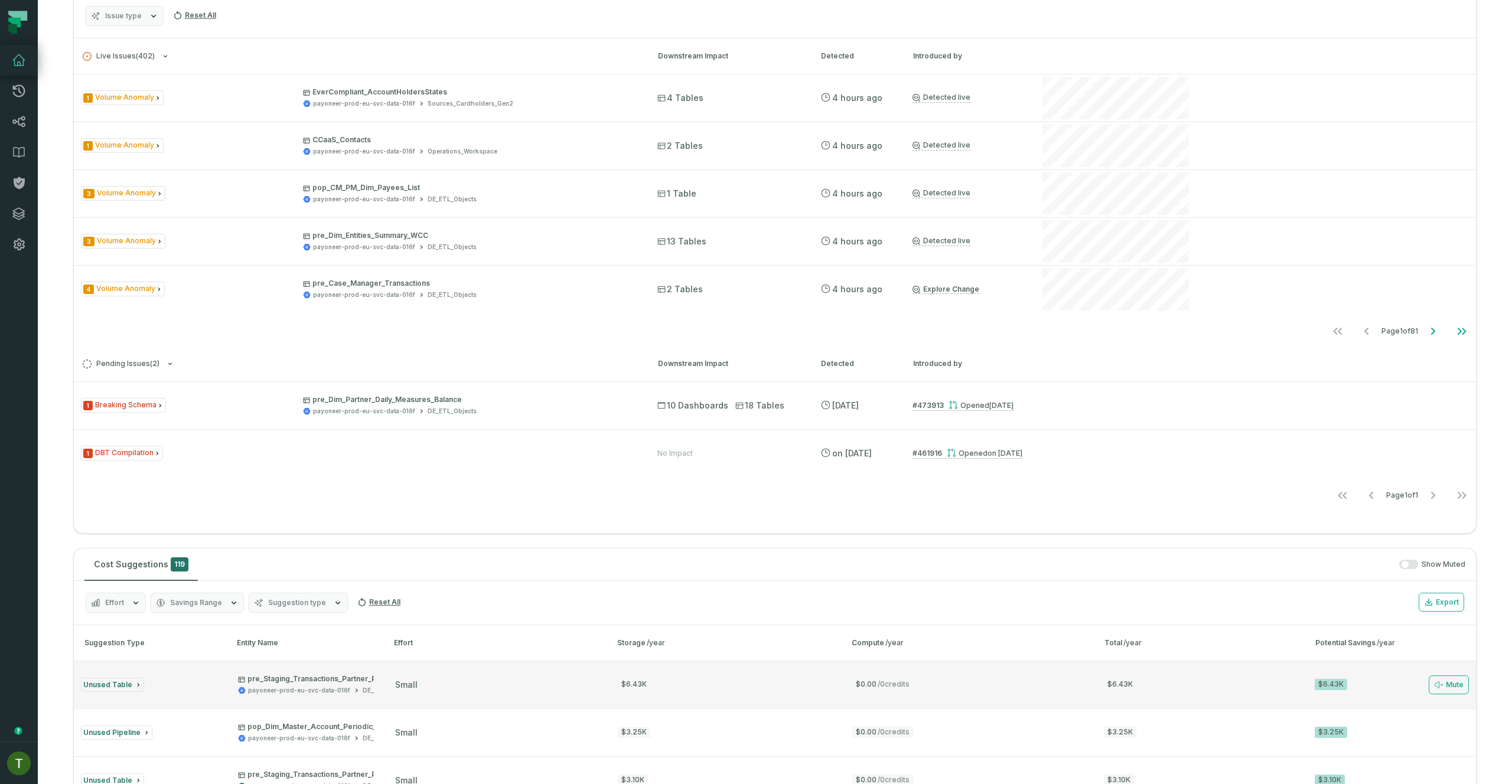
scroll to position [302, 0]
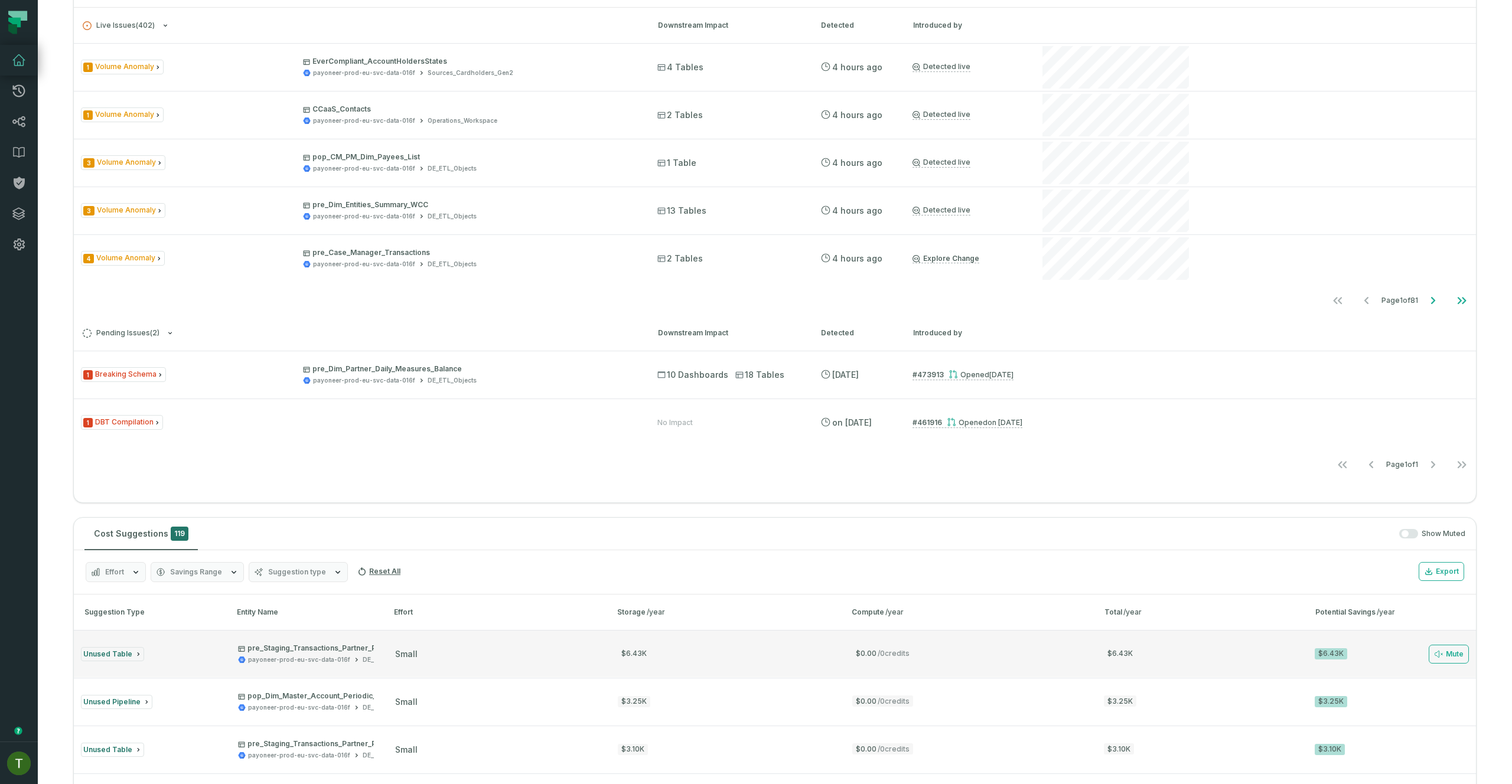
click at [689, 650] on div "$6.43K" at bounding box center [724, 654] width 213 height 11
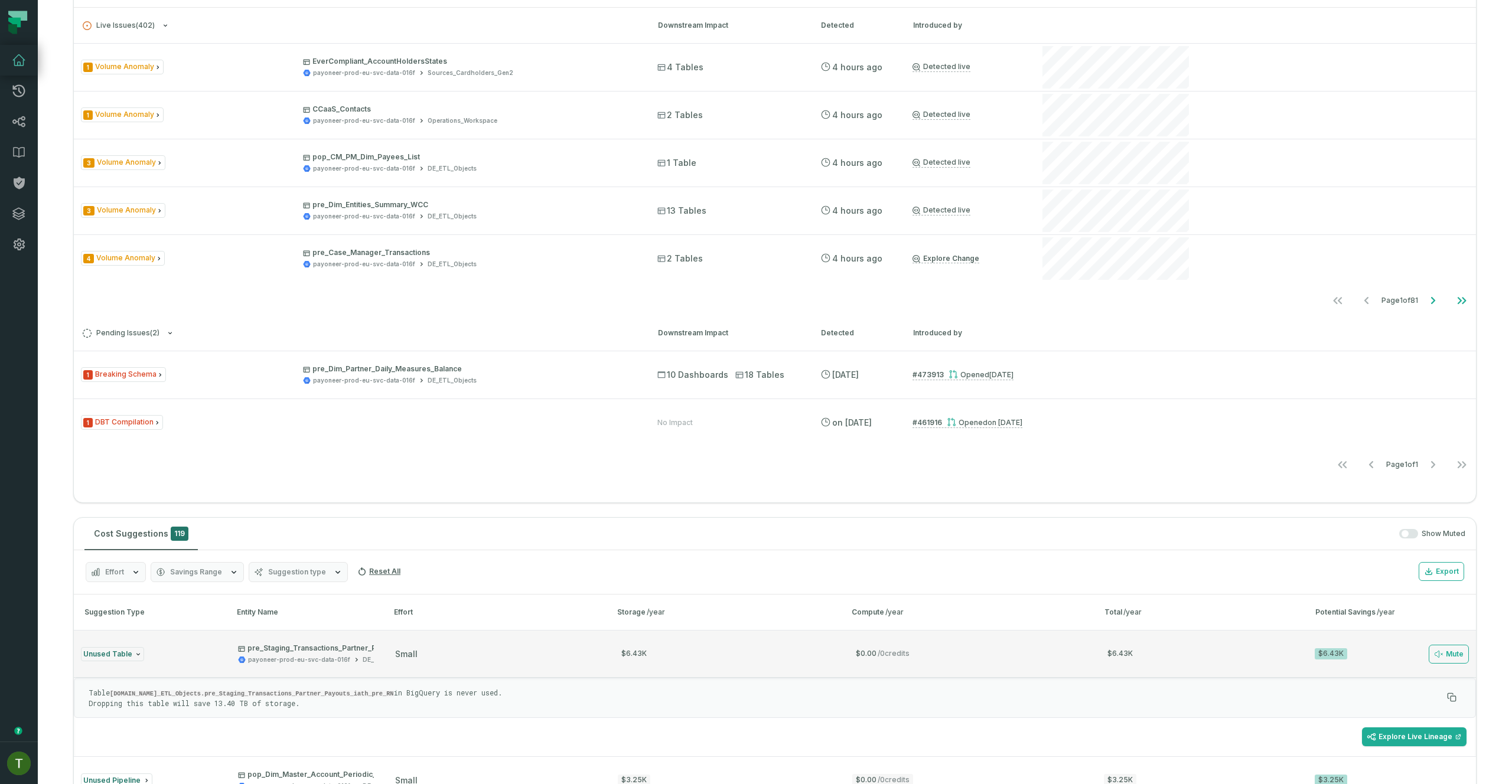
click at [705, 640] on button "Unused Table pre_Staging_Transactions_Partner_Payouts_iath_pre_RN payoneer-prod…" at bounding box center [775, 653] width 1402 height 47
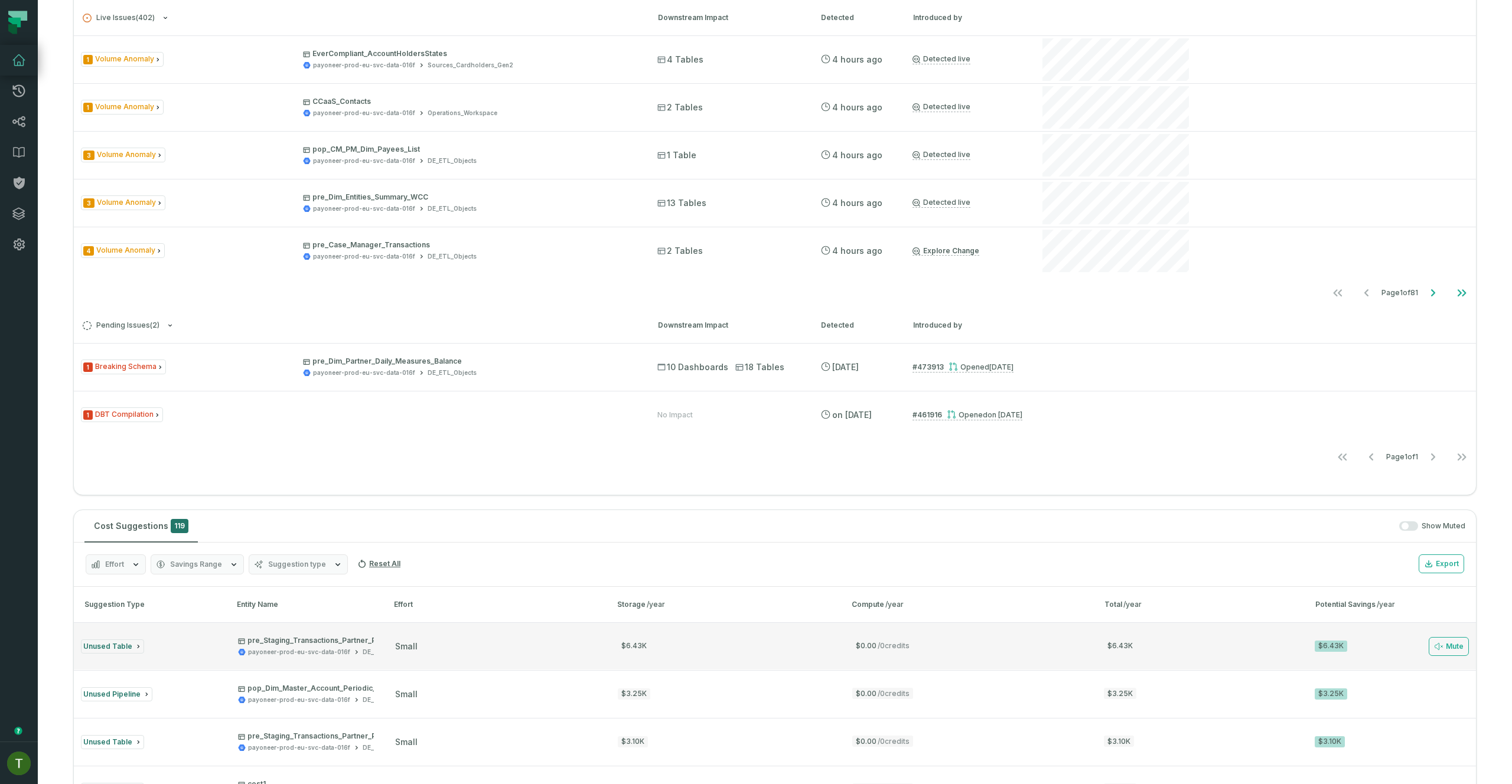
scroll to position [325, 0]
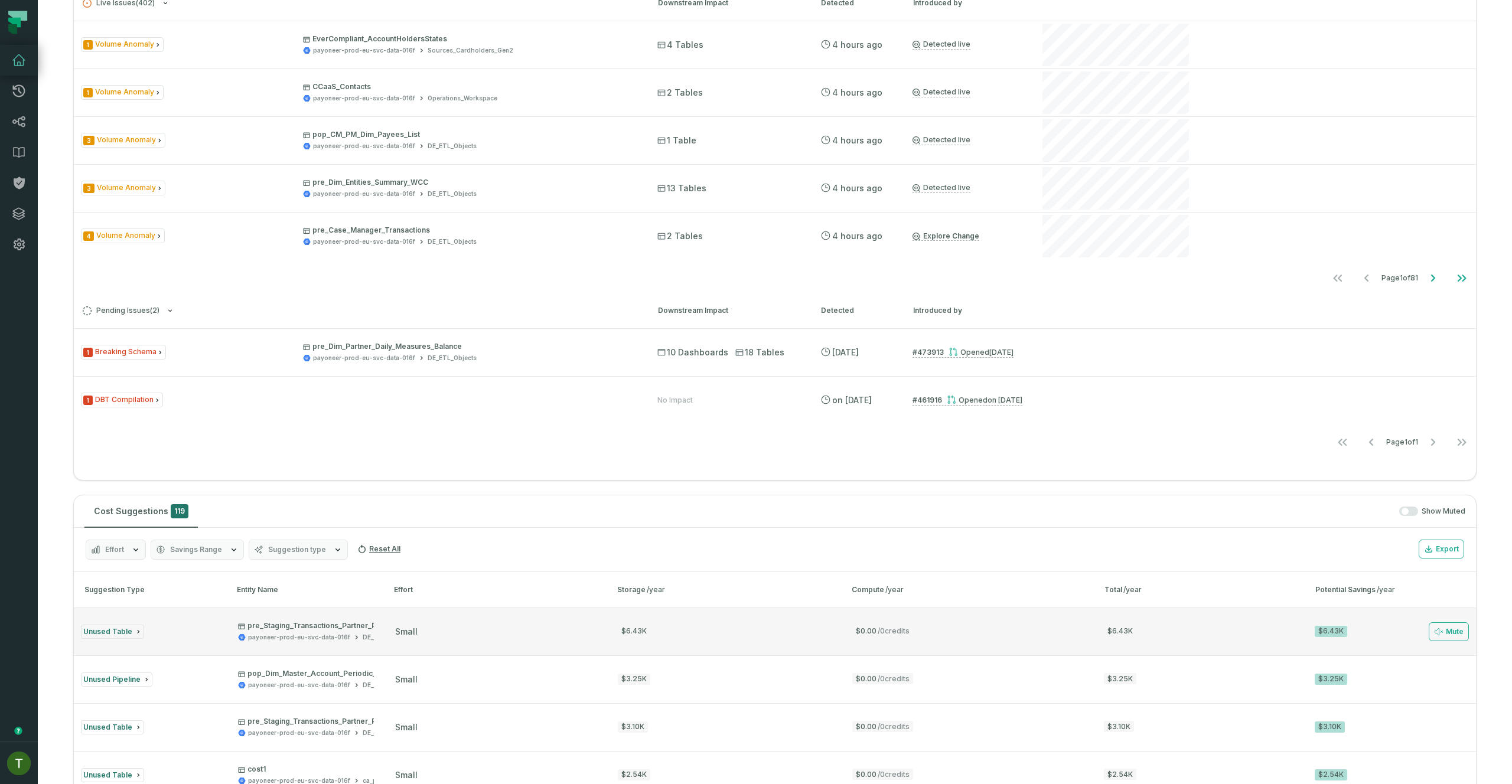
click at [401, 636] on div "small" at bounding box center [495, 632] width 201 height 12
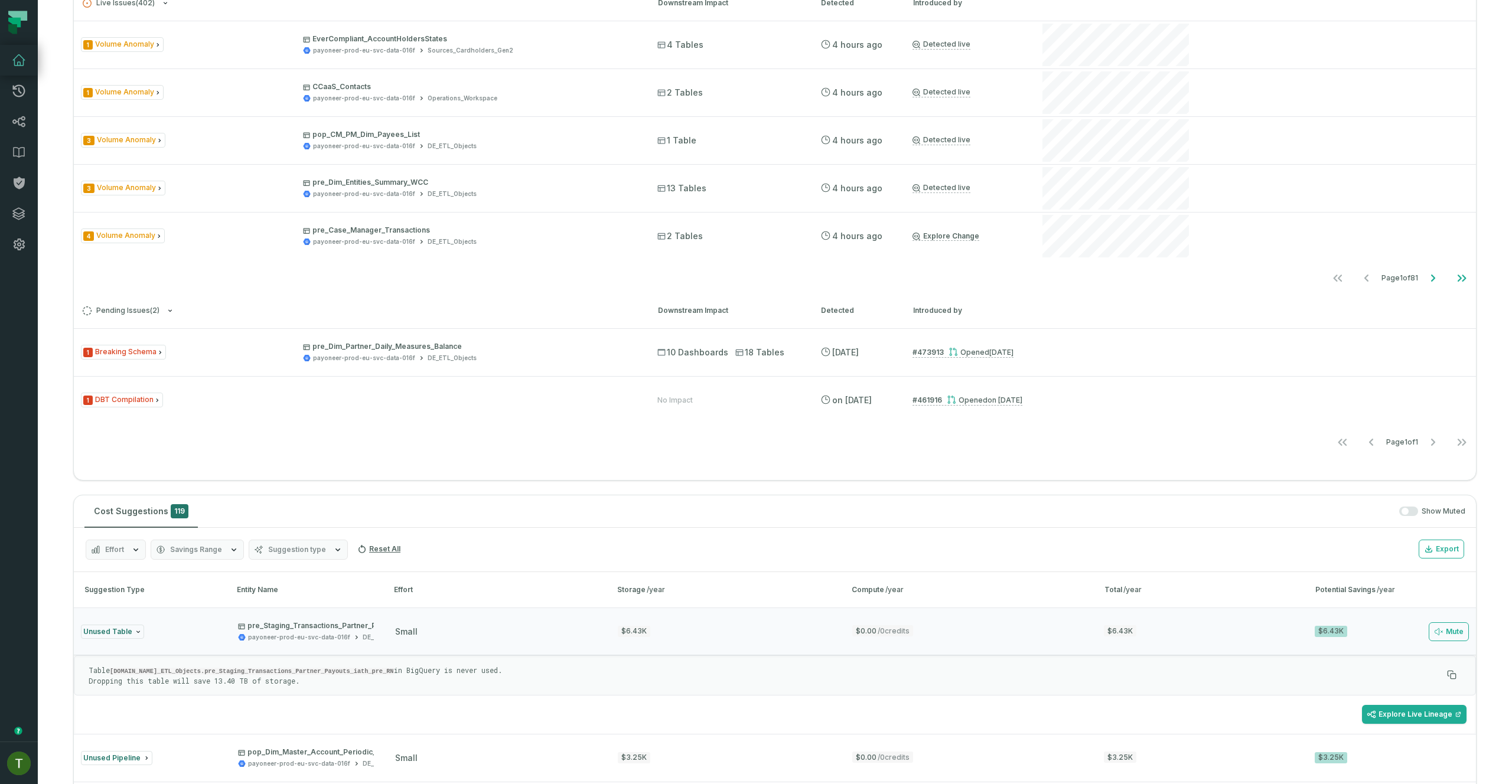
drag, startPoint x: 356, startPoint y: 672, endPoint x: 473, endPoint y: 672, distance: 117.0
click at [473, 672] on p "Table payoneer-prod-eu-svc-data-016f.DE_ETL_Objects.pre_Staging_Transactions_Pa…" at bounding box center [765, 675] width 1354 height 20
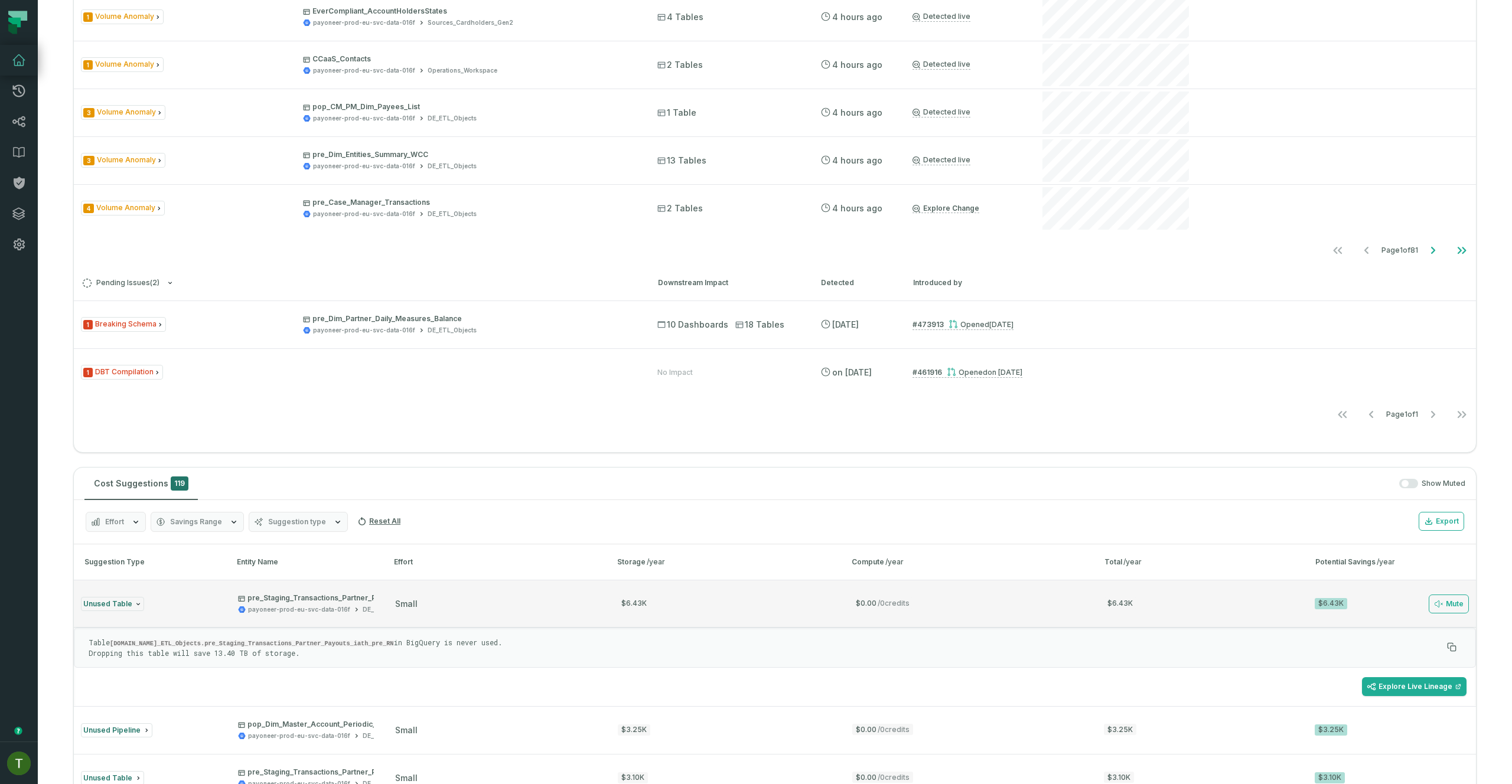
click at [587, 601] on div "small" at bounding box center [495, 604] width 201 height 12
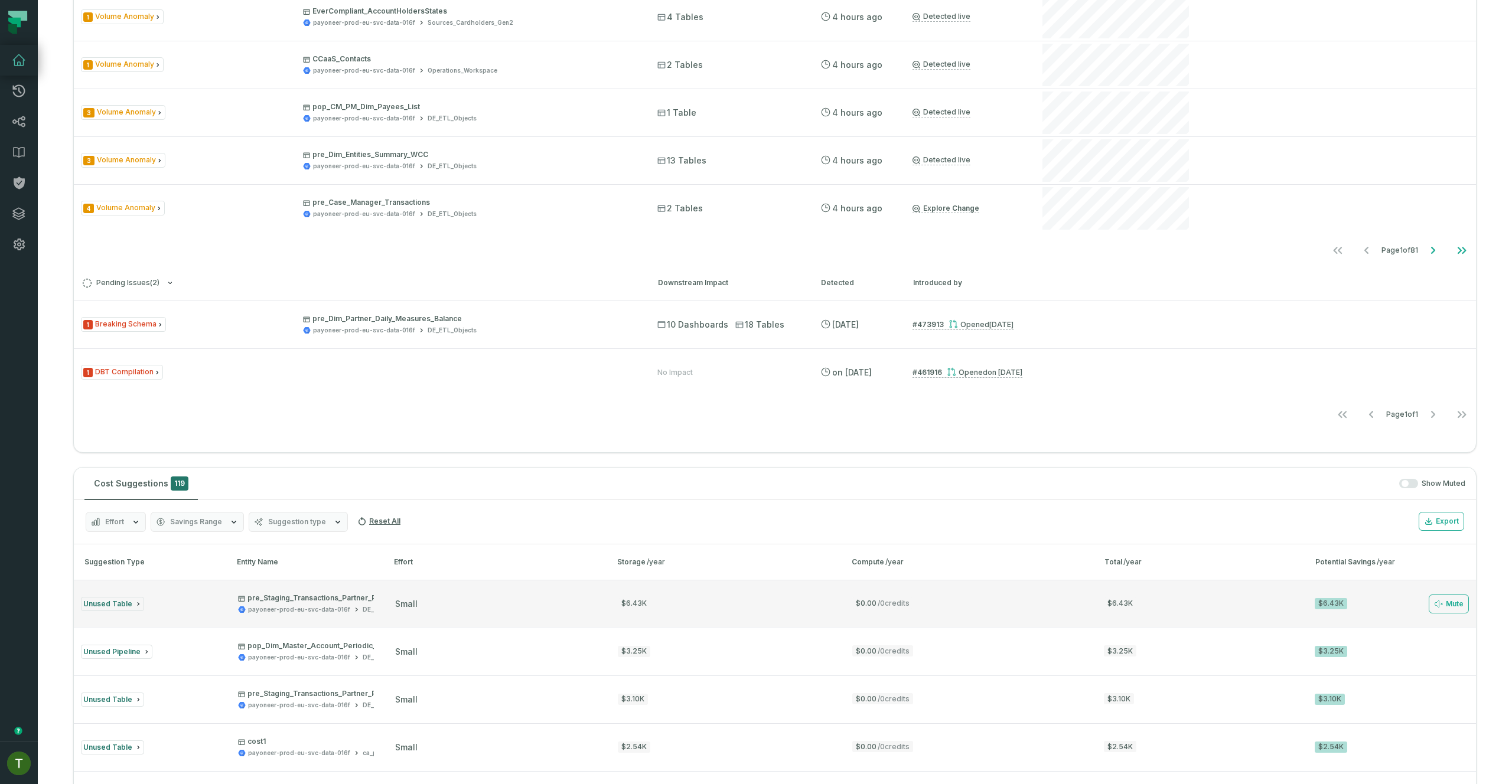
click at [651, 585] on button "Unused Table pre_Staging_Transactions_Partner_Payouts_iath_pre_RN payoneer-prod…" at bounding box center [775, 603] width 1402 height 47
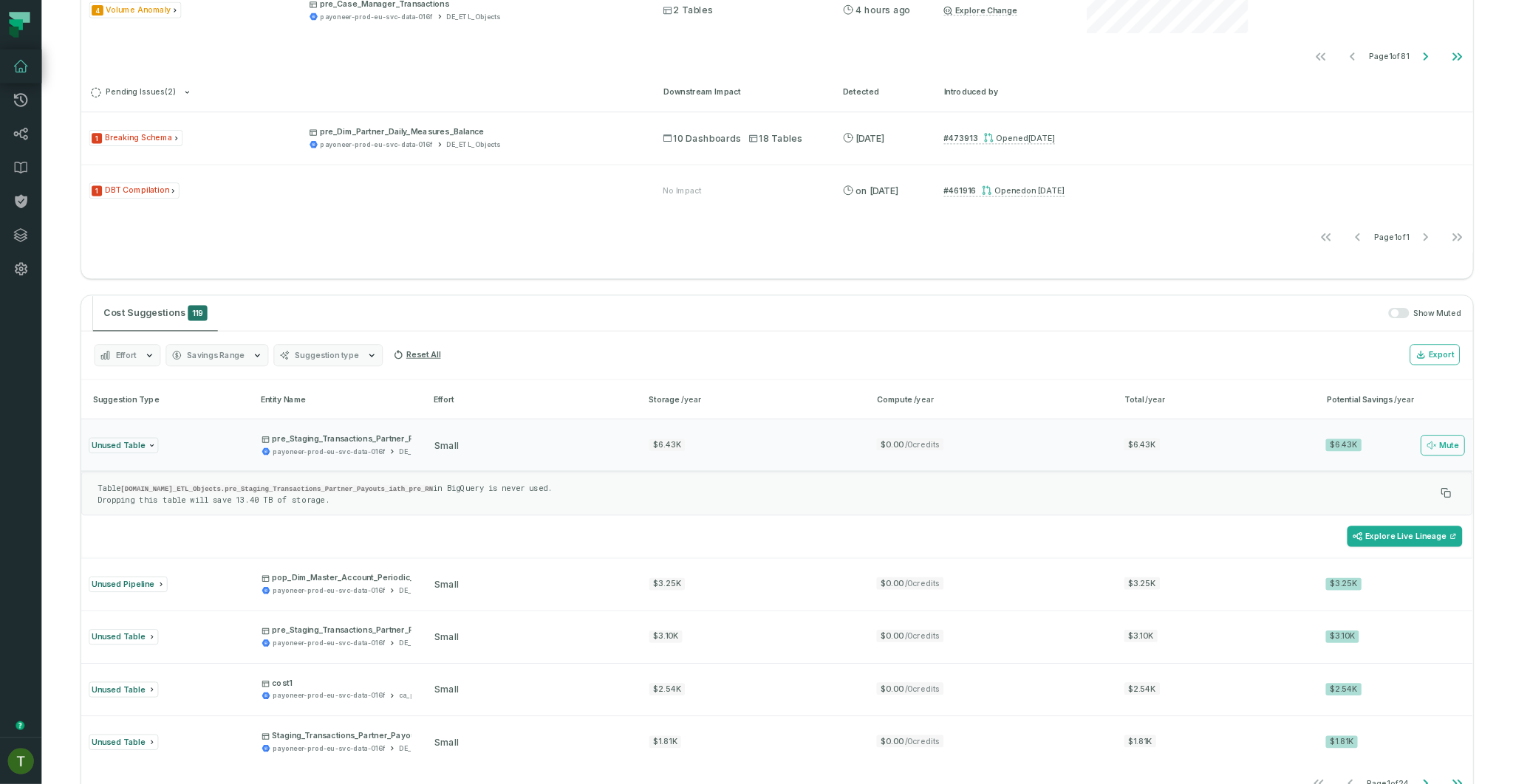
scroll to position [689, 0]
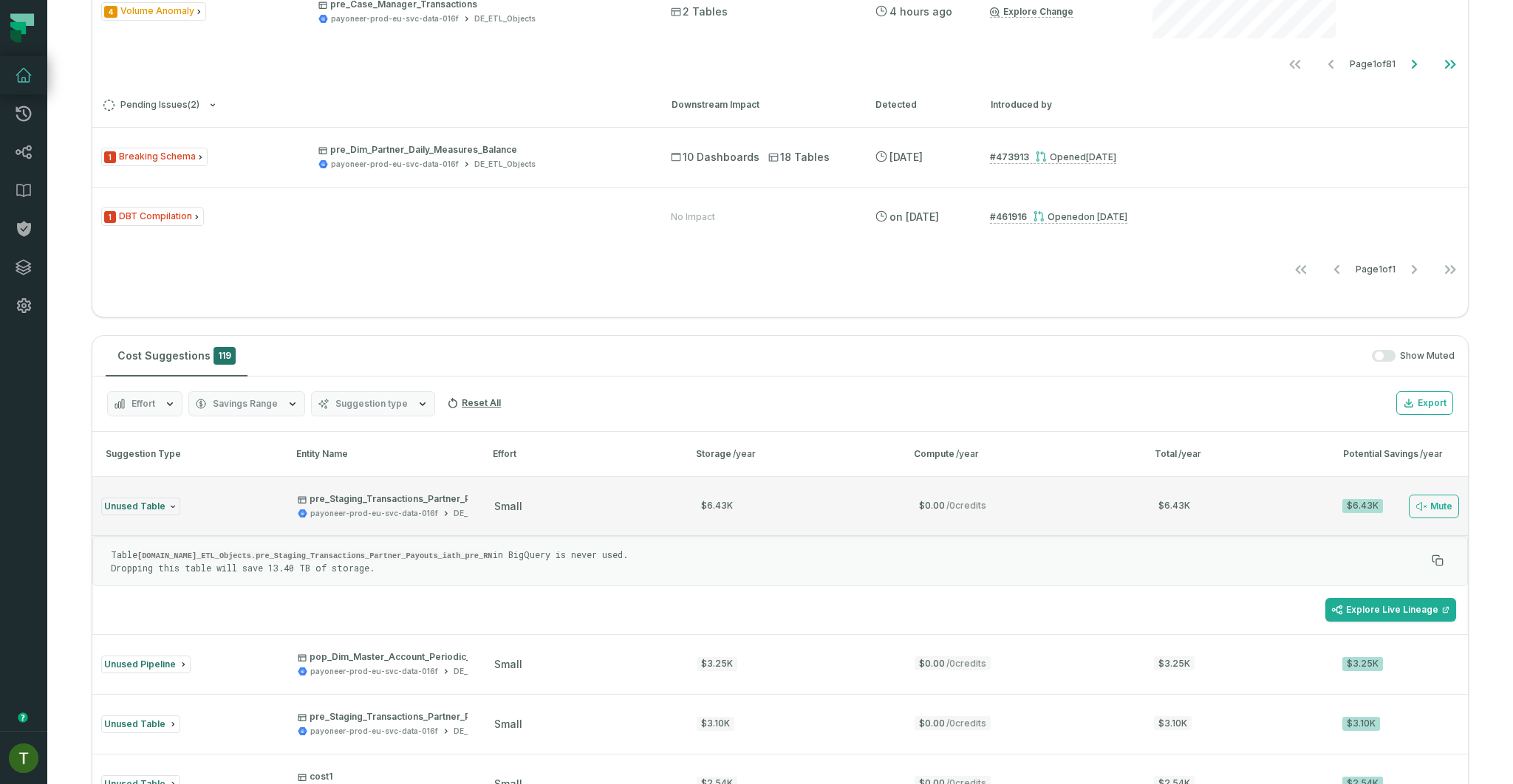
click at [605, 513] on button "Unused Table pre_Staging_Transactions_Partner_Payouts_iath_pre_RN payoneer-prod…" at bounding box center [780, 505] width 1375 height 59
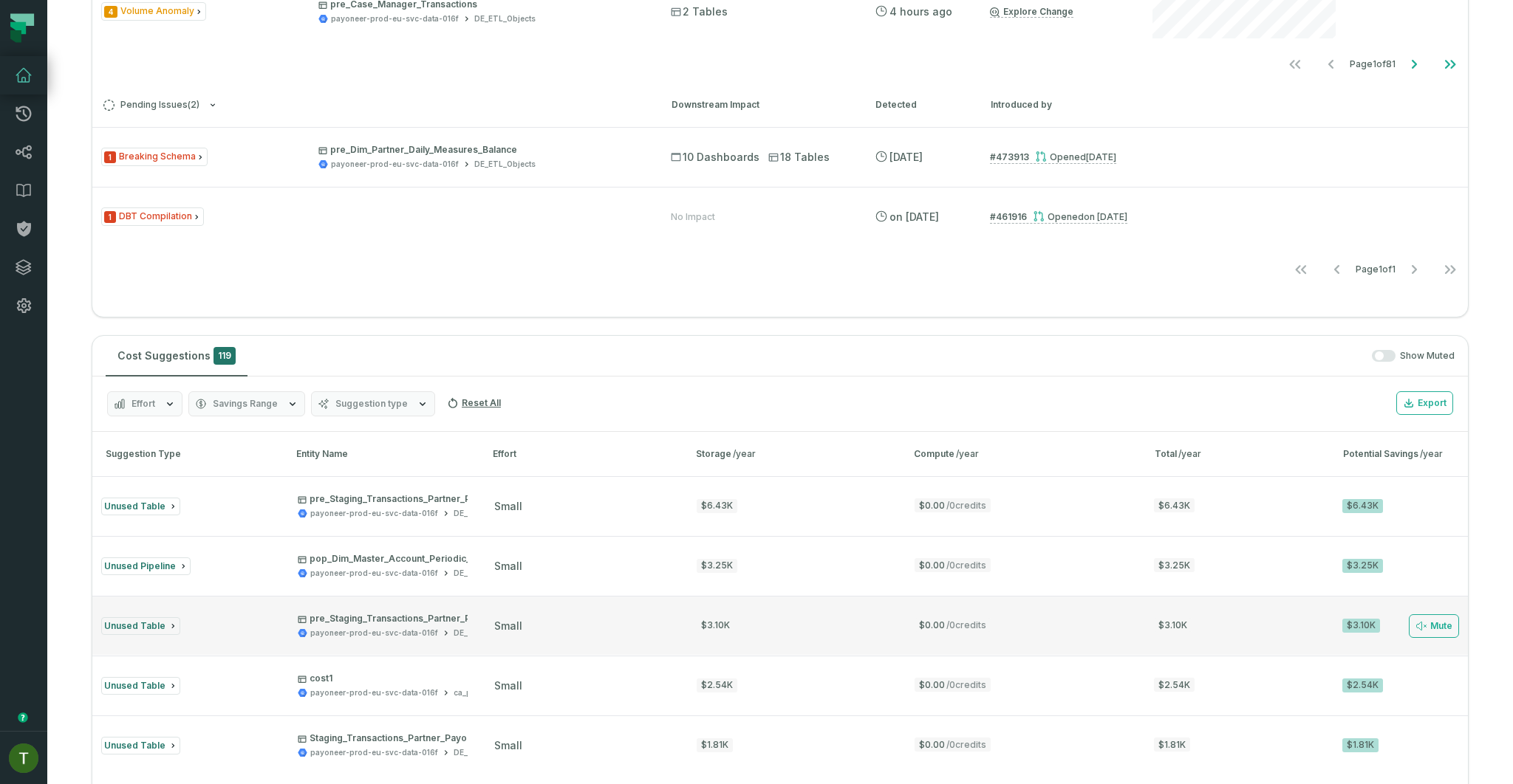
scroll to position [861, 0]
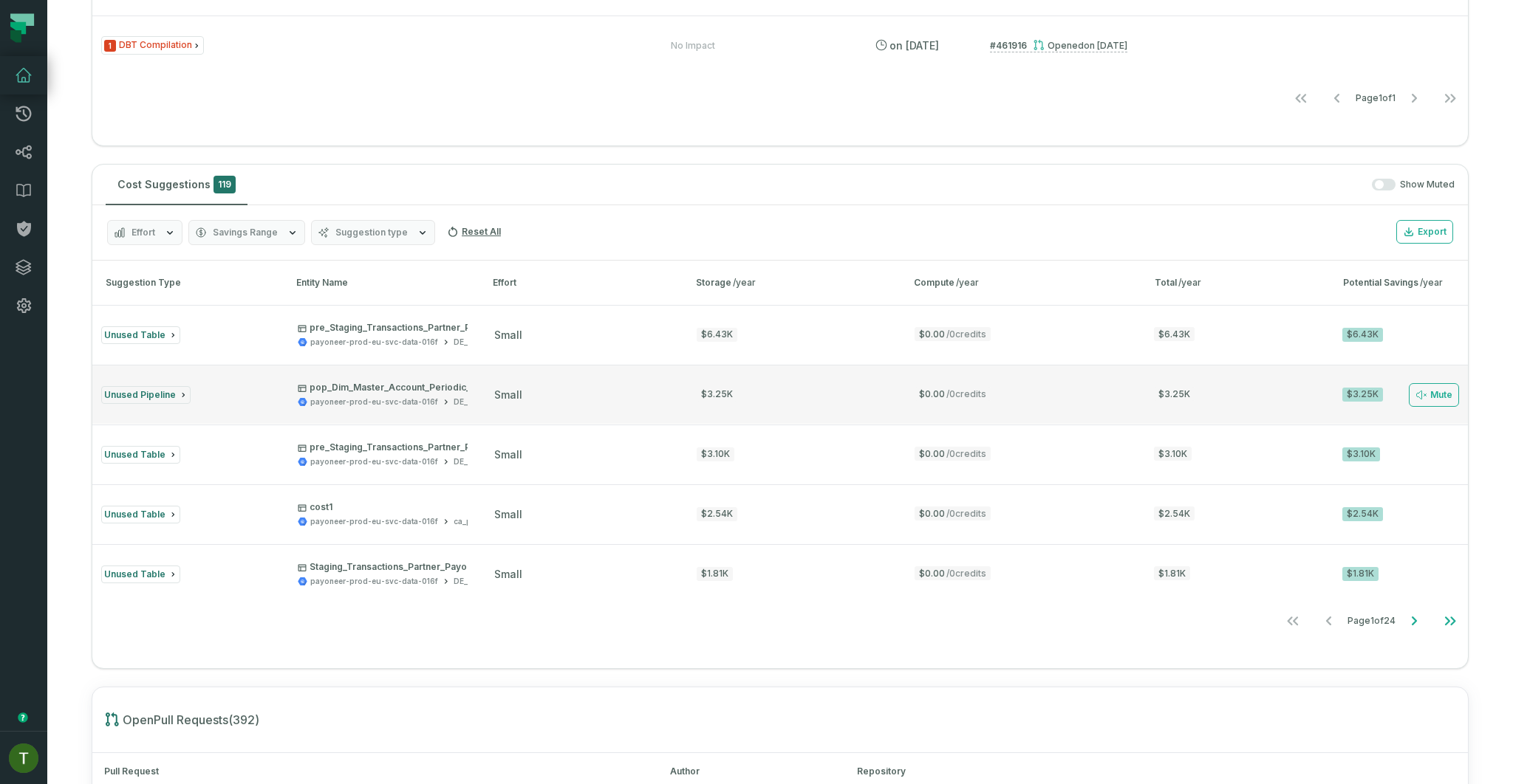
click at [222, 402] on button "Unused Pipeline pop_Dim_Master_Account_Periodic_Metrics_AGG payoneer-prod-eu-sv…" at bounding box center [780, 394] width 1375 height 59
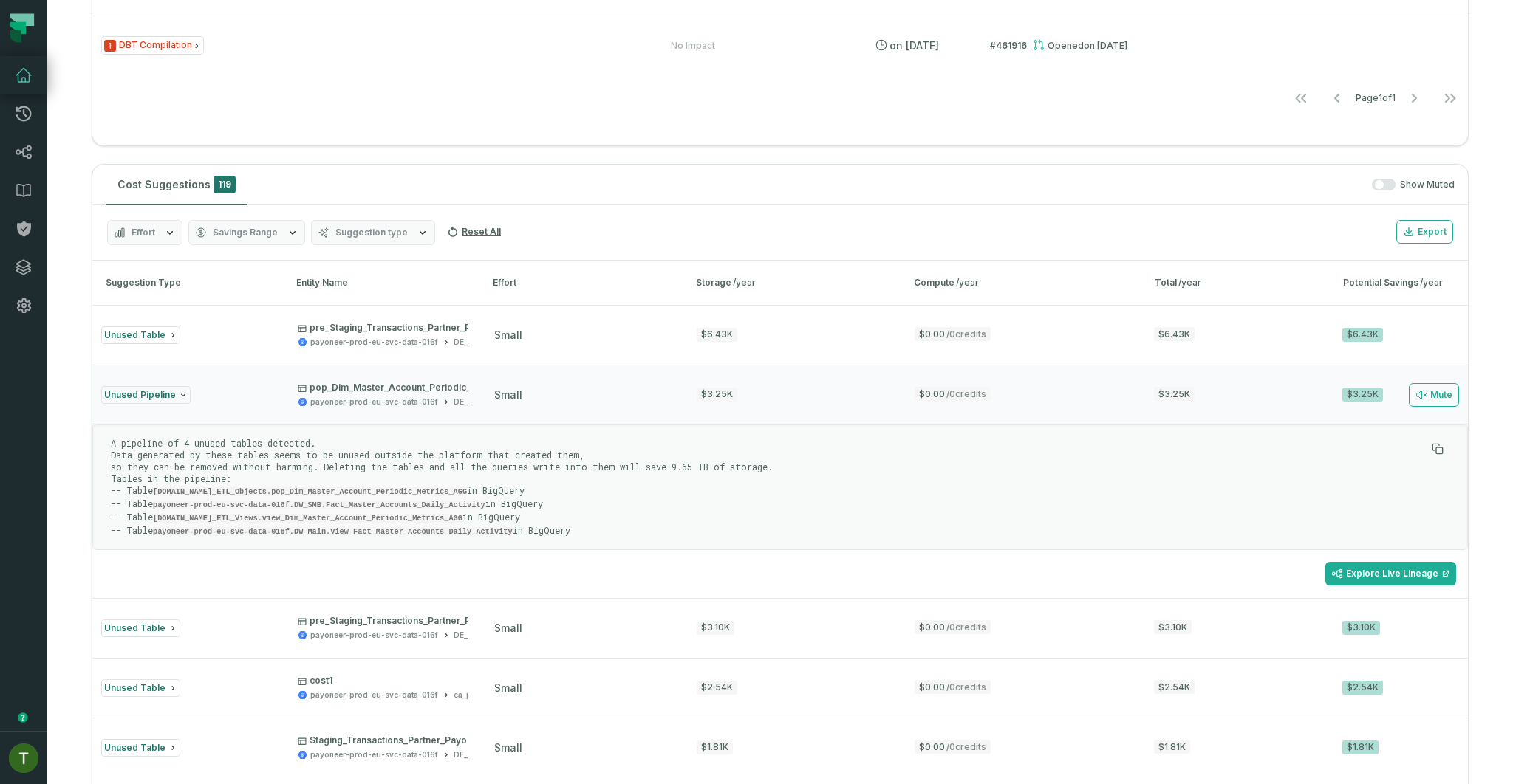
click at [452, 528] on code "payoneer-prod-eu-svc-data-016f.DW_Main.View_Fact_Master_Accounts_Daily_Activity" at bounding box center [332, 532] width 359 height 9
click at [661, 407] on button "Unused Pipeline pop_Dim_Master_Account_Periodic_Metrics_AGG payoneer-prod-eu-sv…" at bounding box center [780, 394] width 1375 height 59
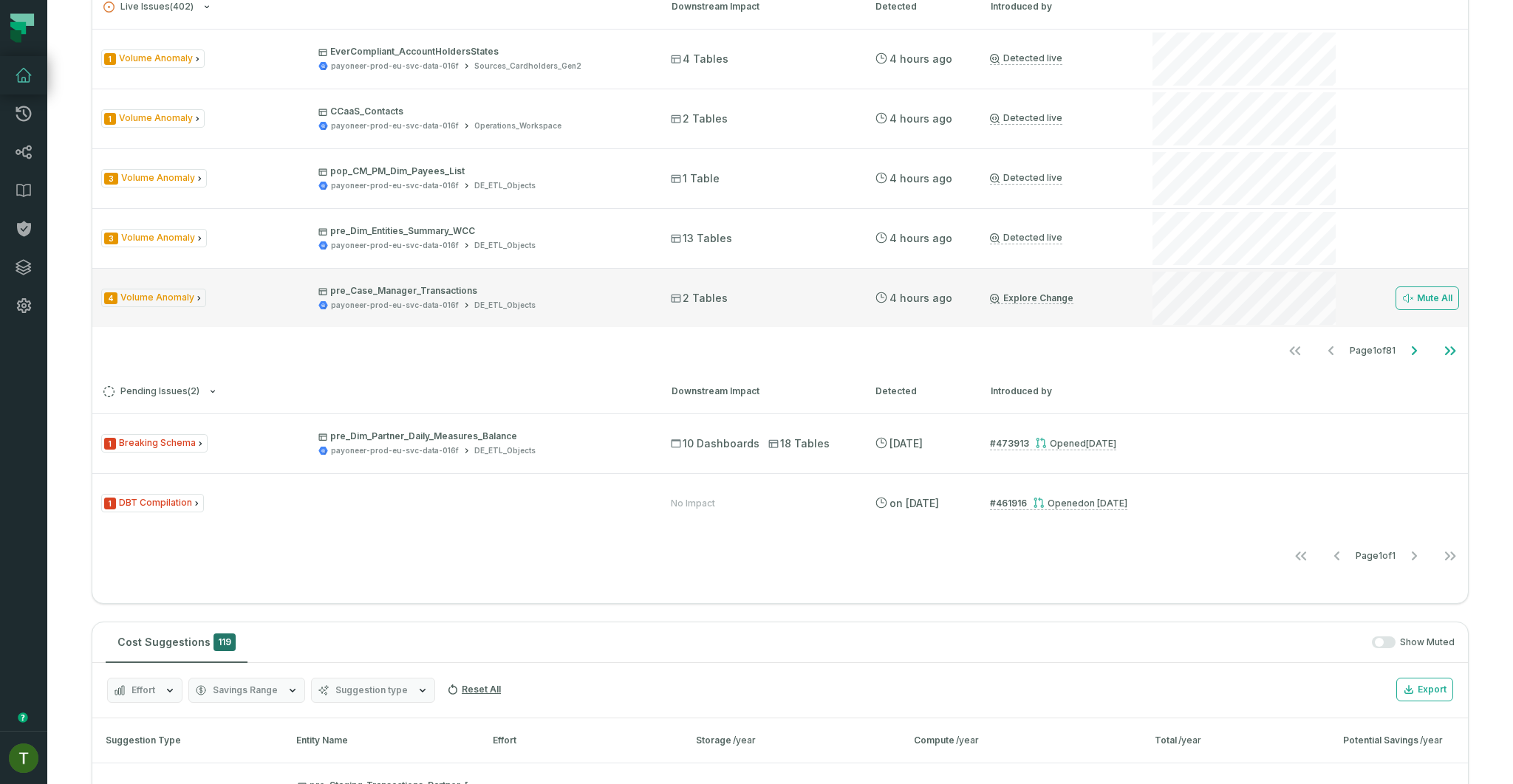
scroll to position [251, 0]
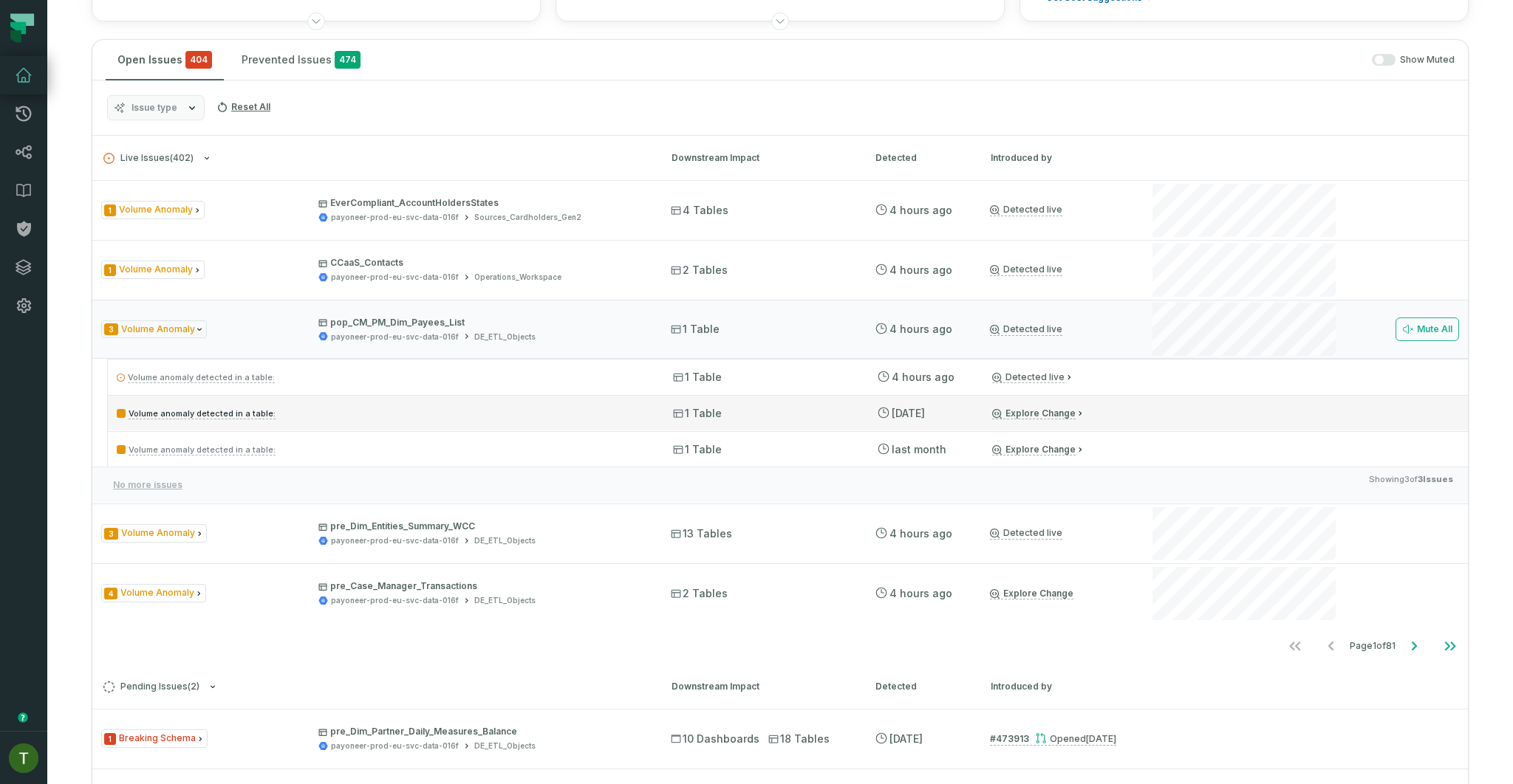
click at [890, 419] on div "Volume anomaly detected in a table: 1 Table 8/12/2025, 9:09:55 AM Explore Change" at bounding box center [787, 413] width 1360 height 36
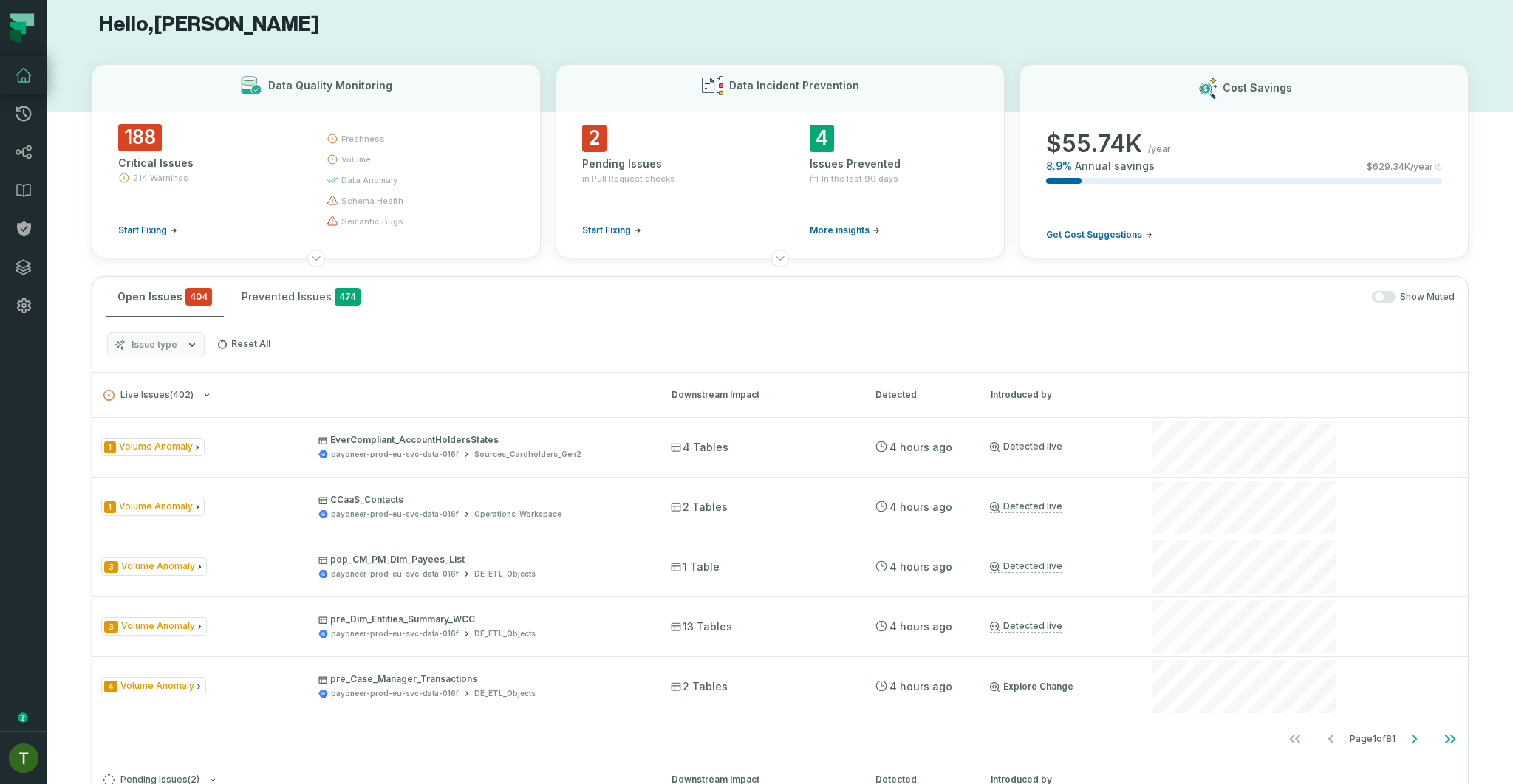
scroll to position [50, 0]
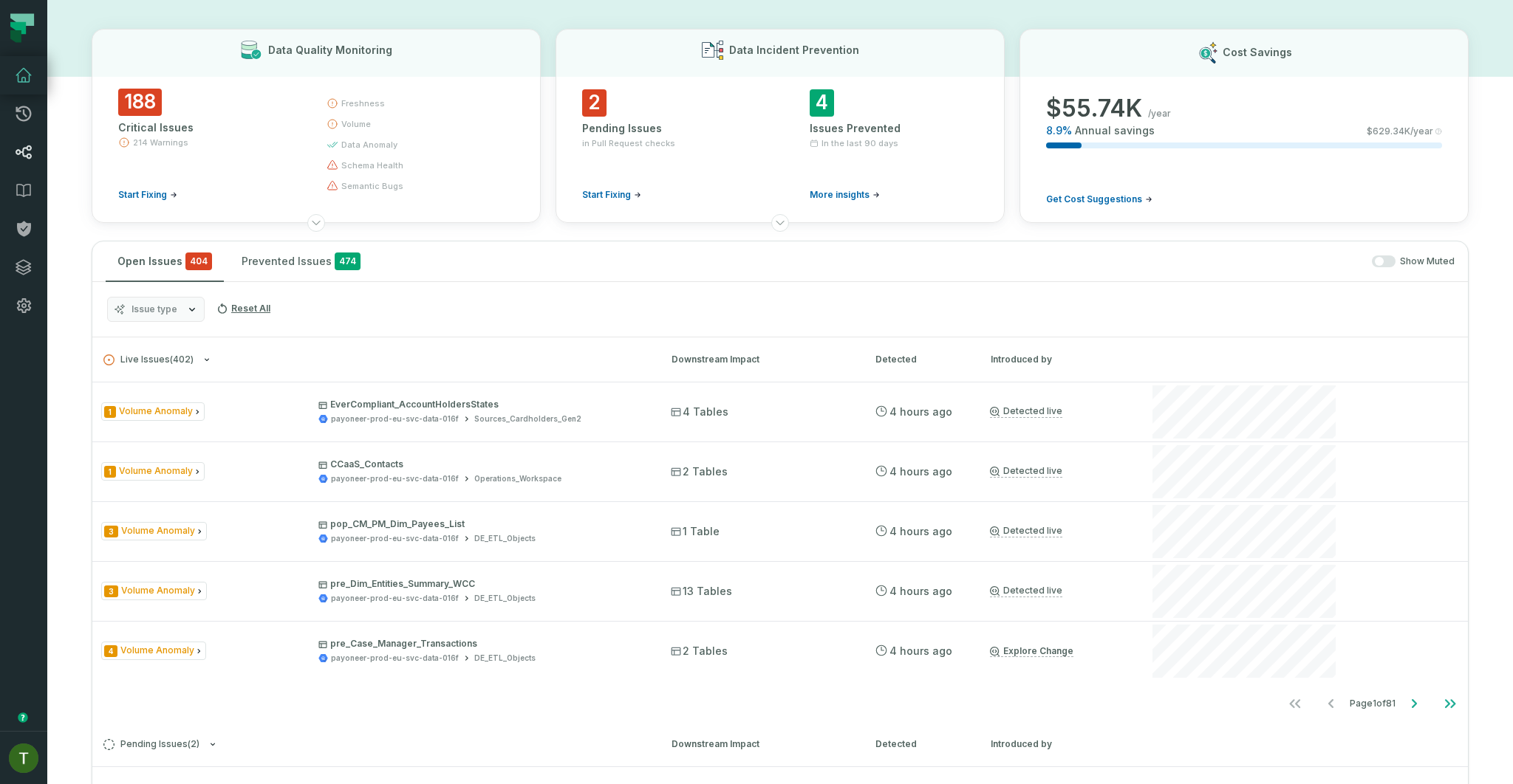
click at [23, 144] on icon at bounding box center [24, 153] width 18 height 18
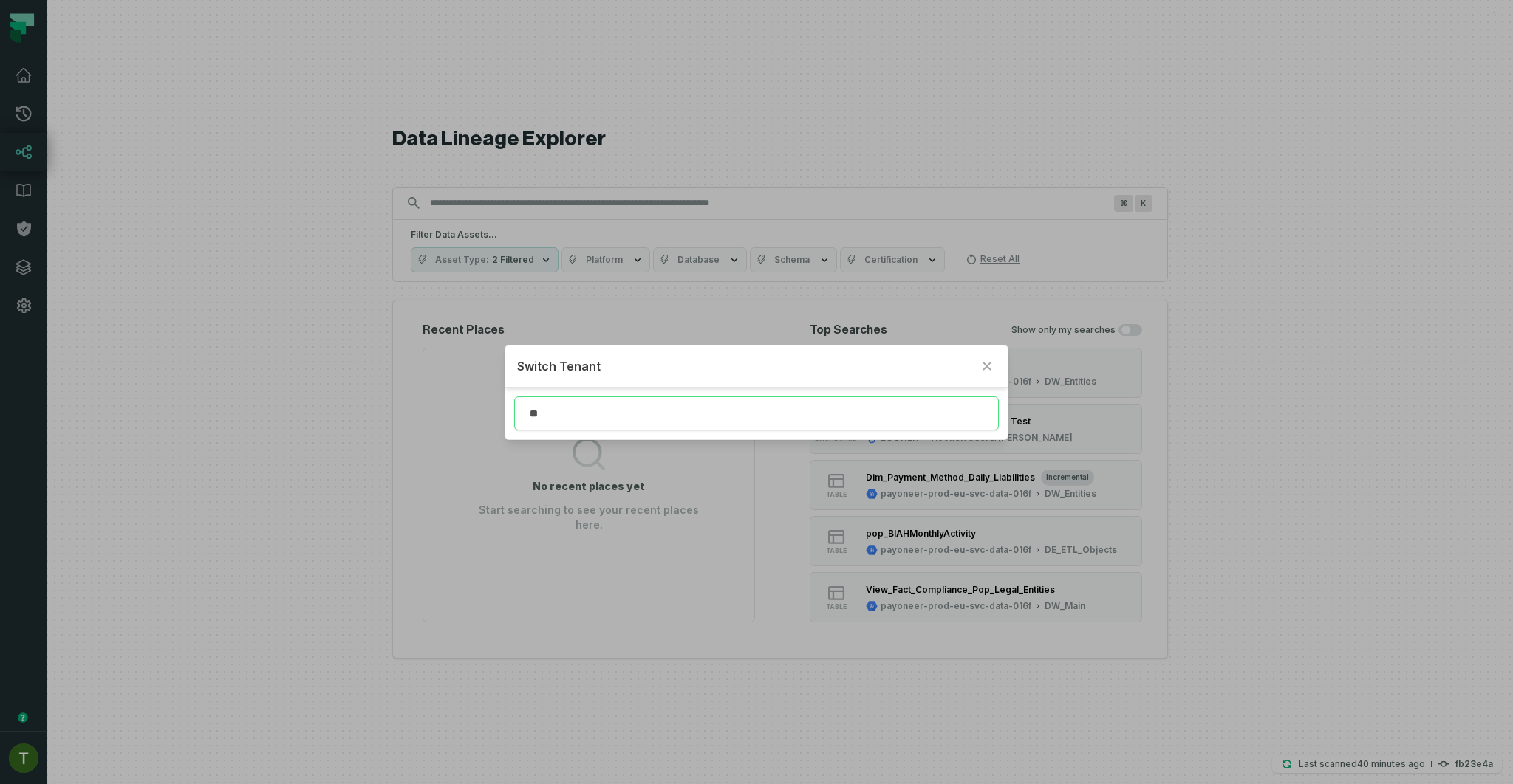
type input "*"
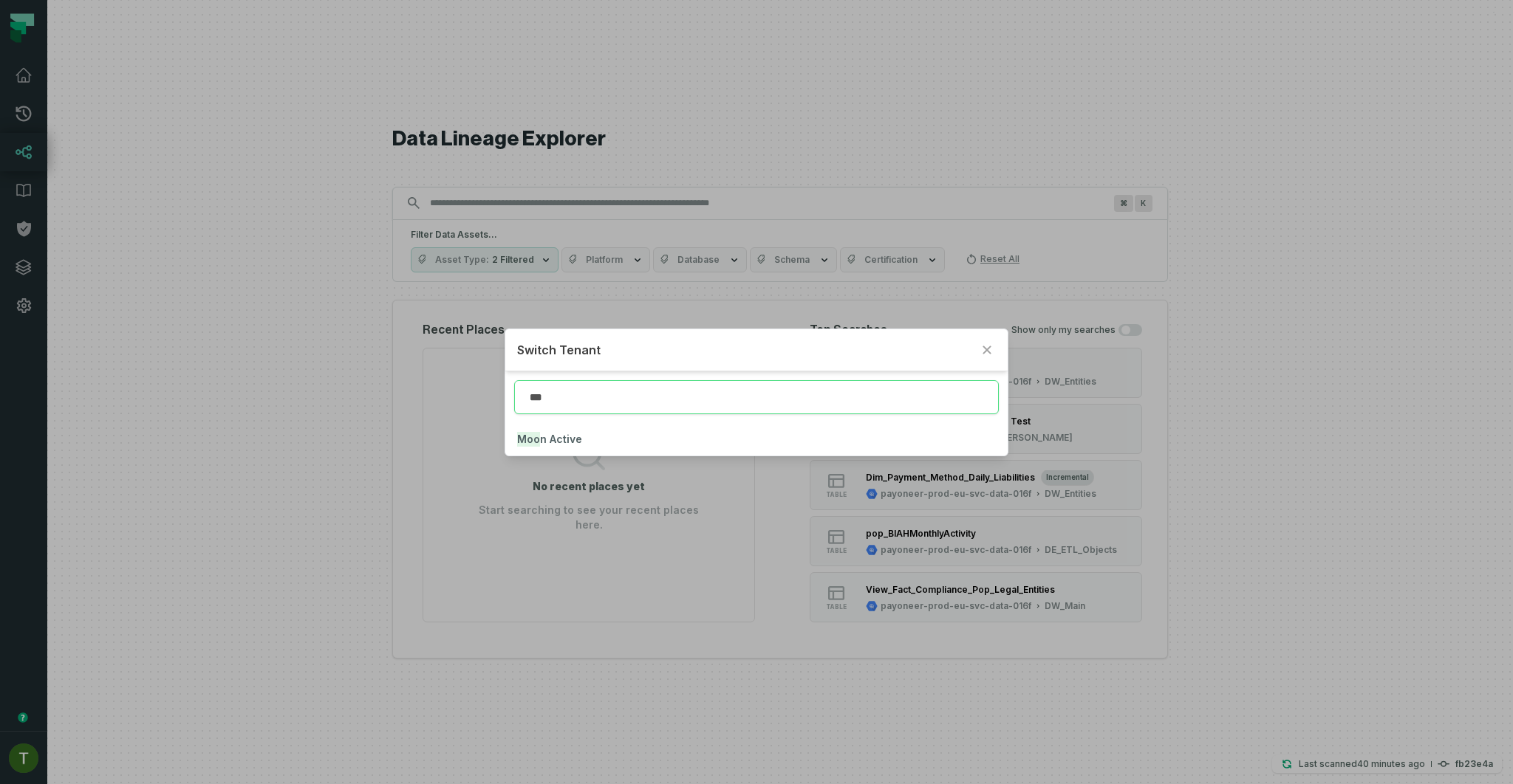
type input "***"
click button "Moo n Active" at bounding box center [756, 439] width 503 height 33
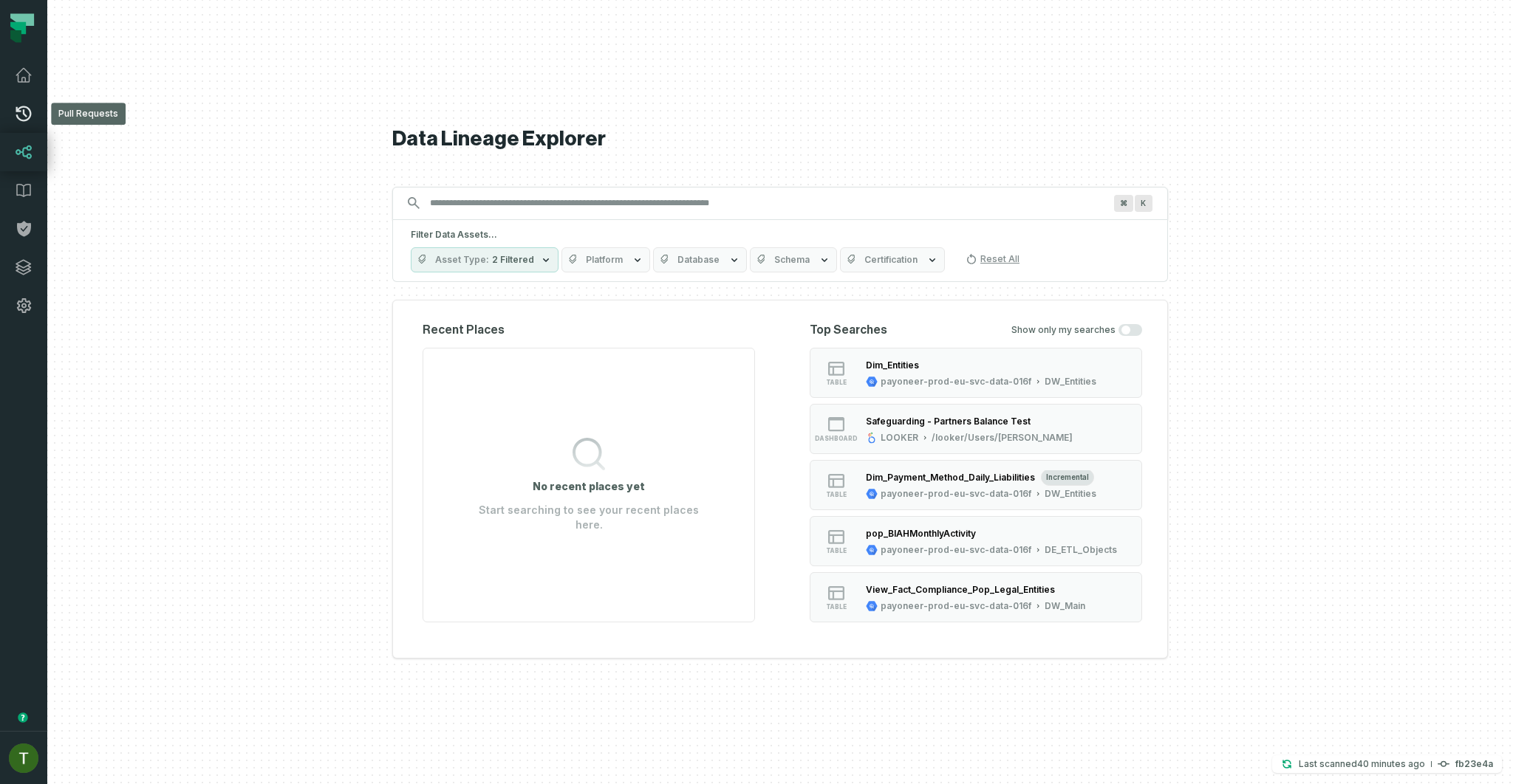
click at [13, 125] on link "Pull Requests" at bounding box center [23, 114] width 47 height 38
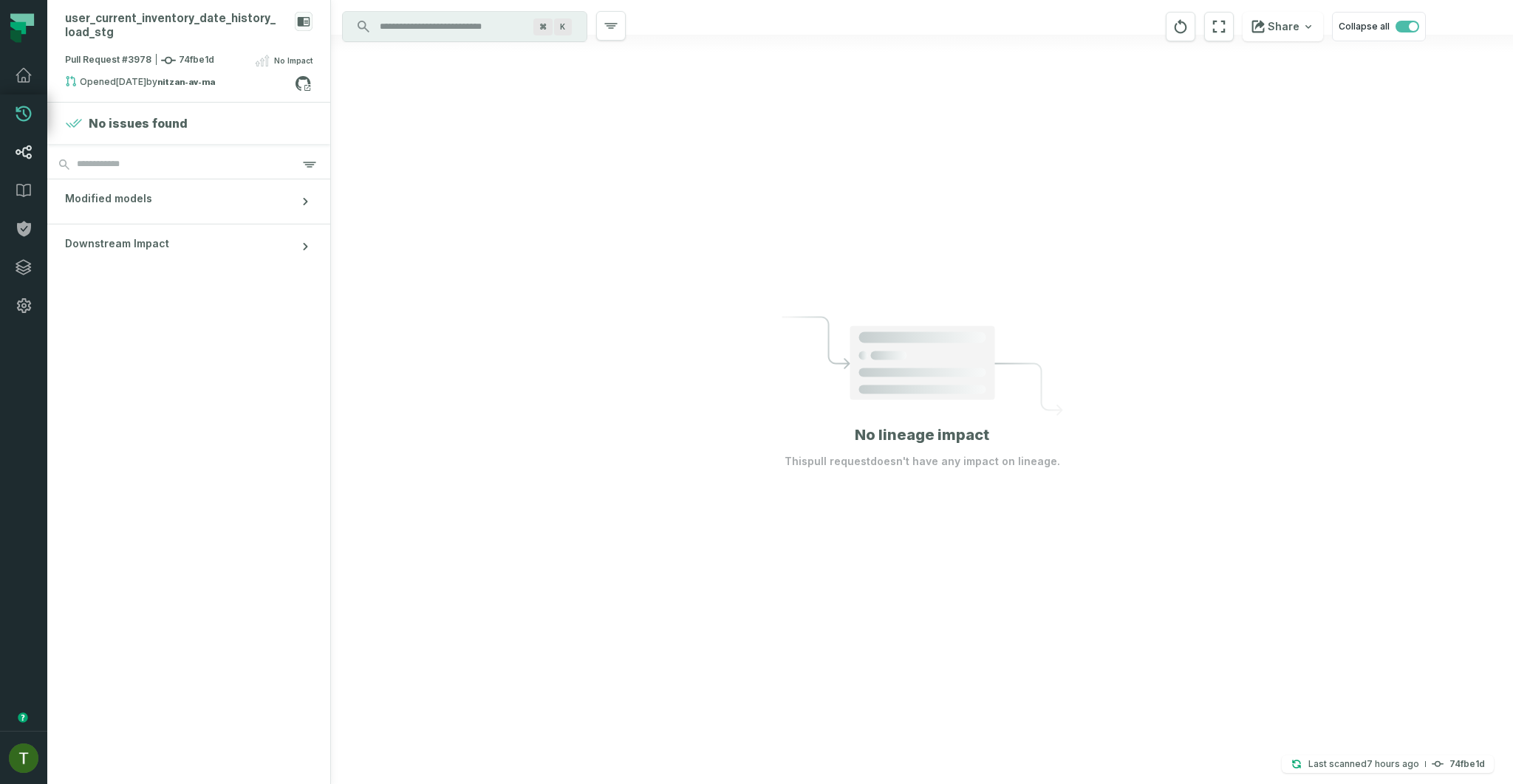
click at [7, 159] on link "Lineage" at bounding box center [23, 152] width 47 height 38
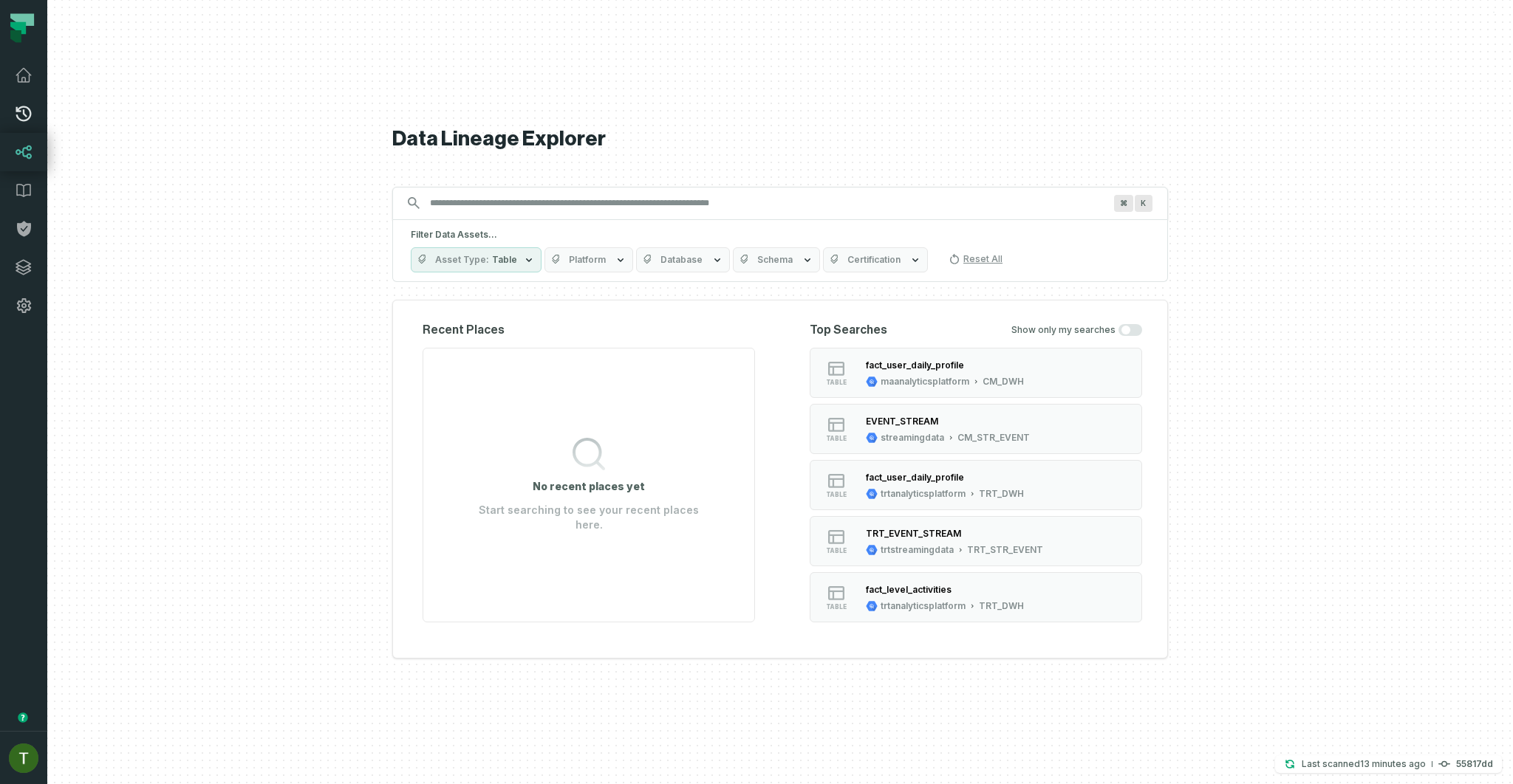
click at [22, 105] on icon at bounding box center [24, 114] width 18 height 18
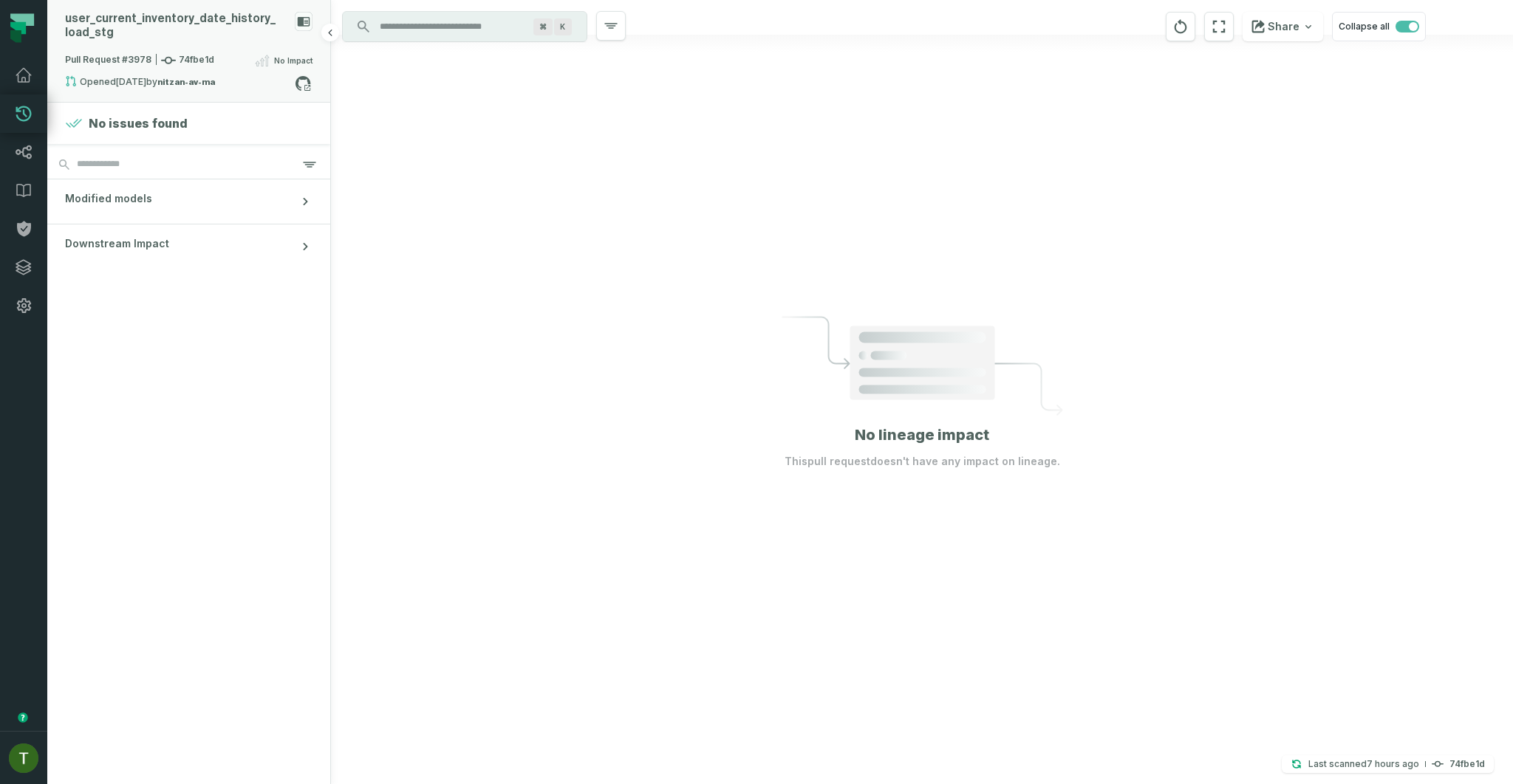
click at [210, 76] on div "Opened 9/3/2025, 4:53:14 PM by nitzan-av-ma" at bounding box center [180, 85] width 230 height 18
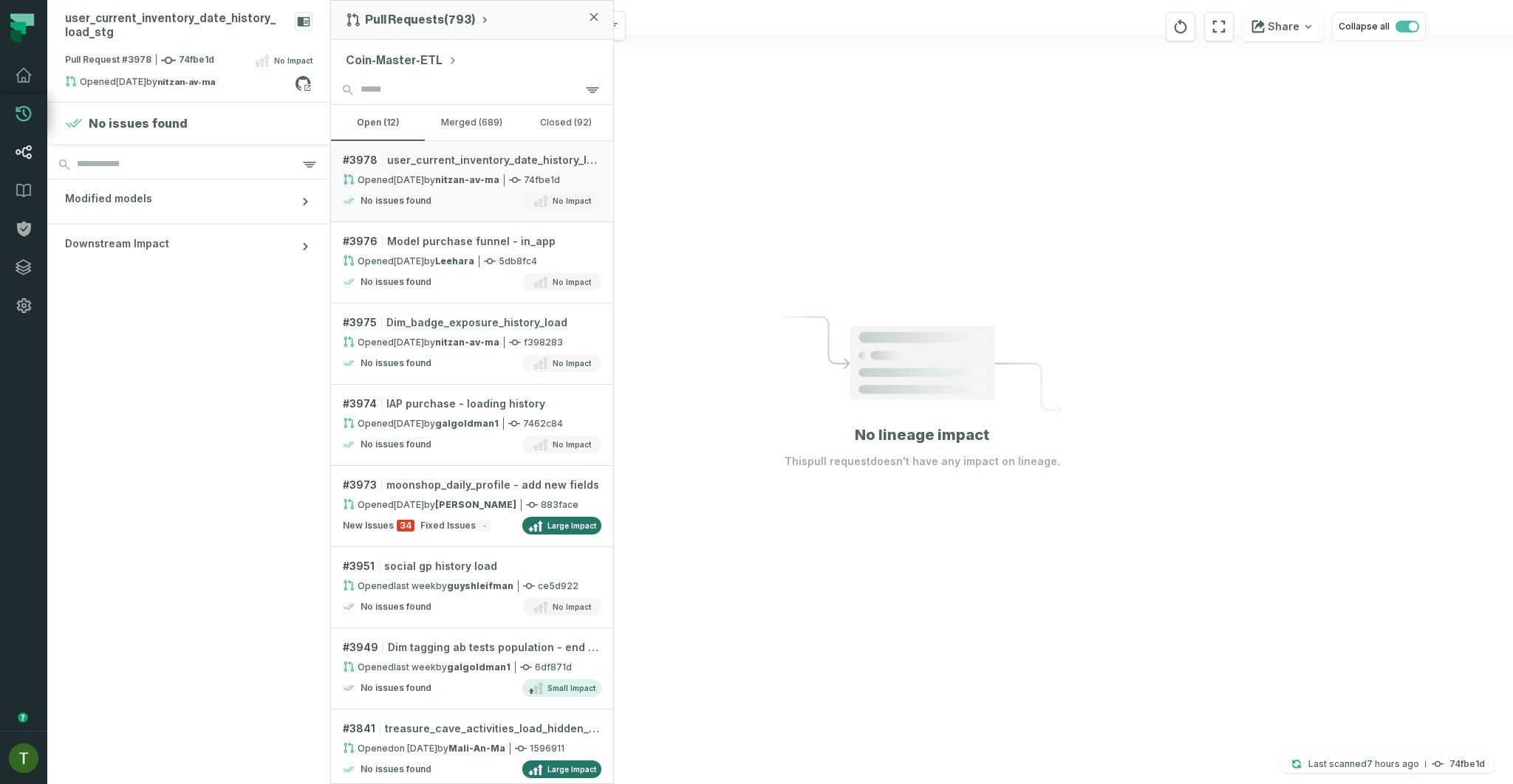
click at [19, 161] on icon at bounding box center [24, 153] width 18 height 18
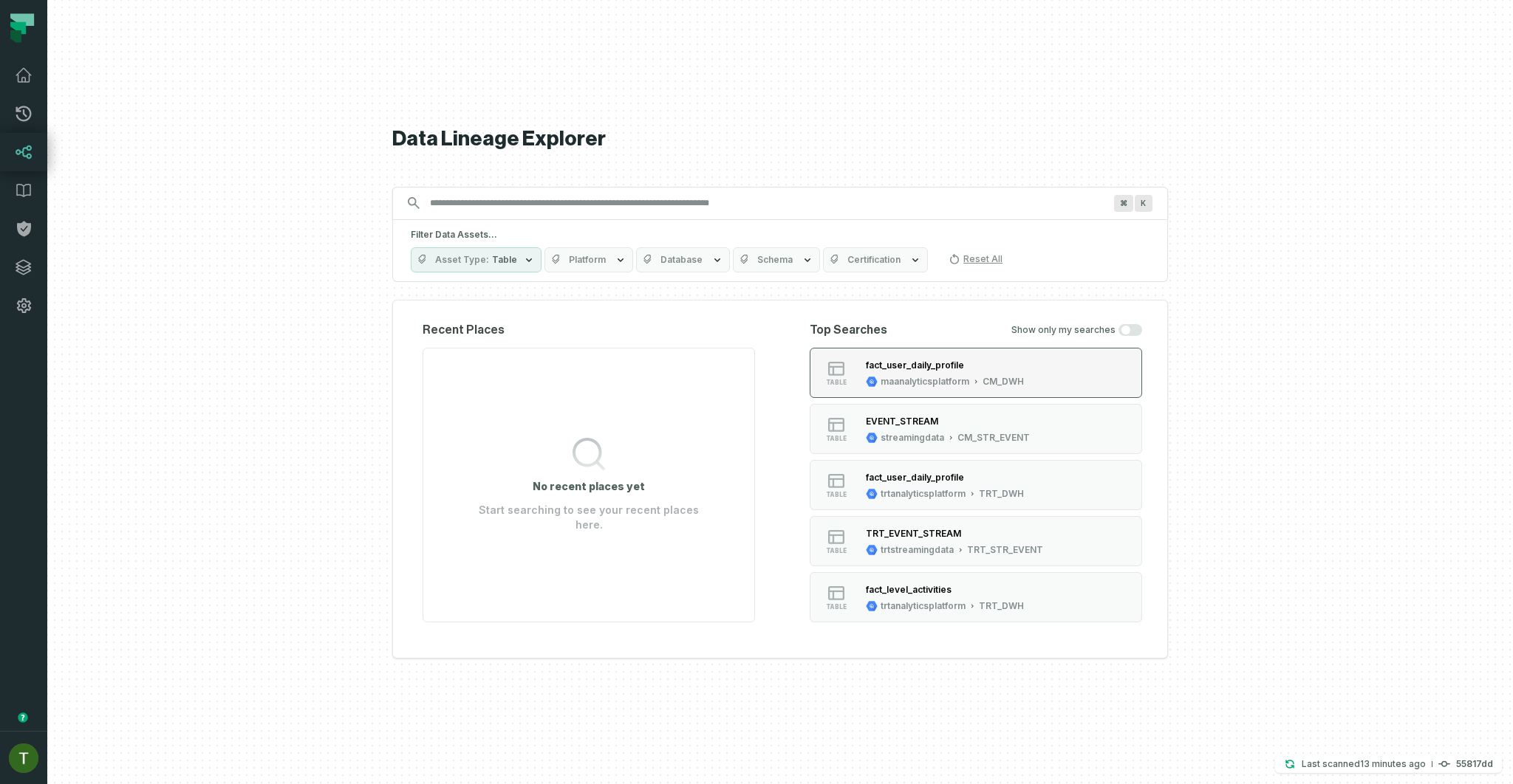
click at [917, 382] on div "maanalyticsplatform" at bounding box center [924, 382] width 89 height 12
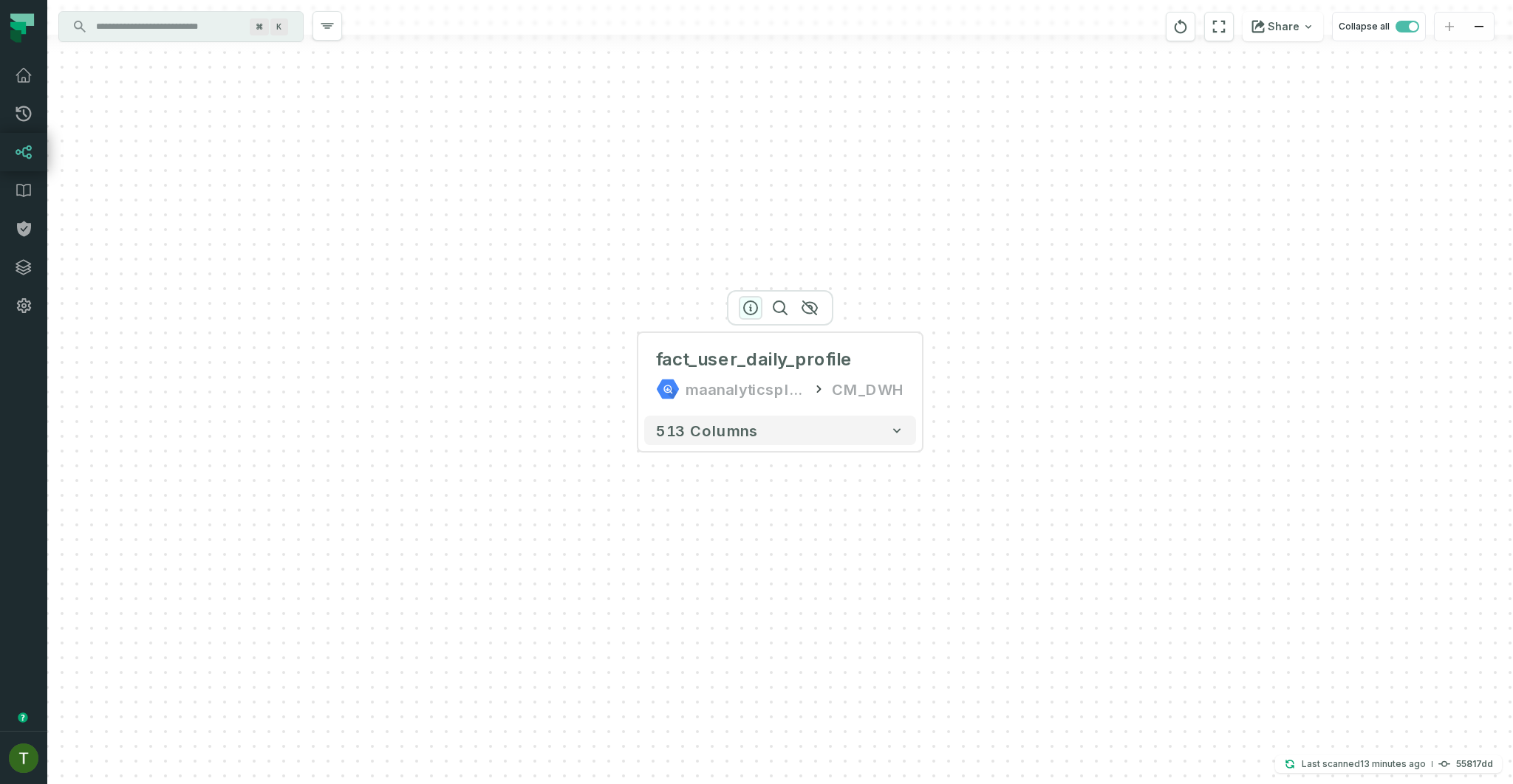
click at [747, 302] on icon "button" at bounding box center [750, 307] width 13 height 13
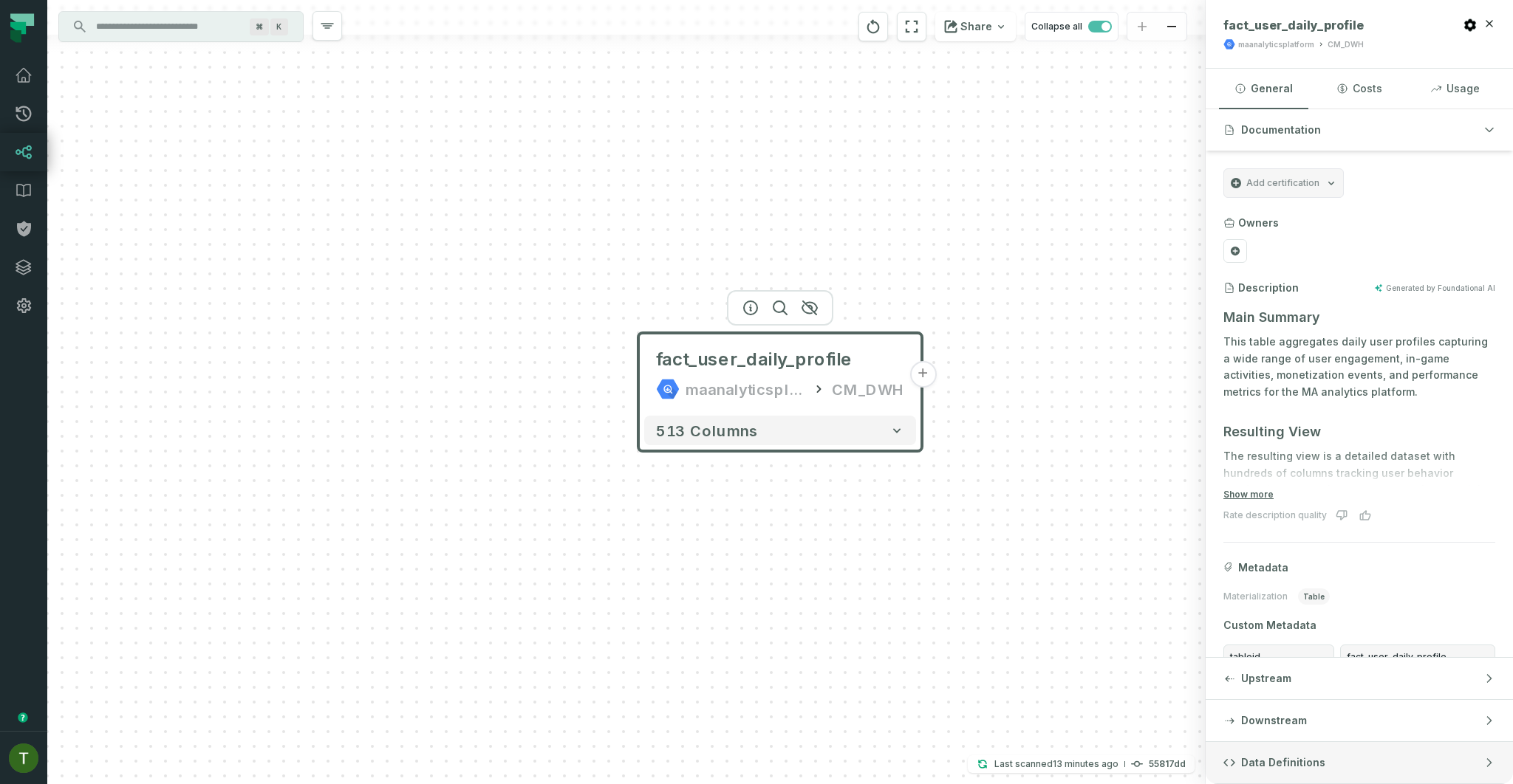
click at [1359, 770] on button "Data Definitions" at bounding box center [1359, 762] width 307 height 41
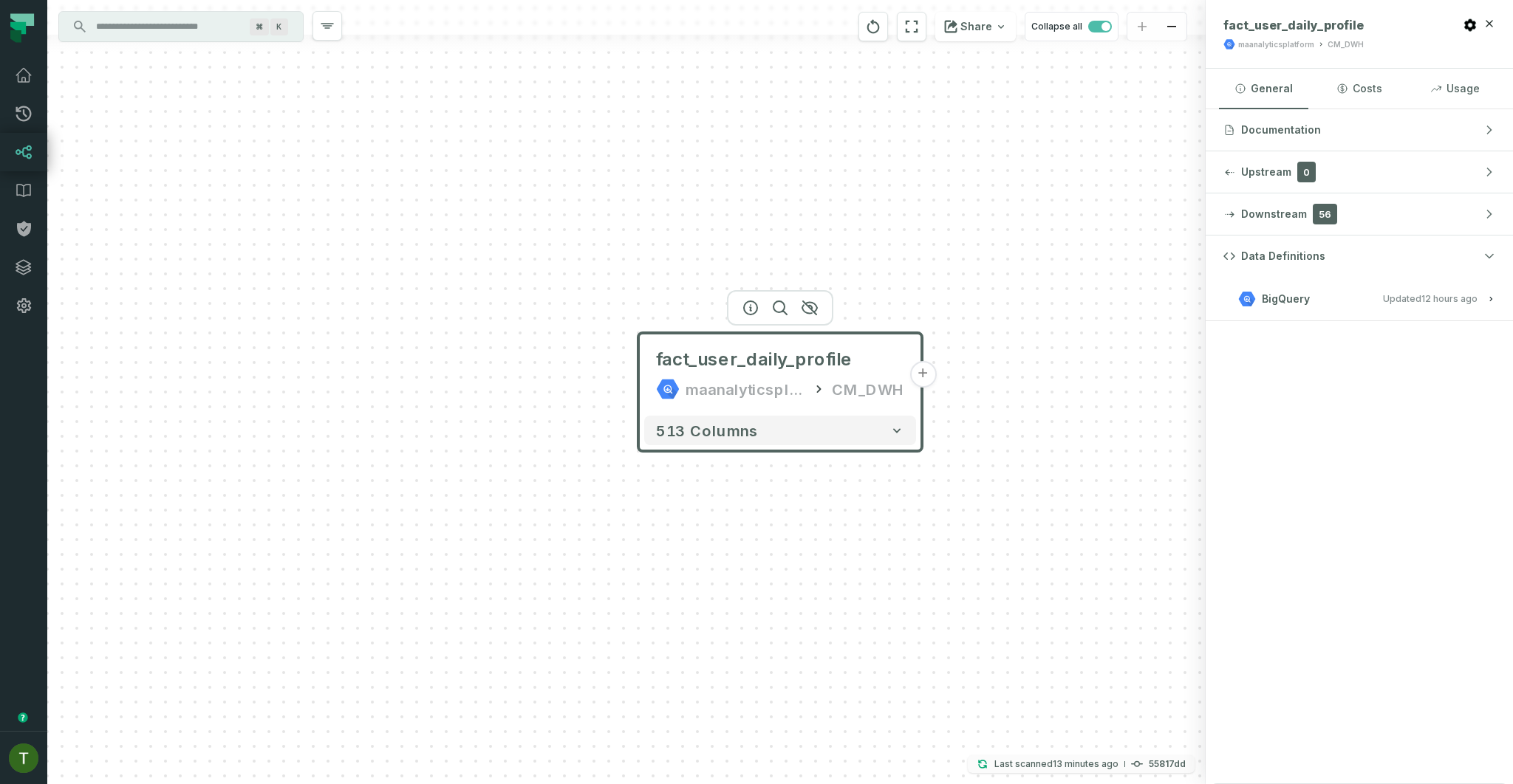
click at [1063, 757] on p "Last scanned 9/4/2025, 1:47:27 PM" at bounding box center [1056, 764] width 124 height 15
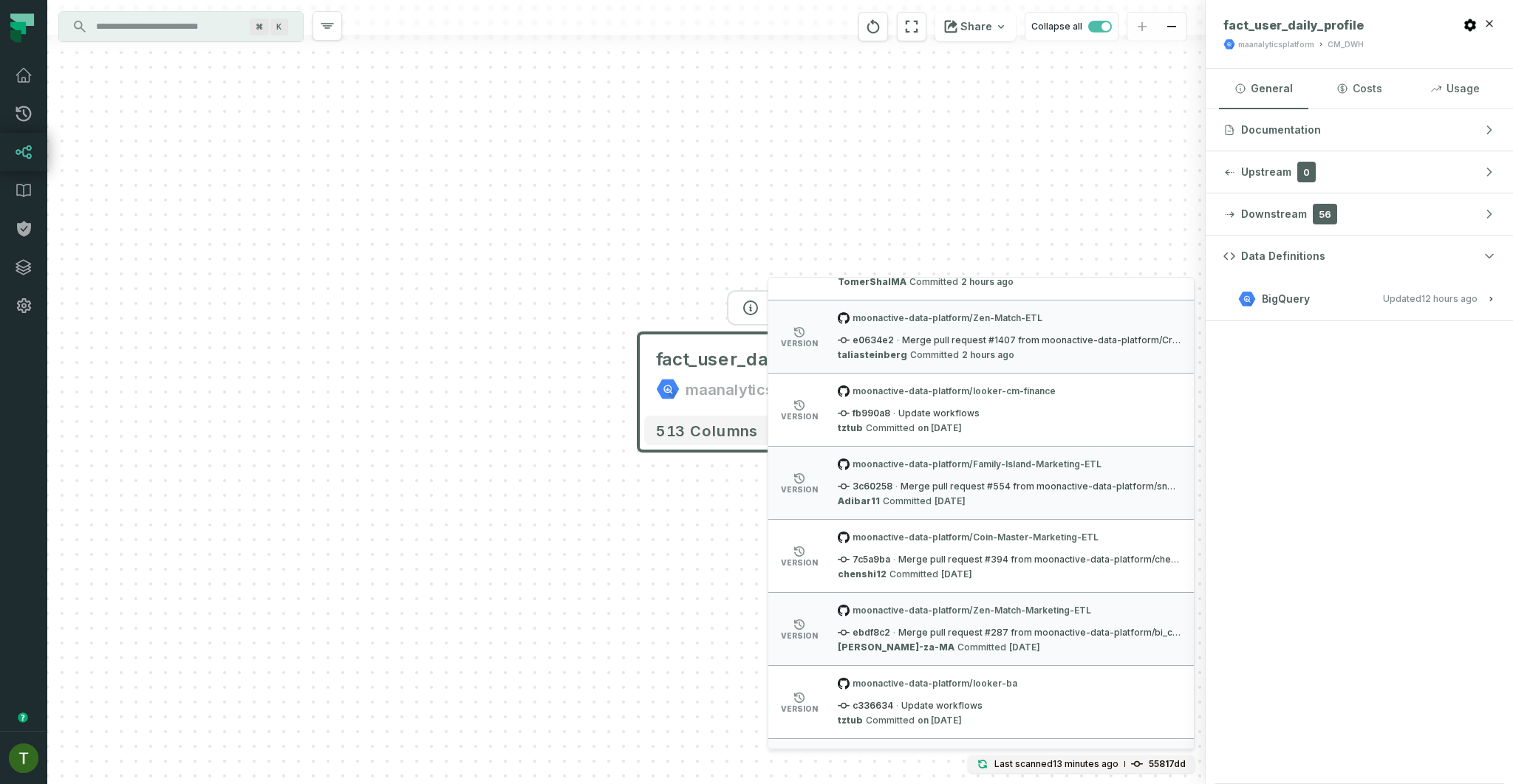
scroll to position [1206, 0]
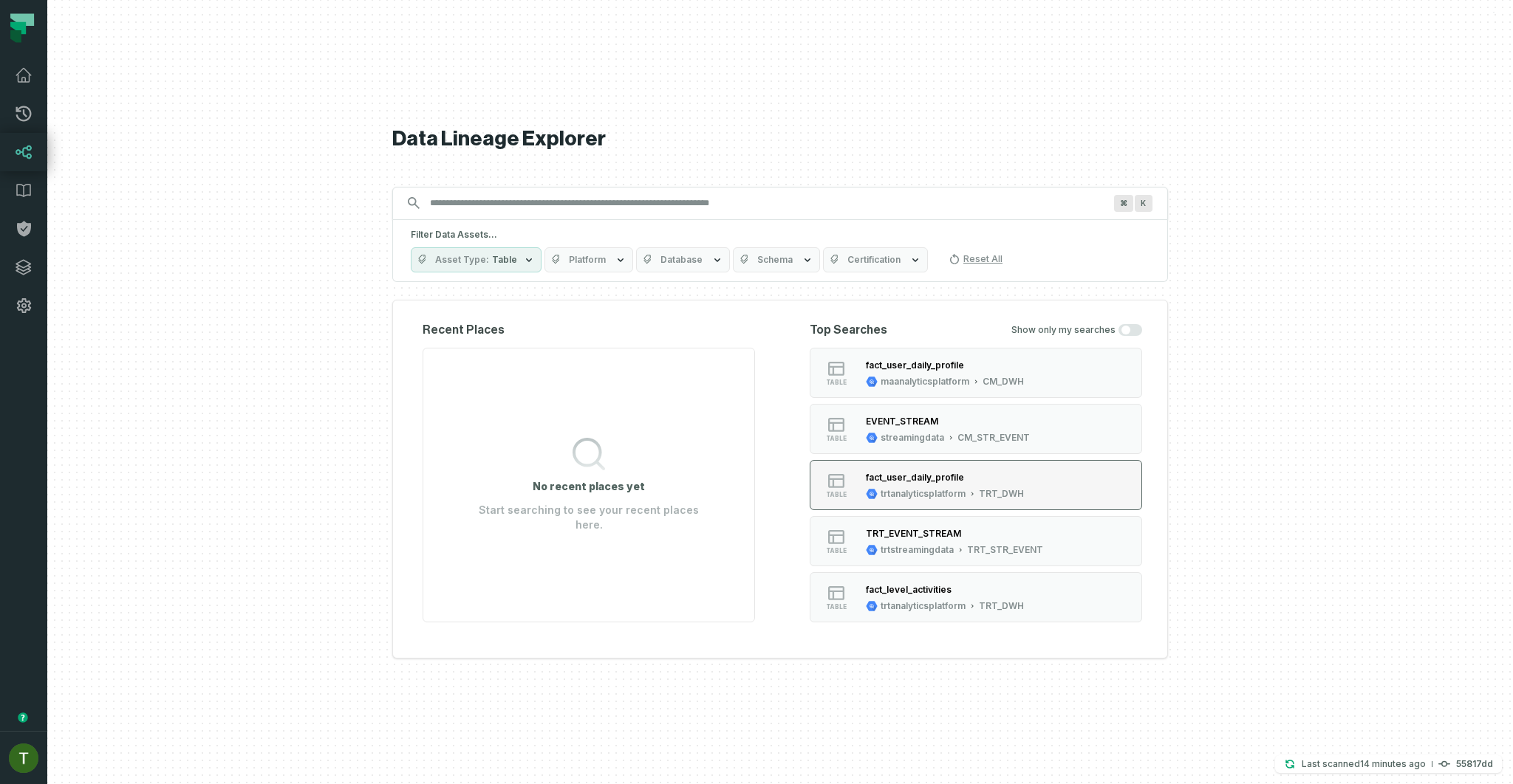
click at [968, 478] on div "fact_user_daily_profile" at bounding box center [945, 478] width 158 height 15
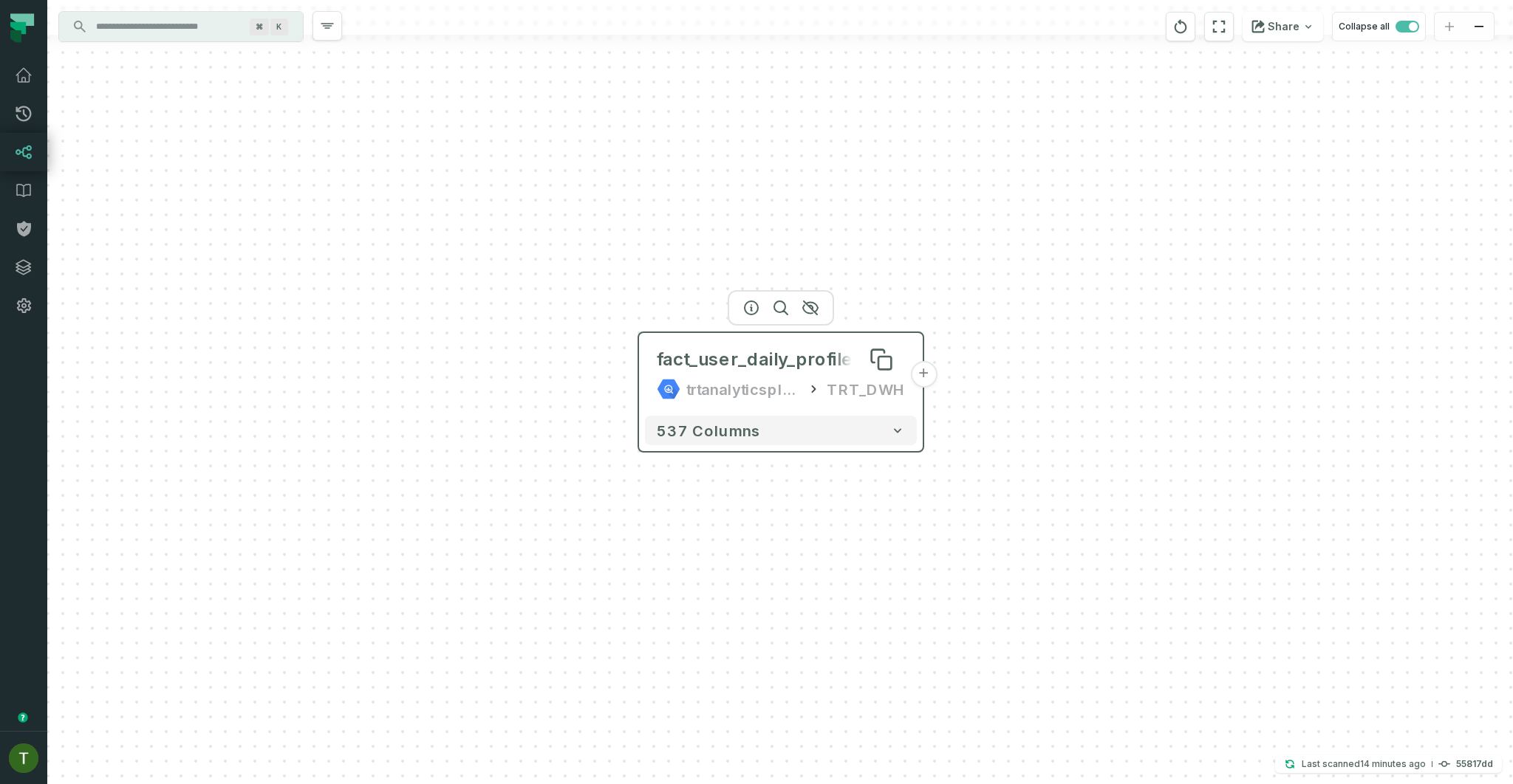
click at [705, 365] on div "fact_user_daily_profile" at bounding box center [755, 360] width 197 height 24
click at [752, 325] on div at bounding box center [780, 308] width 107 height 36
click at [753, 339] on div "fact_user_daily_profile trtanalyticsplatform TRT_DWH" at bounding box center [780, 374] width 271 height 71
click at [757, 357] on div "fact_user_daily_profile" at bounding box center [755, 361] width 197 height 24
click at [742, 303] on button "button" at bounding box center [752, 309] width 24 height 24
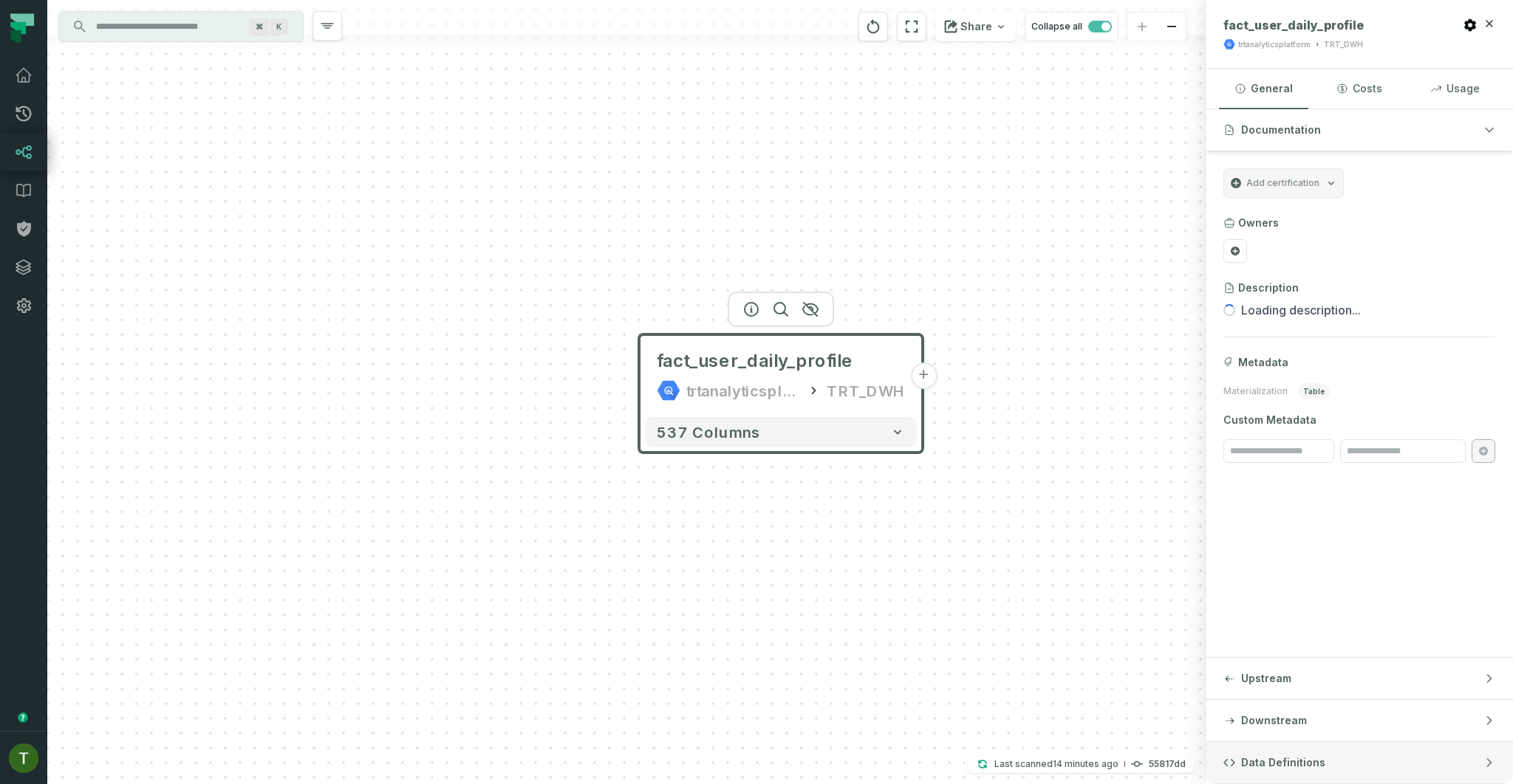
drag, startPoint x: 1303, startPoint y: 732, endPoint x: 1298, endPoint y: 749, distance: 17.7
click at [1303, 732] on button "Downstream" at bounding box center [1359, 720] width 307 height 41
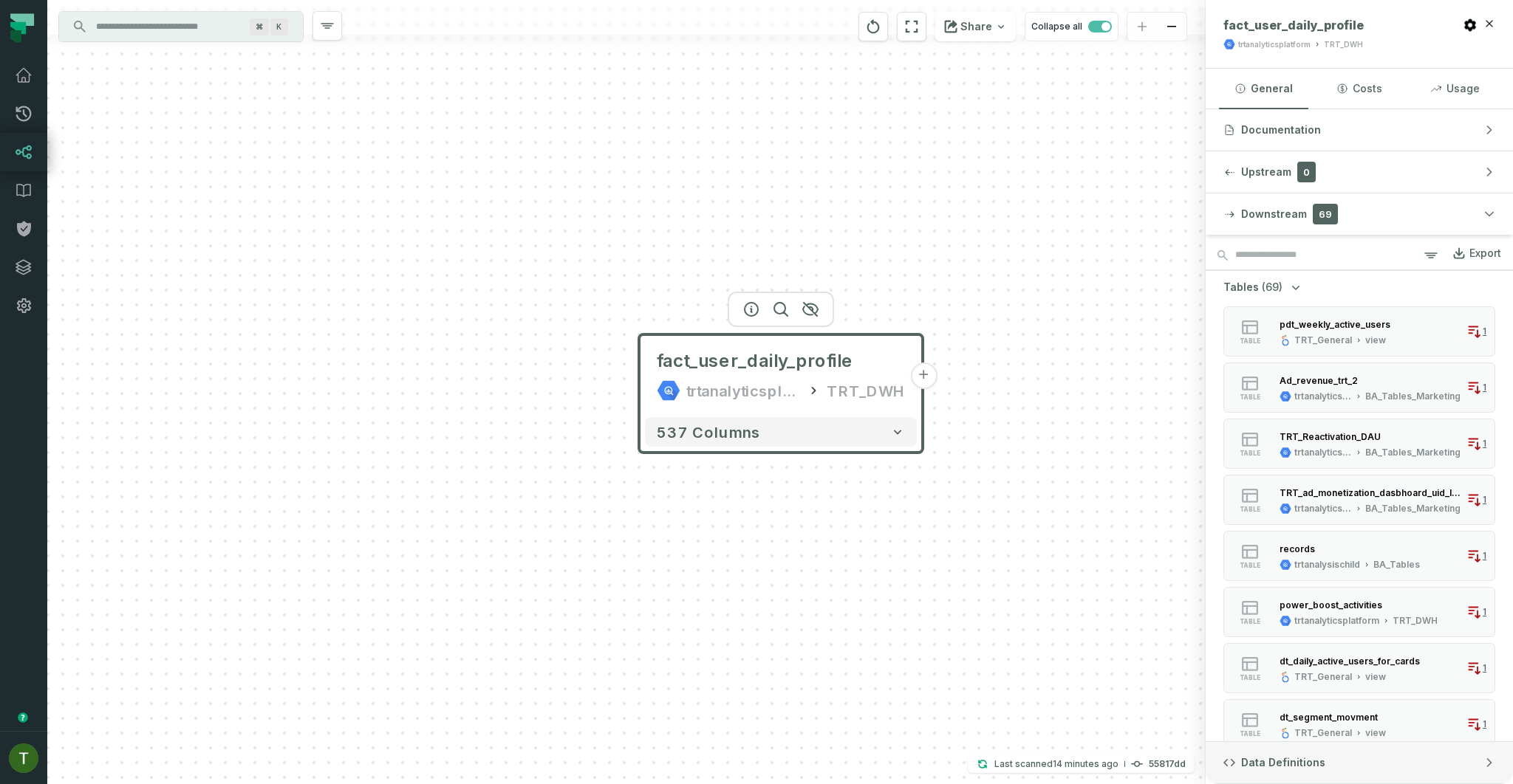
click at [1297, 750] on button "Data Definitions" at bounding box center [1359, 762] width 307 height 41
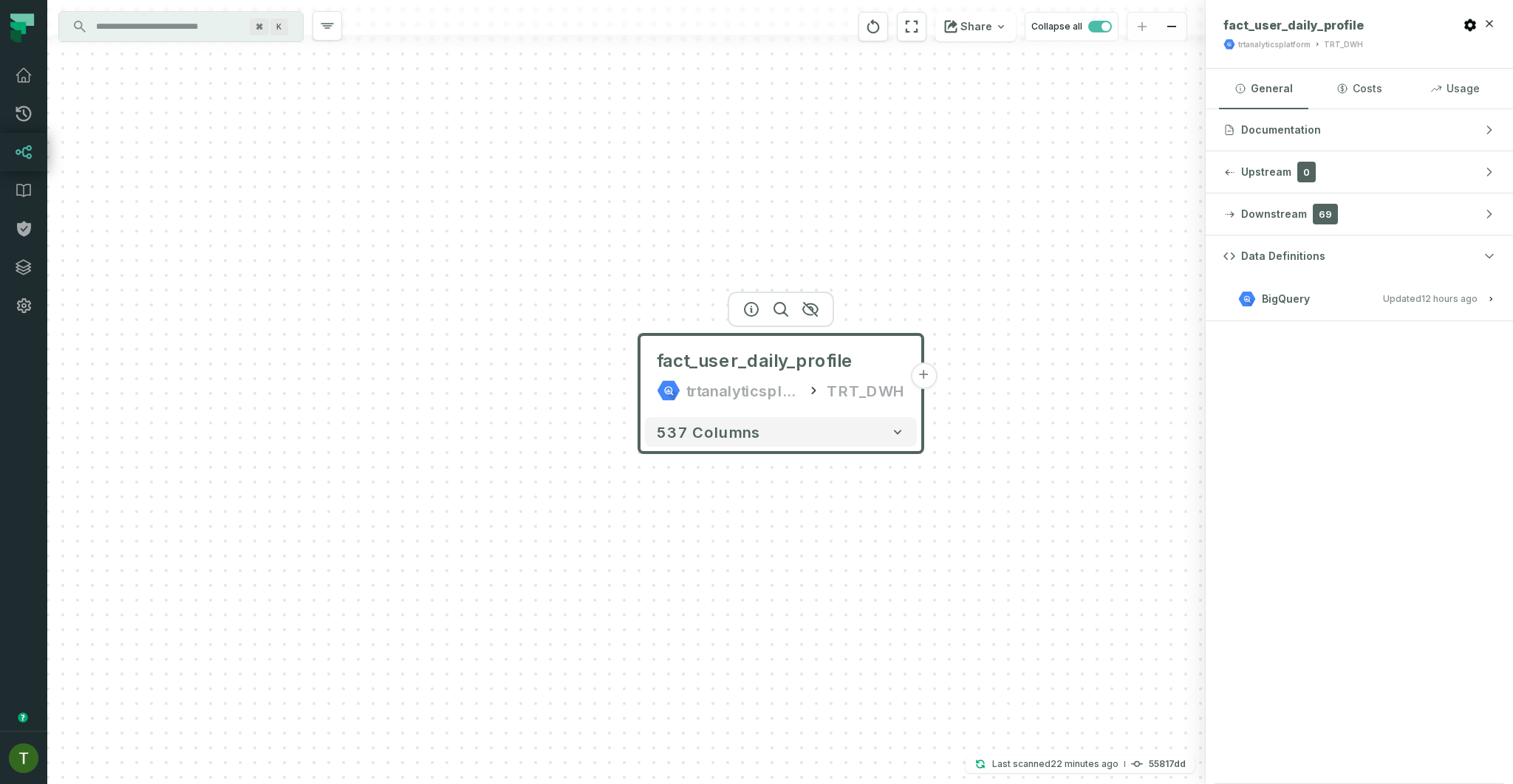
drag, startPoint x: 1000, startPoint y: 520, endPoint x: 981, endPoint y: 515, distance: 19.6
click at [1000, 520] on div "fact_user_daily_profile trtanalyticsplatform TRT_DWH + 537 columns" at bounding box center [626, 392] width 1159 height 784
click at [188, 32] on input "Discovery Provider cmdk menu" at bounding box center [167, 27] width 161 height 24
click at [1068, 730] on div "fact_user_daily_profile trtanalyticsplatform TRT_DWH + 537 columns" at bounding box center [626, 392] width 1159 height 784
click at [1074, 773] on button "Last scanned [DATE] 1:47:27 PM 55817dd" at bounding box center [1079, 764] width 229 height 18
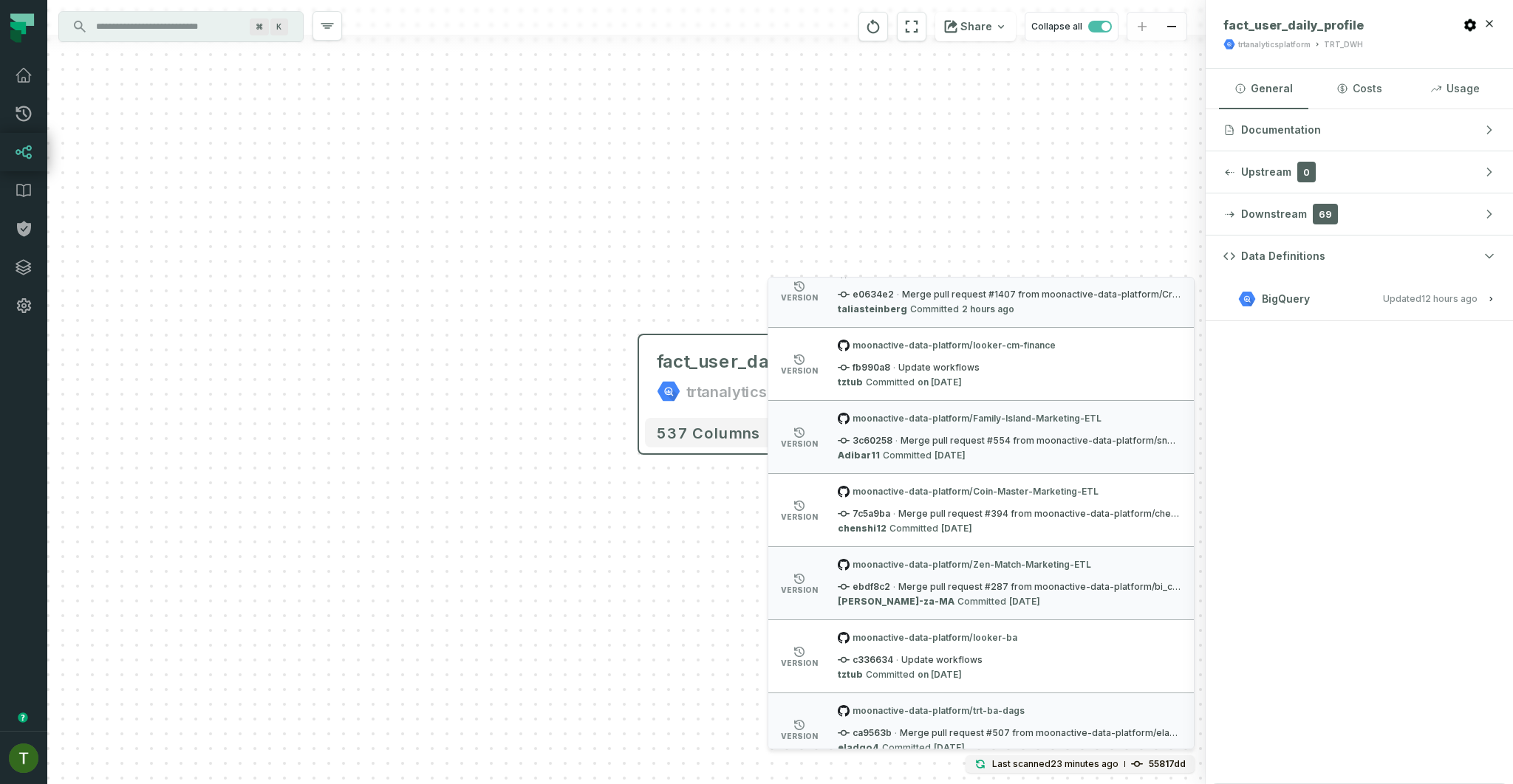
scroll to position [1206, 0]
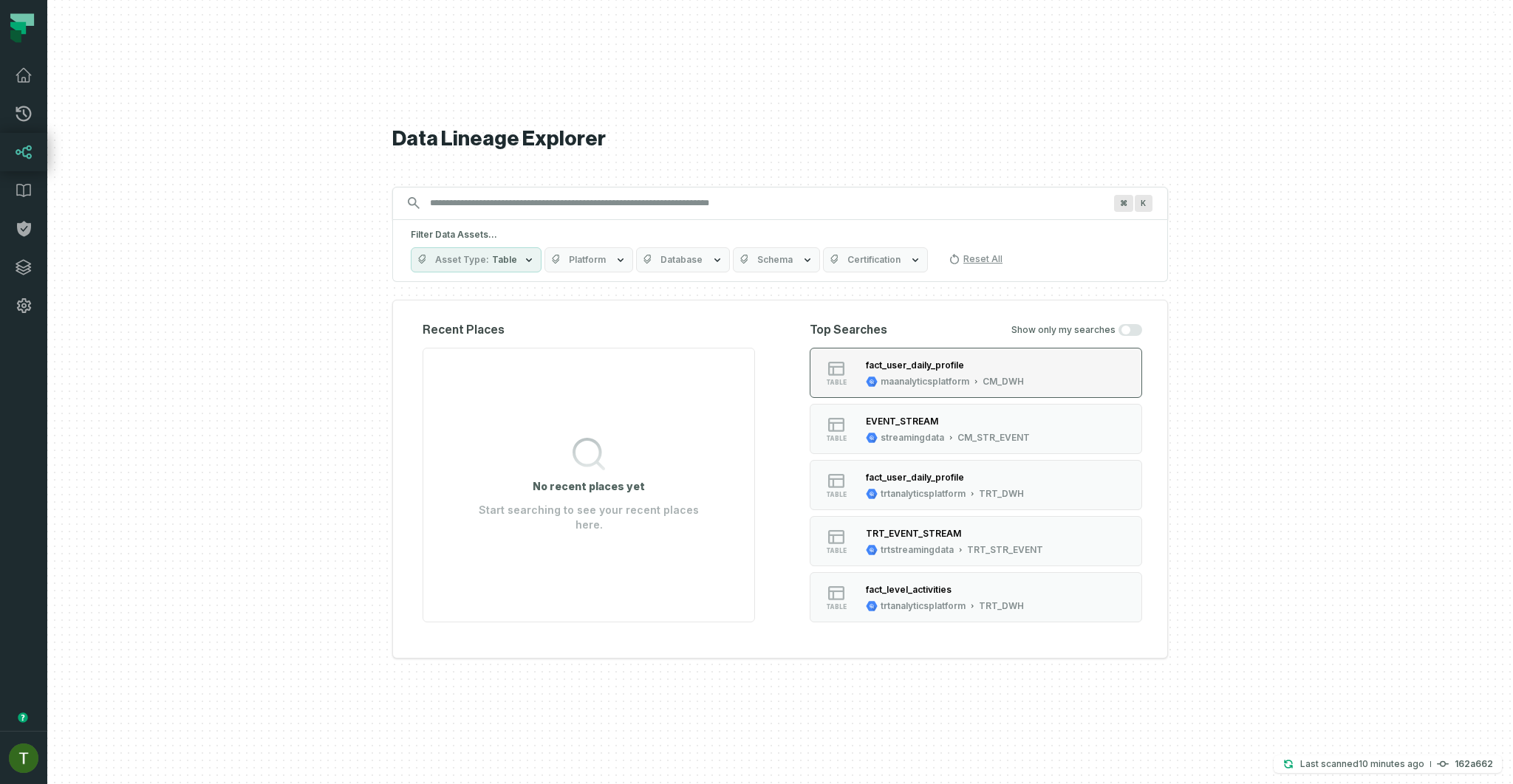
click at [925, 370] on div "fact_user_daily_profile" at bounding box center [945, 365] width 158 height 15
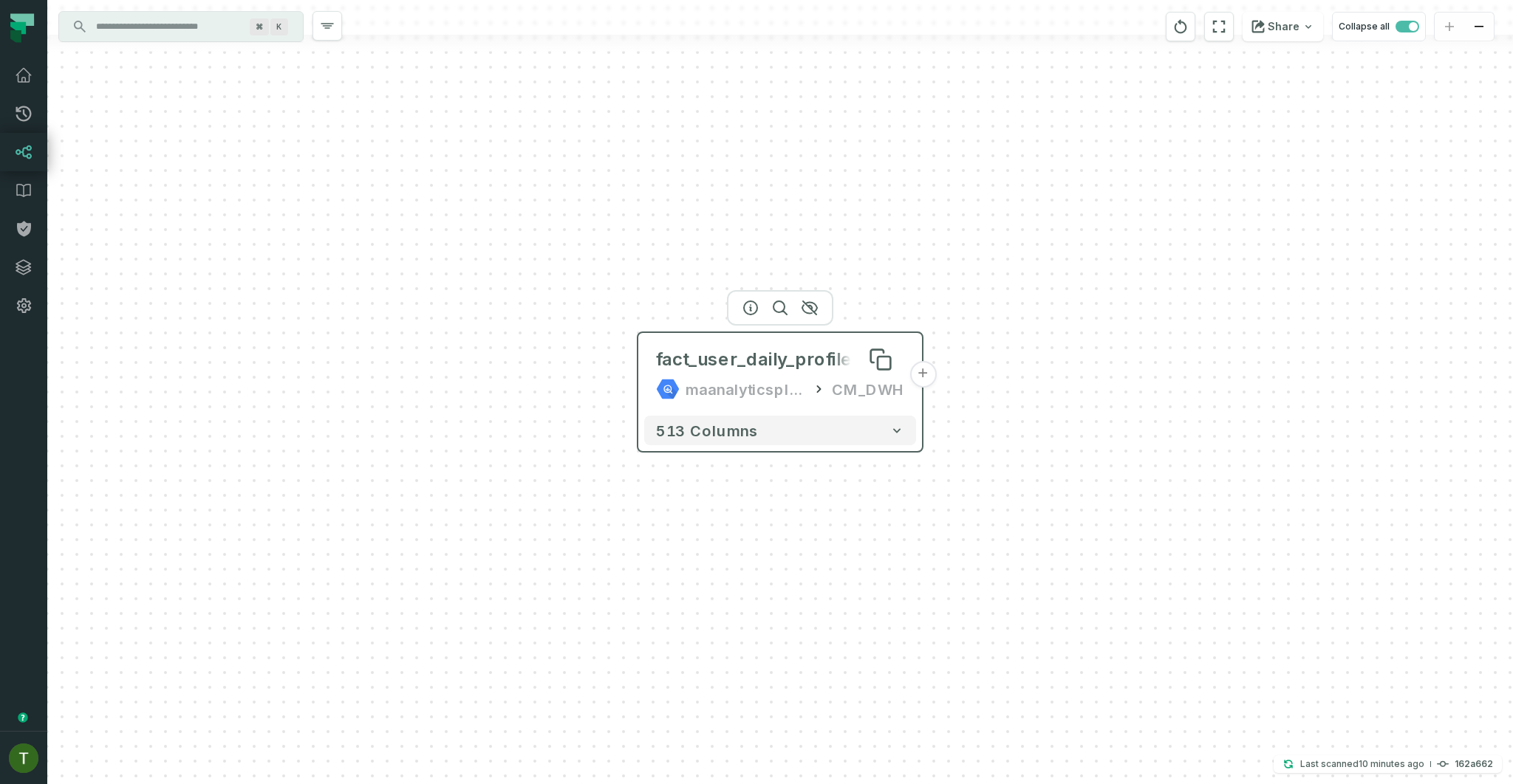
click at [707, 358] on div "fact_user_daily_profile" at bounding box center [754, 360] width 197 height 24
click at [751, 311] on icon "button" at bounding box center [750, 307] width 13 height 13
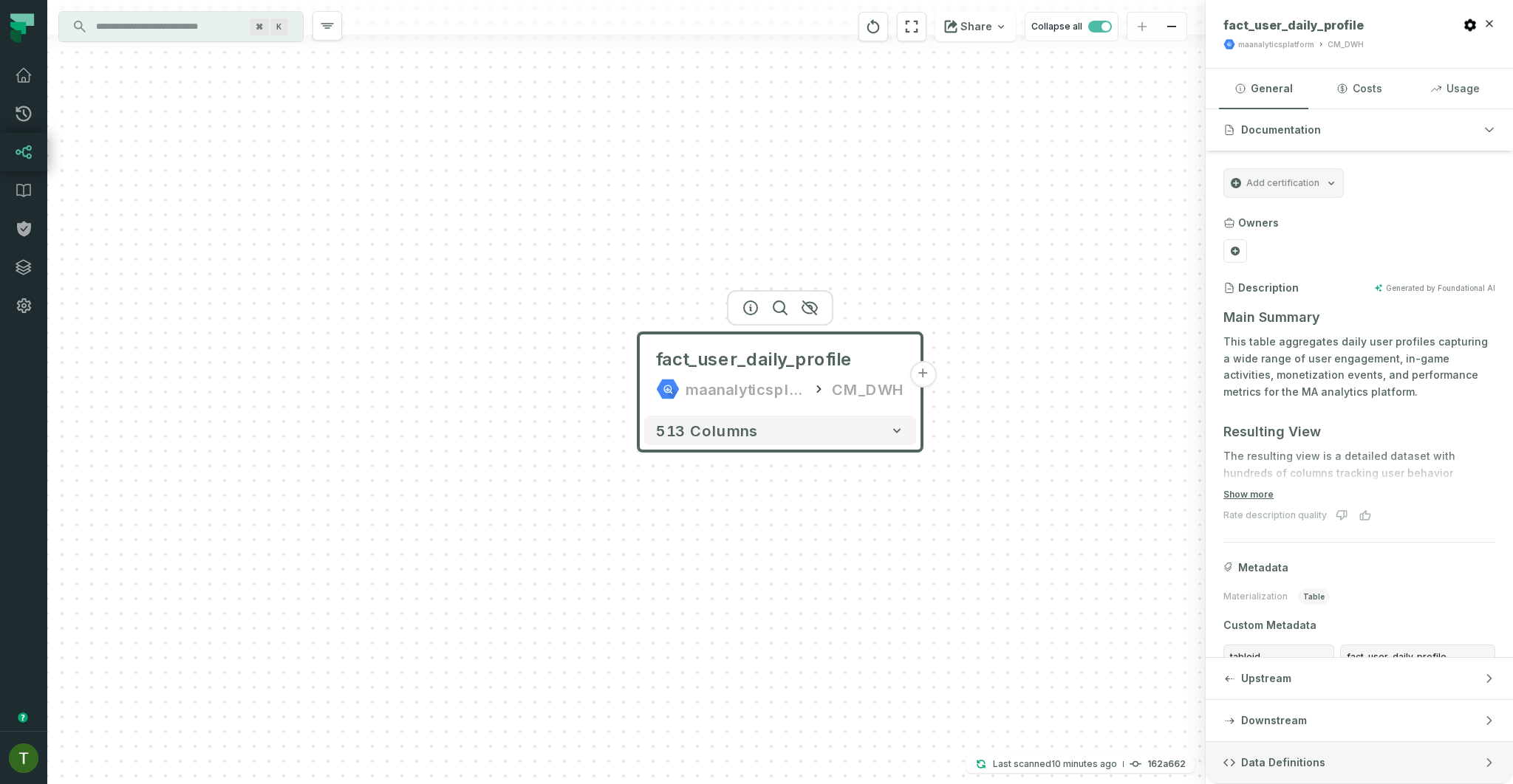
click at [1440, 772] on button "Data Definitions" at bounding box center [1359, 762] width 307 height 41
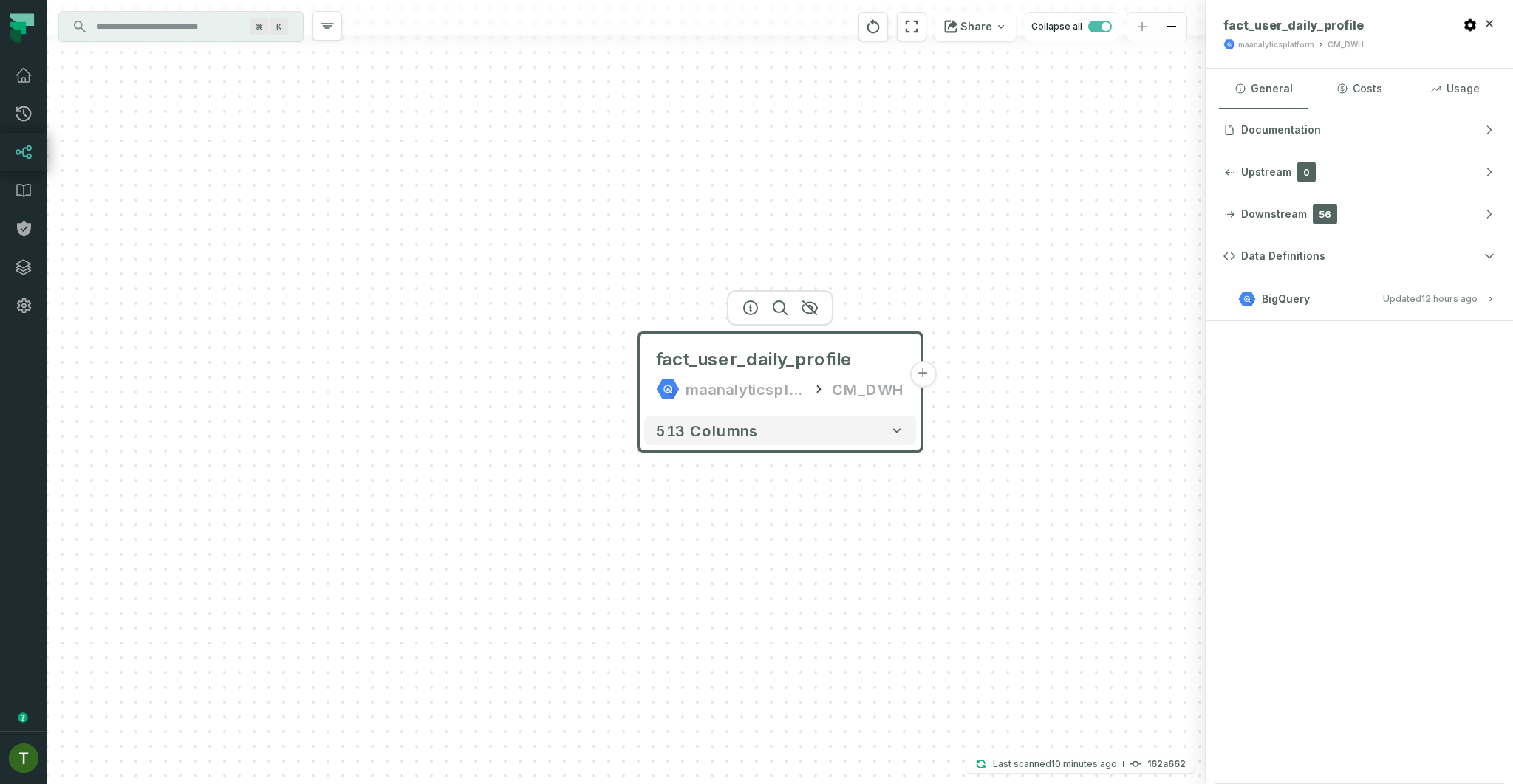
click at [1069, 402] on div "fact_user_daily_profile maanalyticsplatform CM_DWH + 513 columns" at bounding box center [626, 392] width 1159 height 784
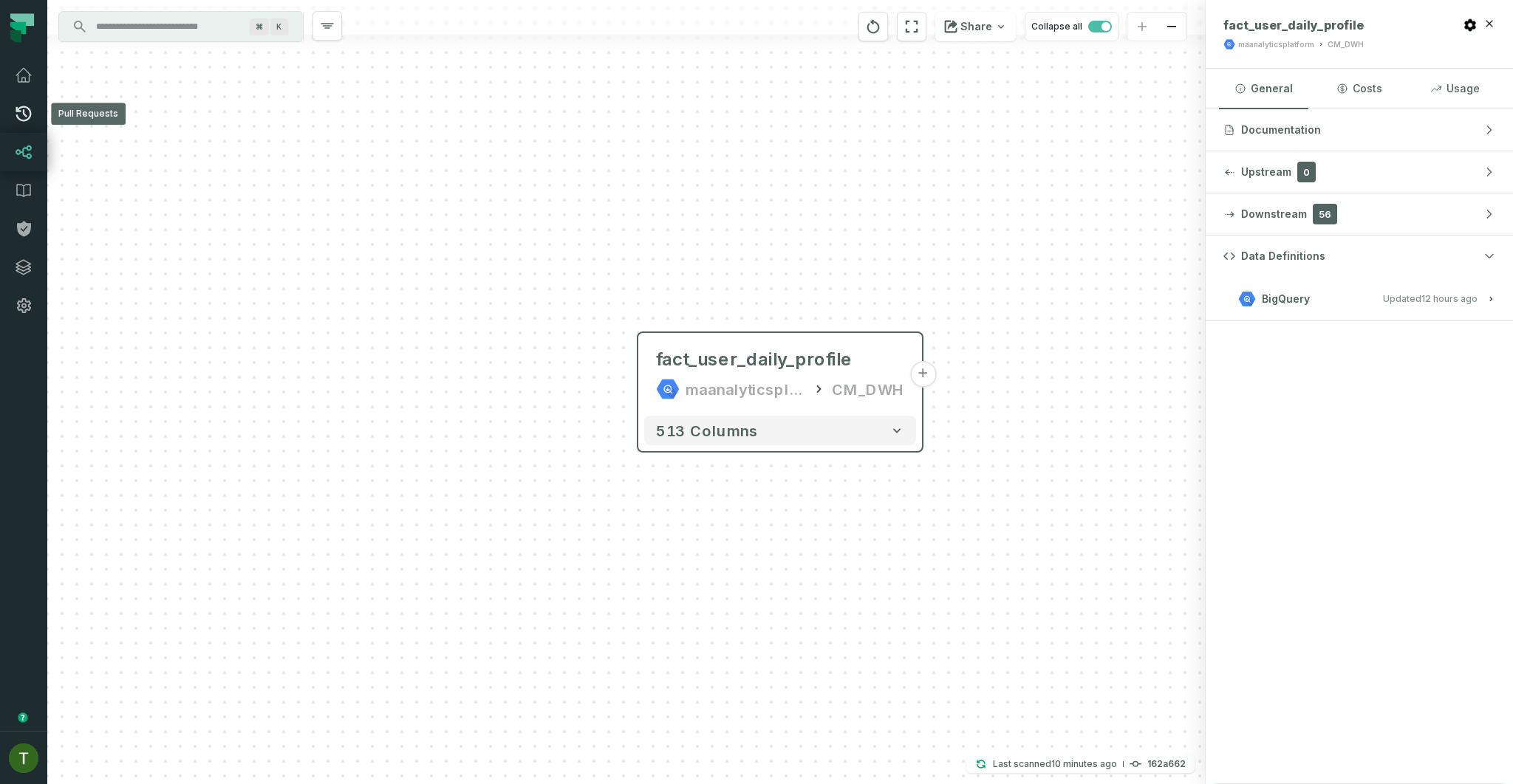
click at [22, 107] on icon at bounding box center [24, 115] width 16 height 16
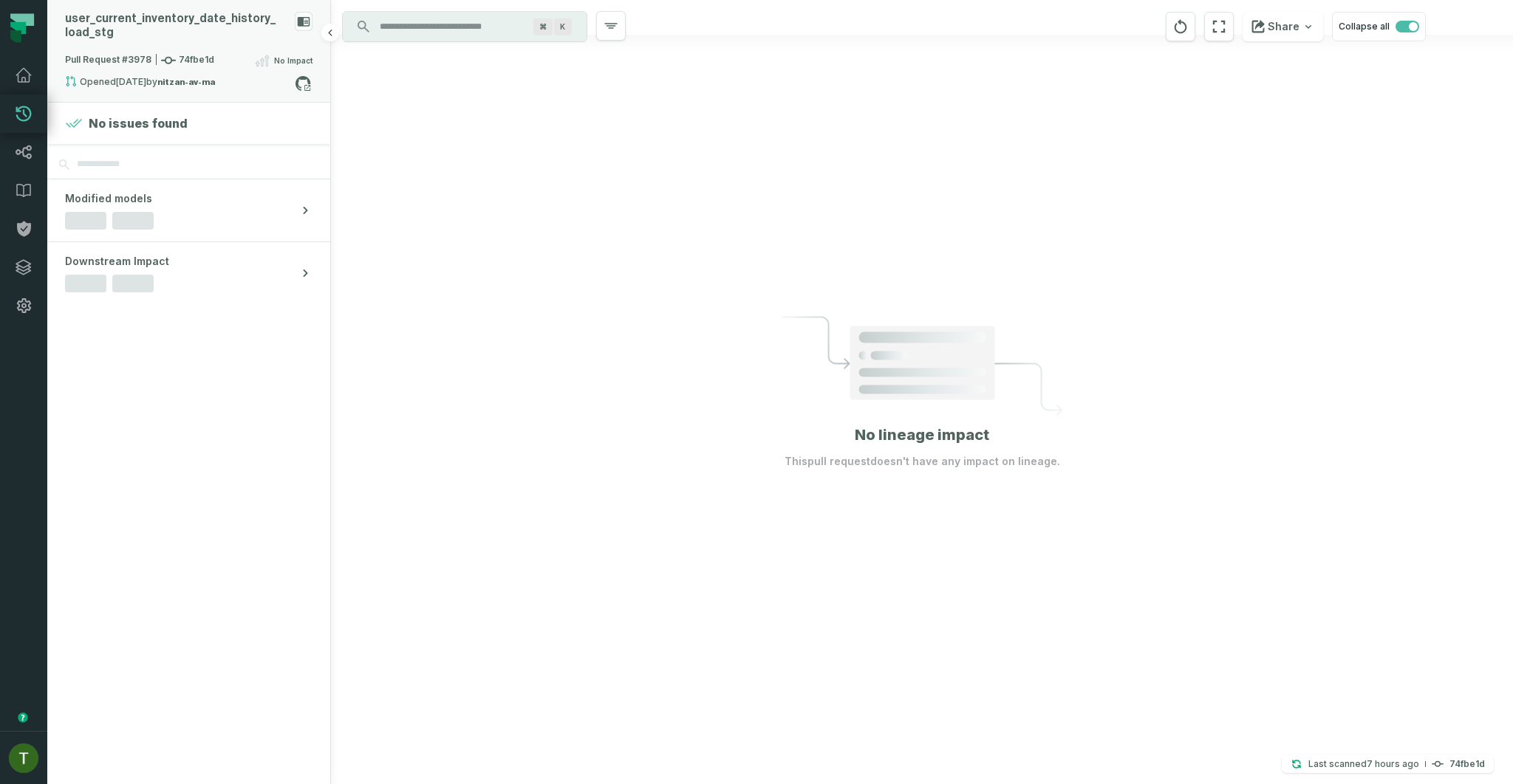
click at [195, 73] on div "Pull Request #3978 74fbe1d No Impact" at bounding box center [189, 64] width 248 height 24
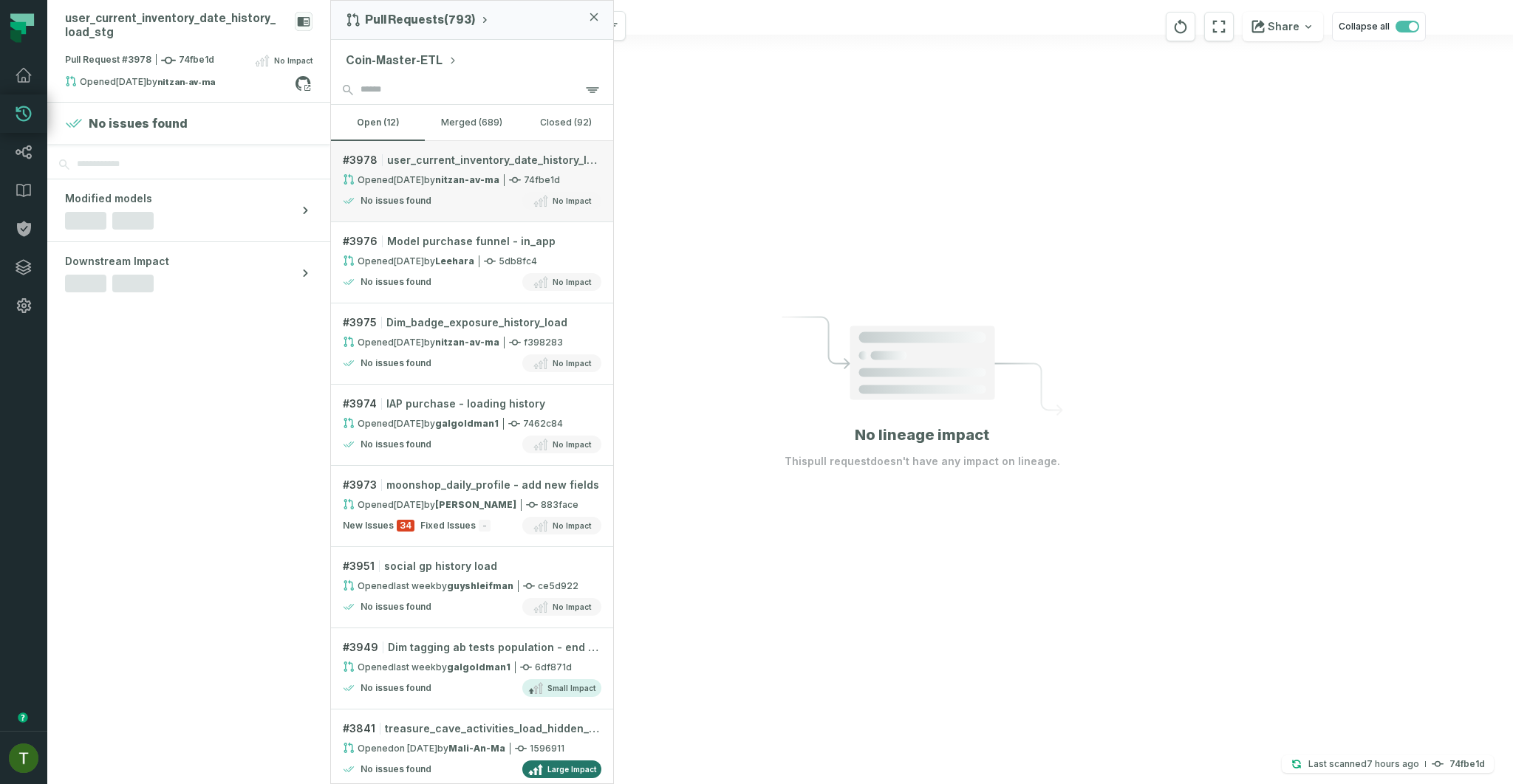
click at [436, 178] on div "Opened 9/3/2025, 4:53:14 PM by nitzan-av-ma" at bounding box center [420, 180] width 157 height 13
click at [467, 170] on link "# 3978 user_current_inventory_date_history_load_stg Opened 9/3/2025, 4:53:14 PM…" at bounding box center [472, 181] width 282 height 81
click at [496, 496] on link "# 3973 moonshop_daily_profile - add new fields Opened 9/2/2025, 10:34:30 AM by …" at bounding box center [472, 506] width 282 height 81
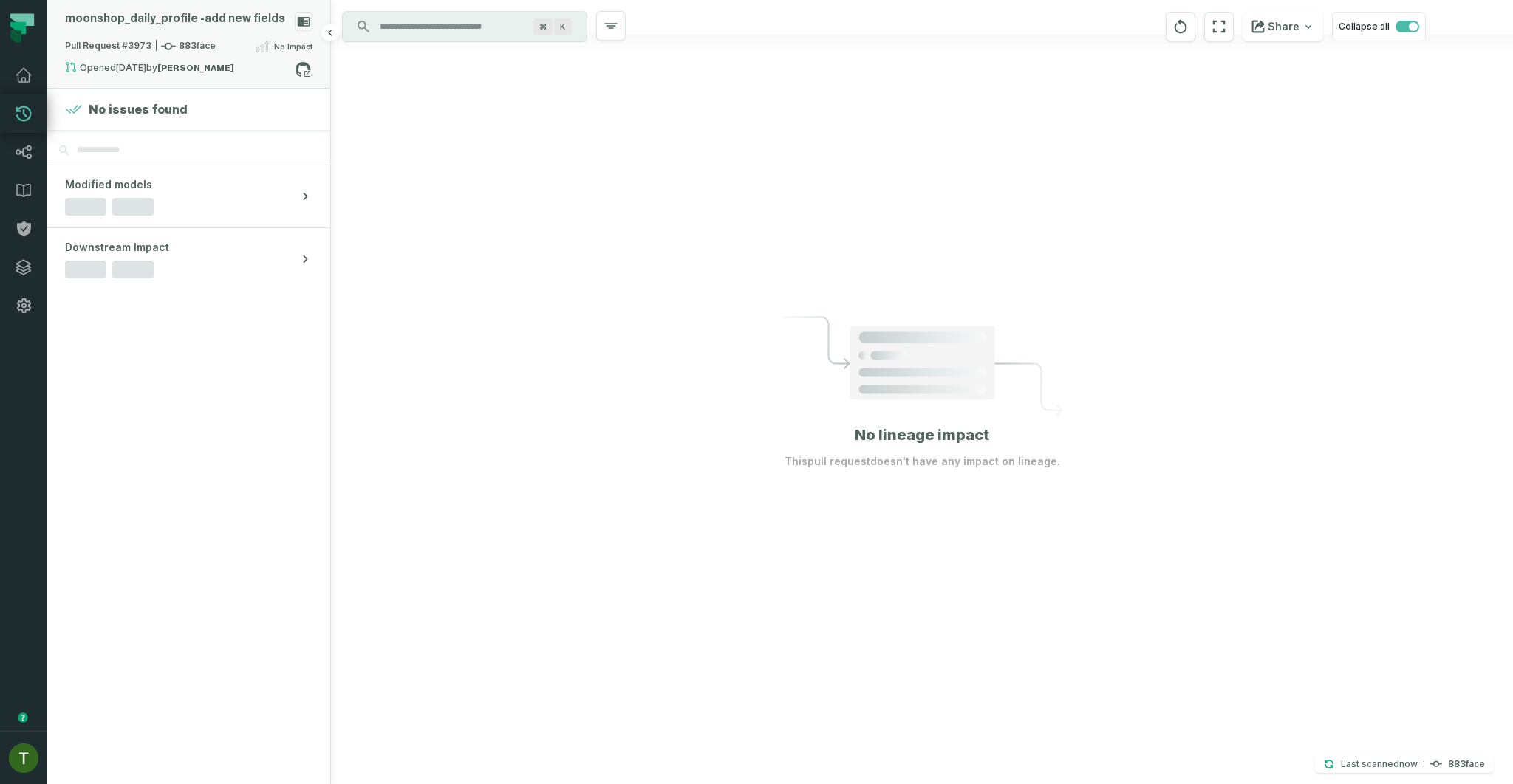
click at [155, 42] on span "Pull Request #3973 883face" at bounding box center [140, 46] width 151 height 15
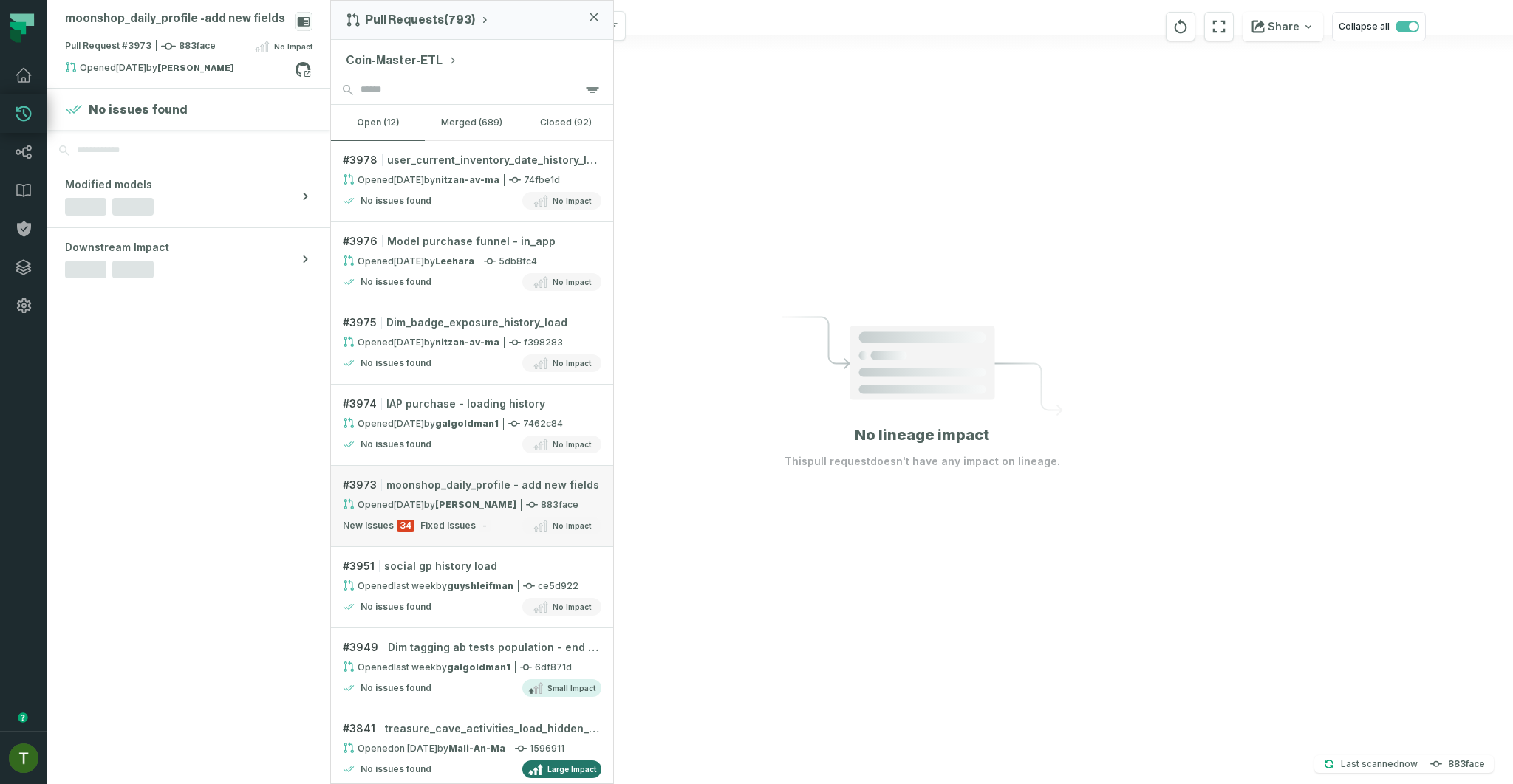
click at [447, 513] on link "# 3973 moonshop_daily_profile - add new fields Opened 9/2/2025, 10:34:30 AM by …" at bounding box center [472, 506] width 282 height 81
click at [185, 45] on span "Pull Request #3973 883face" at bounding box center [140, 46] width 151 height 15
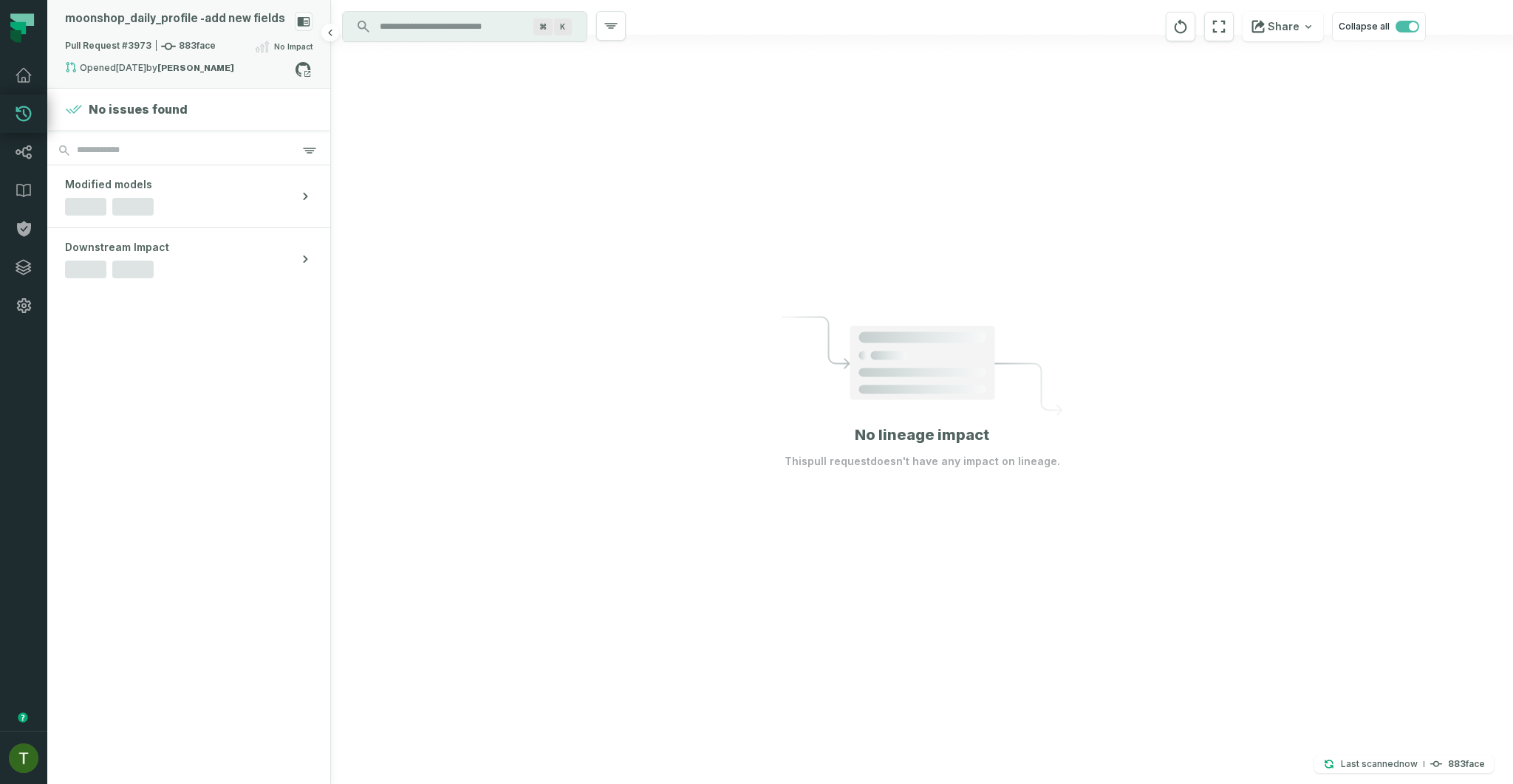
click at [189, 39] on span "Pull Request #3973 883face" at bounding box center [140, 46] width 151 height 15
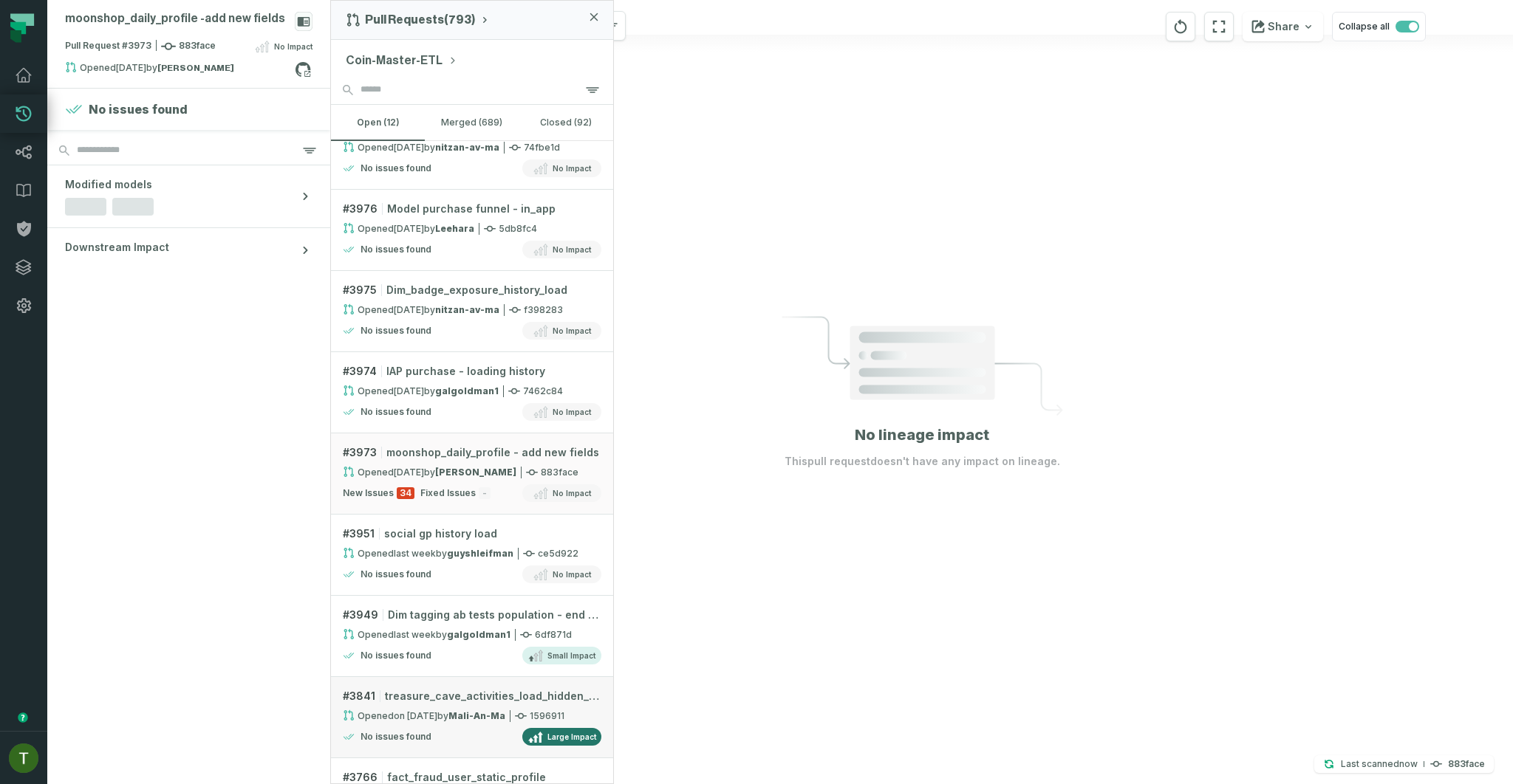
scroll to position [69, 0]
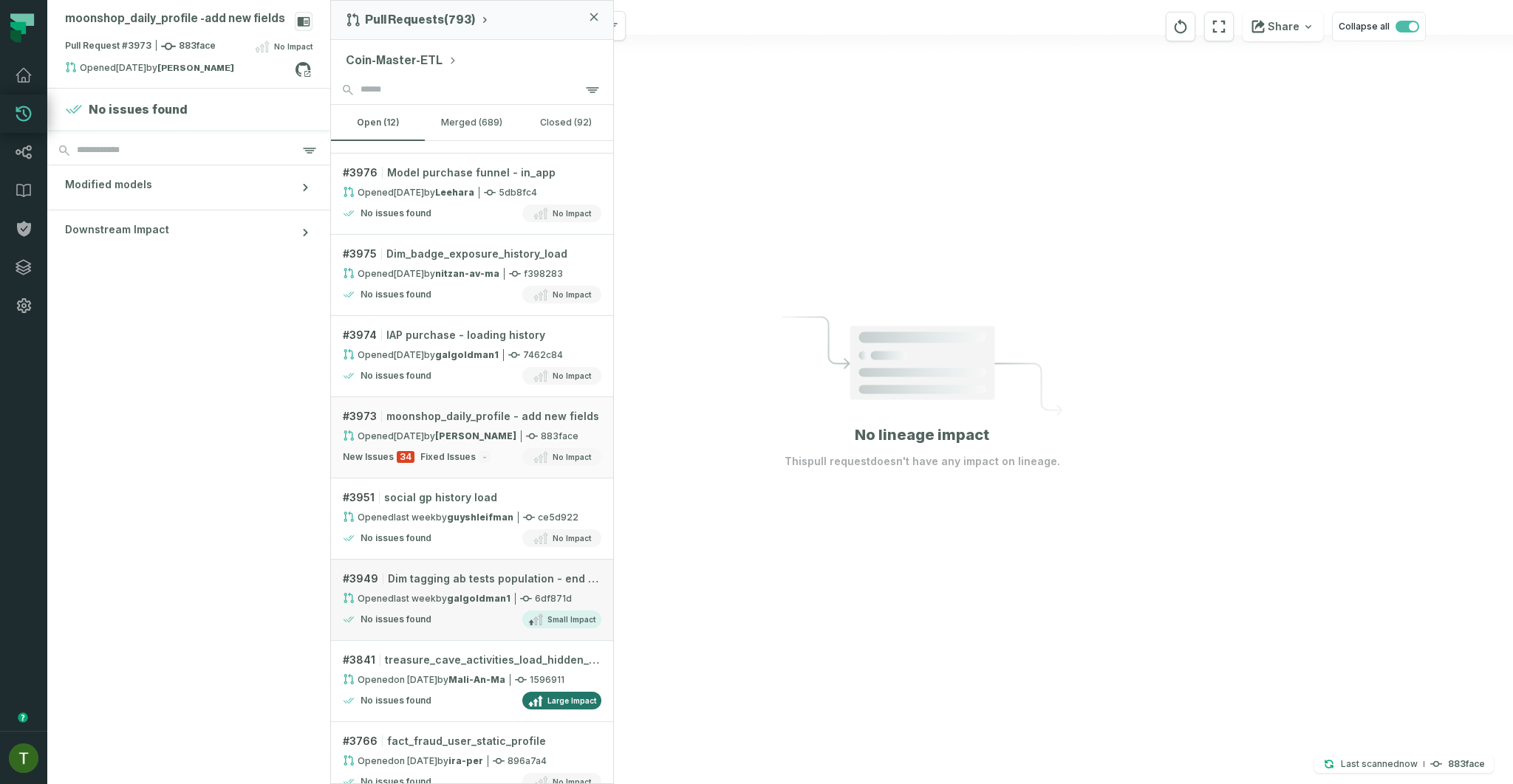
click at [469, 596] on strong "galgoldman1" at bounding box center [479, 597] width 64 height 11
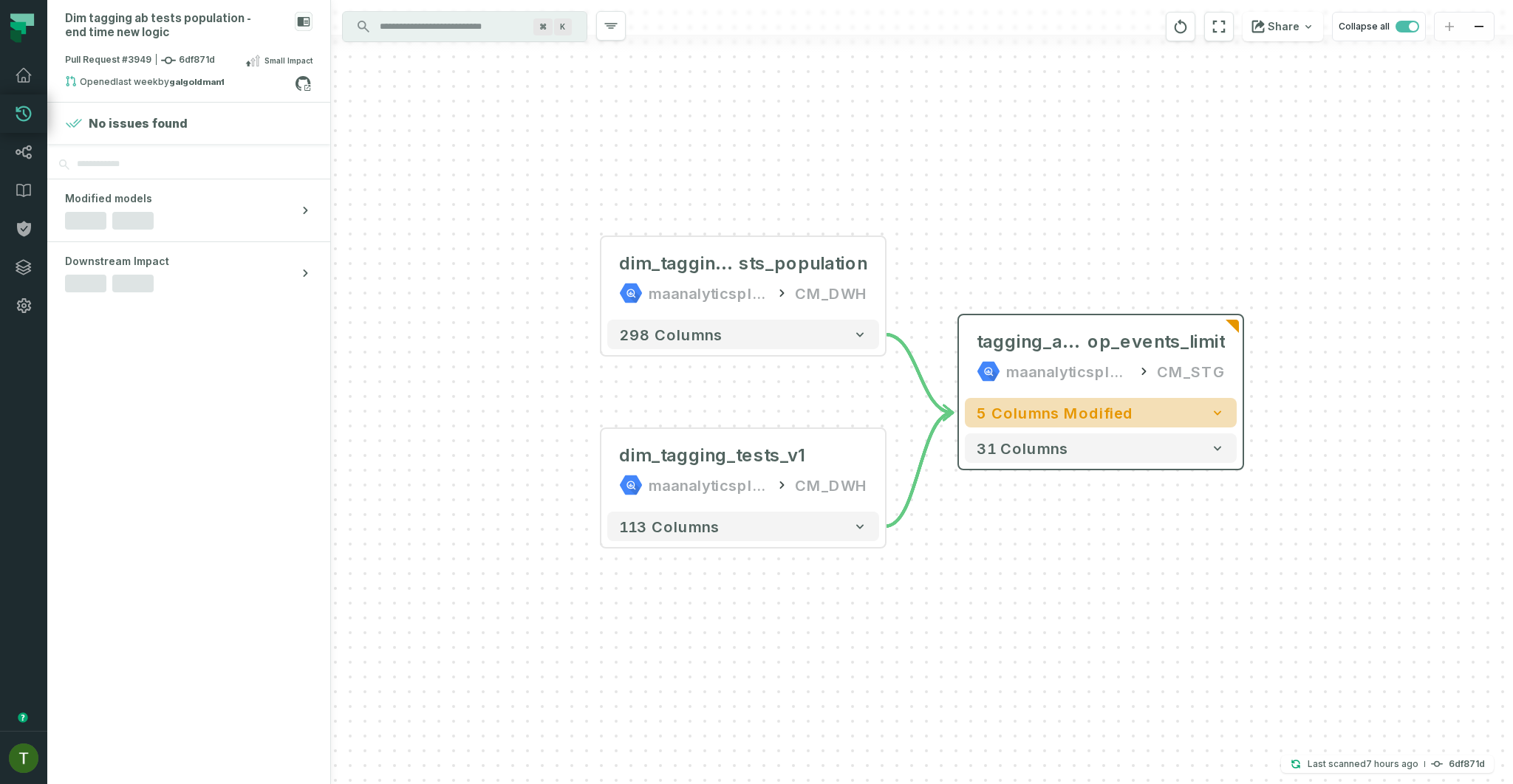
click at [1101, 421] on span "5 columns modified" at bounding box center [1055, 413] width 157 height 18
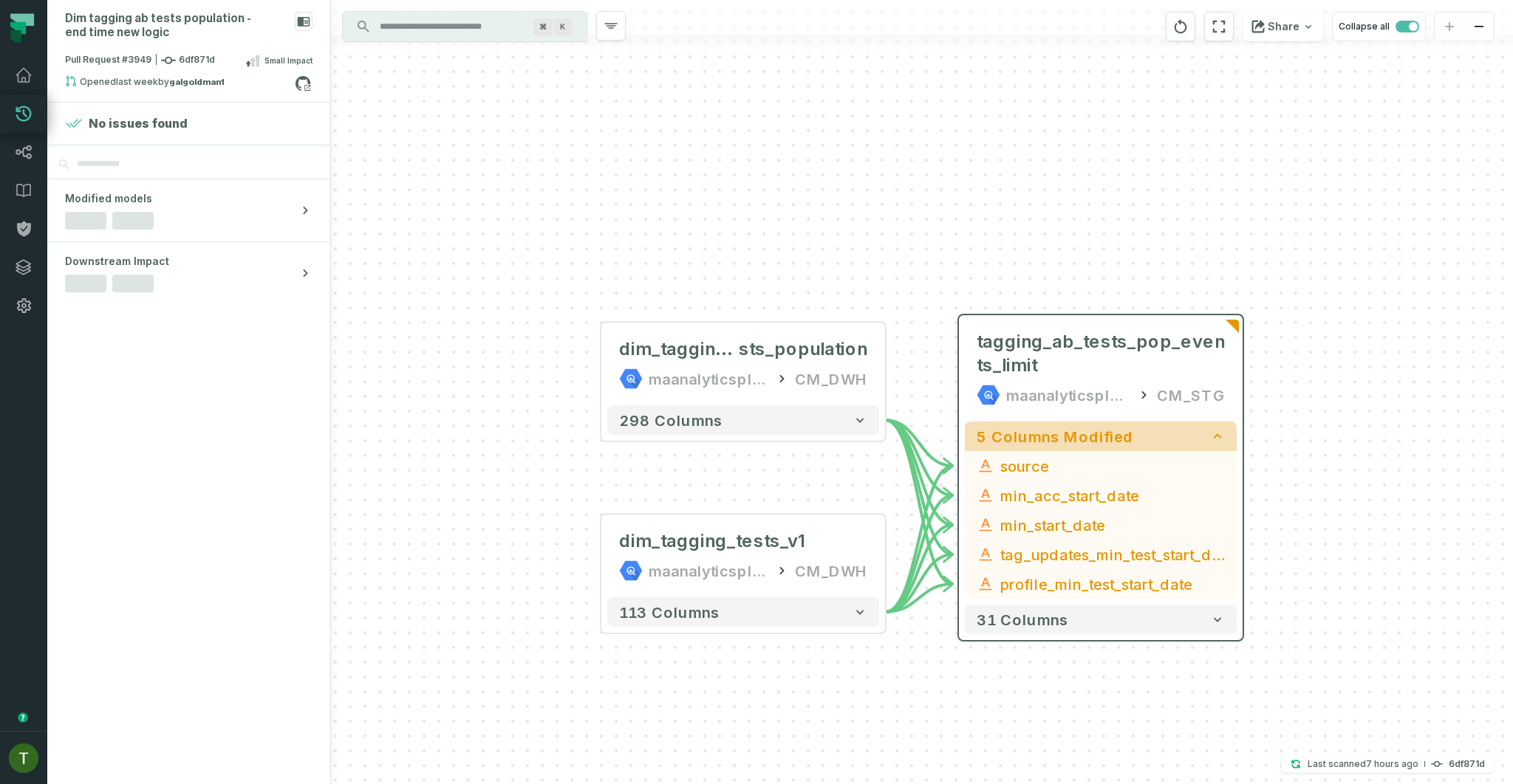
click at [1101, 422] on button "5 columns modified" at bounding box center [1101, 437] width 271 height 30
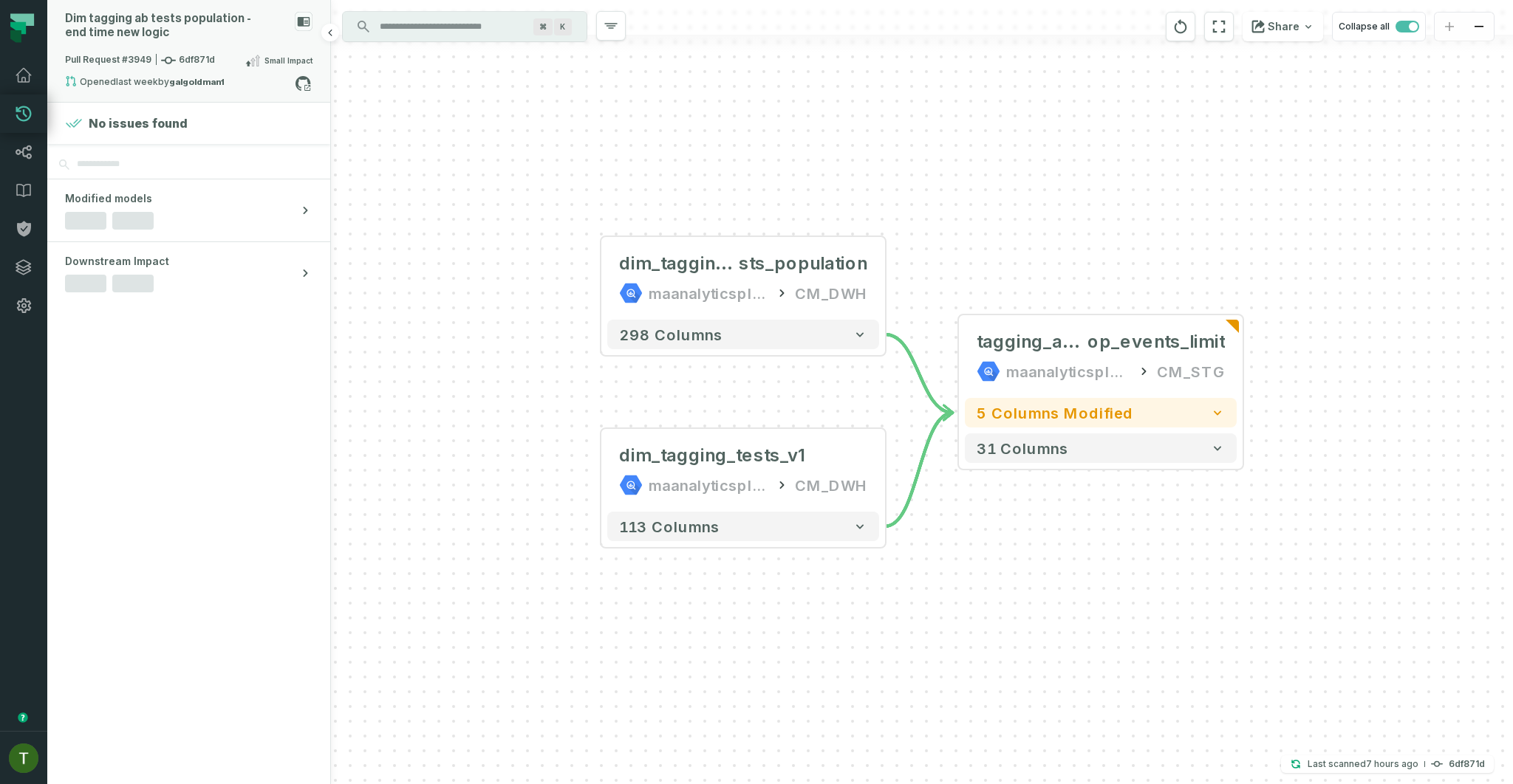
click at [156, 58] on div at bounding box center [156, 59] width 1 height 11
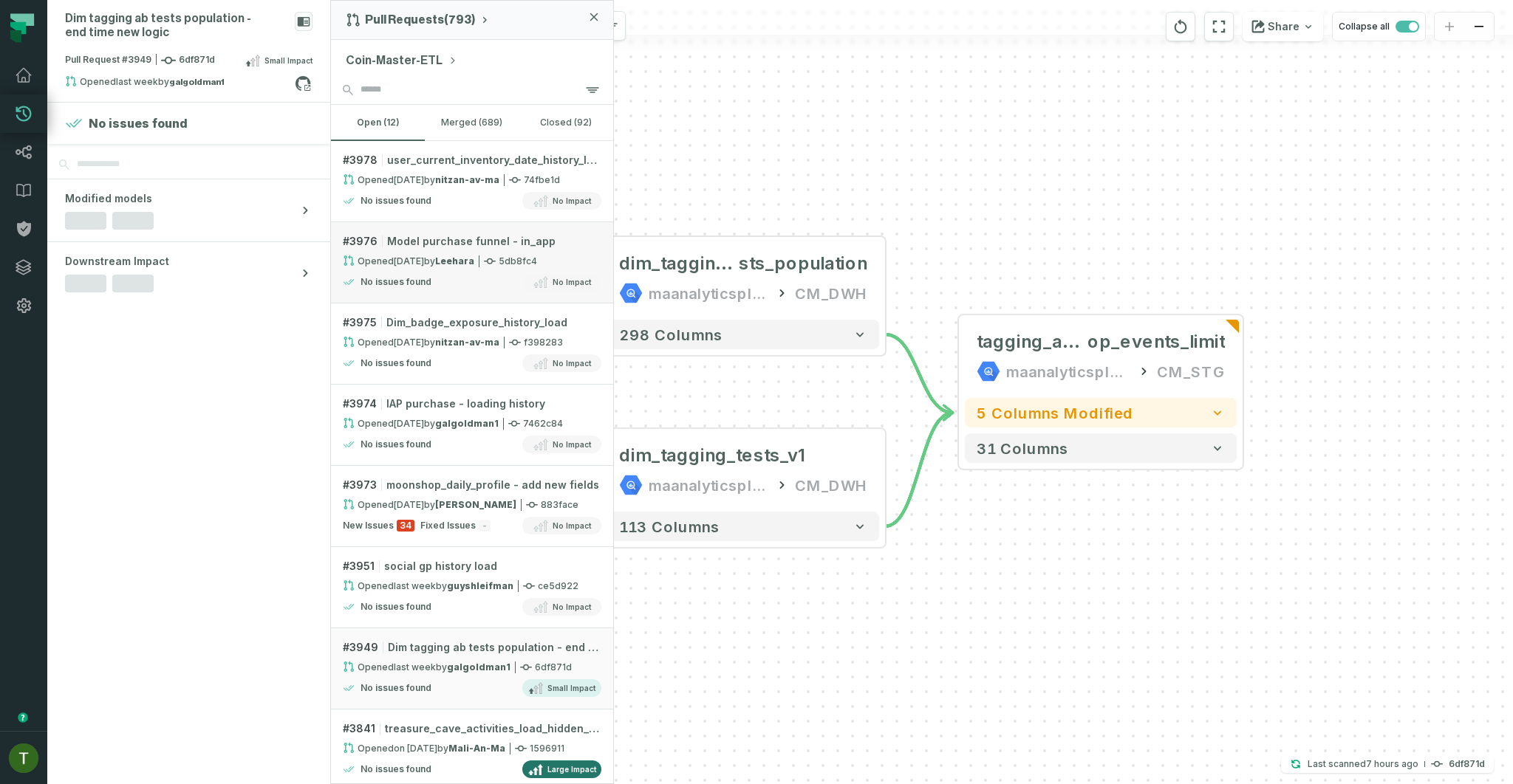
click at [505, 282] on div "No issues found No Impact" at bounding box center [471, 282] width 258 height 18
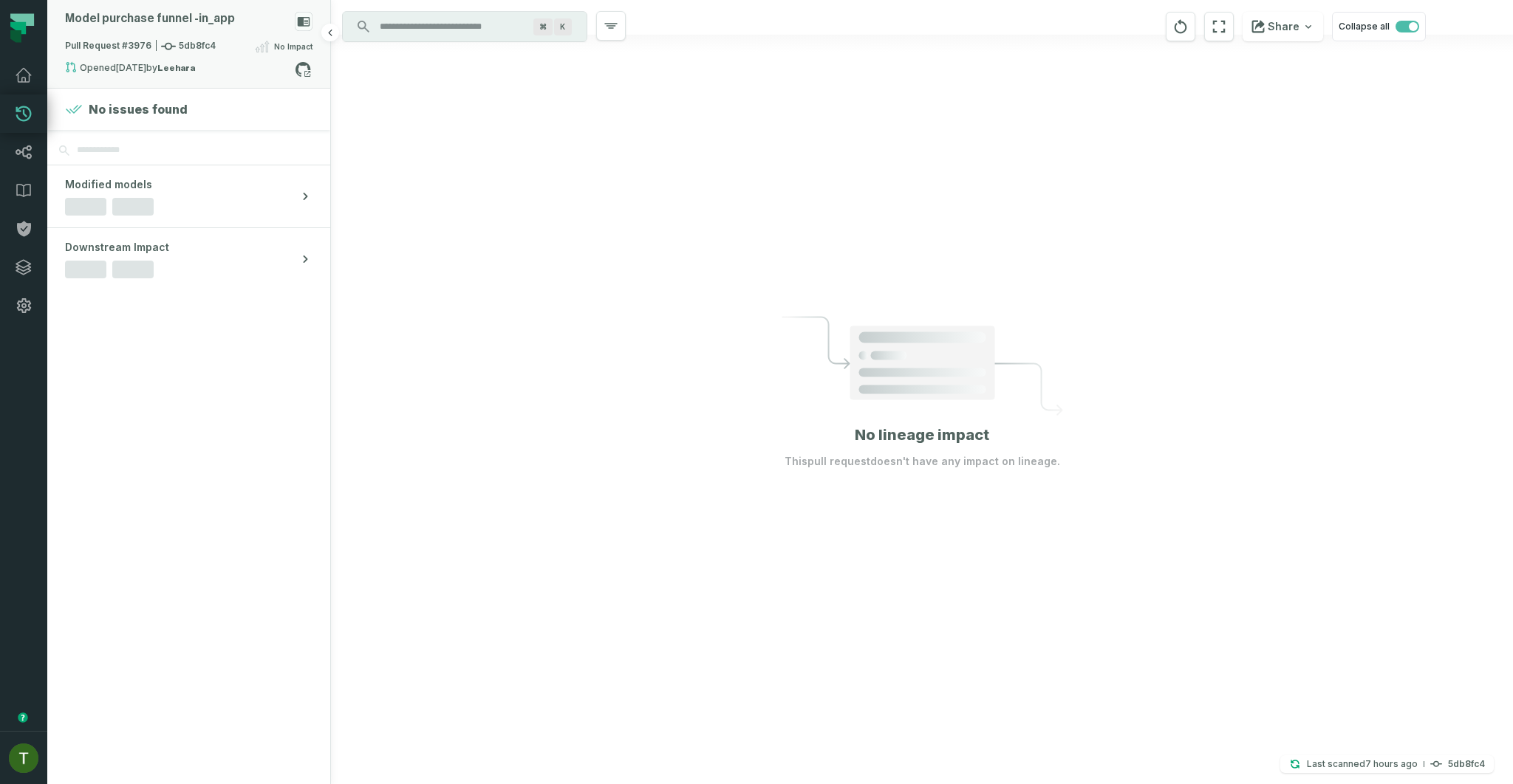
click at [153, 54] on div "Pull Request #3976 5db8fc4 No Impact" at bounding box center [189, 50] width 248 height 24
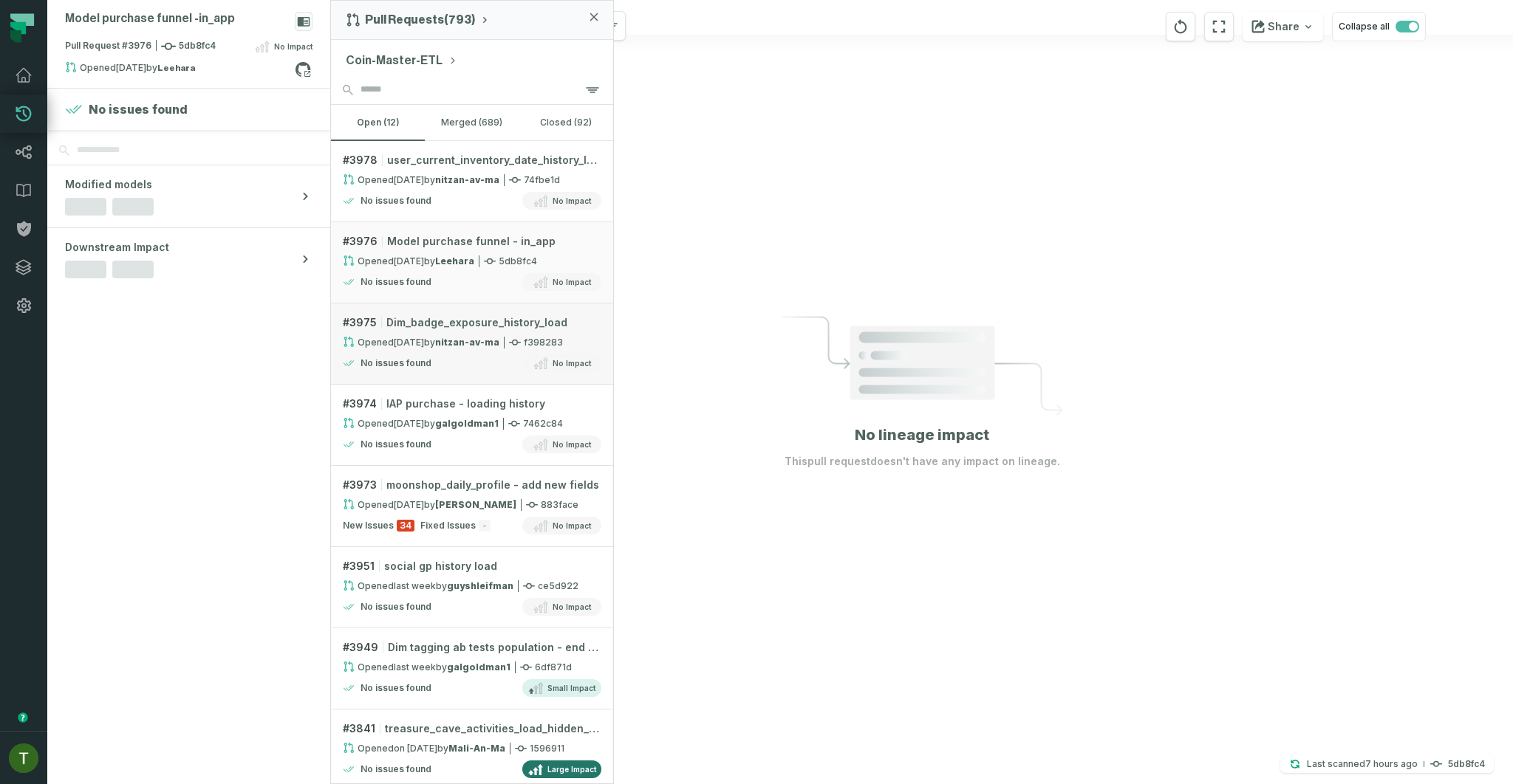
click at [473, 342] on strong "nitzan-av-ma" at bounding box center [467, 342] width 64 height 11
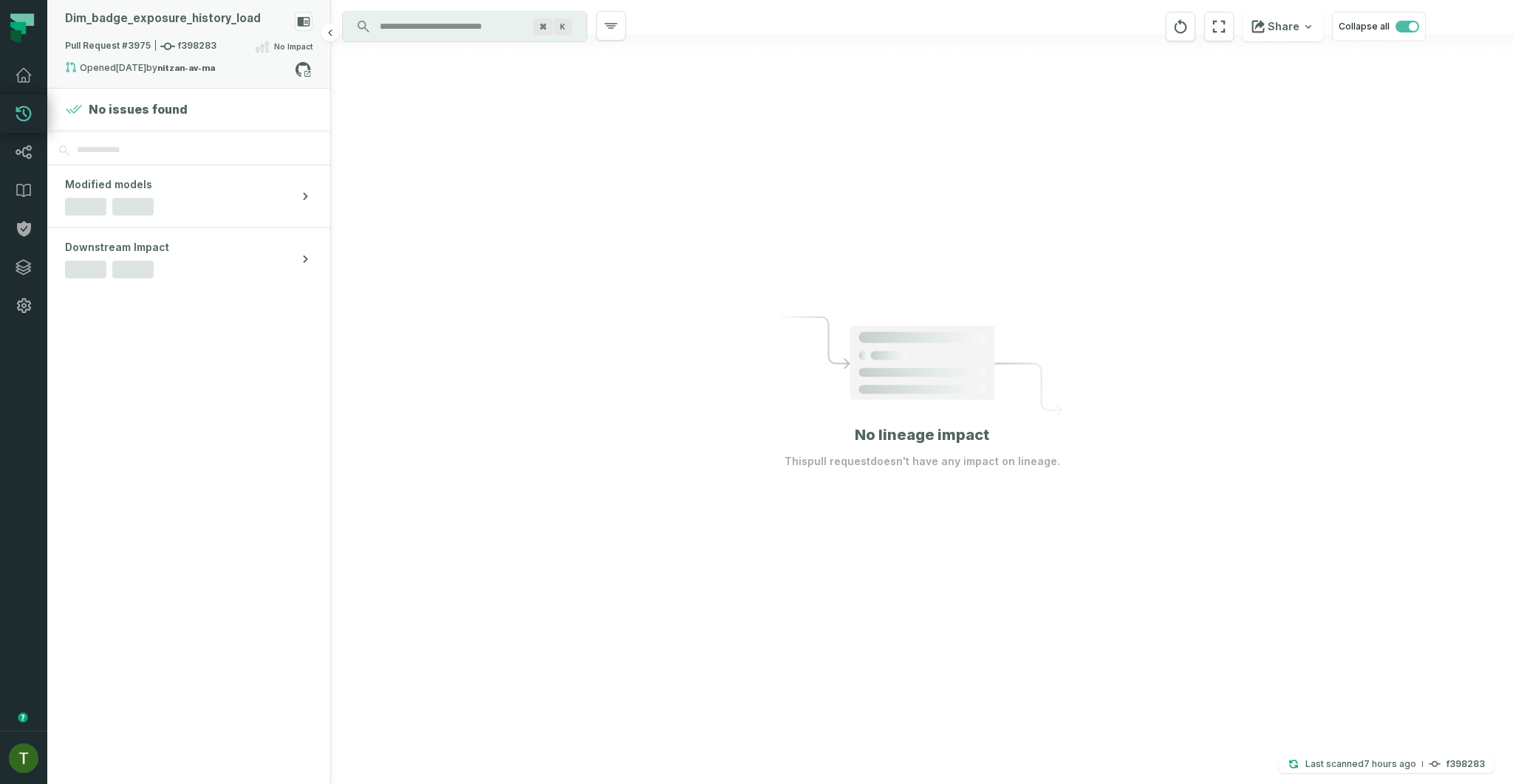
click at [92, 58] on div "Pull Request #3975 f398283 No Impact" at bounding box center [189, 50] width 248 height 24
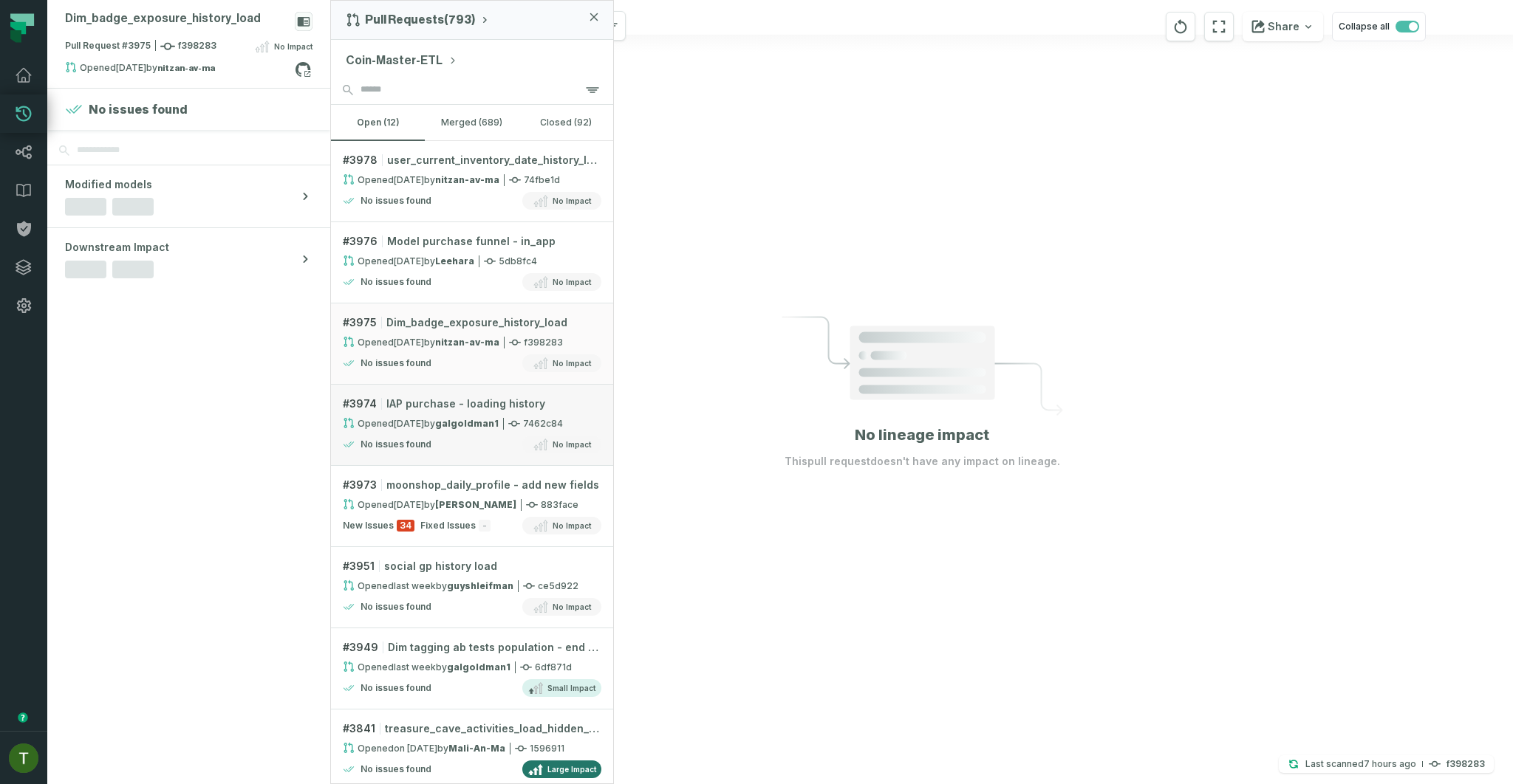
click at [482, 427] on strong "galgoldman1" at bounding box center [467, 423] width 64 height 11
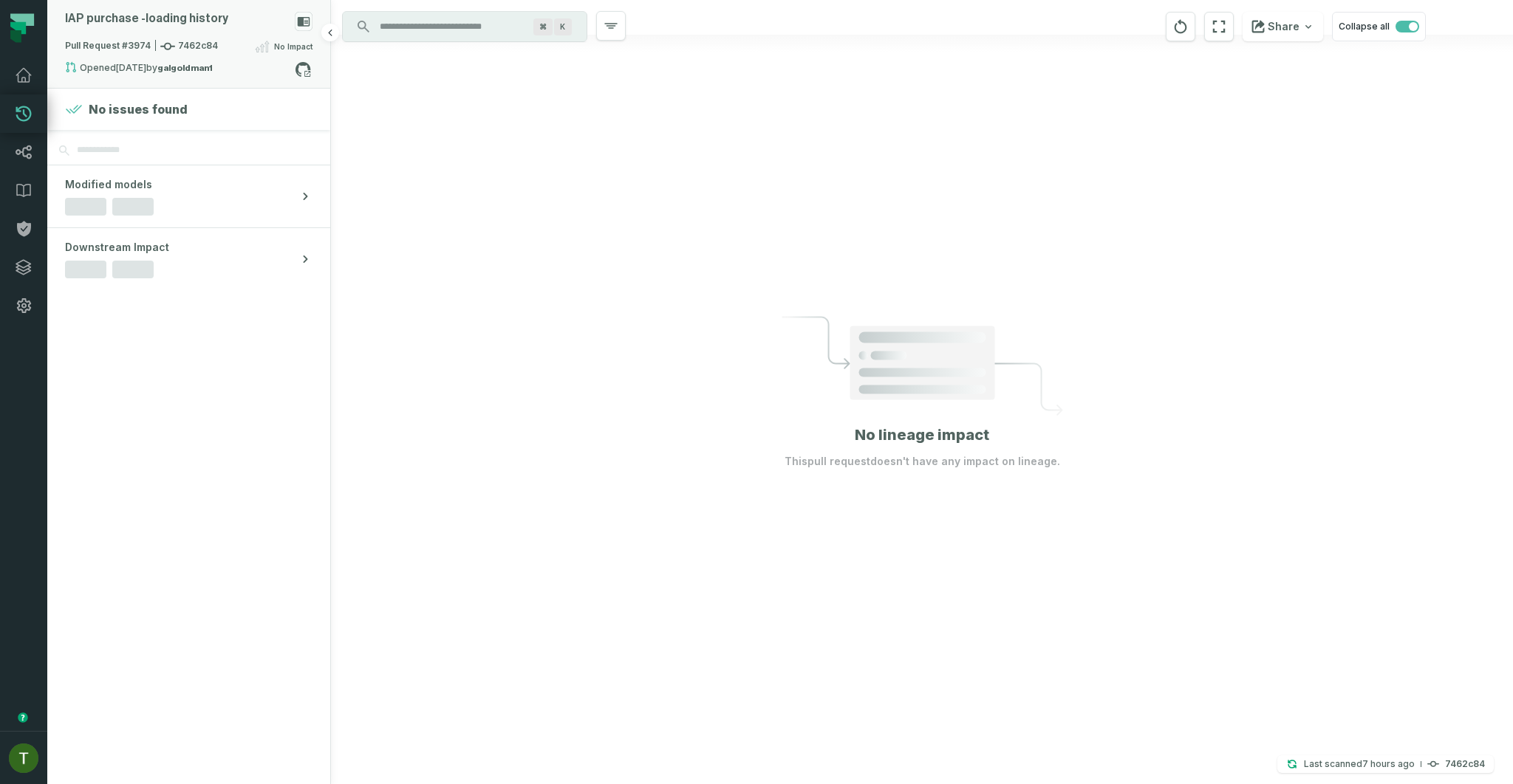
drag, startPoint x: 103, startPoint y: 60, endPoint x: 141, endPoint y: 76, distance: 41.2
click at [103, 60] on div "Pull Request #3974 7462c84 No Impact" at bounding box center [189, 50] width 248 height 24
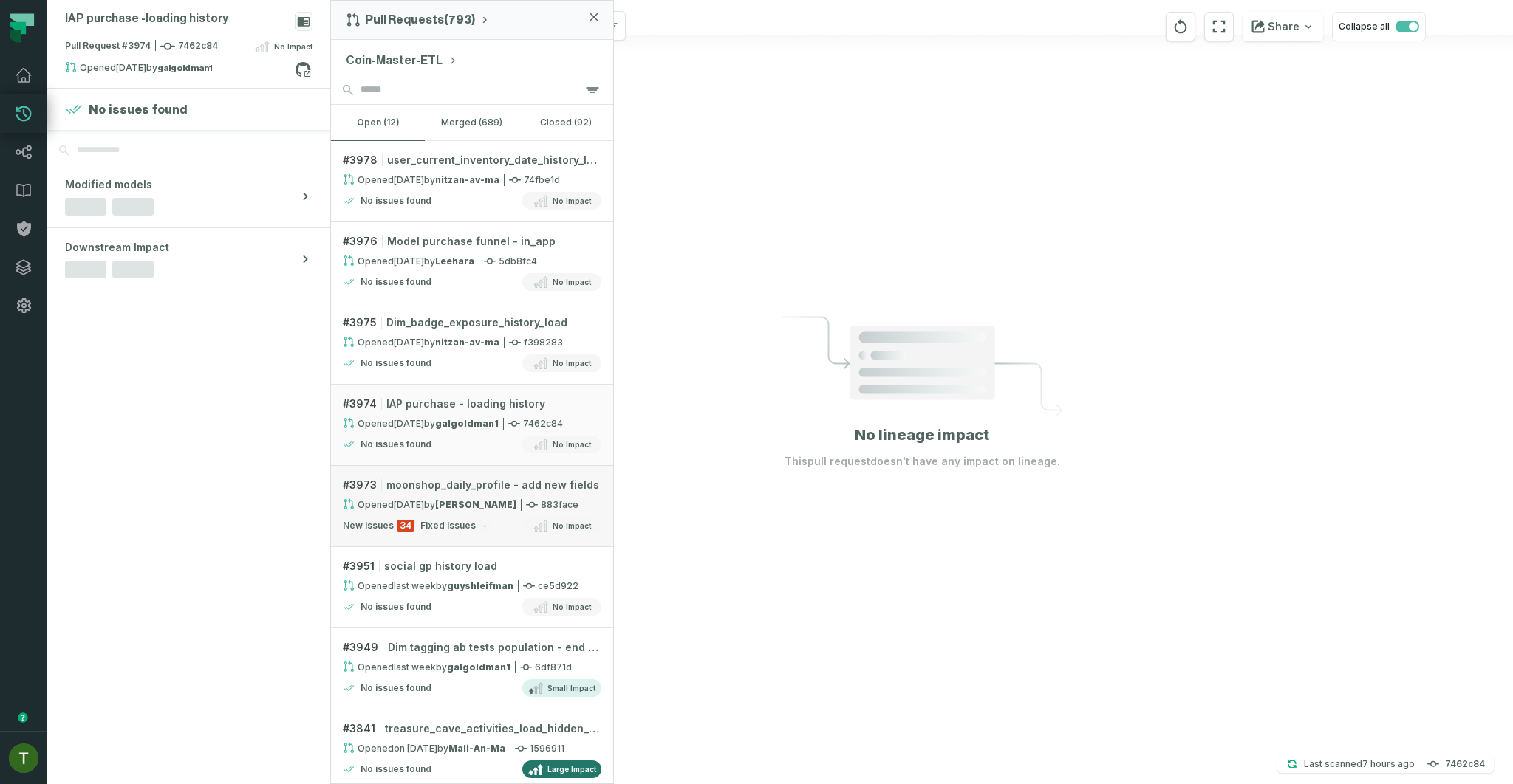
click at [520, 496] on link "# 3973 moonshop_daily_profile - add new fields Opened 9/2/2025, 10:34:30 AM by …" at bounding box center [472, 506] width 282 height 81
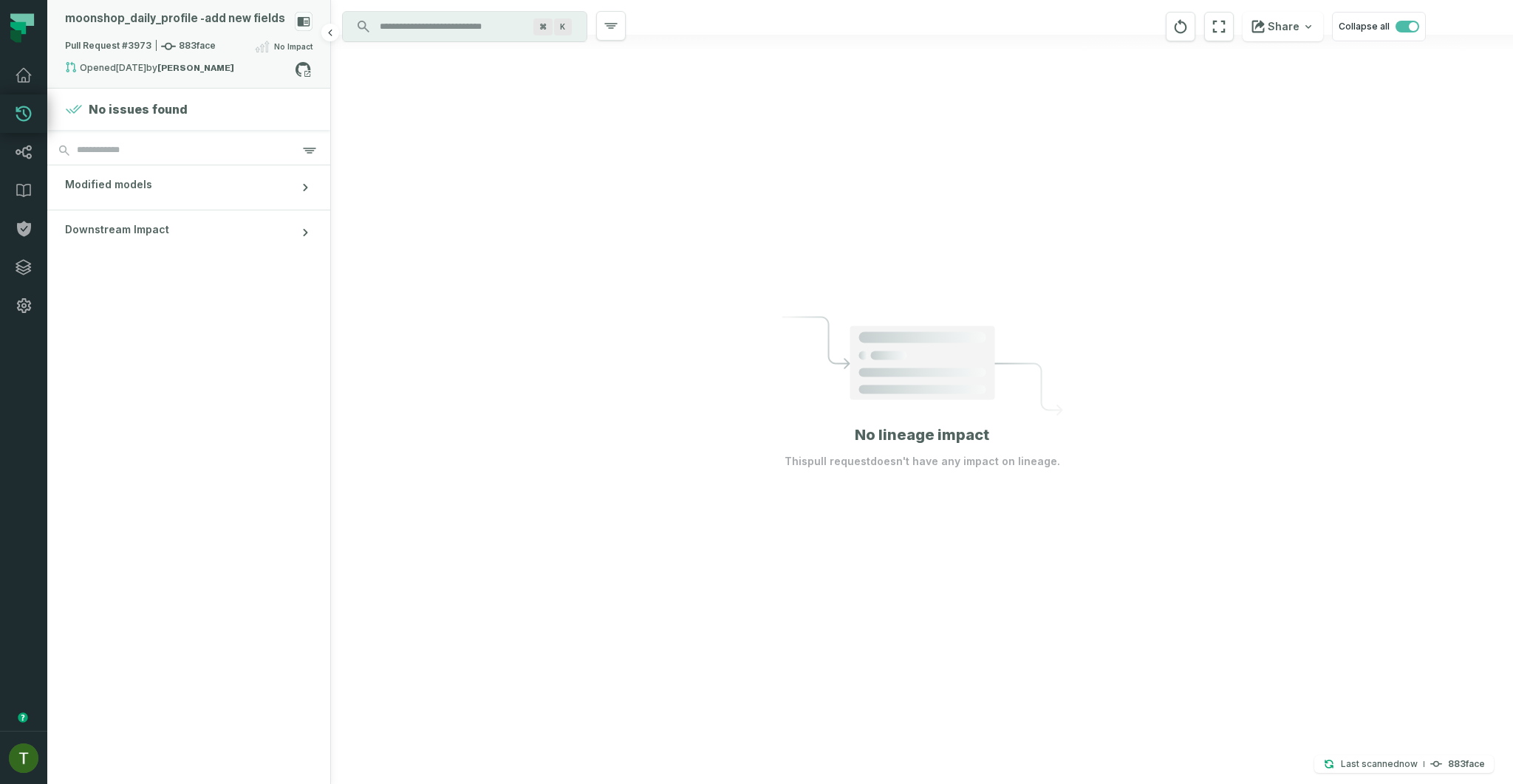
click at [215, 63] on div "Opened 9/2/2025, 10:34:30 AM by Nir Sokolik" at bounding box center [180, 70] width 230 height 18
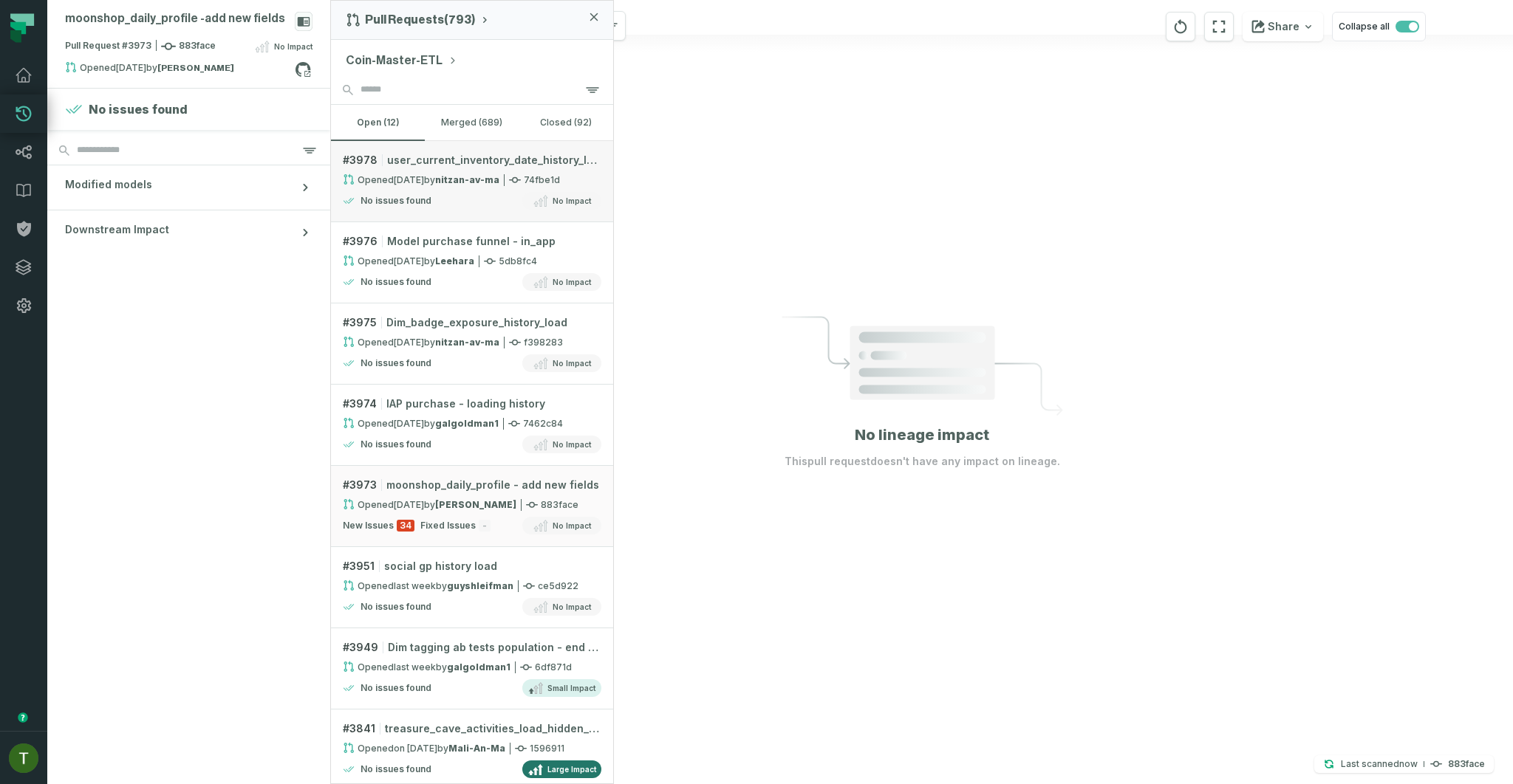
click at [512, 194] on div "No issues found No Impact" at bounding box center [471, 200] width 258 height 18
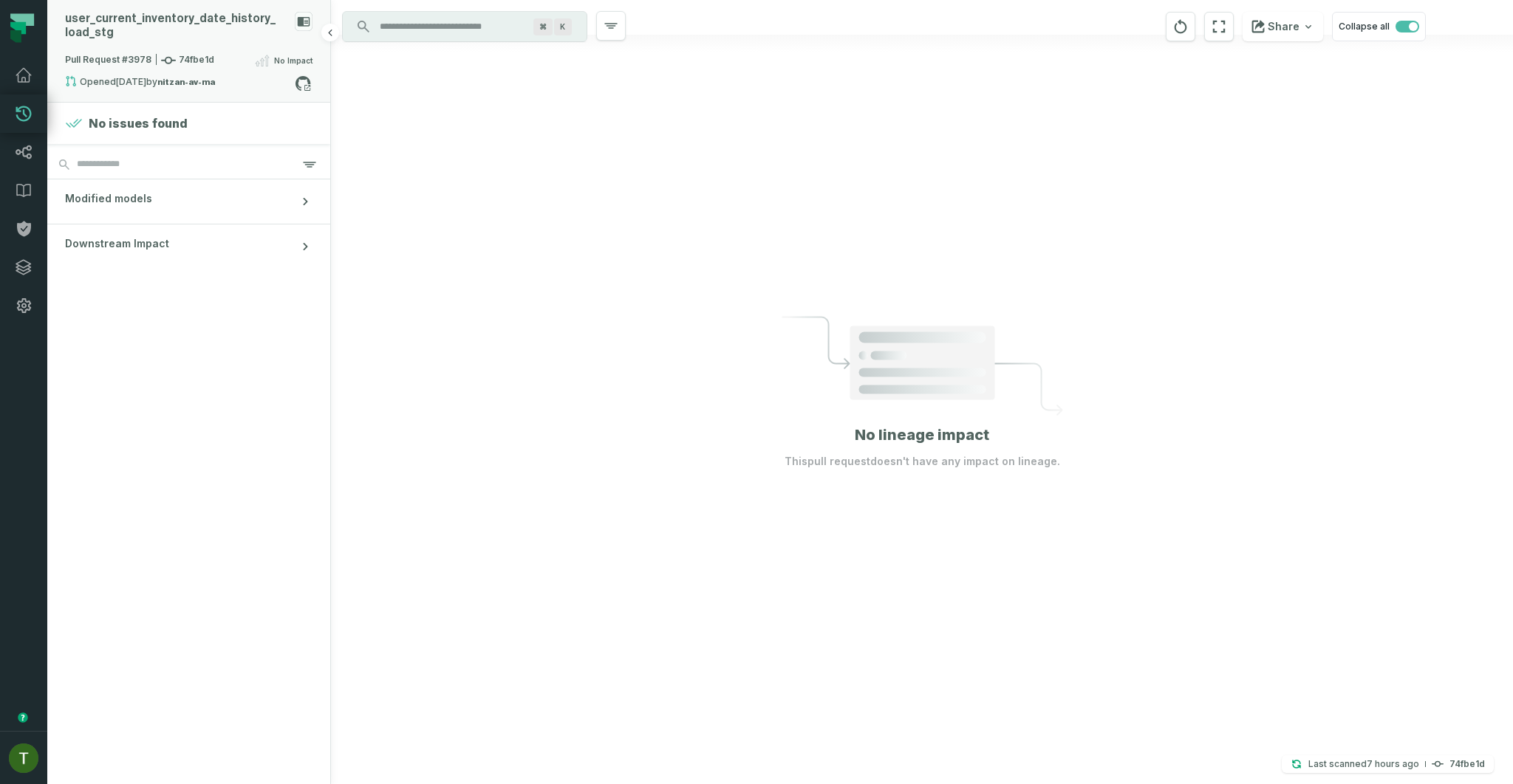
click at [168, 58] on icon at bounding box center [168, 60] width 15 height 15
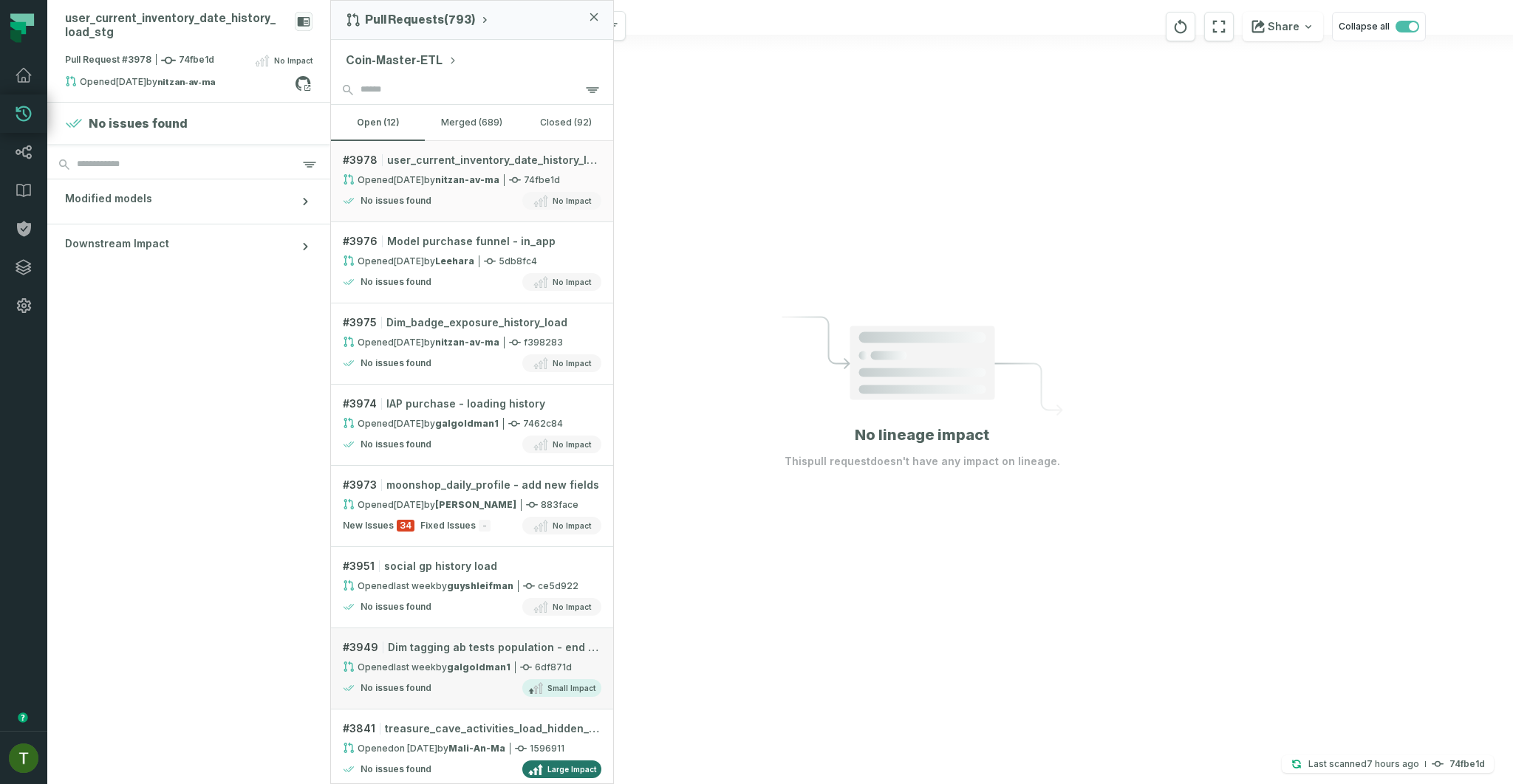
click at [520, 666] on icon at bounding box center [526, 667] width 12 height 12
